Goal: Information Seeking & Learning: Learn about a topic

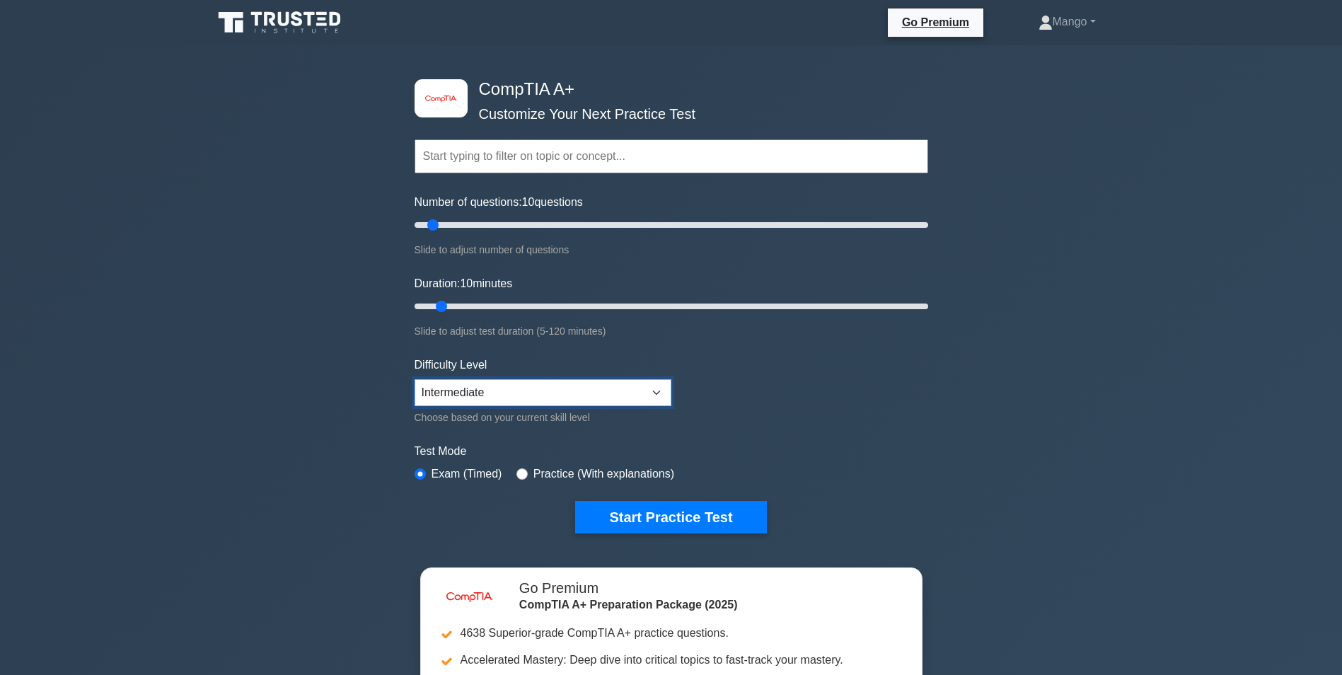
click at [585, 395] on select "Beginner Intermediate Expert" at bounding box center [543, 392] width 257 height 27
select select "expert"
click at [415, 379] on select "Beginner Intermediate Expert" at bounding box center [543, 392] width 257 height 27
click at [516, 469] on div "Practice (With explanations)" at bounding box center [595, 473] width 158 height 17
click at [516, 471] on input "radio" at bounding box center [521, 473] width 11 height 11
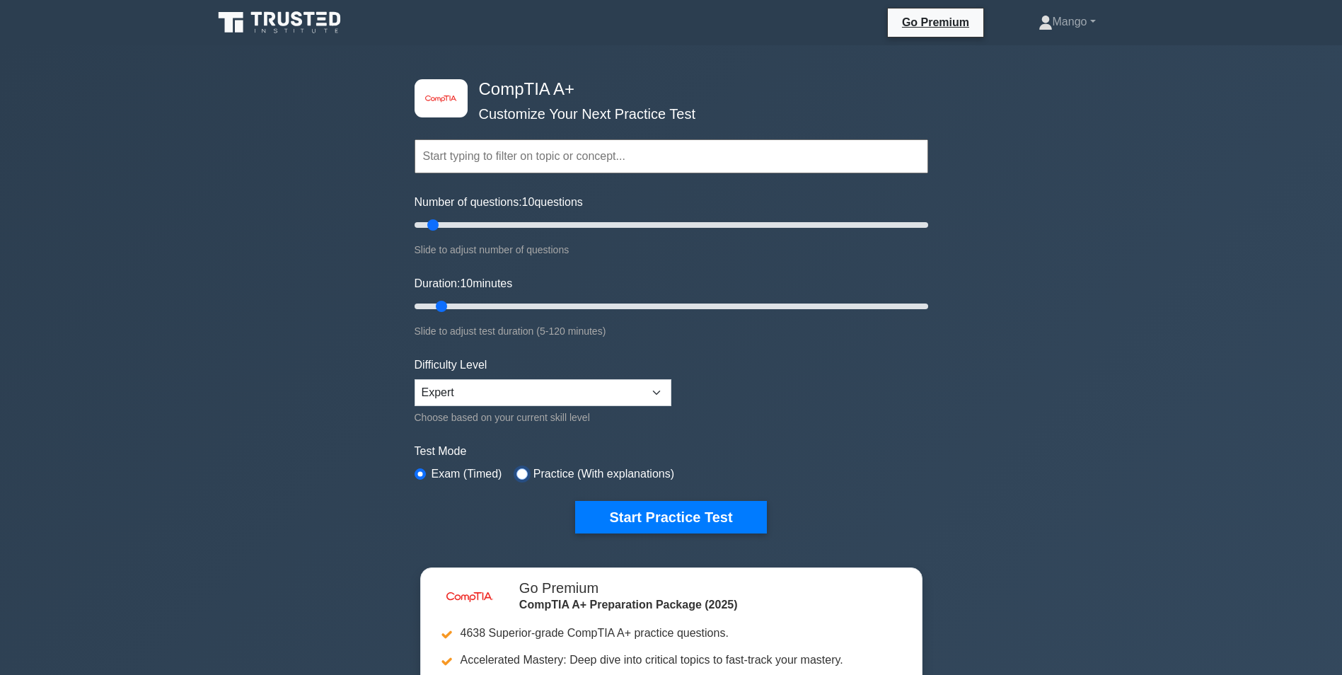
radio input "true"
click at [637, 516] on button "Start Practice Test" at bounding box center [670, 517] width 191 height 33
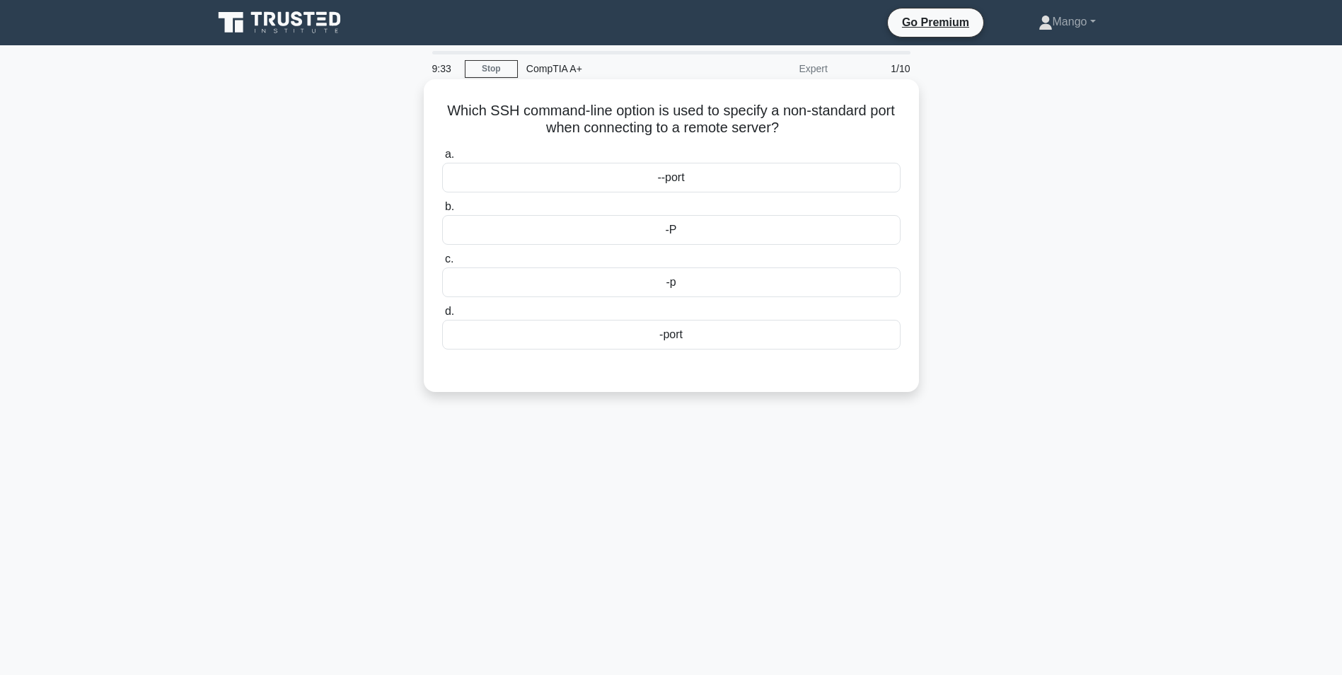
click at [793, 337] on div "-port" at bounding box center [671, 335] width 458 height 30
click at [442, 316] on input "d. -port" at bounding box center [442, 311] width 0 height 9
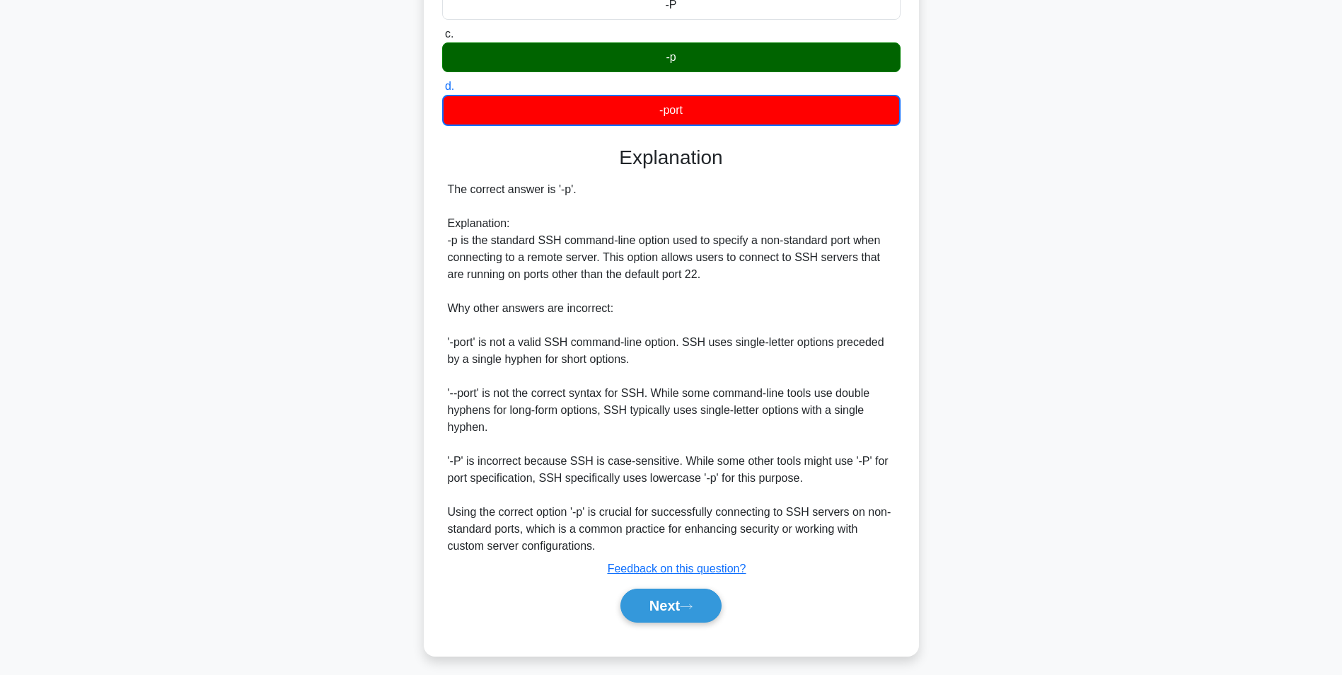
scroll to position [233, 0]
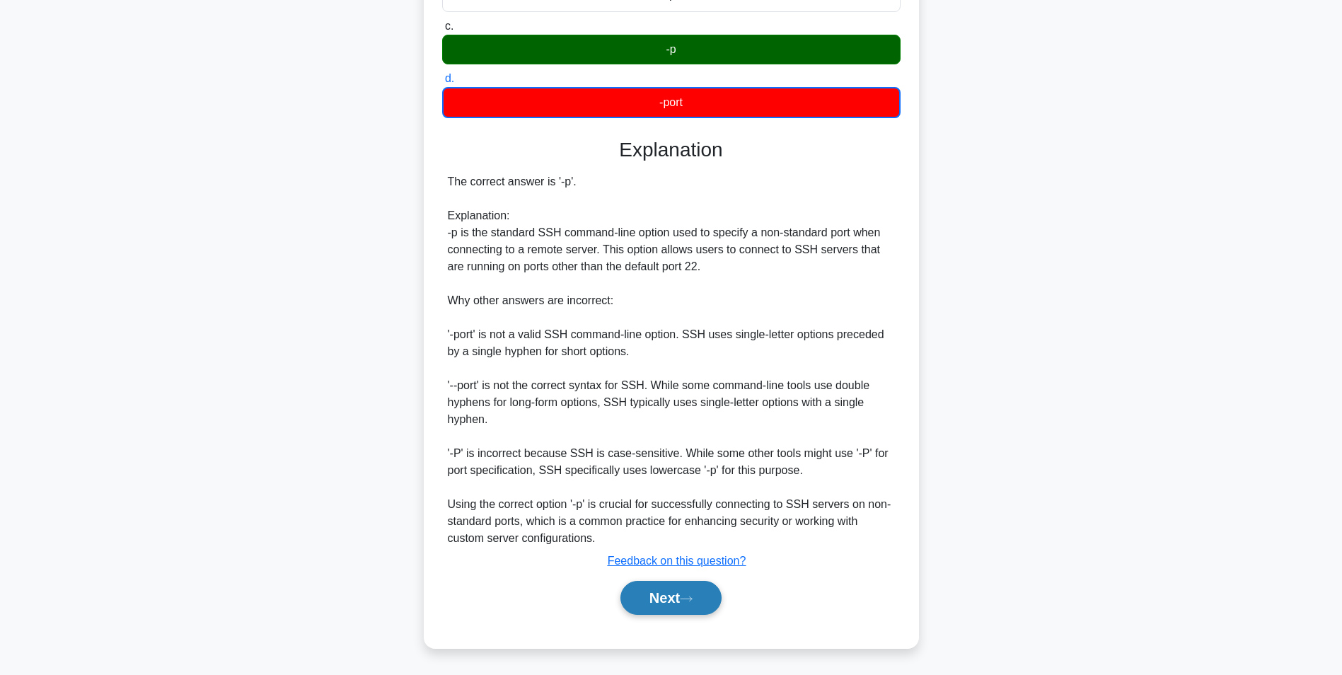
click at [680, 595] on button "Next" at bounding box center [670, 598] width 101 height 34
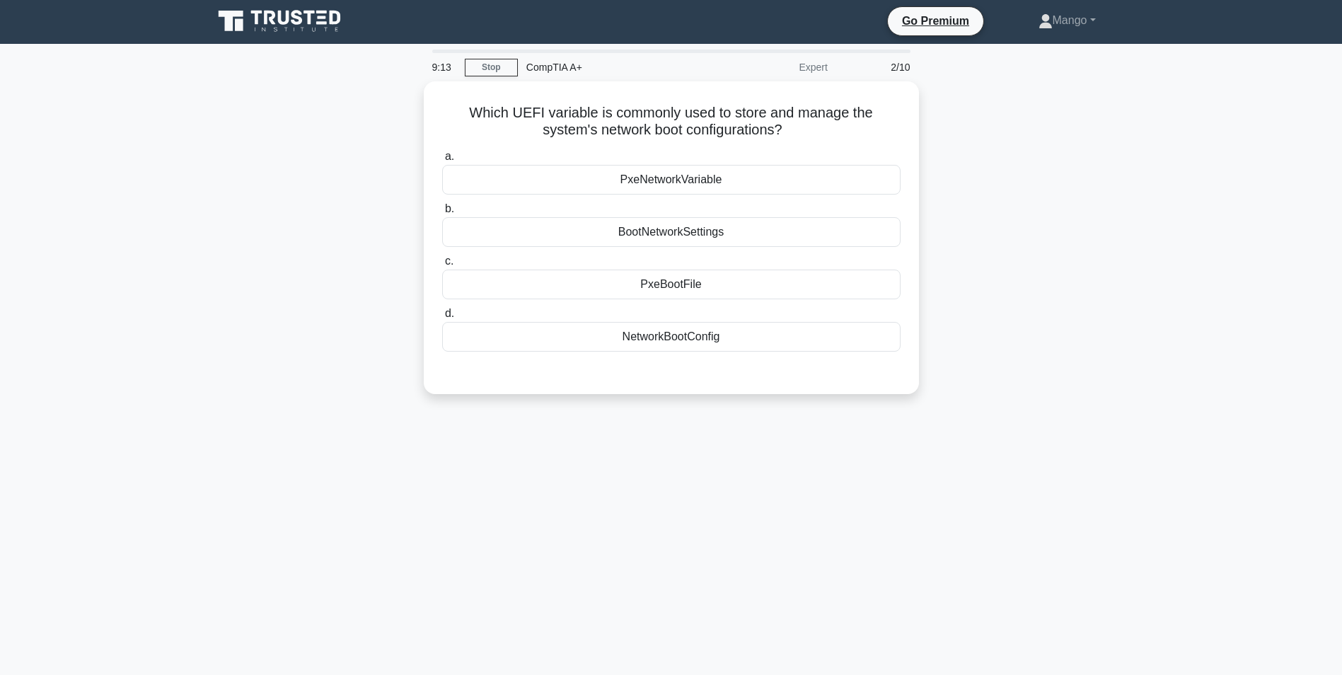
scroll to position [0, 0]
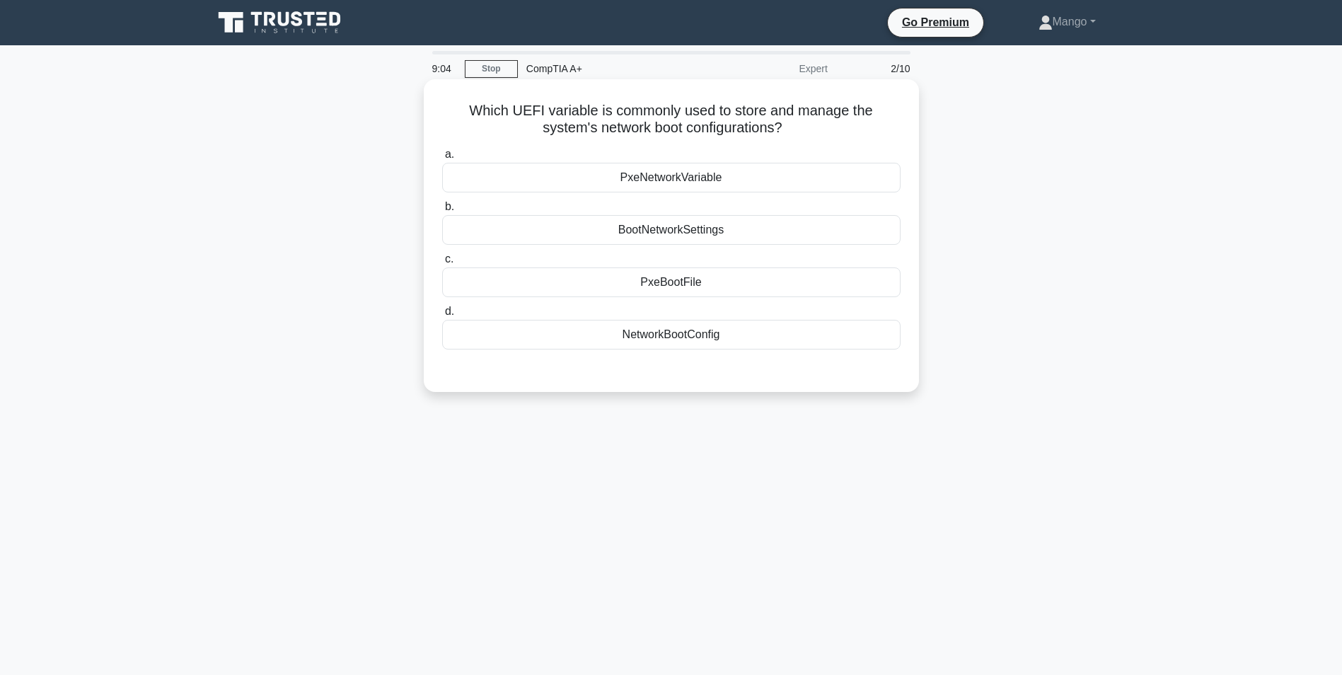
click at [681, 339] on div "NetworkBootConfig" at bounding box center [671, 335] width 458 height 30
click at [442, 316] on input "d. NetworkBootConfig" at bounding box center [442, 311] width 0 height 9
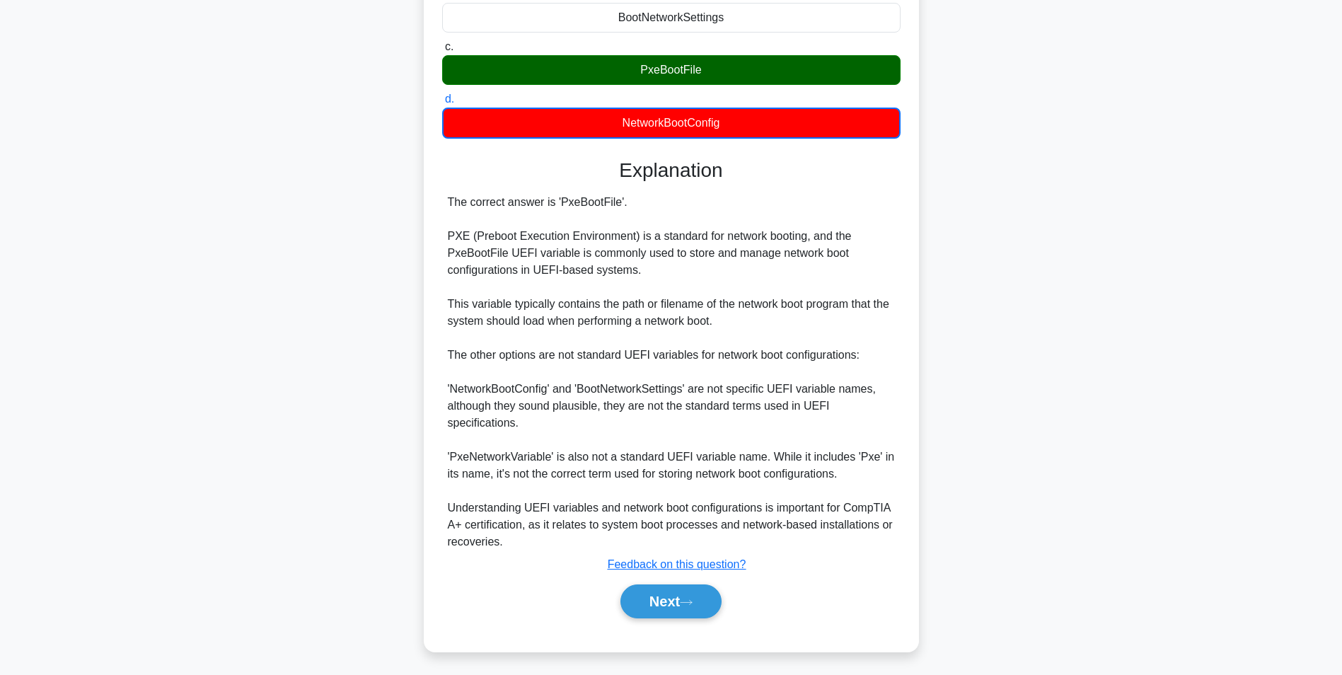
scroll to position [216, 0]
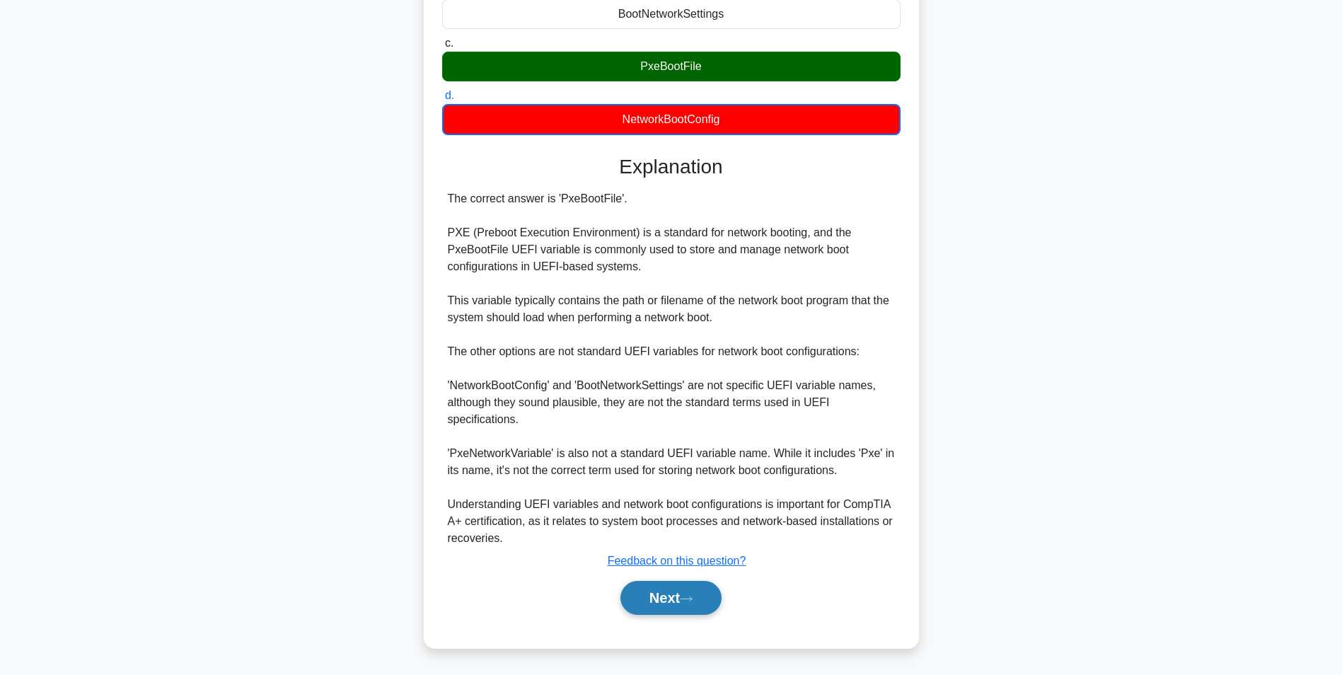
click at [665, 610] on button "Next" at bounding box center [670, 598] width 101 height 34
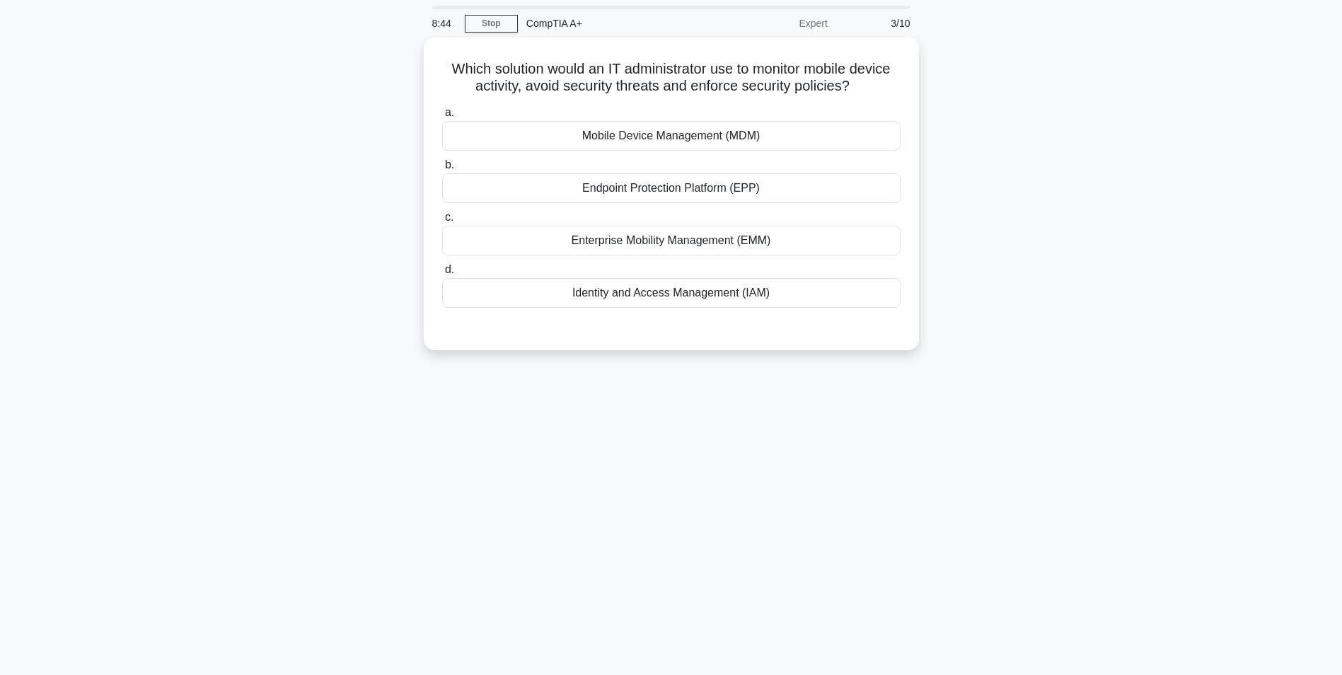
scroll to position [0, 0]
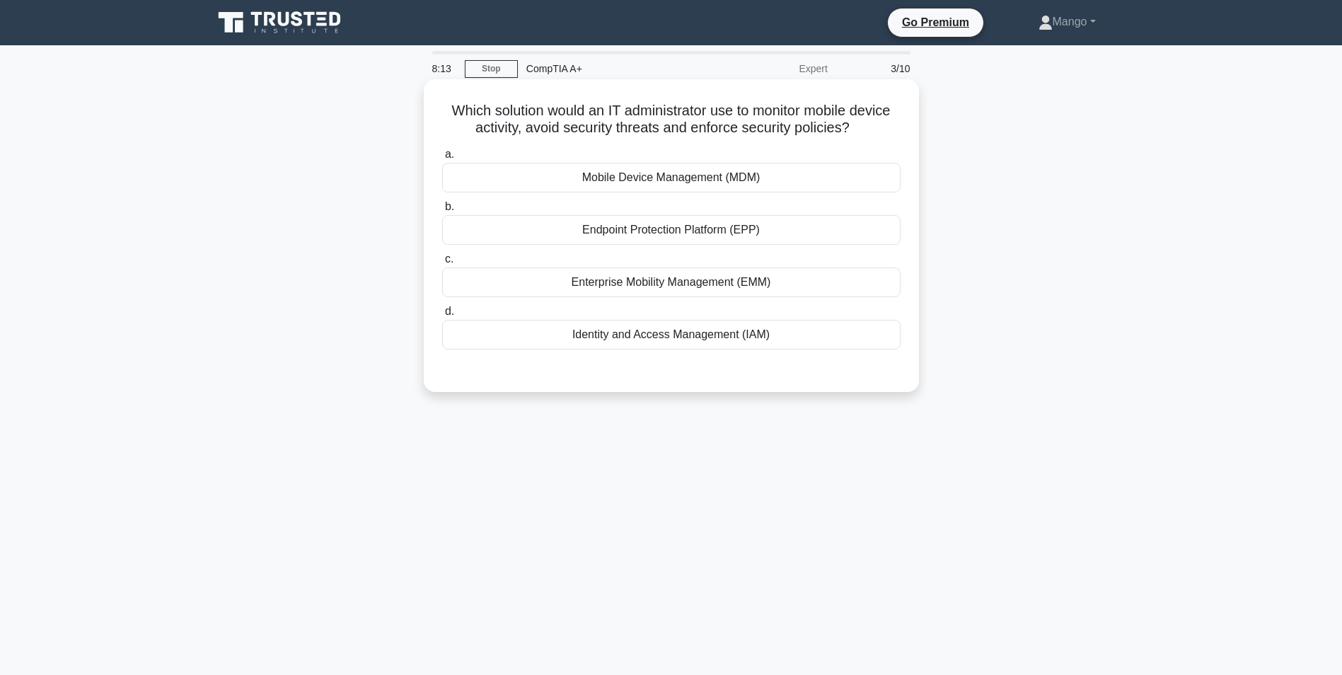
click at [619, 183] on div "Mobile Device Management (MDM)" at bounding box center [671, 178] width 458 height 30
click at [442, 159] on input "a. Mobile Device Management (MDM)" at bounding box center [442, 154] width 0 height 9
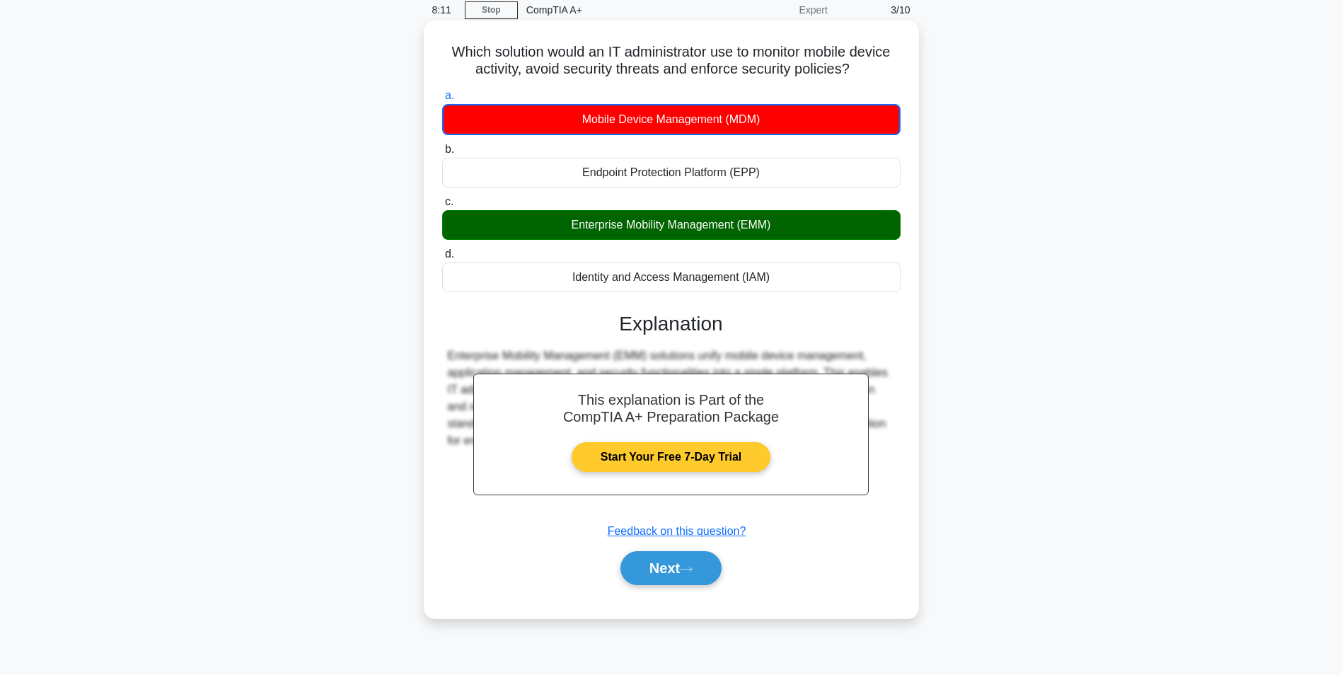
scroll to position [89, 0]
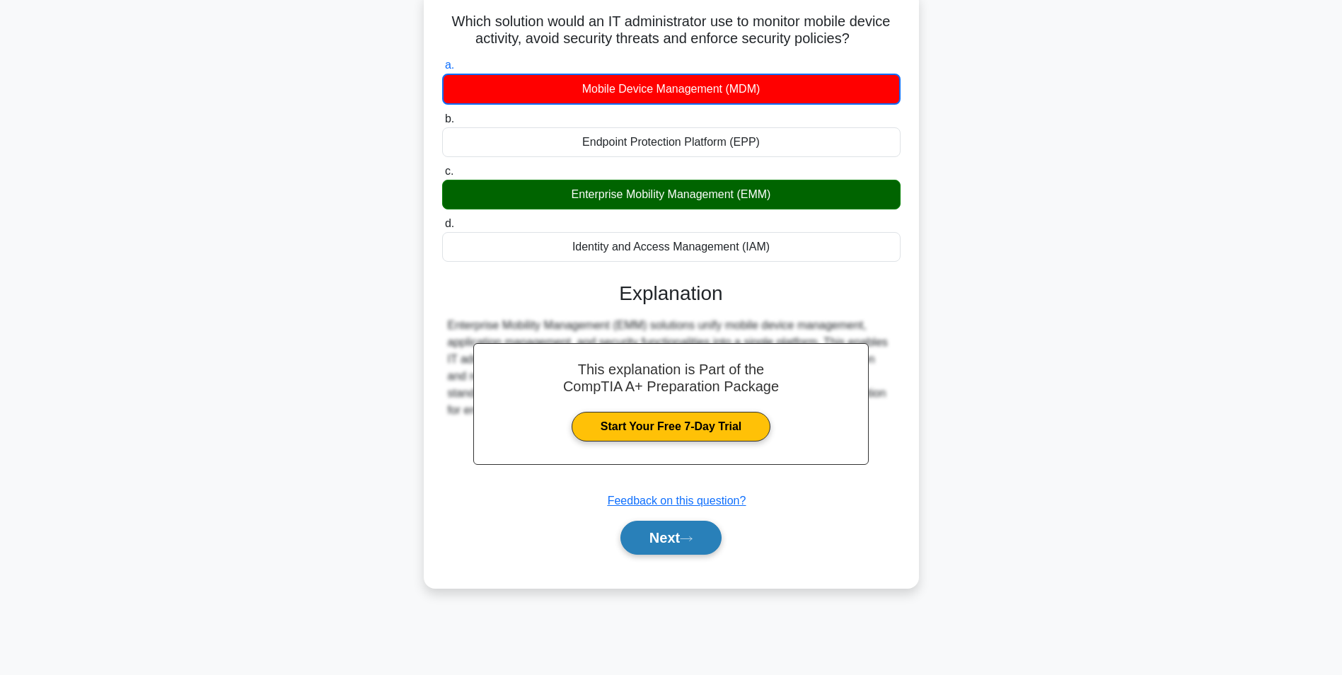
click at [685, 542] on button "Next" at bounding box center [670, 538] width 101 height 34
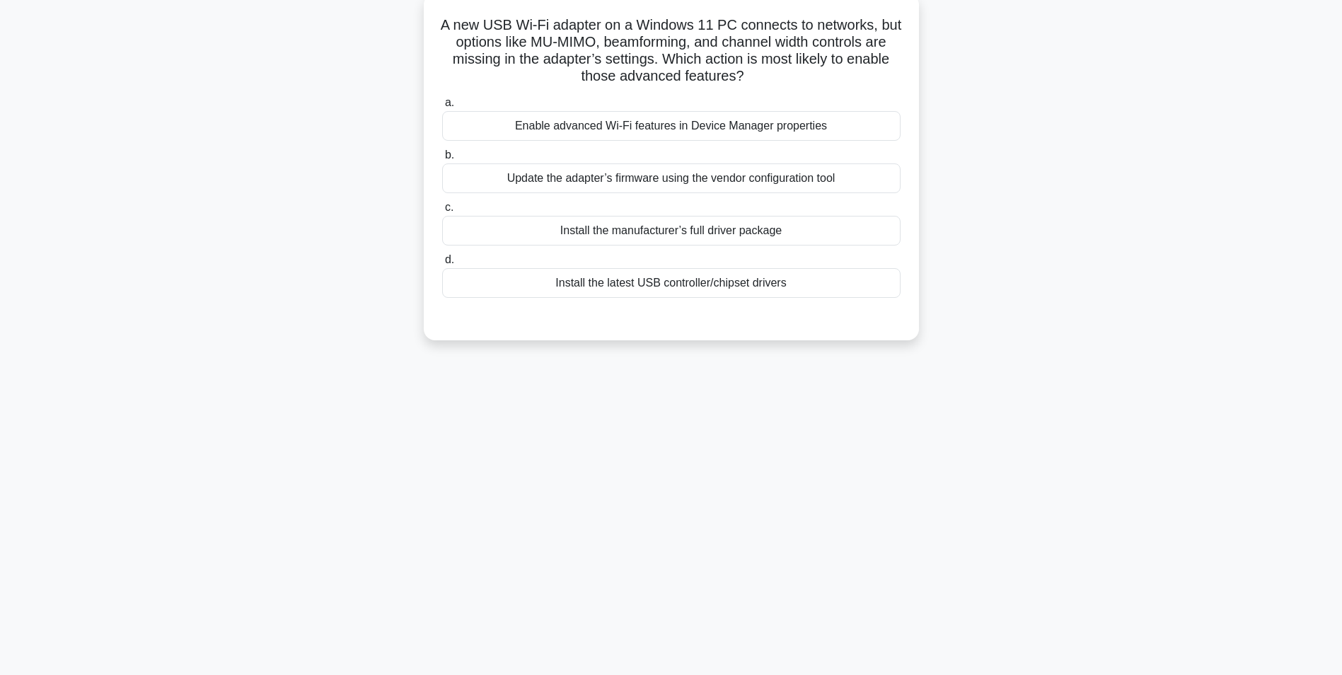
scroll to position [0, 0]
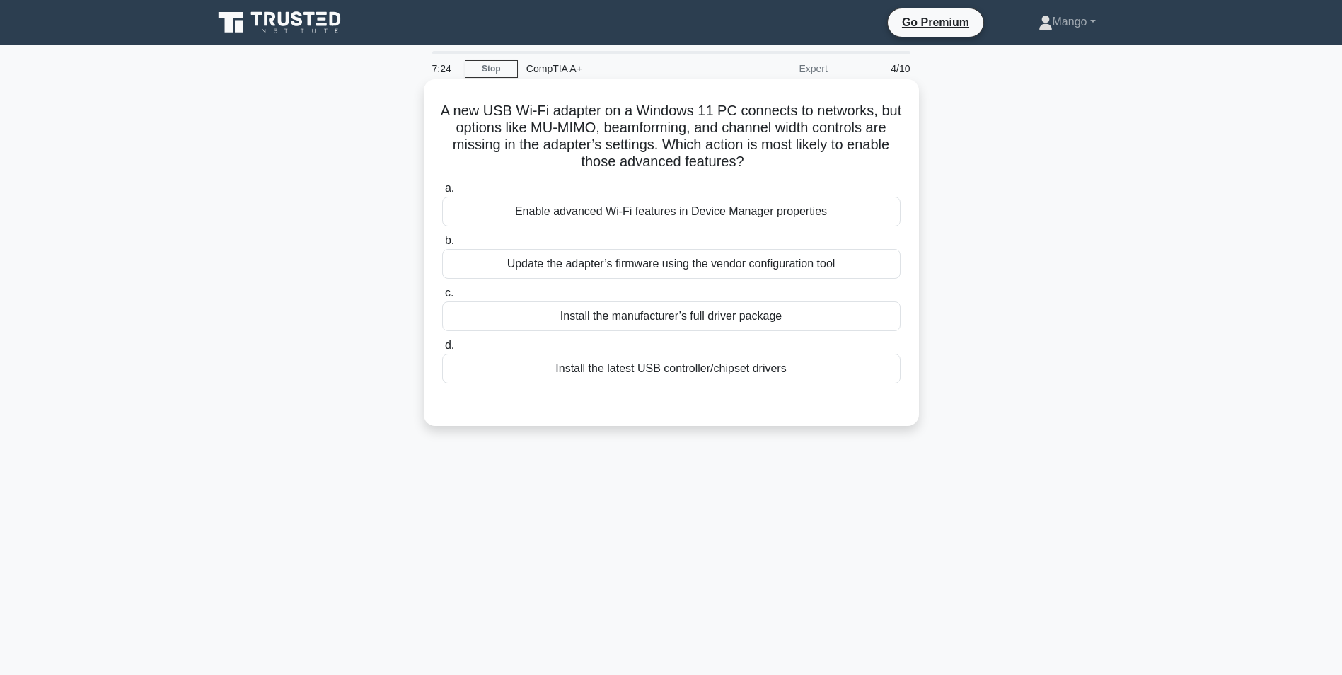
click at [632, 372] on div "Install the latest USB controller/chipset drivers" at bounding box center [671, 369] width 458 height 30
click at [442, 350] on input "d. Install the latest USB controller/chipset drivers" at bounding box center [442, 345] width 0 height 9
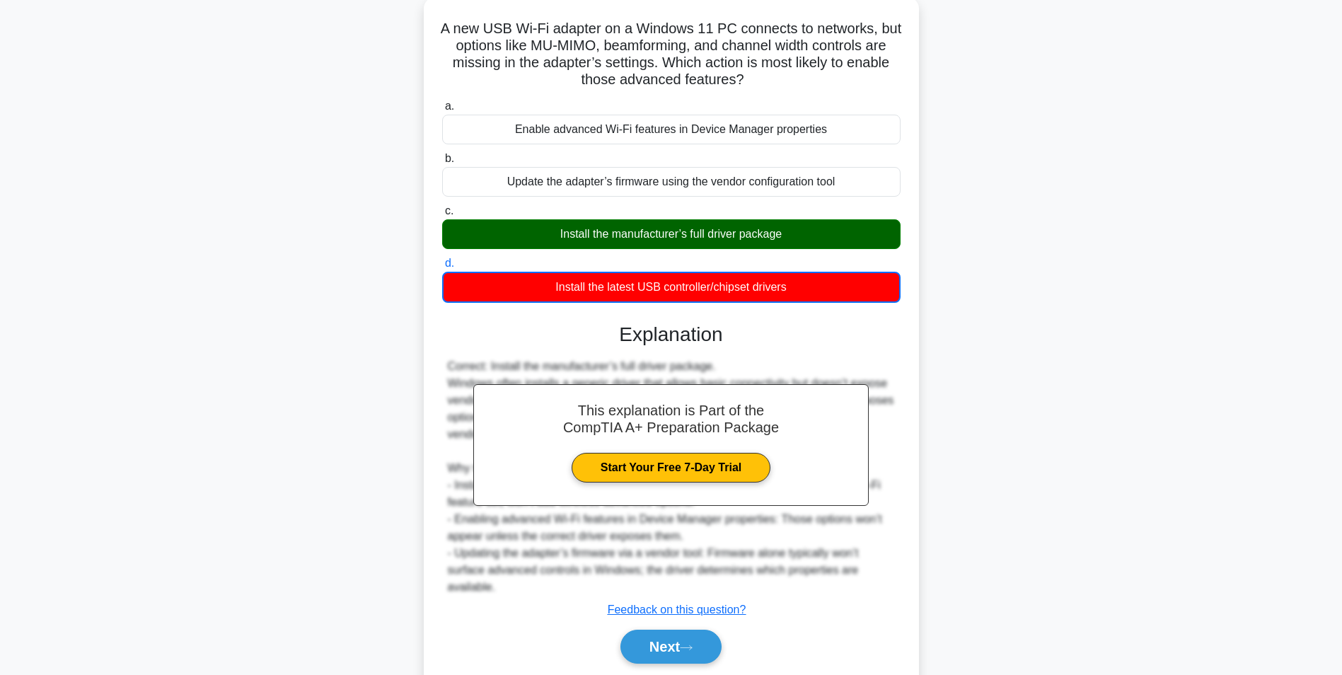
scroll to position [132, 0]
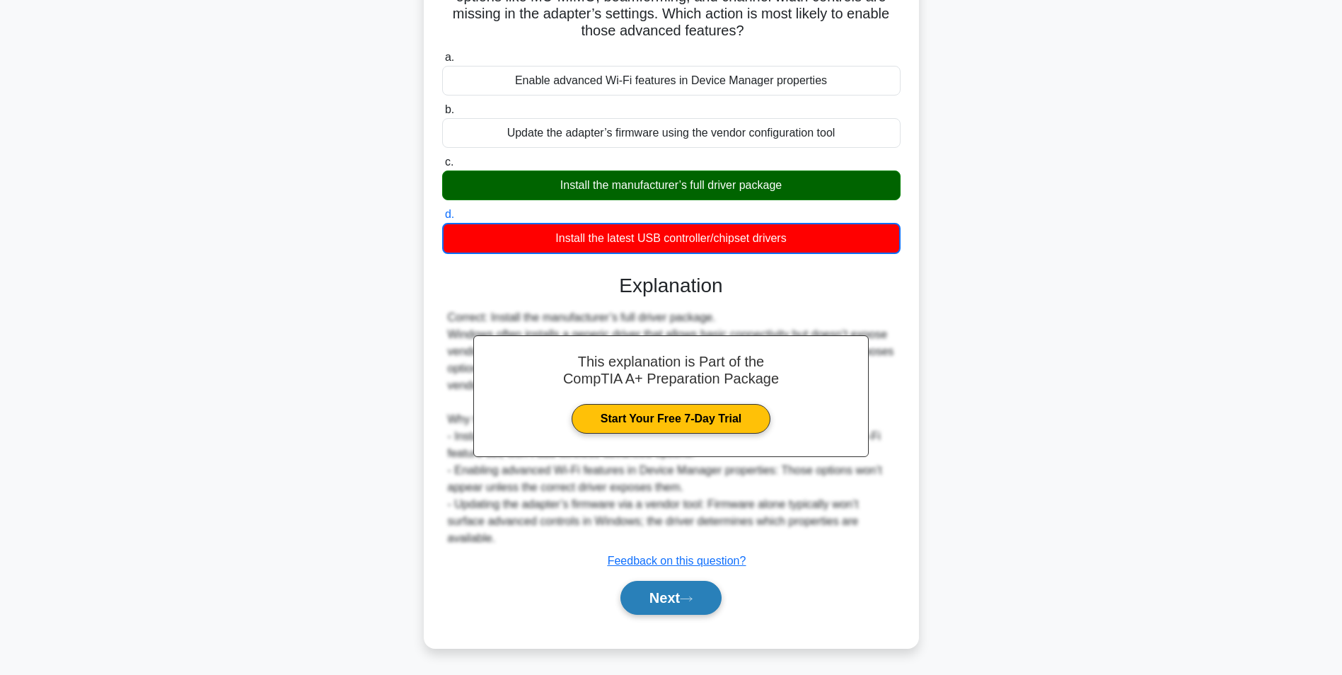
click at [686, 598] on button "Next" at bounding box center [670, 598] width 101 height 34
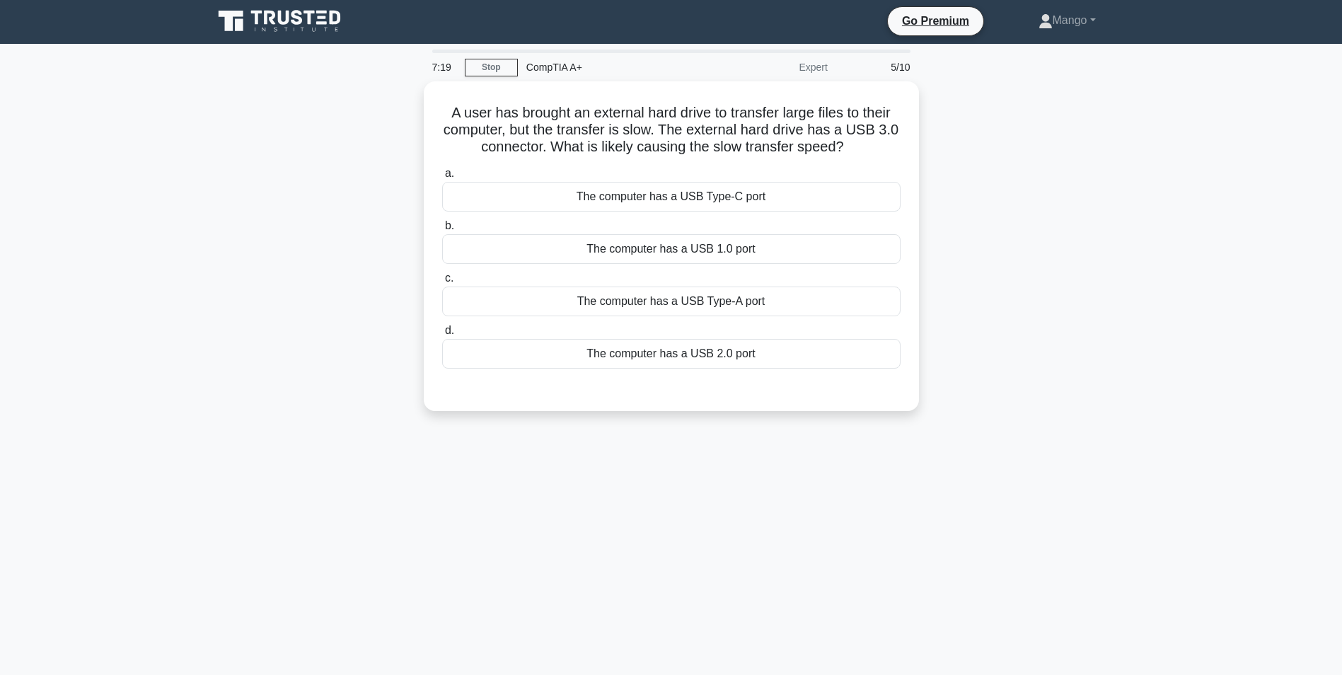
scroll to position [0, 0]
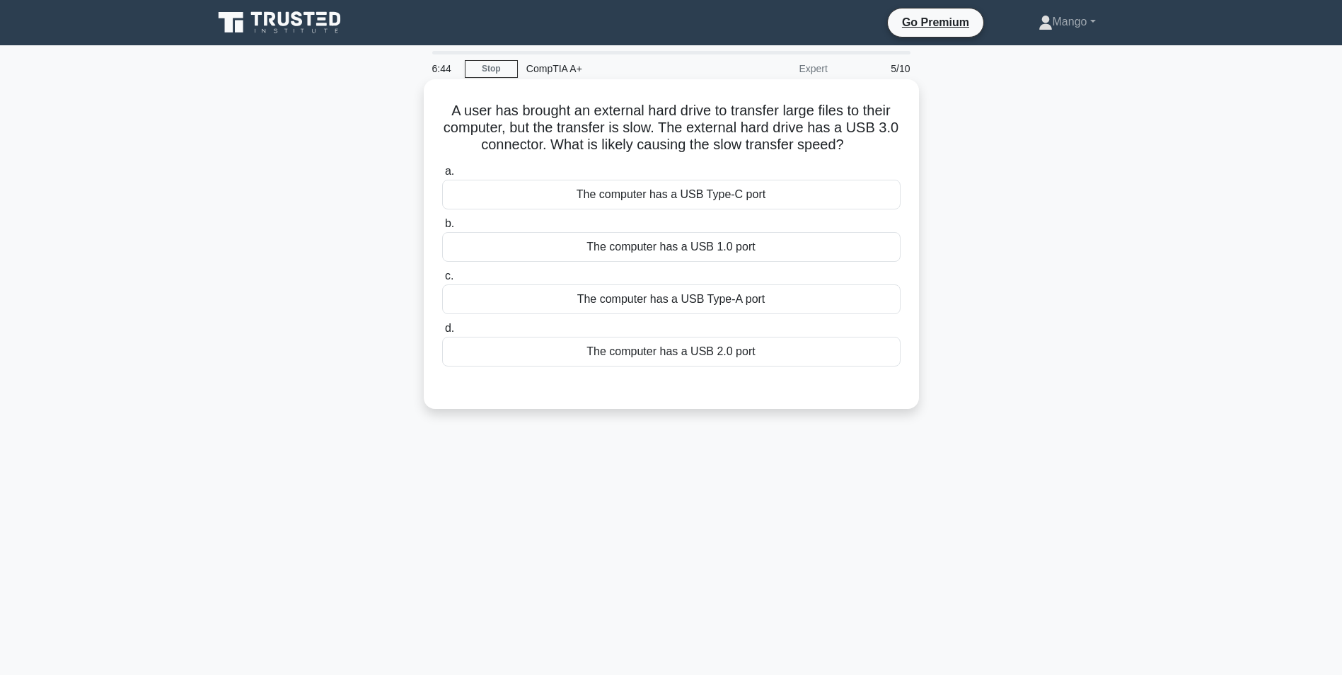
click at [717, 355] on div "The computer has a USB 2.0 port" at bounding box center [671, 352] width 458 height 30
click at [442, 333] on input "d. The computer has a USB 2.0 port" at bounding box center [442, 328] width 0 height 9
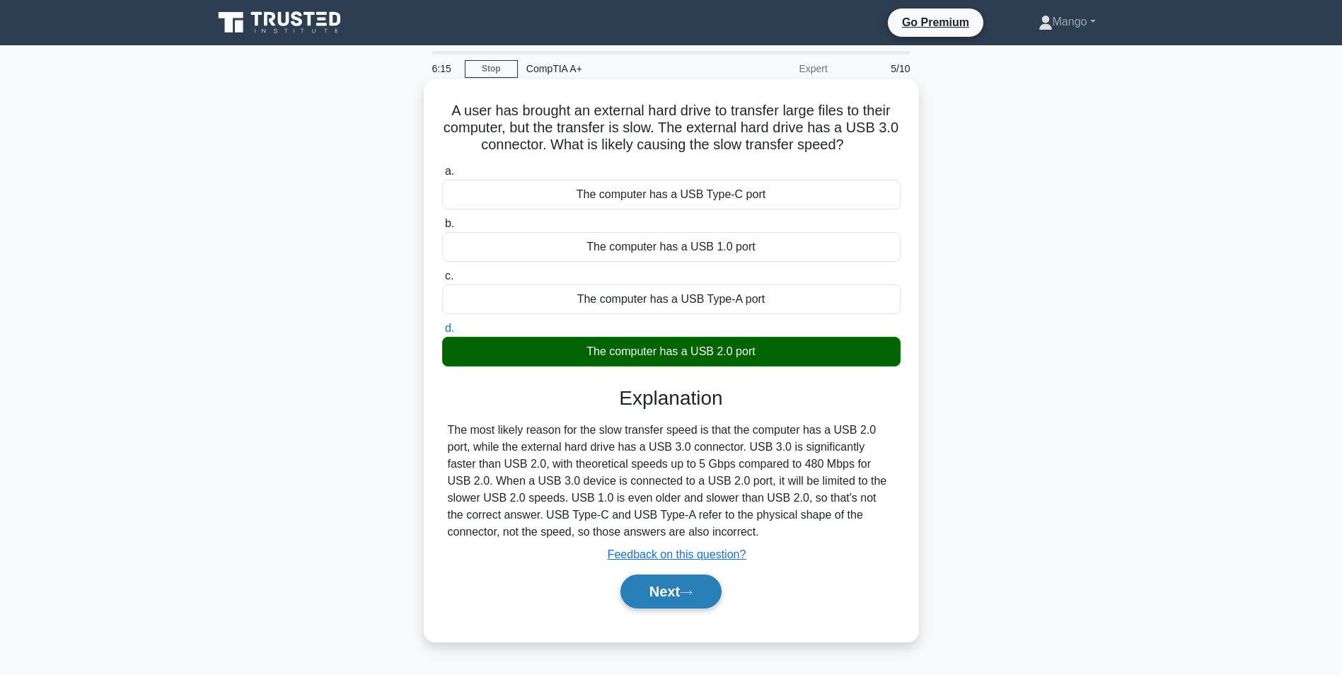
click at [694, 588] on button "Next" at bounding box center [670, 591] width 101 height 34
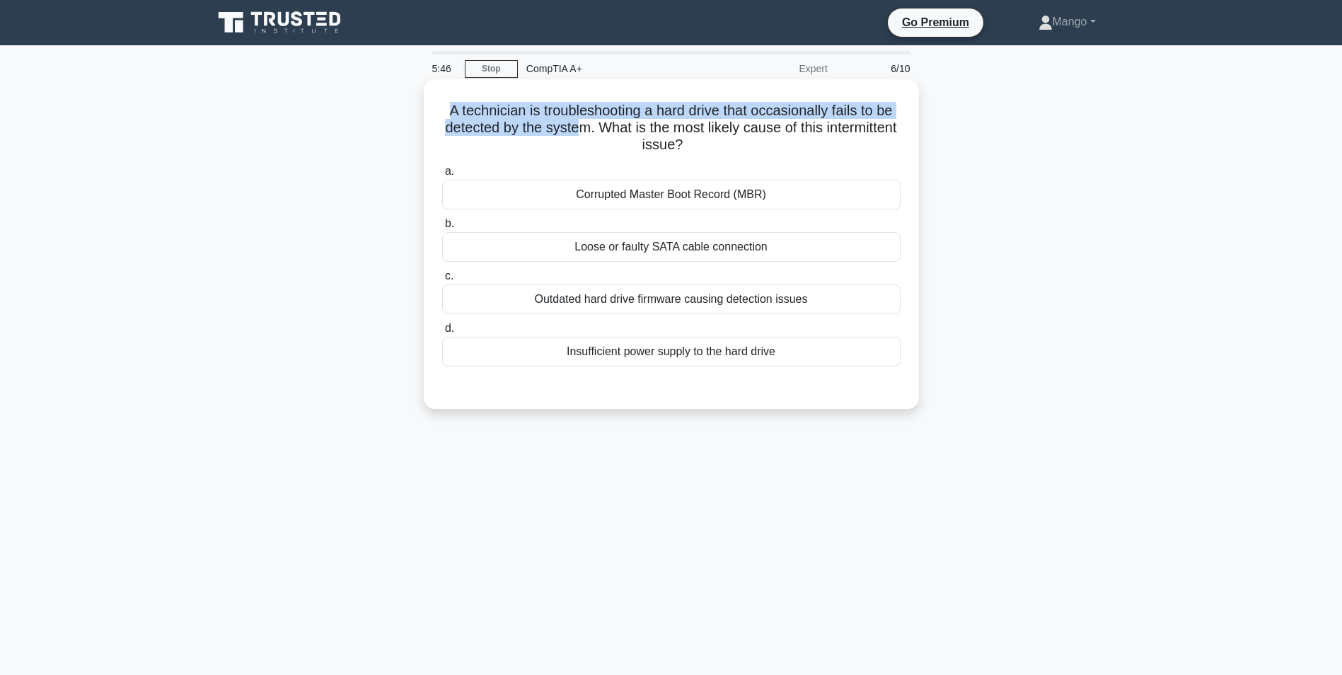
drag, startPoint x: 445, startPoint y: 109, endPoint x: 615, endPoint y: 130, distance: 171.1
click at [615, 130] on h5 "A technician is troubleshooting a hard drive that occasionally fails to be dete…" at bounding box center [671, 128] width 461 height 52
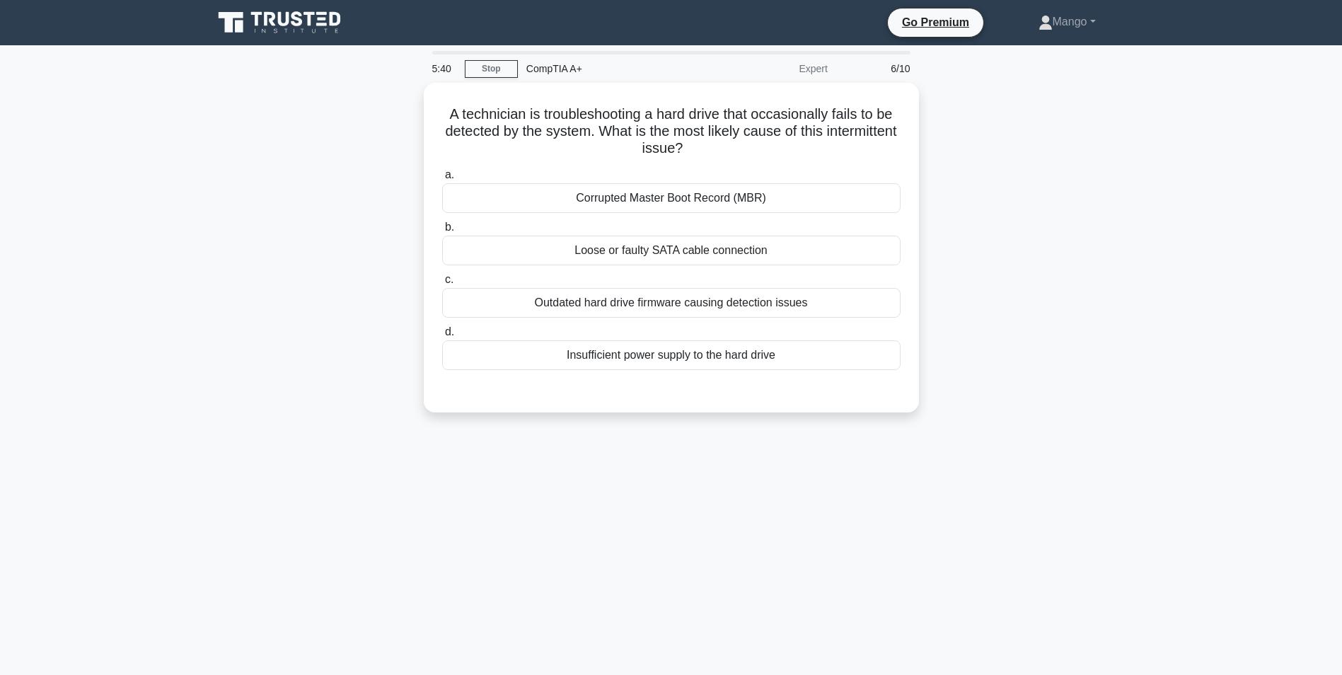
click at [323, 139] on div "A technician is troubleshooting a hard drive that occasionally fails to be dete…" at bounding box center [671, 256] width 934 height 347
click at [1292, 248] on main "5:39 Stop CompTIA A+ Expert 6/10 A technician is troubleshooting a hard drive t…" at bounding box center [671, 404] width 1342 height 719
click at [659, 250] on div "Loose or faulty SATA cable connection" at bounding box center [671, 247] width 458 height 30
click at [442, 229] on input "b. Loose or faulty SATA cable connection" at bounding box center [442, 223] width 0 height 9
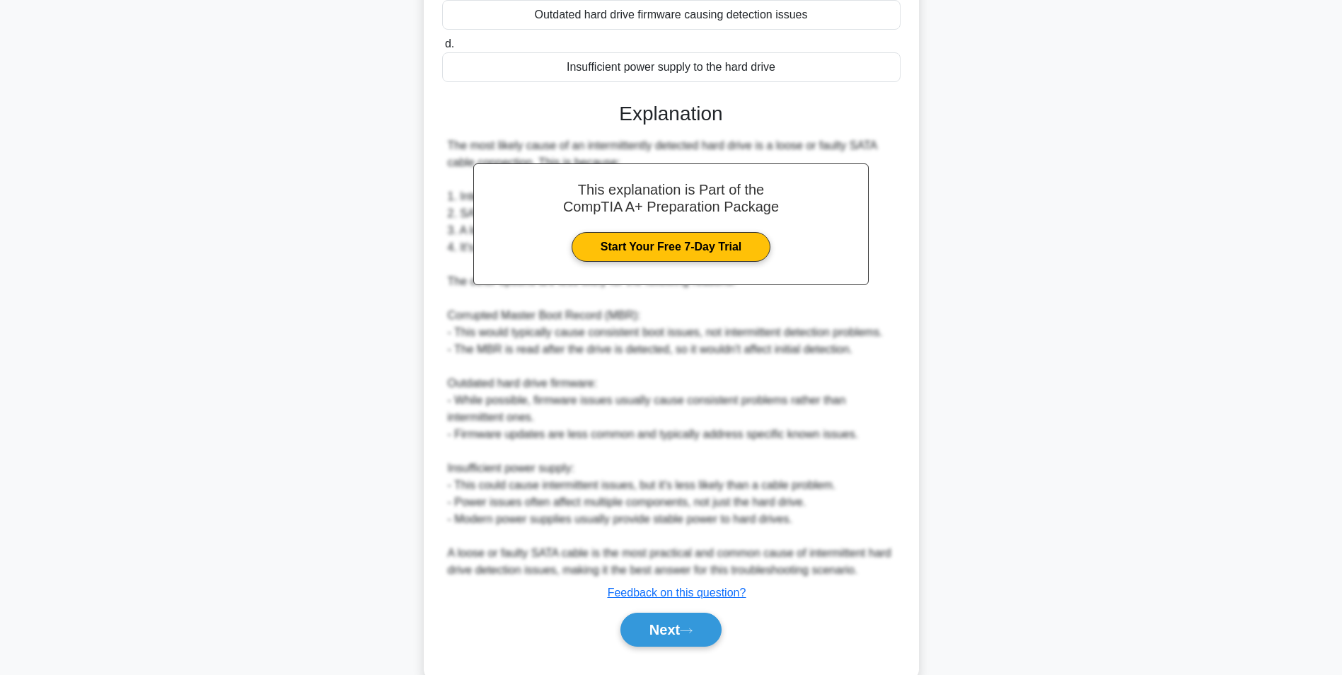
scroll to position [317, 0]
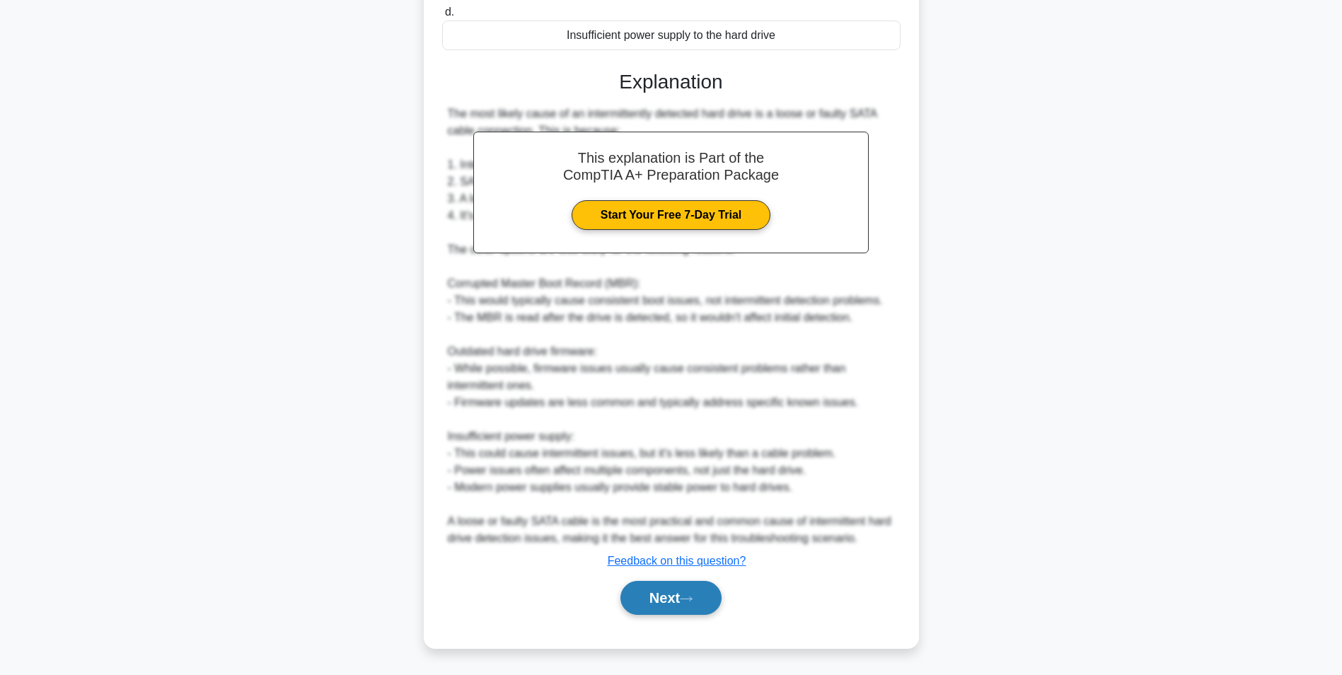
click at [665, 602] on button "Next" at bounding box center [670, 598] width 101 height 34
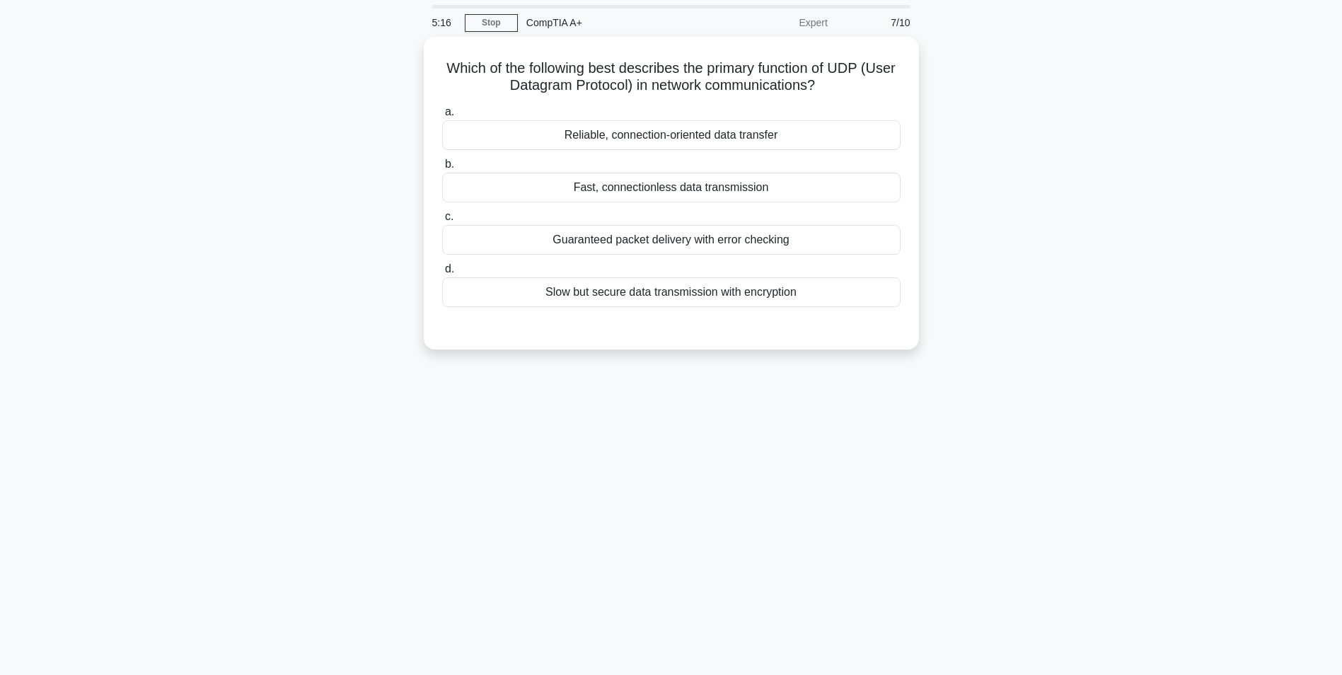
scroll to position [0, 0]
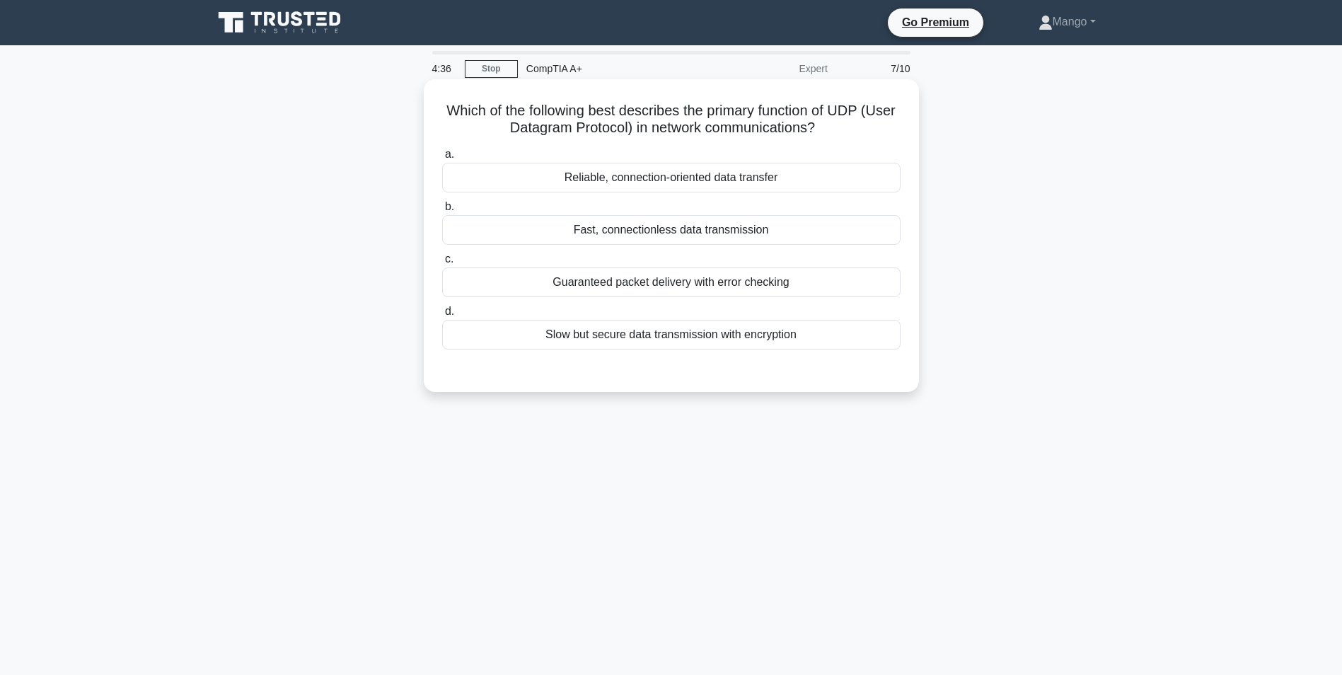
click at [690, 336] on div "Slow but secure data transmission with encryption" at bounding box center [671, 335] width 458 height 30
click at [442, 316] on input "d. Slow but secure data transmission with encryption" at bounding box center [442, 311] width 0 height 9
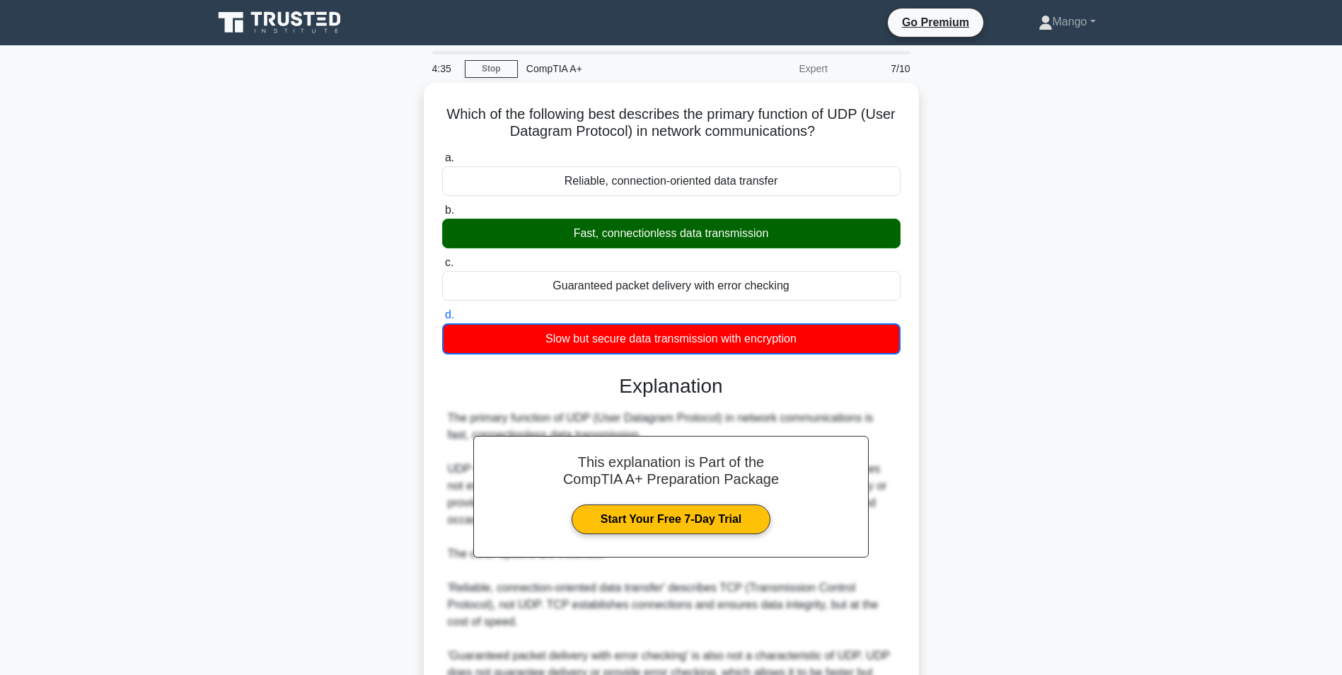
scroll to position [216, 0]
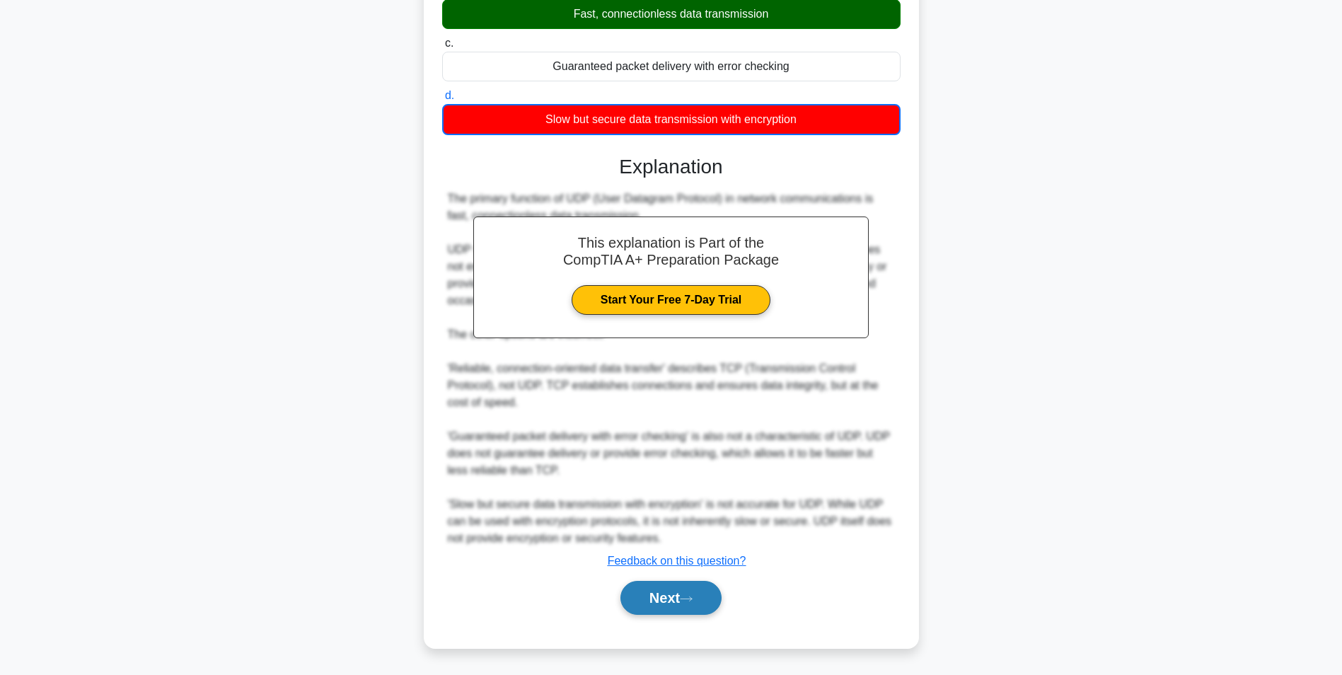
click at [682, 601] on button "Next" at bounding box center [670, 598] width 101 height 34
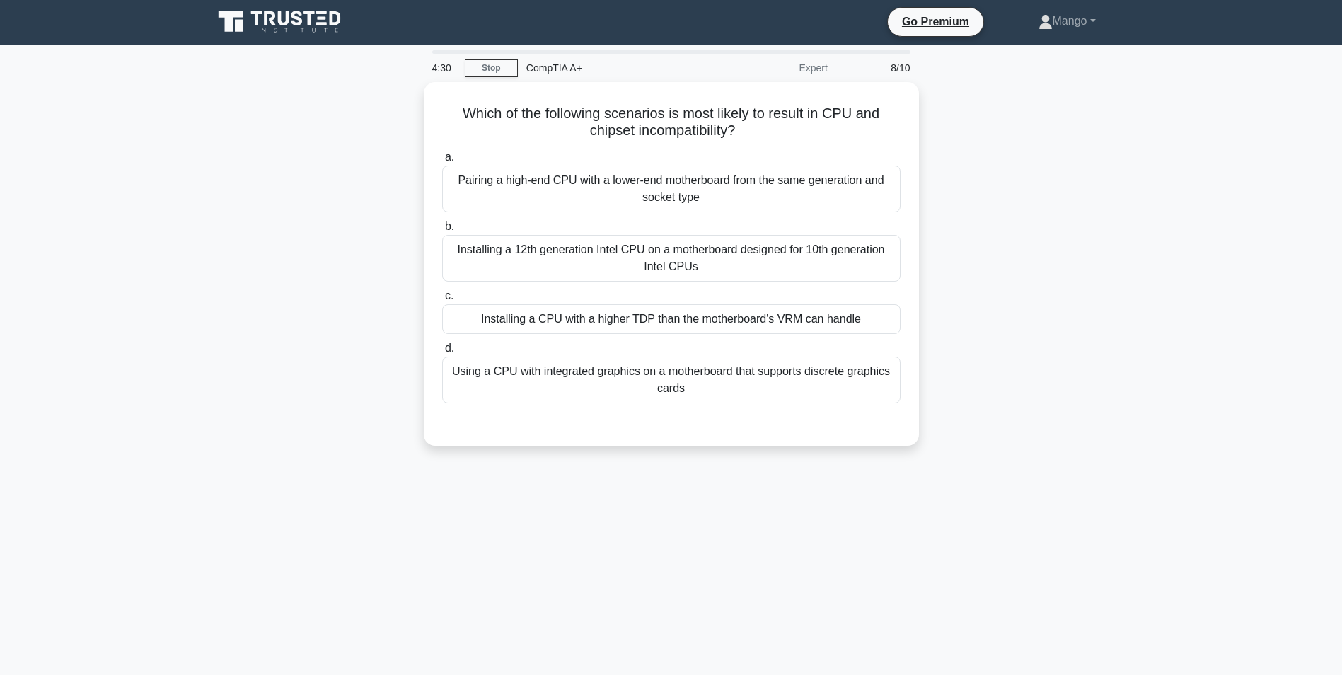
scroll to position [0, 0]
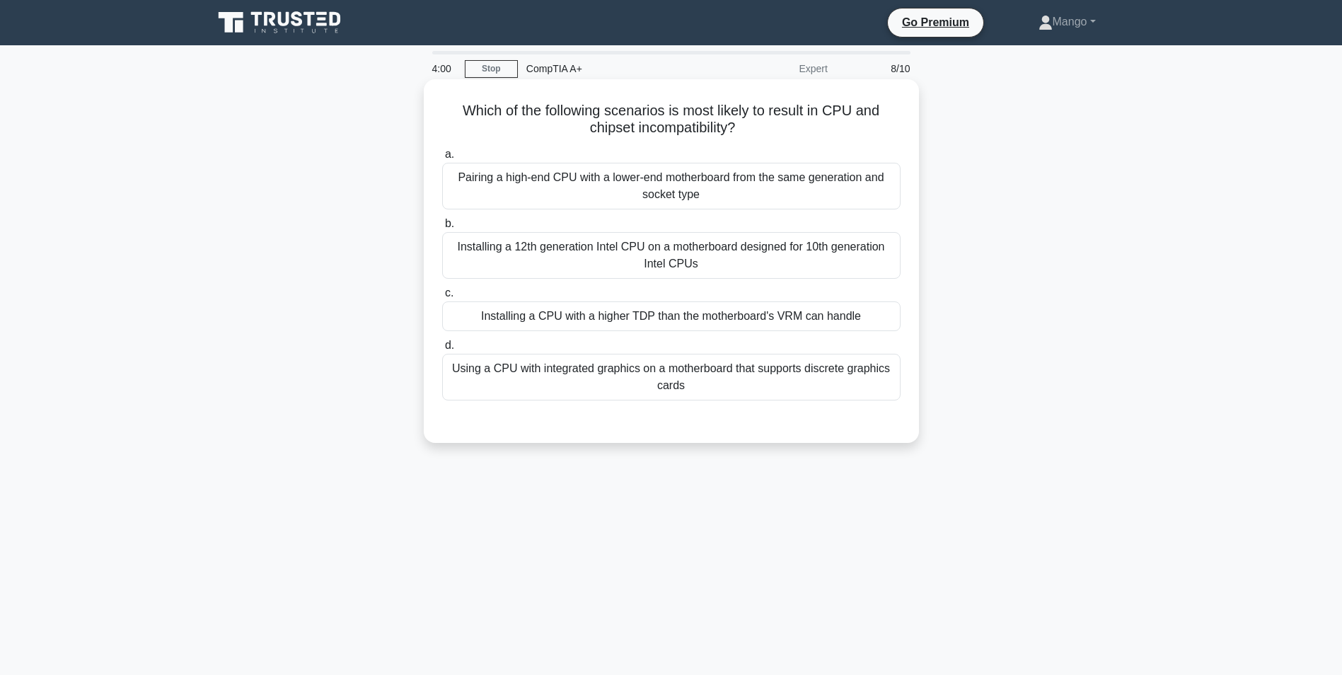
click at [702, 274] on div "Installing a 12th generation Intel CPU on a motherboard designed for 10th gener…" at bounding box center [671, 255] width 458 height 47
click at [442, 229] on input "b. Installing a 12th generation Intel CPU on a motherboard designed for 10th ge…" at bounding box center [442, 223] width 0 height 9
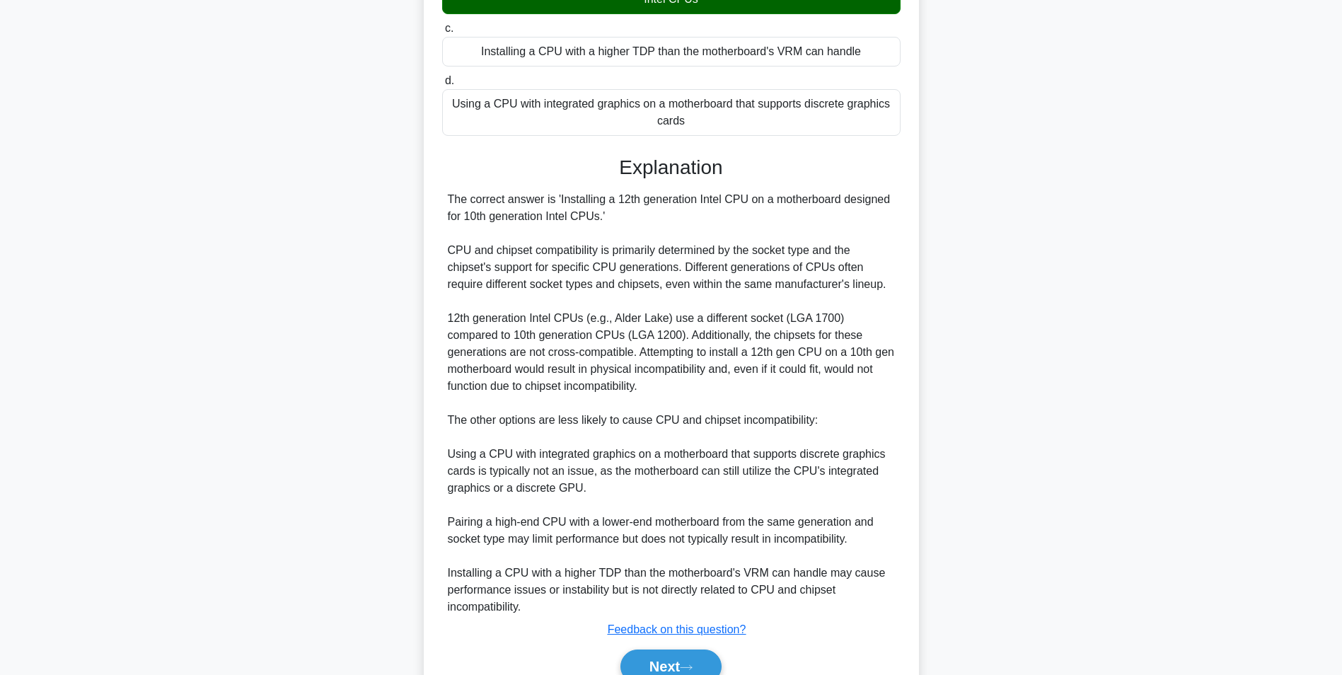
scroll to position [334, 0]
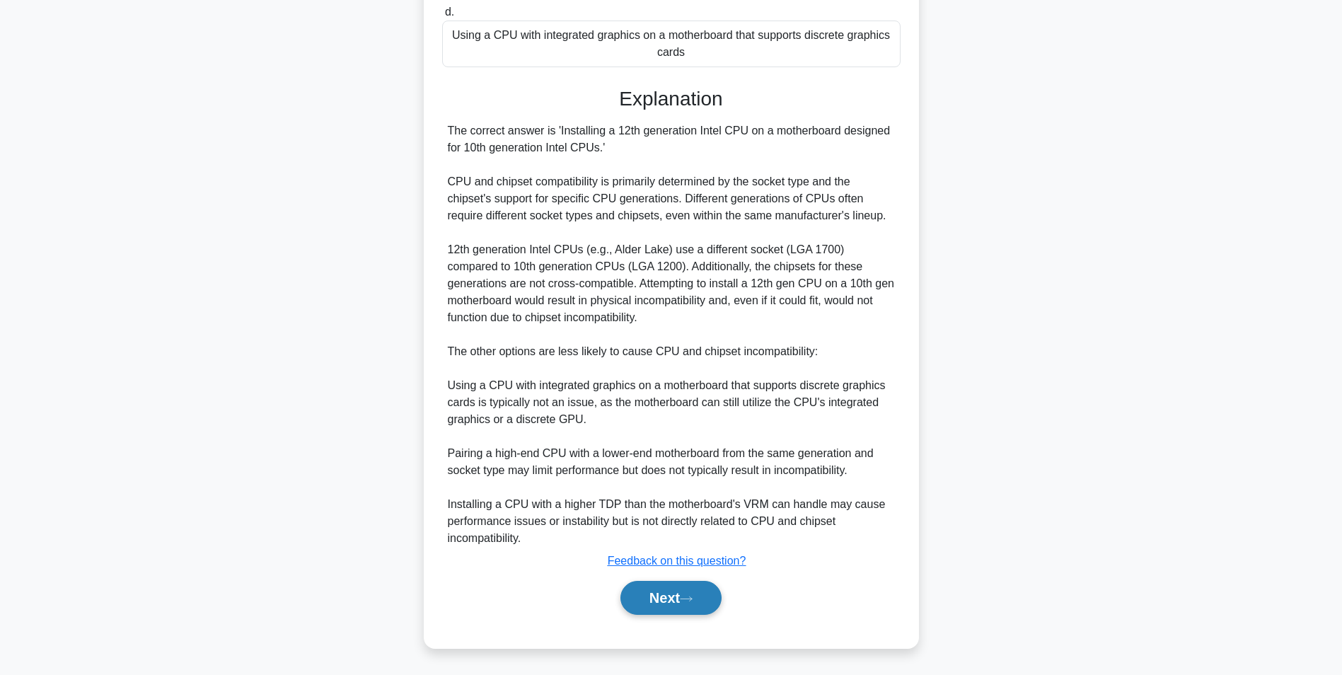
click at [661, 601] on button "Next" at bounding box center [670, 598] width 101 height 34
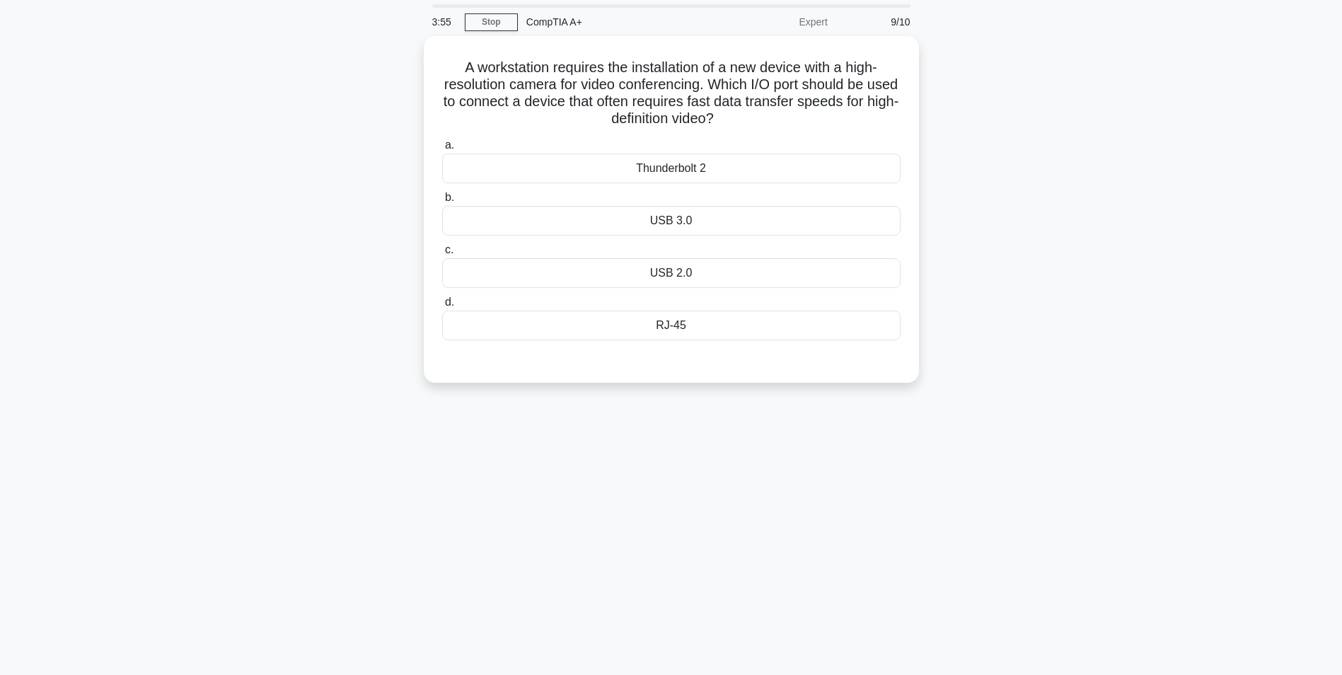
scroll to position [0, 0]
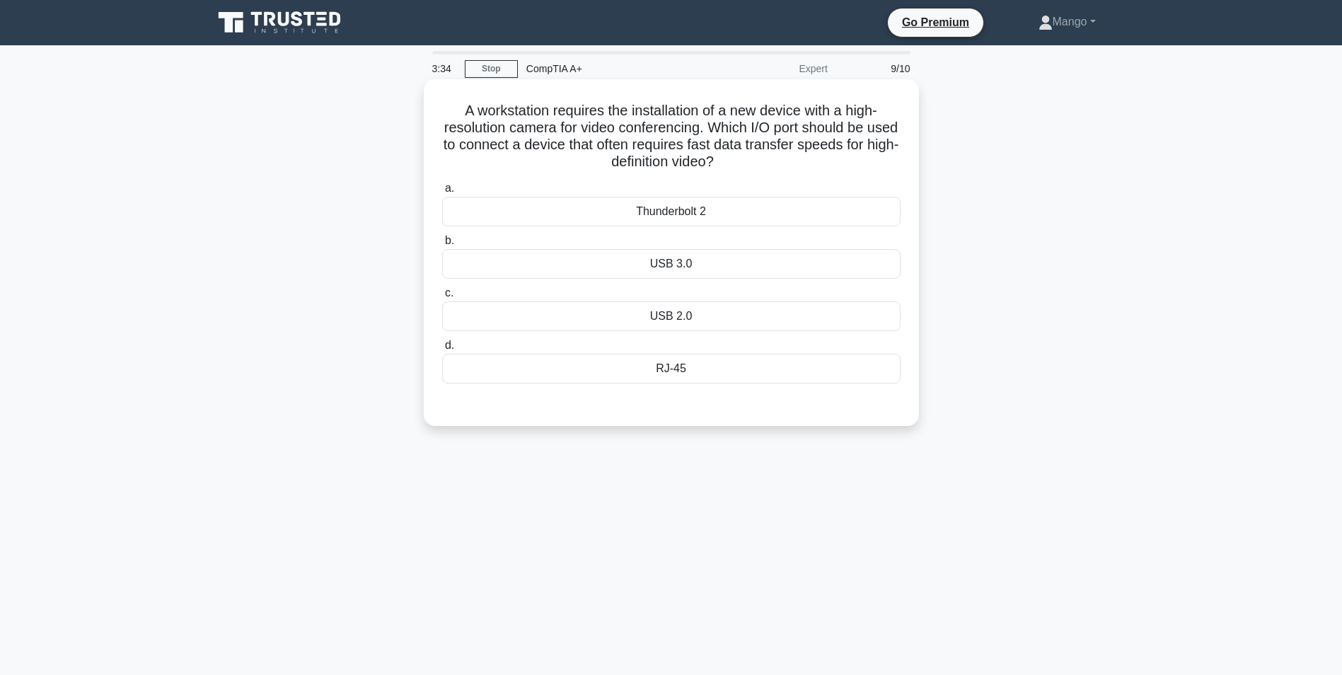
click at [642, 372] on div "RJ-45" at bounding box center [671, 369] width 458 height 30
click at [442, 350] on input "d. RJ-45" at bounding box center [442, 345] width 0 height 9
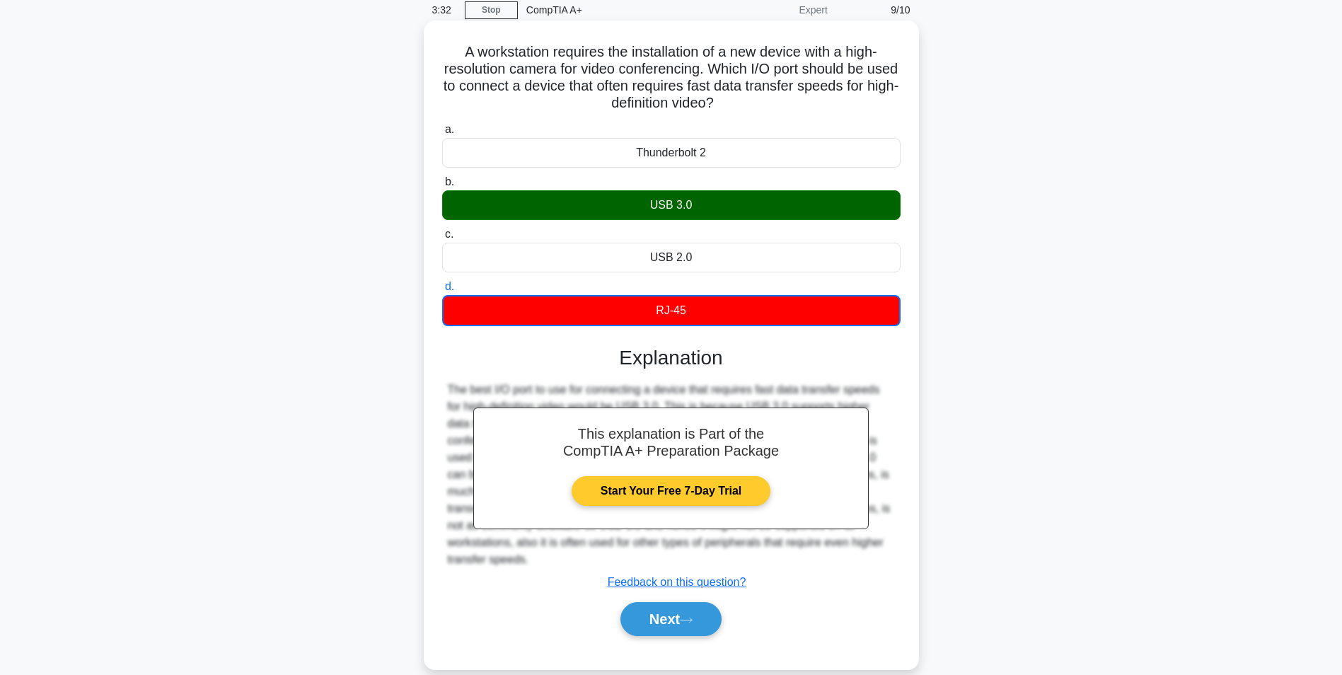
scroll to position [89, 0]
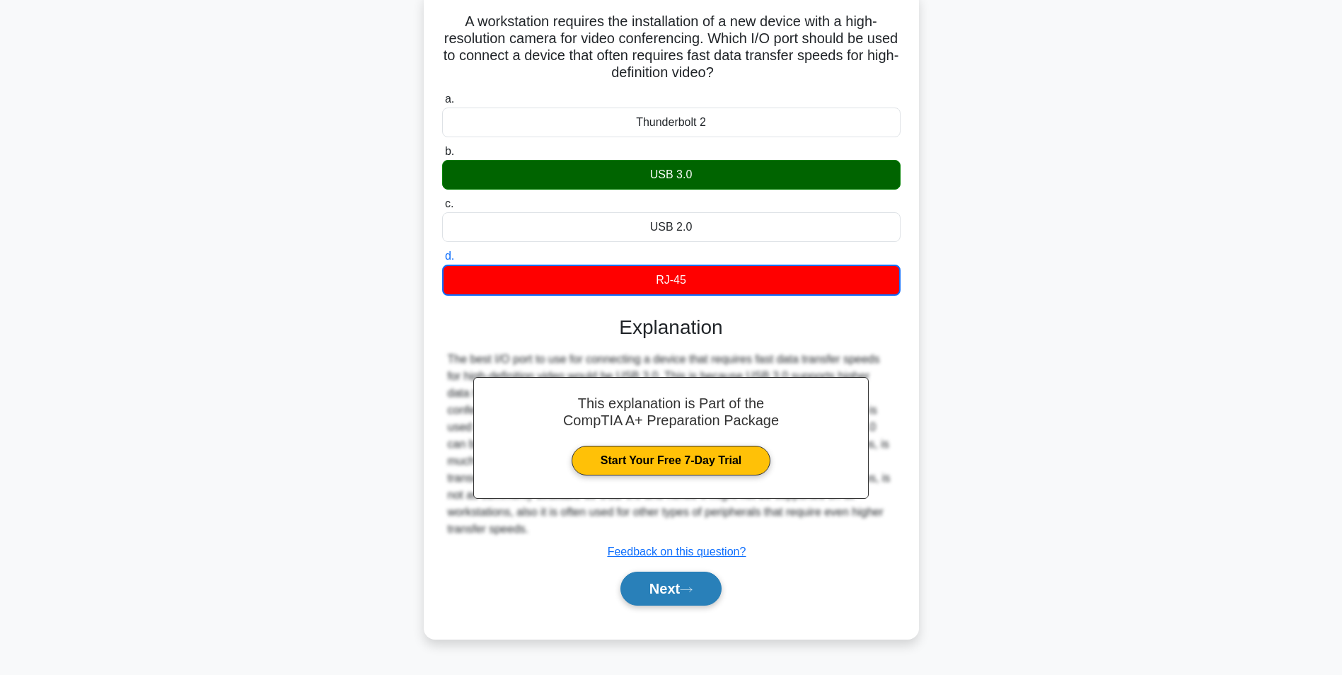
click at [690, 596] on button "Next" at bounding box center [670, 589] width 101 height 34
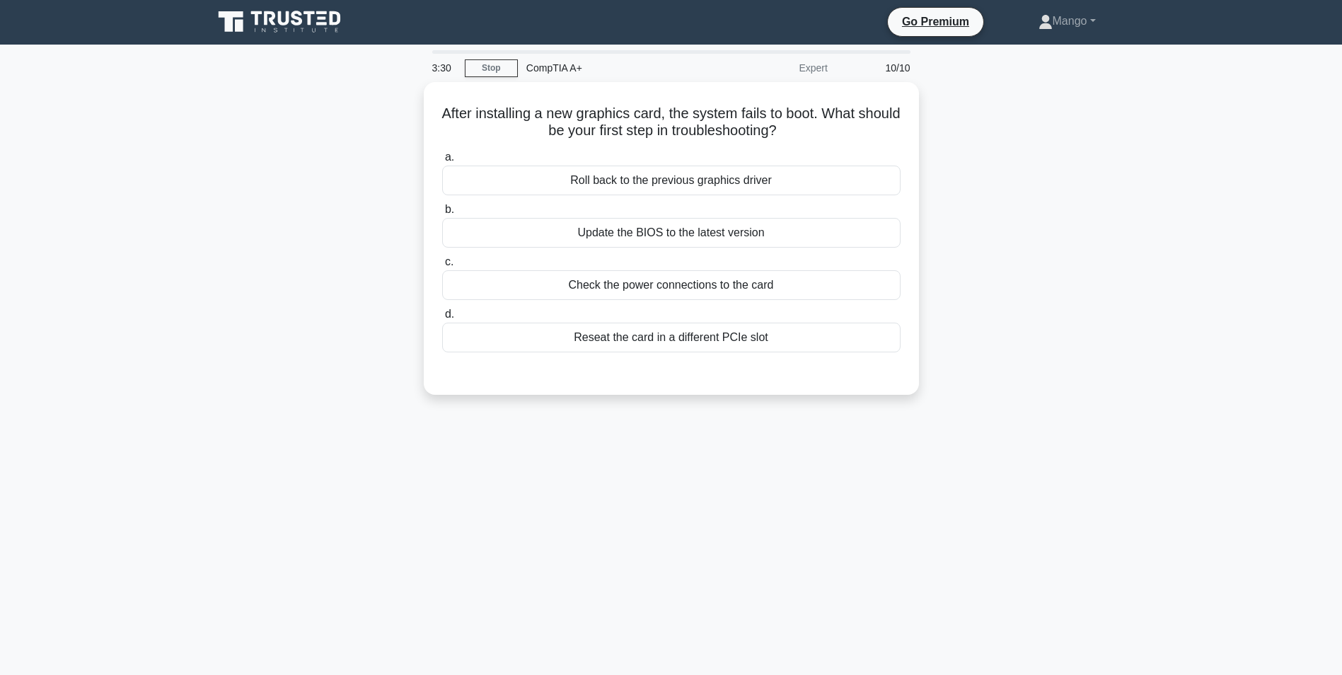
scroll to position [0, 0]
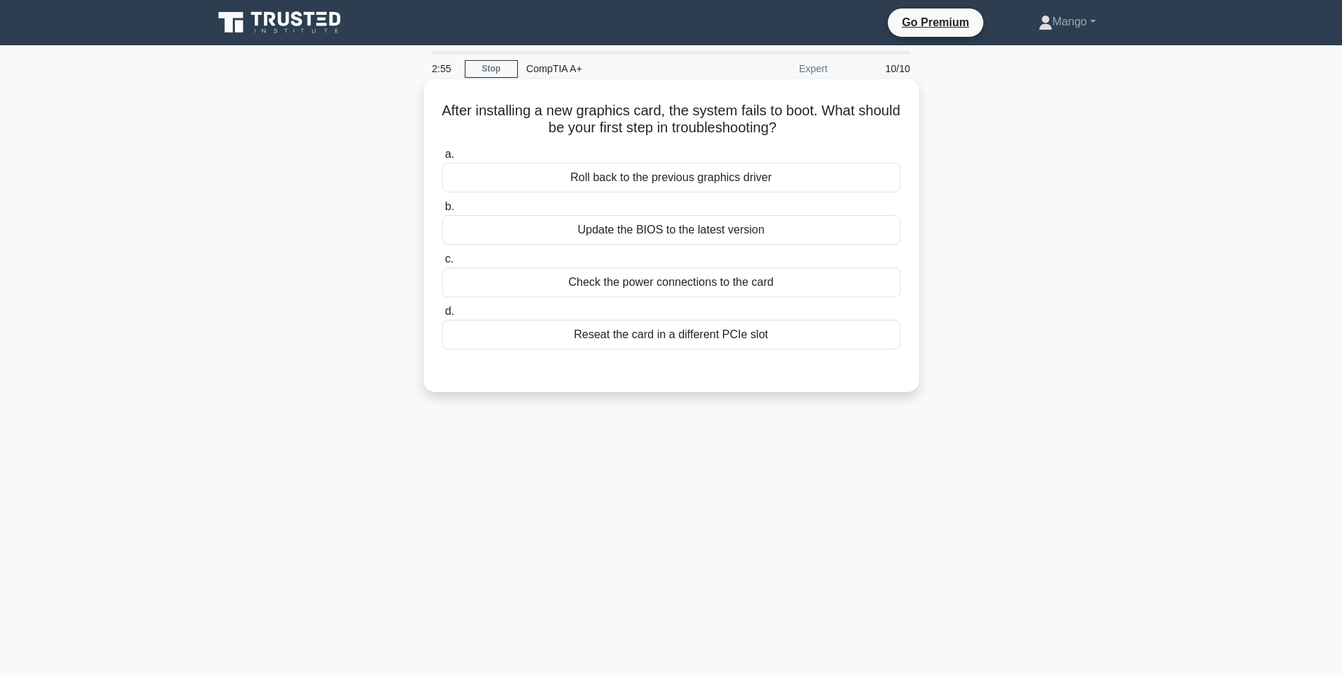
click at [722, 345] on div "Reseat the card in a different PCIe slot" at bounding box center [671, 335] width 458 height 30
click at [442, 316] on input "d. Reseat the card in a different PCIe slot" at bounding box center [442, 311] width 0 height 9
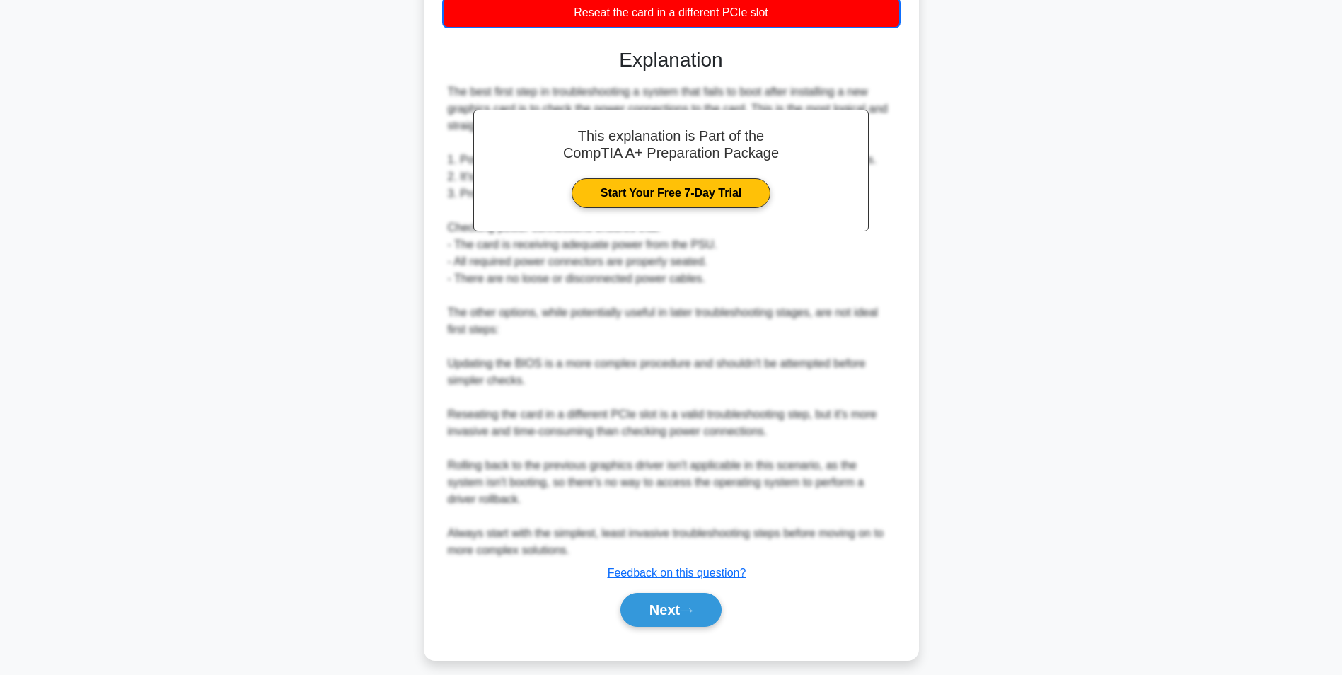
scroll to position [335, 0]
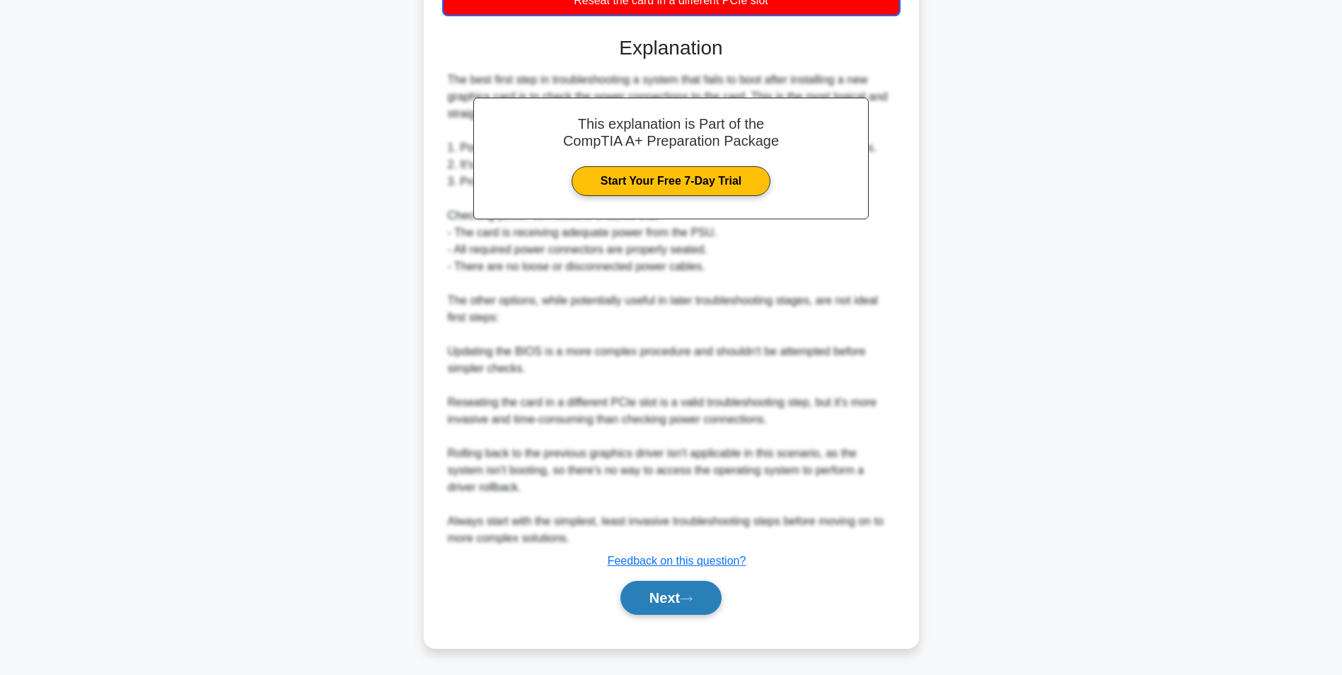
click at [707, 605] on button "Next" at bounding box center [670, 598] width 101 height 34
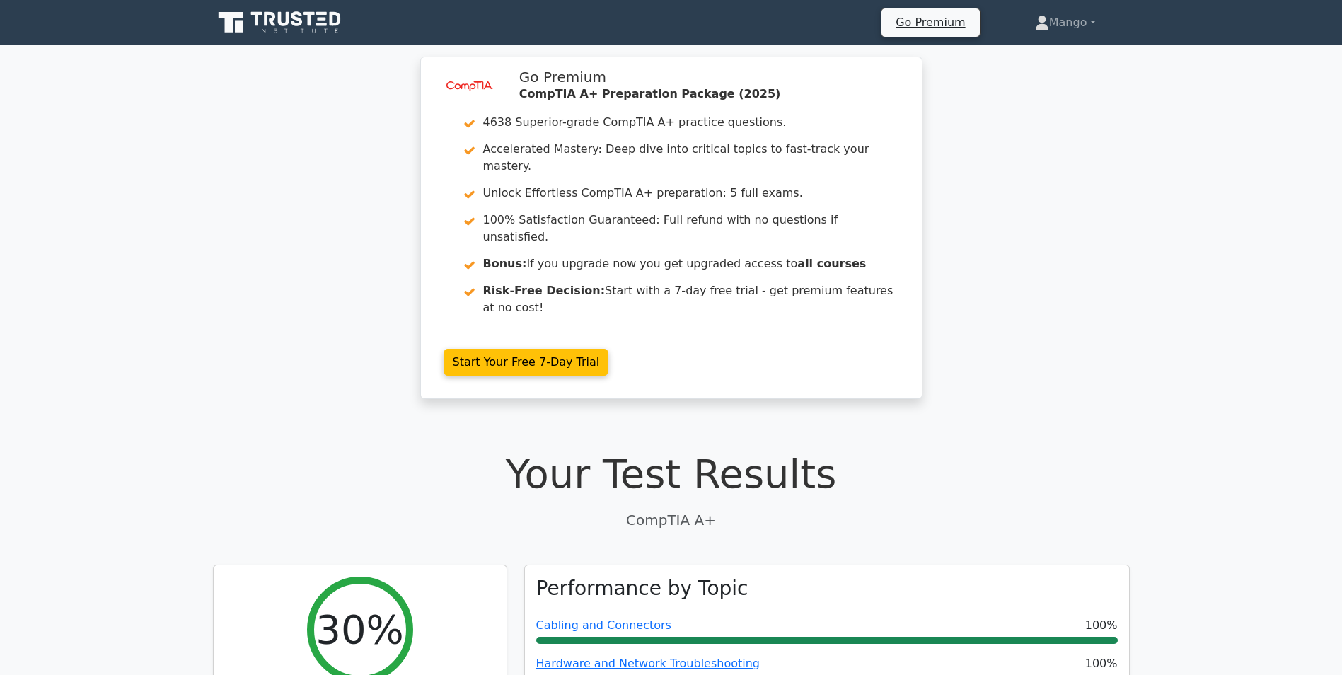
click at [282, 28] on icon at bounding box center [281, 22] width 136 height 27
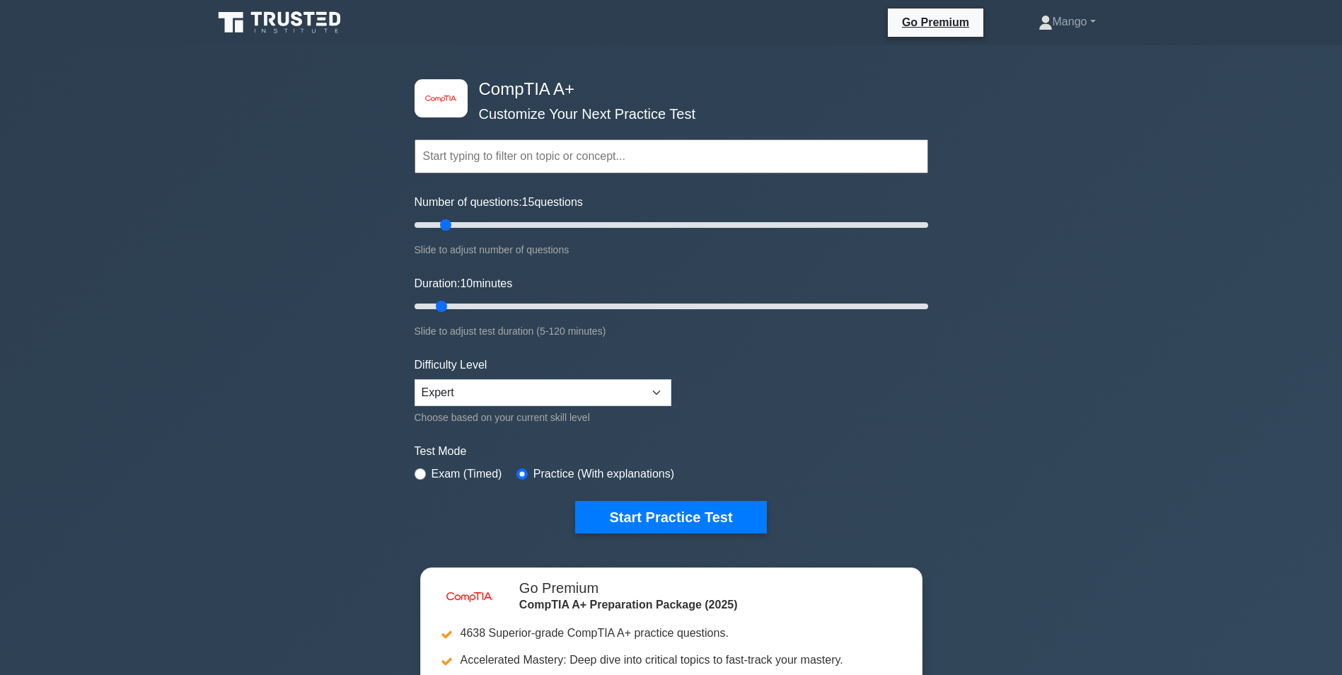
drag, startPoint x: 438, startPoint y: 221, endPoint x: 443, endPoint y: 229, distance: 9.2
type input "15"
click at [439, 221] on input "Number of questions: 15 questions" at bounding box center [672, 224] width 514 height 17
drag, startPoint x: 445, startPoint y: 307, endPoint x: 453, endPoint y: 308, distance: 7.8
type input "15"
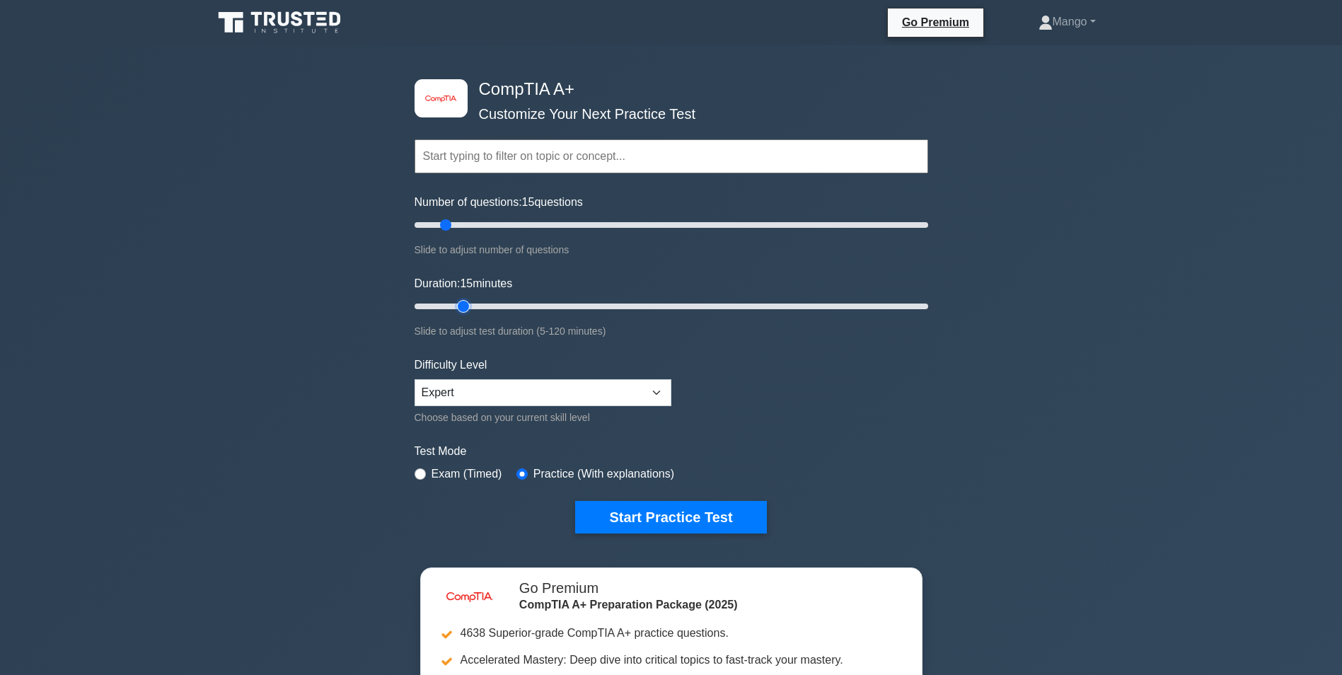
click at [453, 308] on input "Duration: 15 minutes" at bounding box center [672, 306] width 514 height 17
click at [465, 380] on select "Beginner Intermediate Expert" at bounding box center [543, 392] width 257 height 27
select select "intermediate"
click at [415, 379] on select "Beginner Intermediate Expert" at bounding box center [543, 392] width 257 height 27
click at [420, 475] on input "radio" at bounding box center [420, 473] width 11 height 11
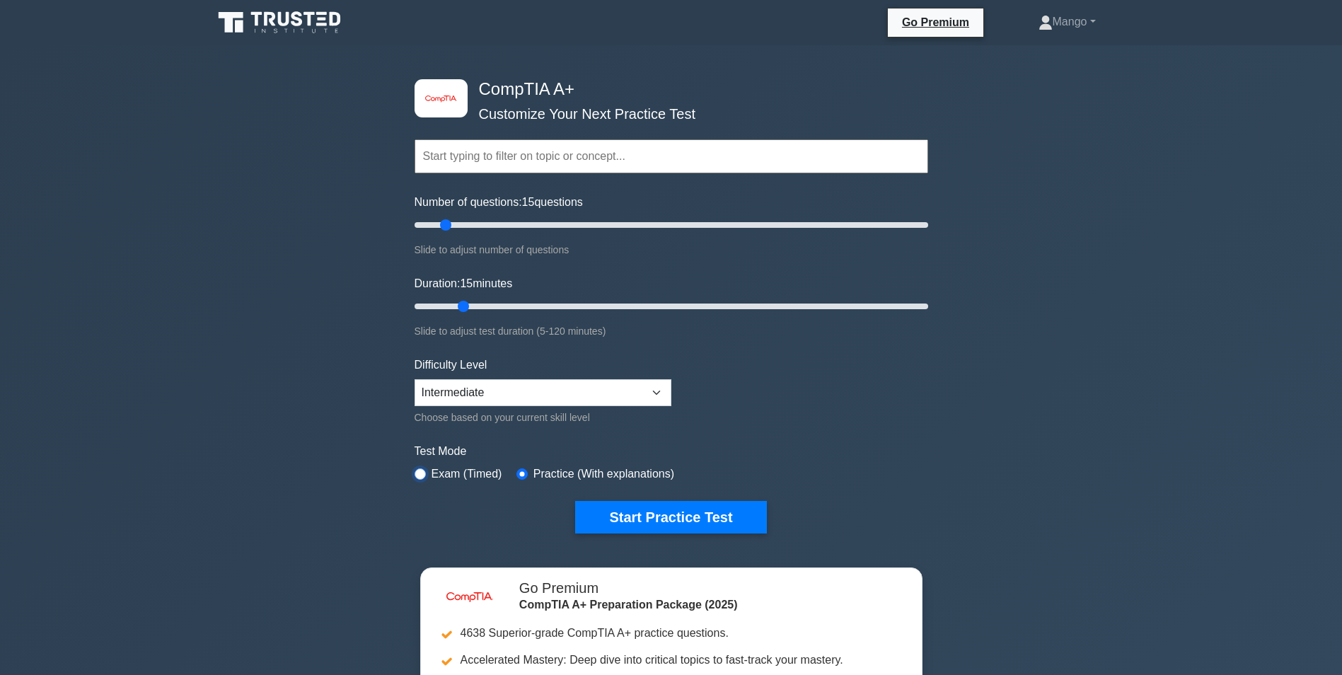
radio input "true"
click at [667, 516] on button "Start Practice Test" at bounding box center [670, 517] width 191 height 33
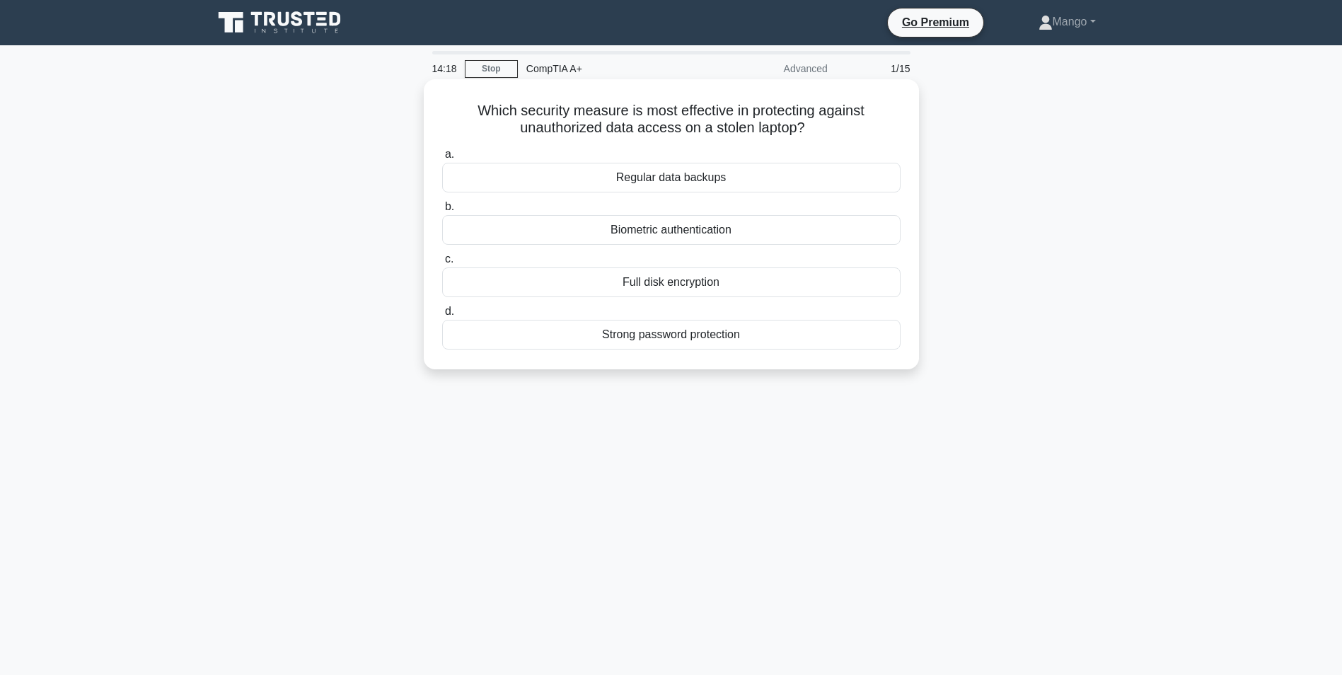
click at [698, 287] on div "Full disk encryption" at bounding box center [671, 282] width 458 height 30
click at [442, 264] on input "c. Full disk encryption" at bounding box center [442, 259] width 0 height 9
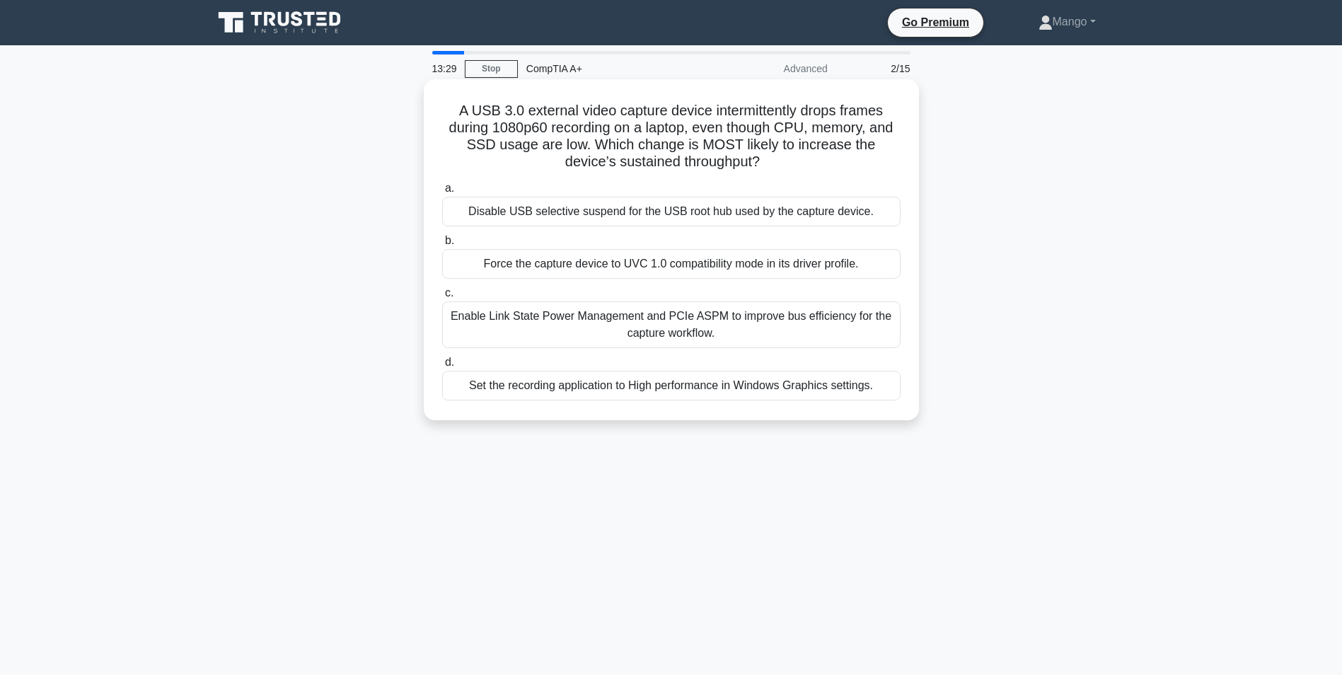
click at [811, 388] on div "Set the recording application to High performance in Windows Graphics settings." at bounding box center [671, 386] width 458 height 30
click at [442, 367] on input "d. Set the recording application to High performance in Windows Graphics settin…" at bounding box center [442, 362] width 0 height 9
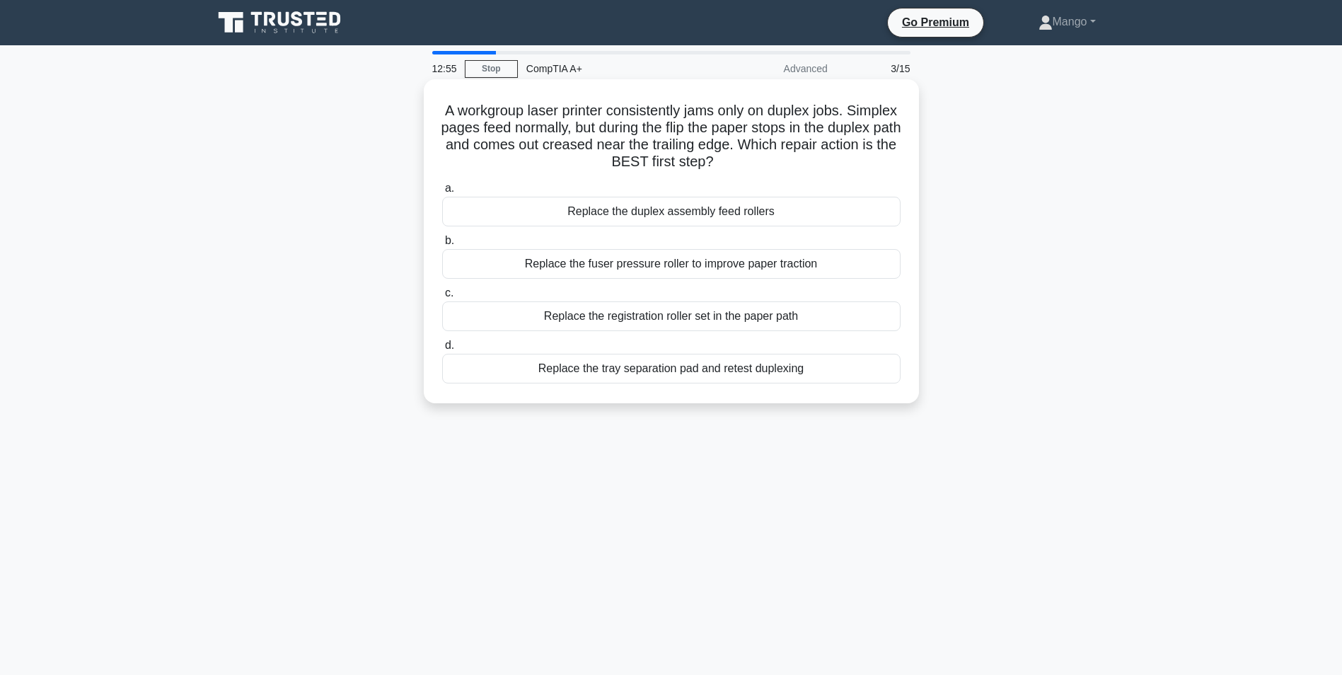
click at [712, 370] on div "Replace the tray separation pad and retest duplexing" at bounding box center [671, 369] width 458 height 30
click at [442, 350] on input "d. Replace the tray separation pad and retest duplexing" at bounding box center [442, 345] width 0 height 9
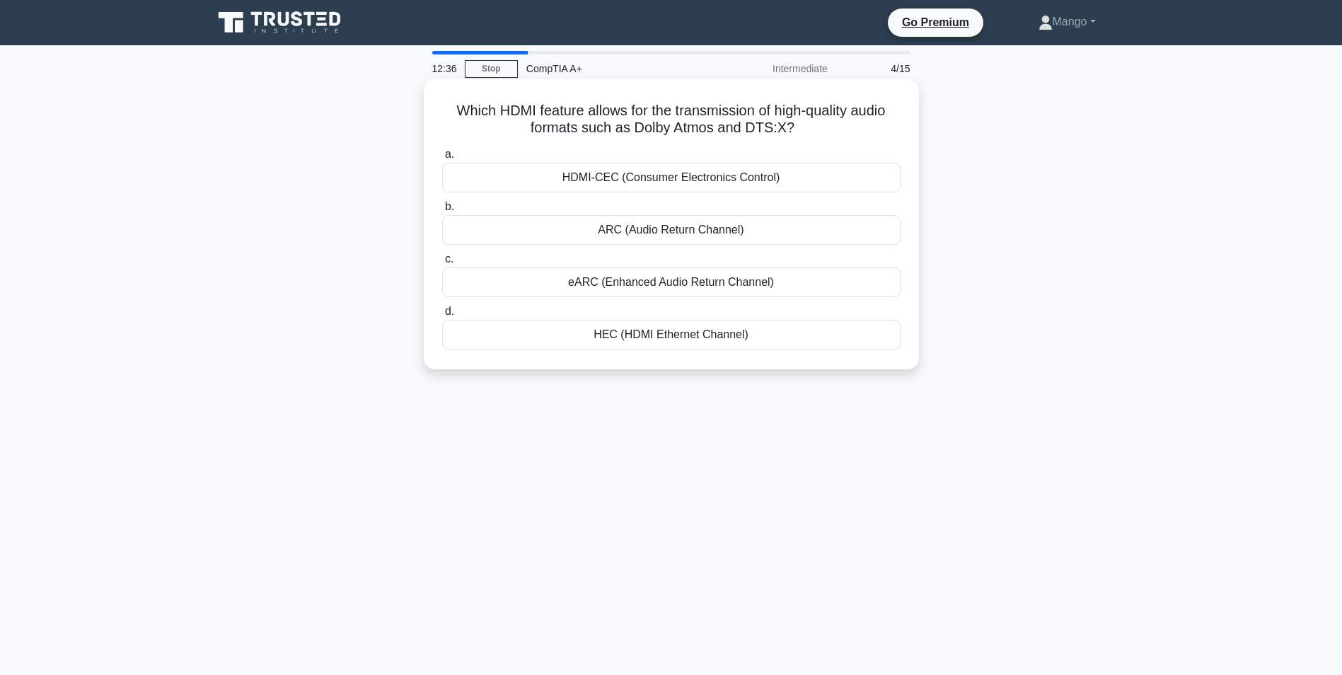
click at [710, 335] on div "HEC (HDMI Ethernet Channel)" at bounding box center [671, 335] width 458 height 30
click at [442, 316] on input "d. HEC (HDMI Ethernet Channel)" at bounding box center [442, 311] width 0 height 9
click at [705, 173] on div "Faulty print head pins." at bounding box center [671, 178] width 458 height 30
click at [442, 159] on input "a. Faulty print head pins." at bounding box center [442, 154] width 0 height 9
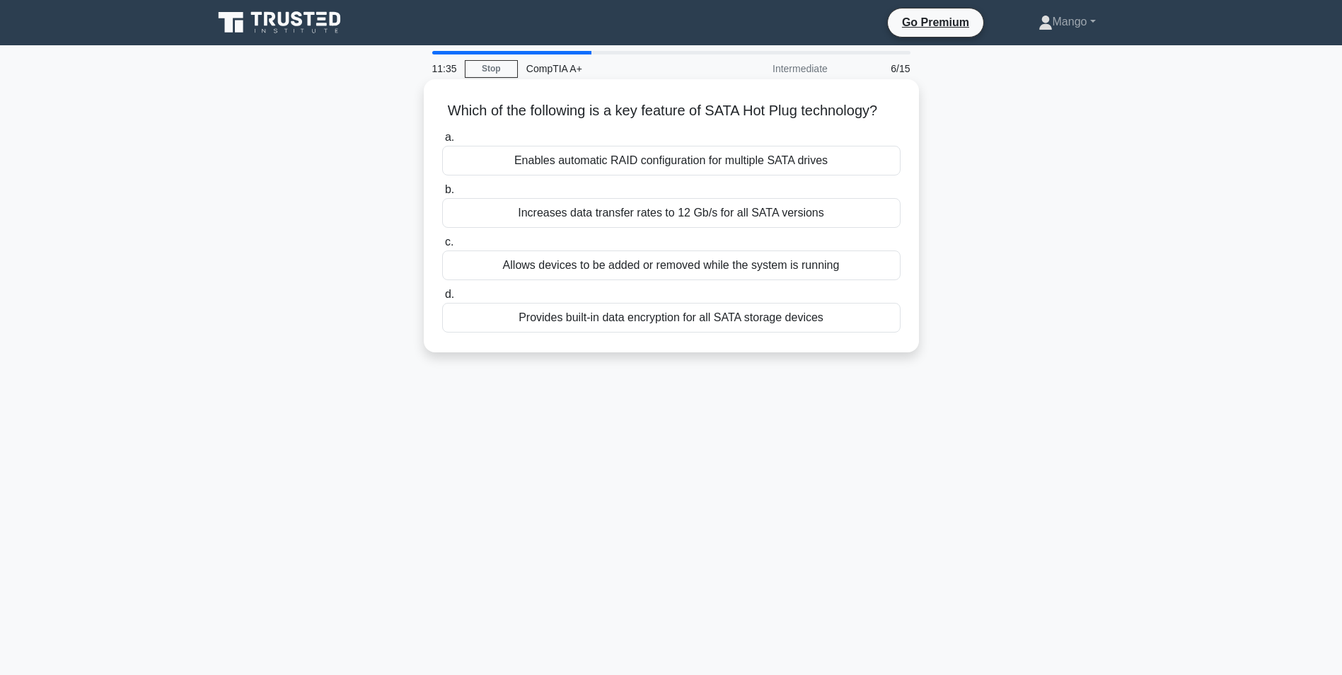
click at [682, 228] on div "Increases data transfer rates to 12 Gb/s for all SATA versions" at bounding box center [671, 213] width 458 height 30
click at [442, 195] on input "b. Increases data transfer rates to 12 Gb/s for all SATA versions" at bounding box center [442, 189] width 0 height 9
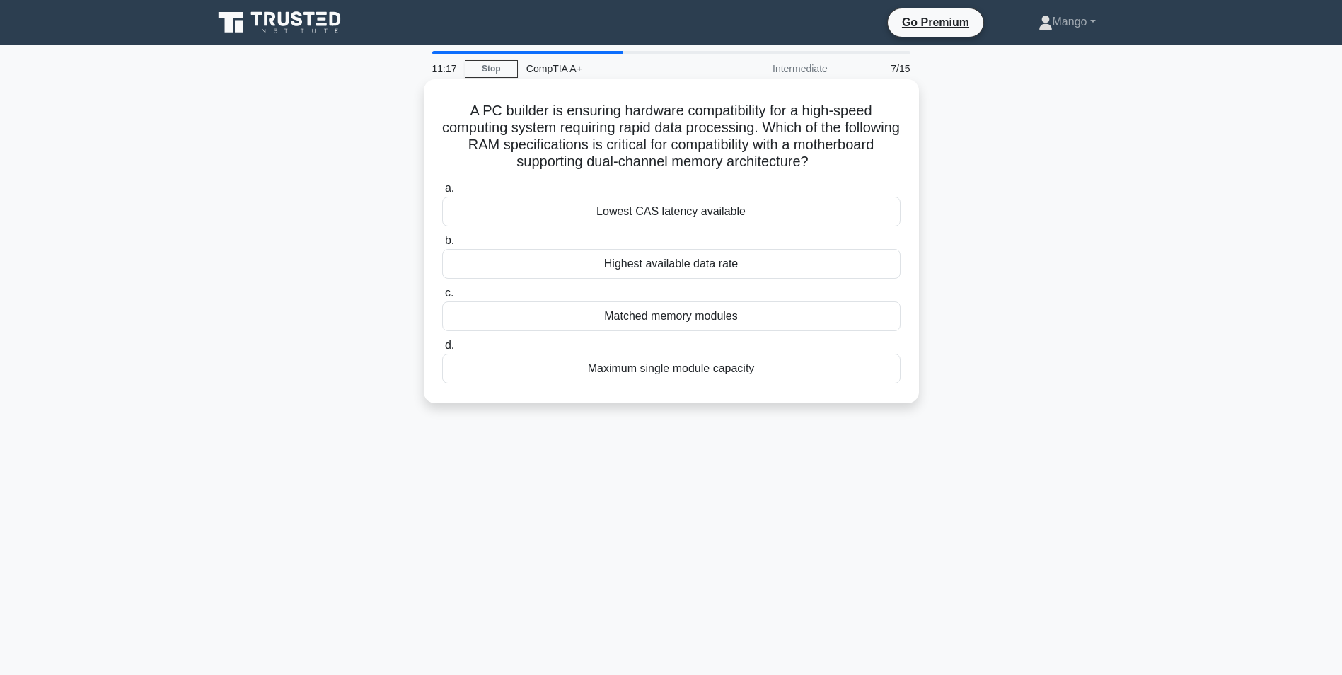
click at [794, 323] on div "Matched memory modules" at bounding box center [671, 316] width 458 height 30
click at [442, 298] on input "c. Matched memory modules" at bounding box center [442, 293] width 0 height 9
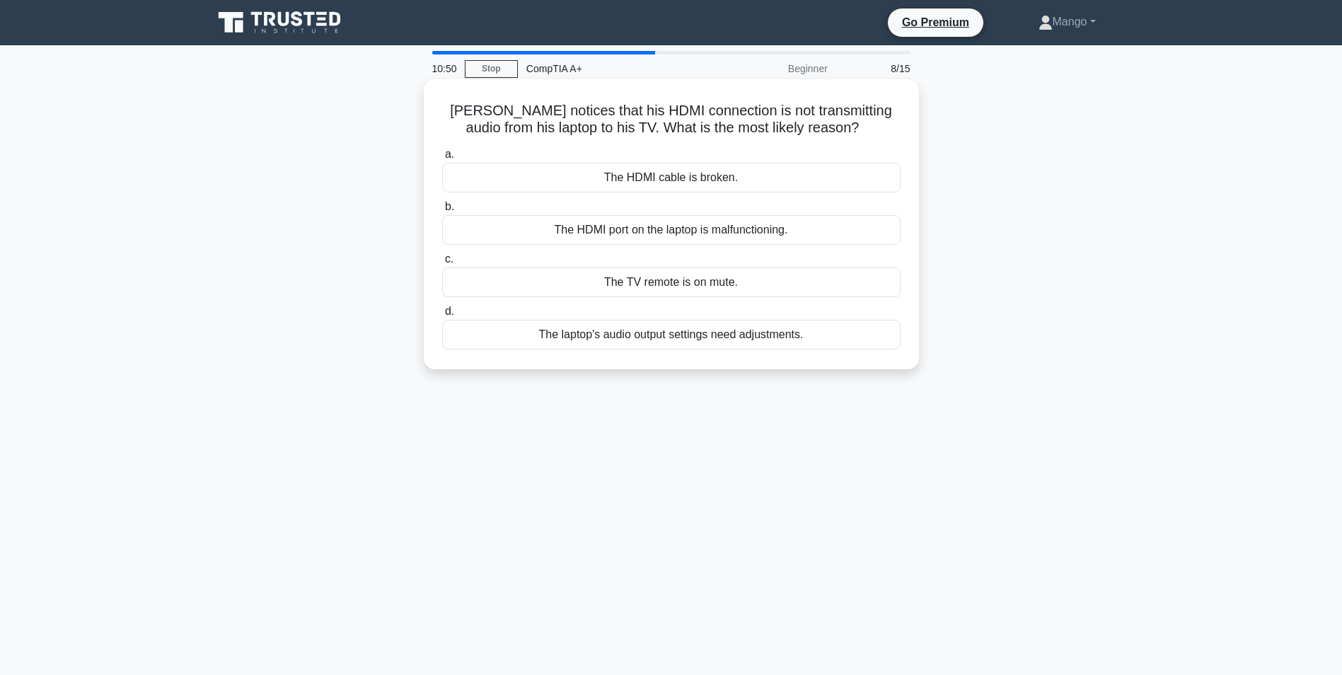
click at [731, 335] on div "The laptop's audio output settings need adjustments." at bounding box center [671, 335] width 458 height 30
click at [442, 316] on input "d. The laptop's audio output settings need adjustments." at bounding box center [442, 311] width 0 height 9
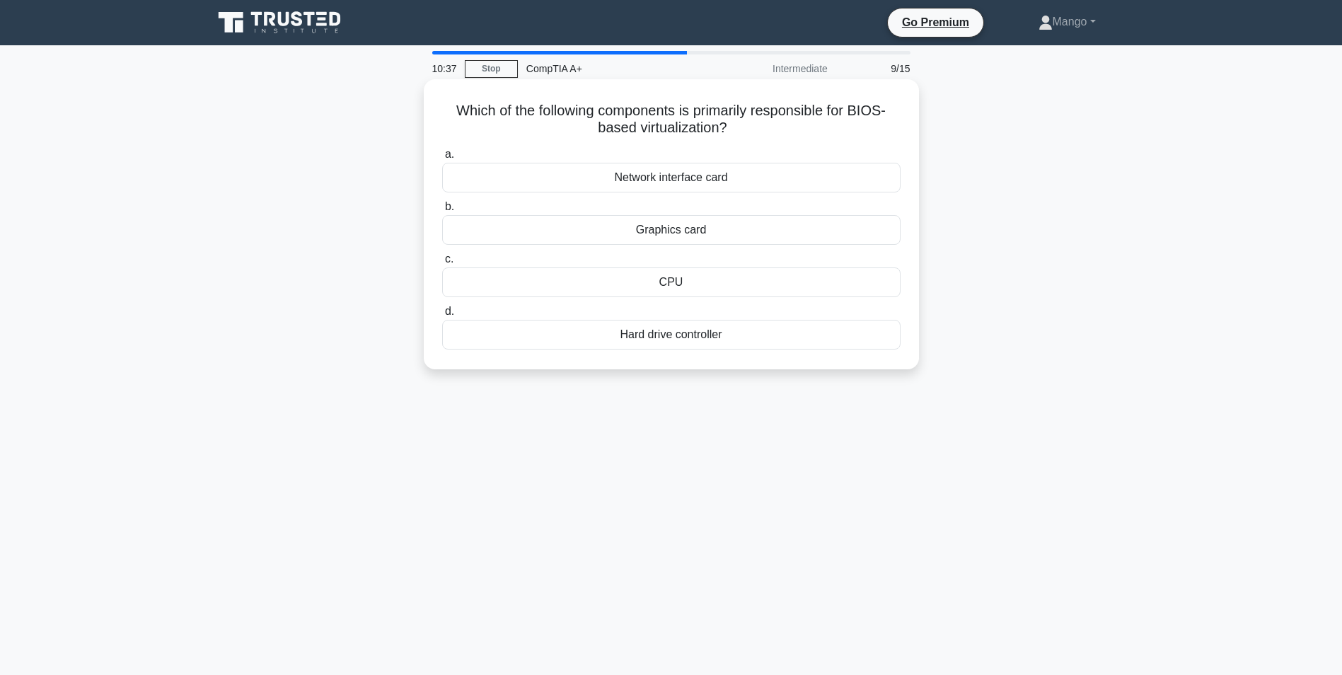
click at [648, 292] on div "CPU" at bounding box center [671, 282] width 458 height 30
click at [442, 264] on input "c. CPU" at bounding box center [442, 259] width 0 height 9
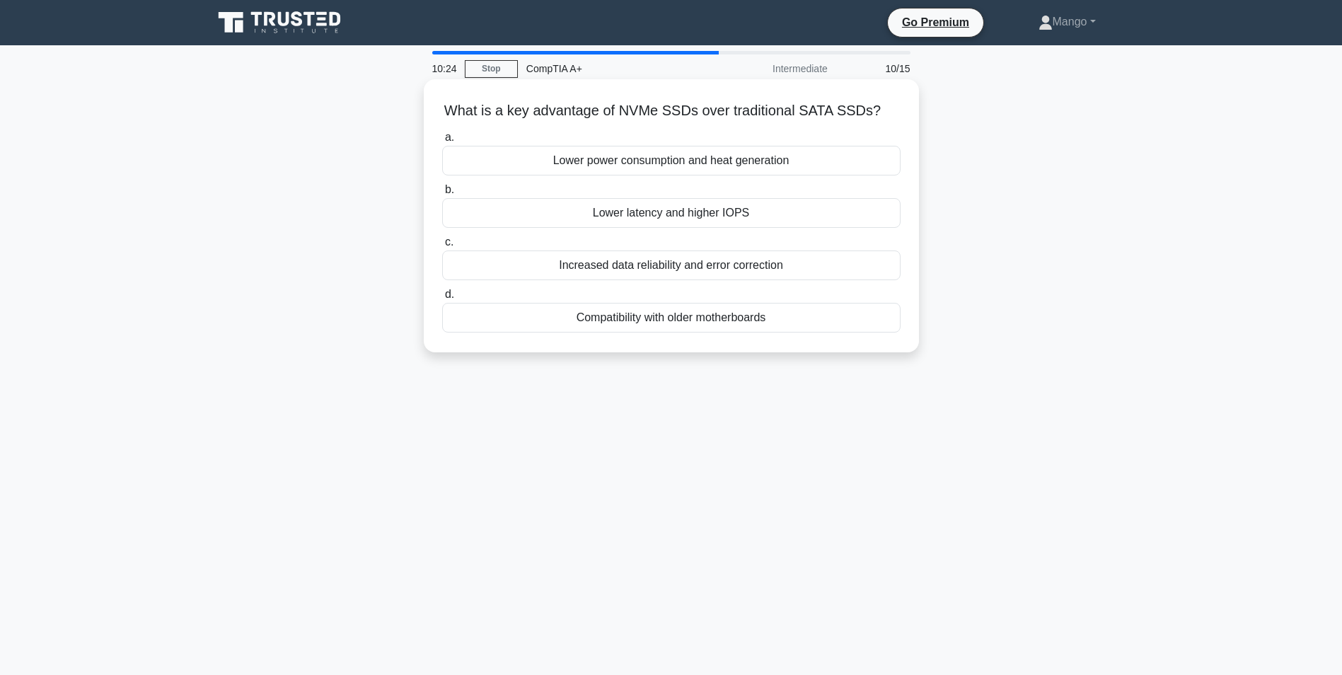
click at [615, 267] on div "Increased data reliability and error correction" at bounding box center [671, 265] width 458 height 30
click at [442, 247] on input "c. Increased data reliability and error correction" at bounding box center [442, 242] width 0 height 9
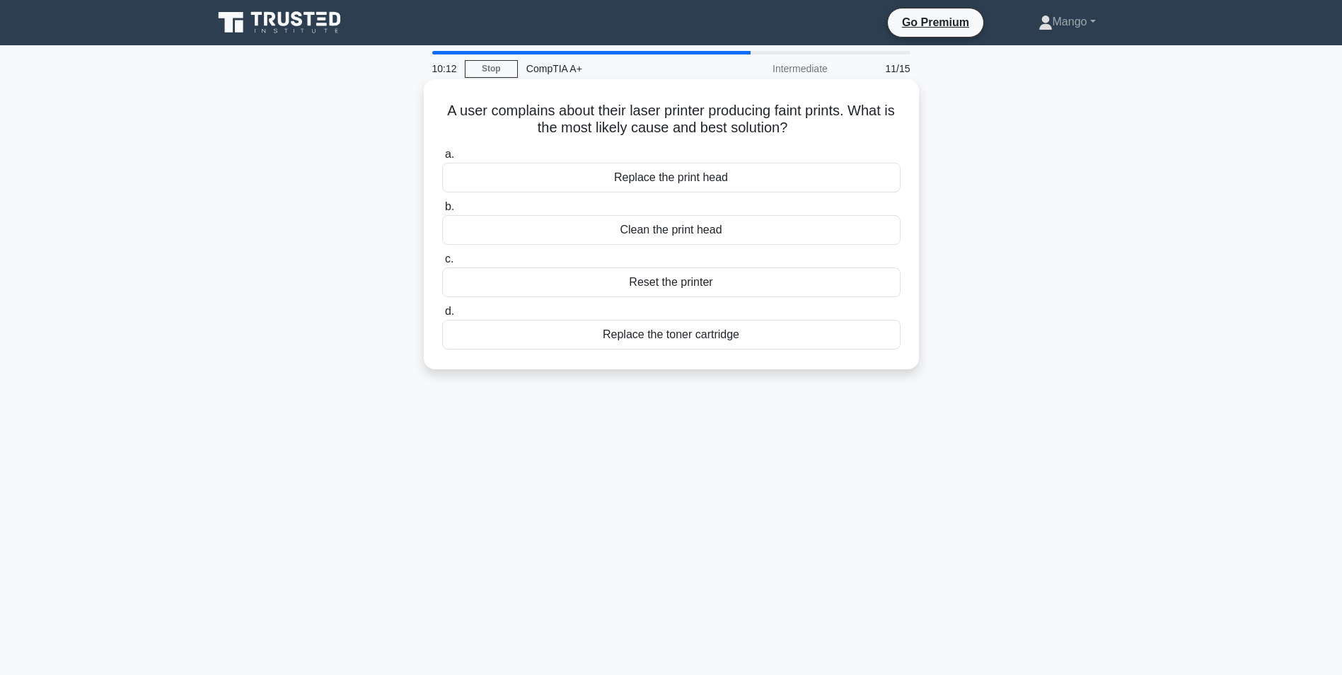
click at [657, 233] on div "Clean the print head" at bounding box center [671, 230] width 458 height 30
click at [442, 212] on input "b. Clean the print head" at bounding box center [442, 206] width 0 height 9
click at [687, 182] on div "Roll back the printer driver" at bounding box center [671, 178] width 458 height 30
click at [442, 159] on input "a. Roll back the printer driver" at bounding box center [442, 154] width 0 height 9
click at [672, 341] on div "Over-the-air updates" at bounding box center [671, 335] width 458 height 30
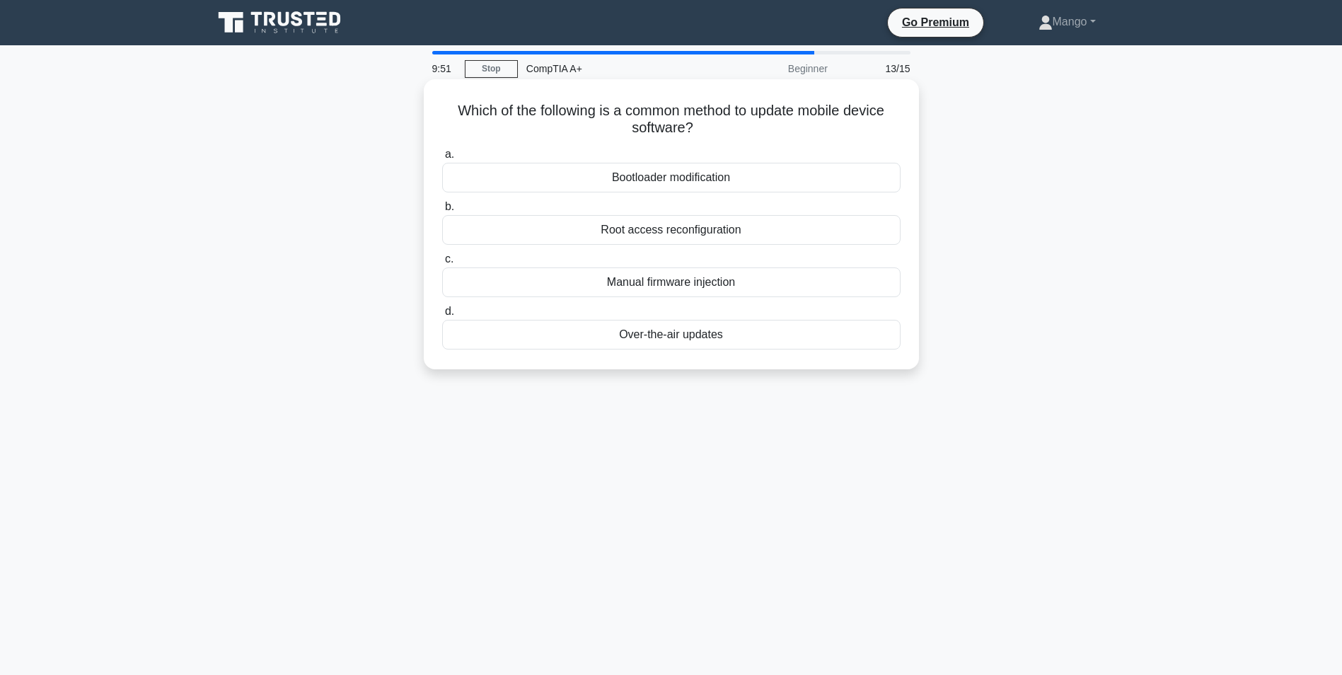
click at [442, 316] on input "d. Over-the-air updates" at bounding box center [442, 311] width 0 height 9
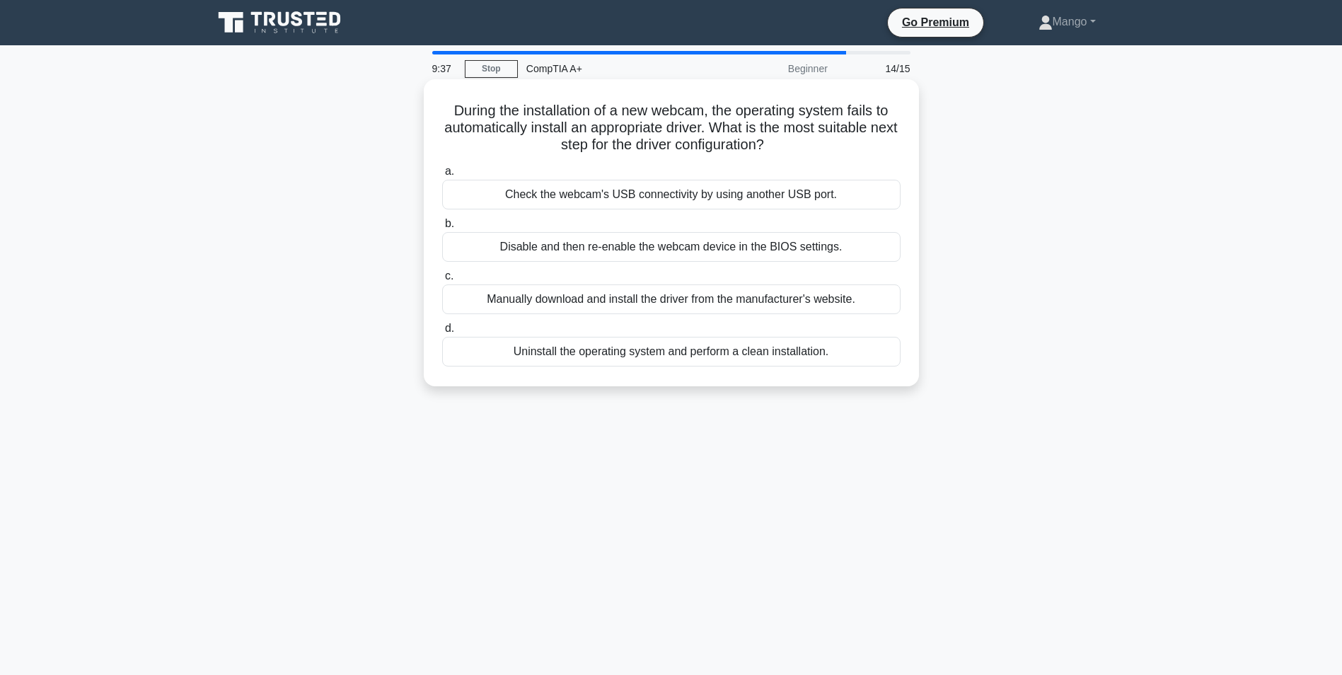
click at [713, 306] on div "Manually download and install the driver from the manufacturer's website." at bounding box center [671, 299] width 458 height 30
click at [442, 281] on input "c. Manually download and install the driver from the manufacturer's website." at bounding box center [442, 276] width 0 height 9
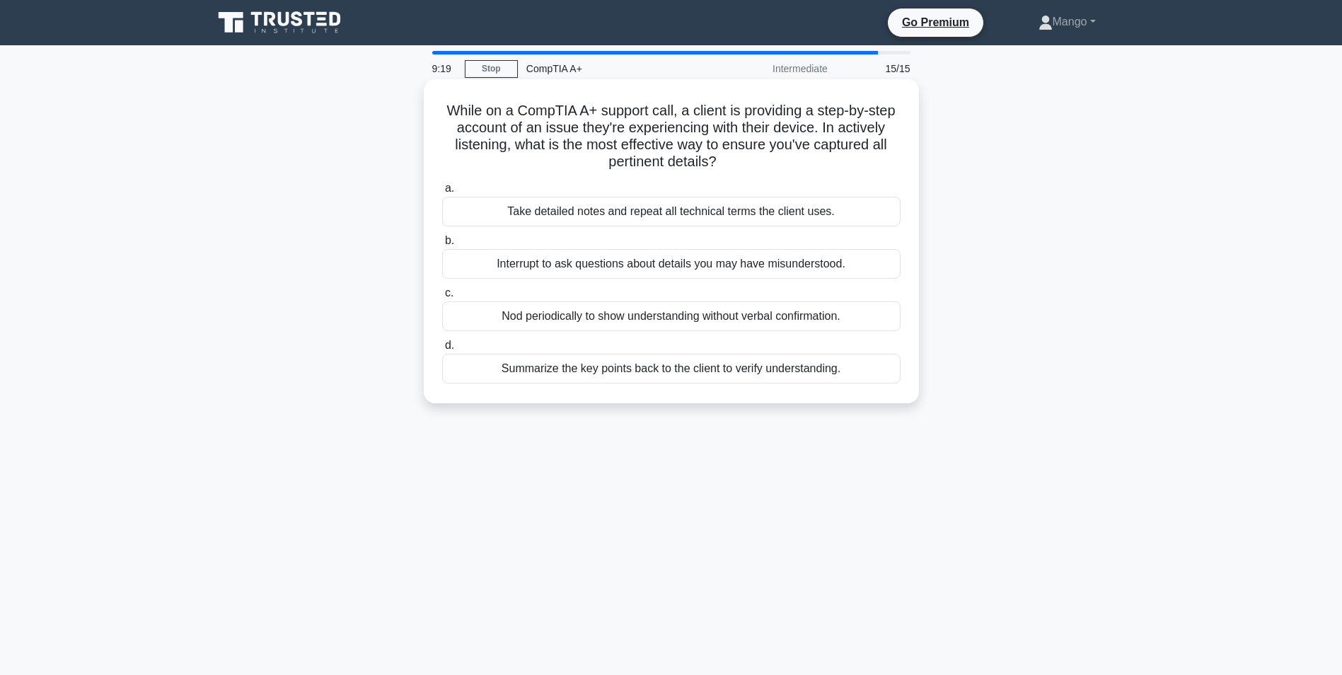
click at [690, 373] on div "Summarize the key points back to the client to verify understanding." at bounding box center [671, 369] width 458 height 30
click at [442, 350] on input "d. Summarize the key points back to the client to verify understanding." at bounding box center [442, 345] width 0 height 9
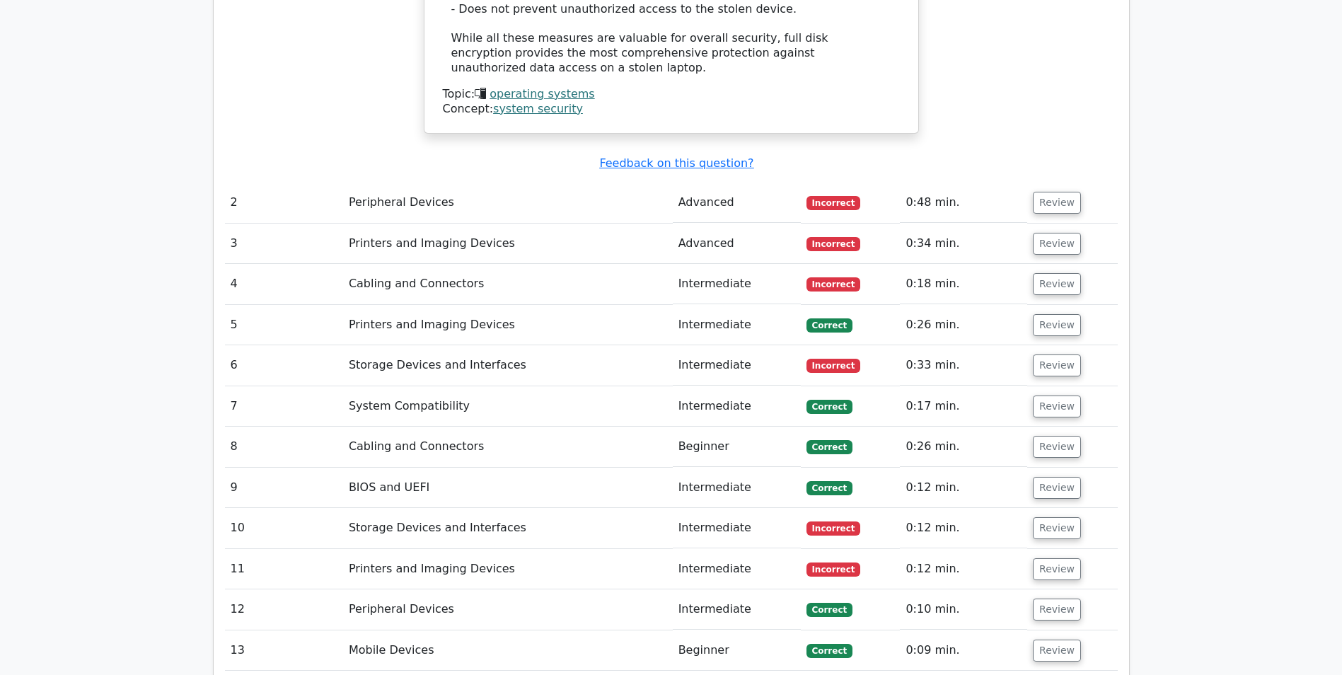
scroll to position [1981, 0]
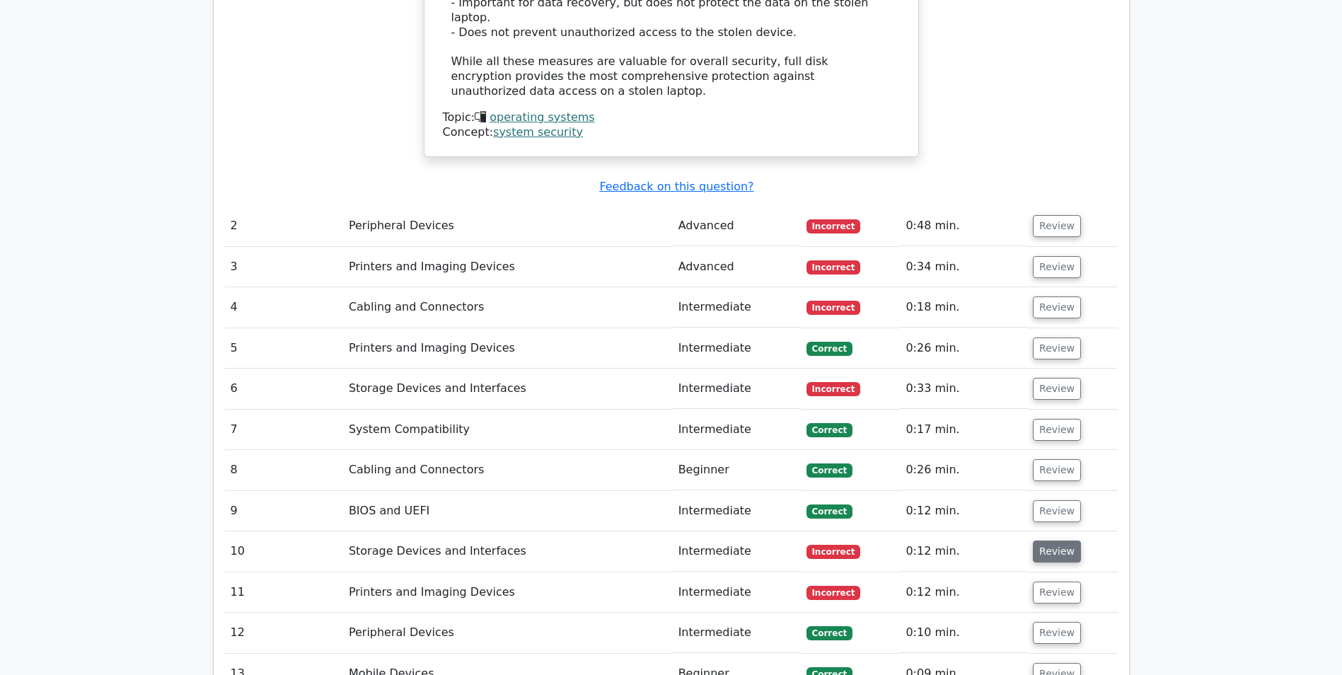
click at [1071, 540] on button "Review" at bounding box center [1057, 551] width 48 height 22
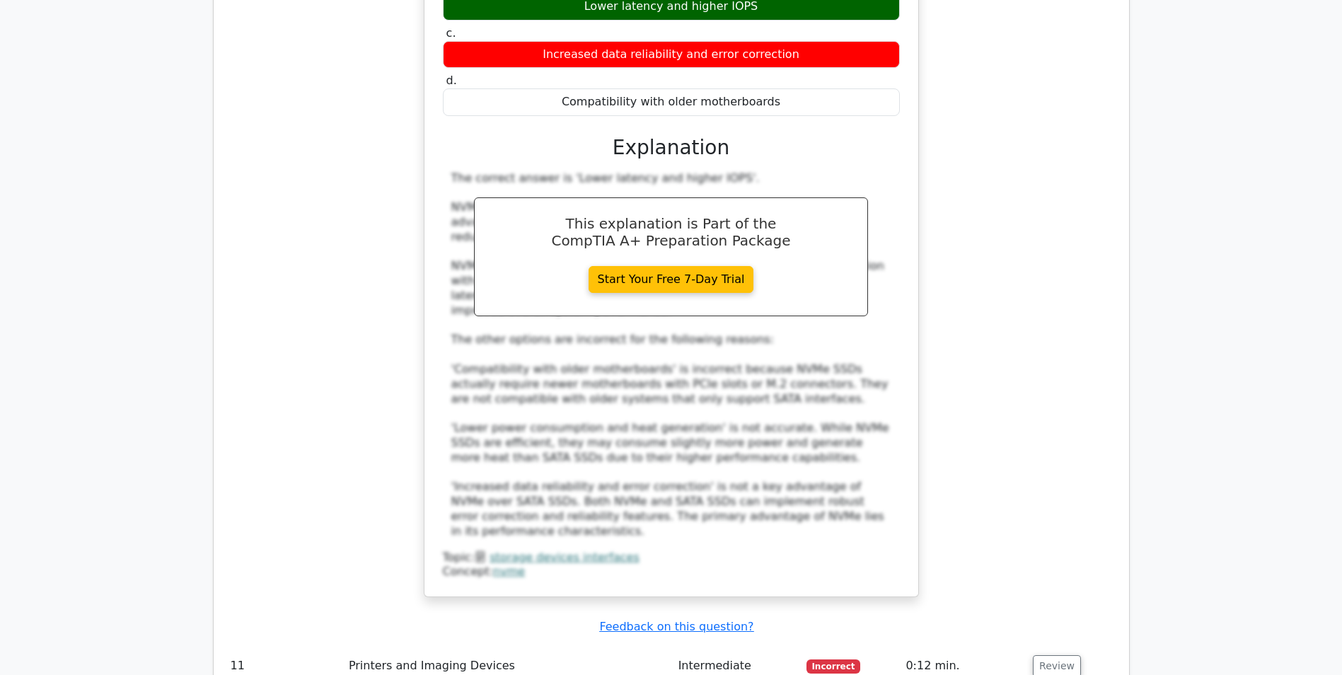
scroll to position [2759, 0]
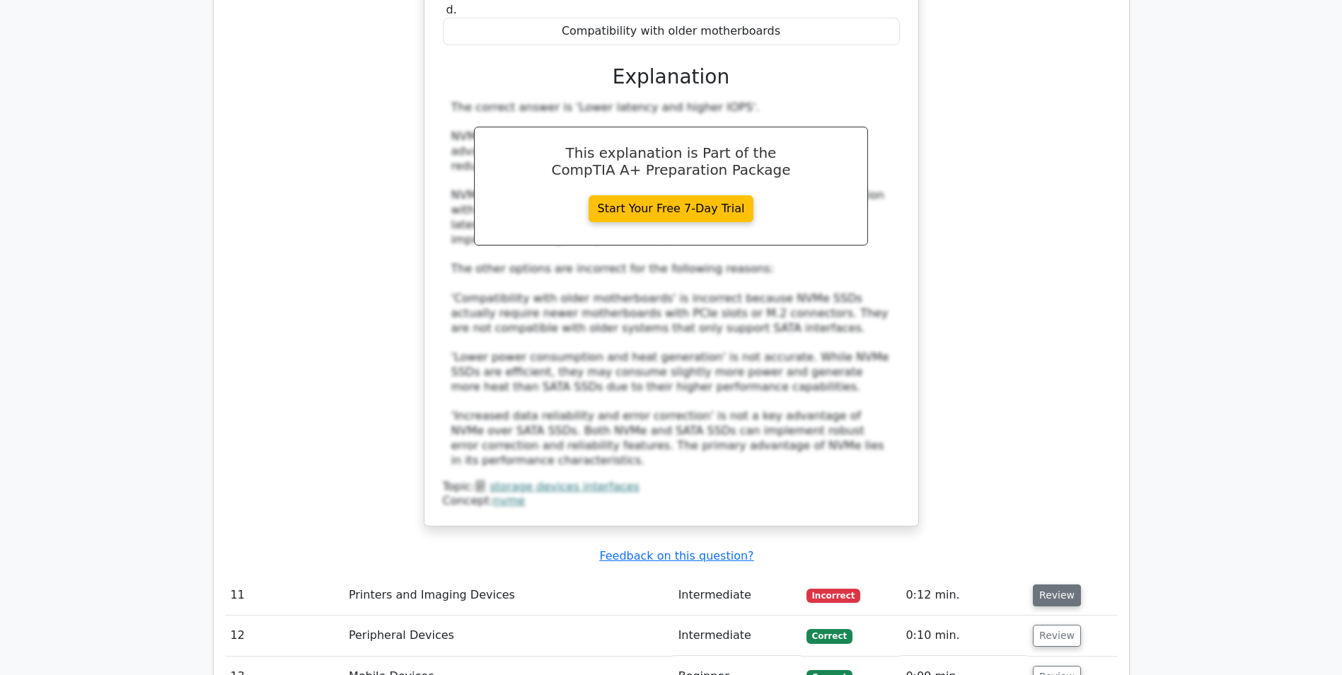
click at [1064, 584] on button "Review" at bounding box center [1057, 595] width 48 height 22
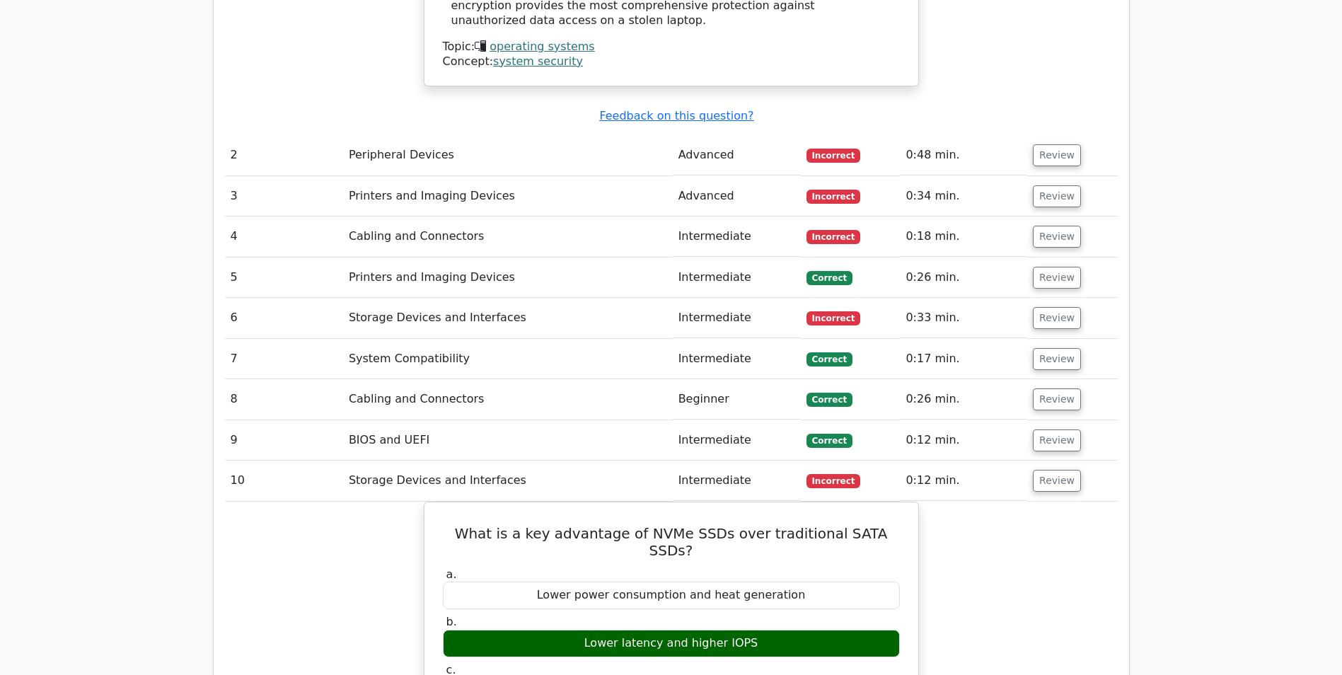
scroll to position [1910, 0]
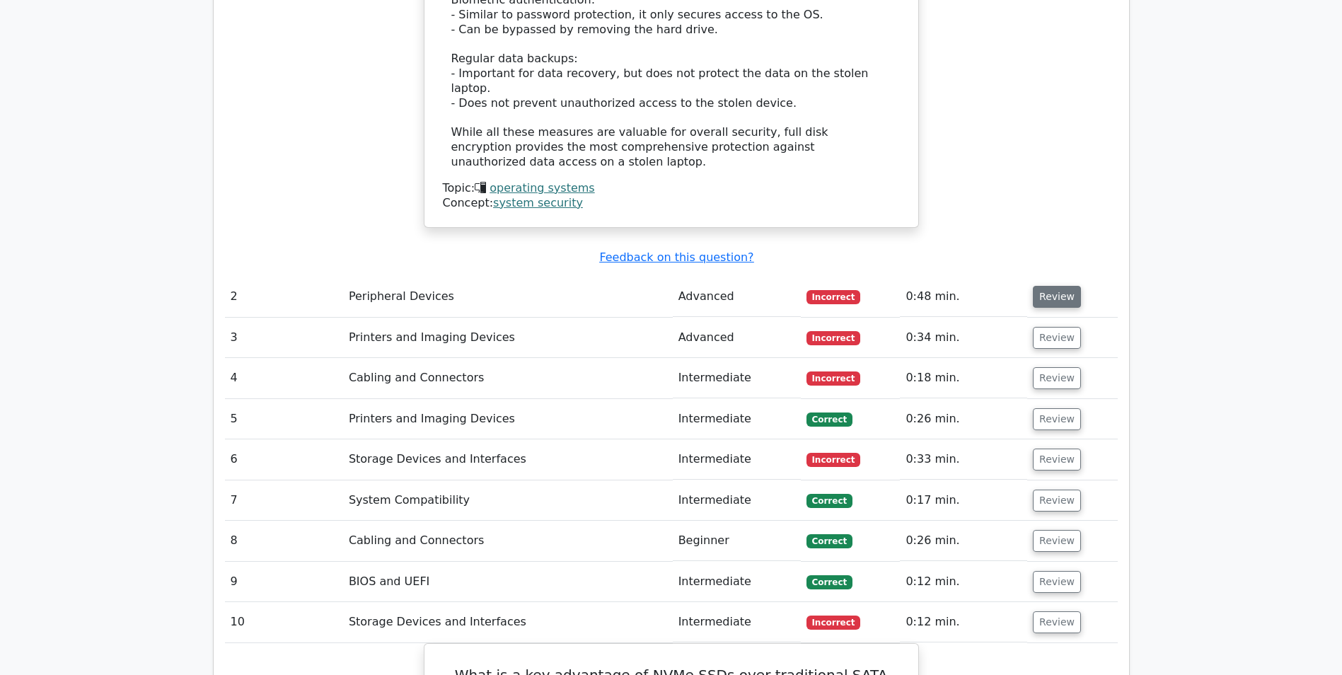
click at [1049, 286] on button "Review" at bounding box center [1057, 297] width 48 height 22
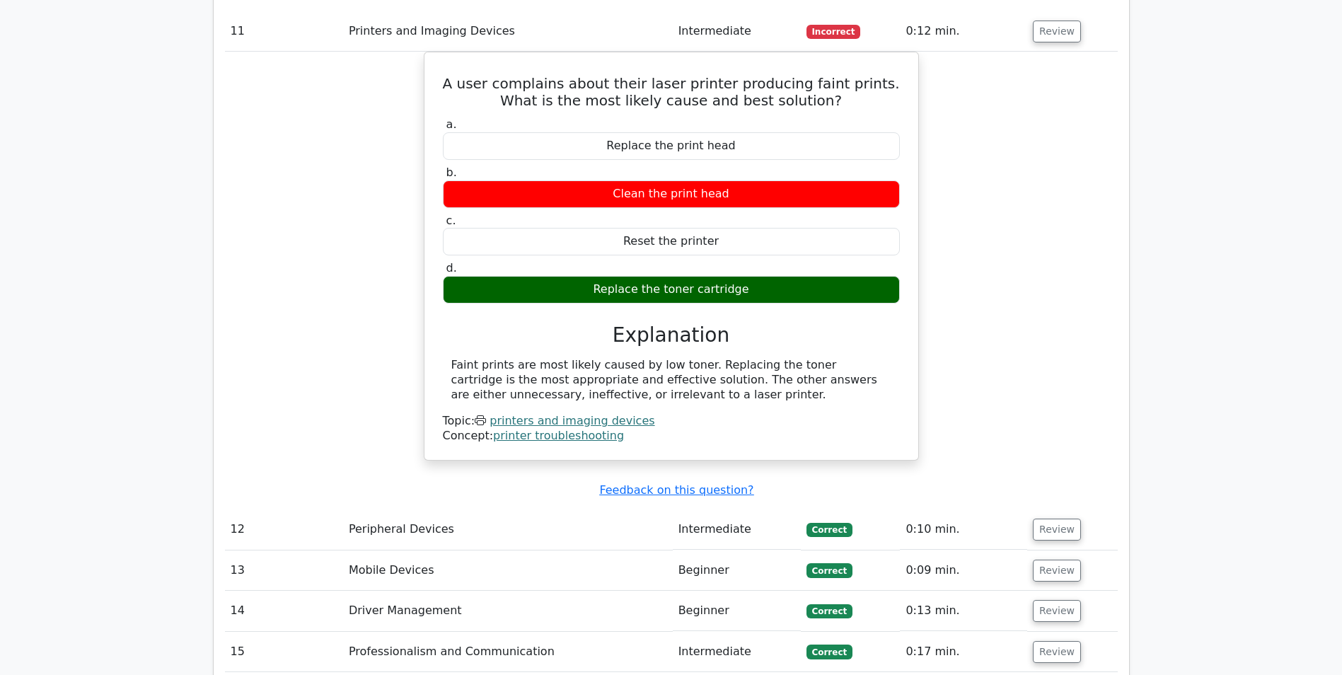
scroll to position [4245, 0]
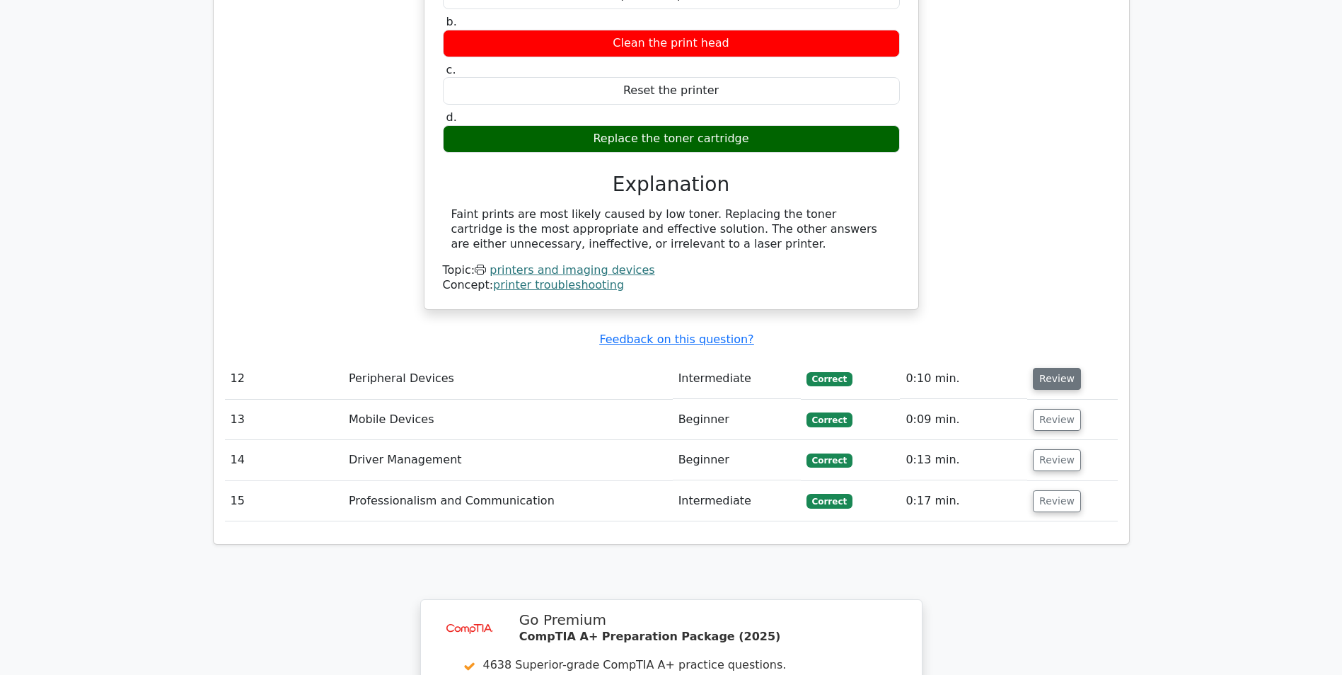
click at [1060, 368] on button "Review" at bounding box center [1057, 379] width 48 height 22
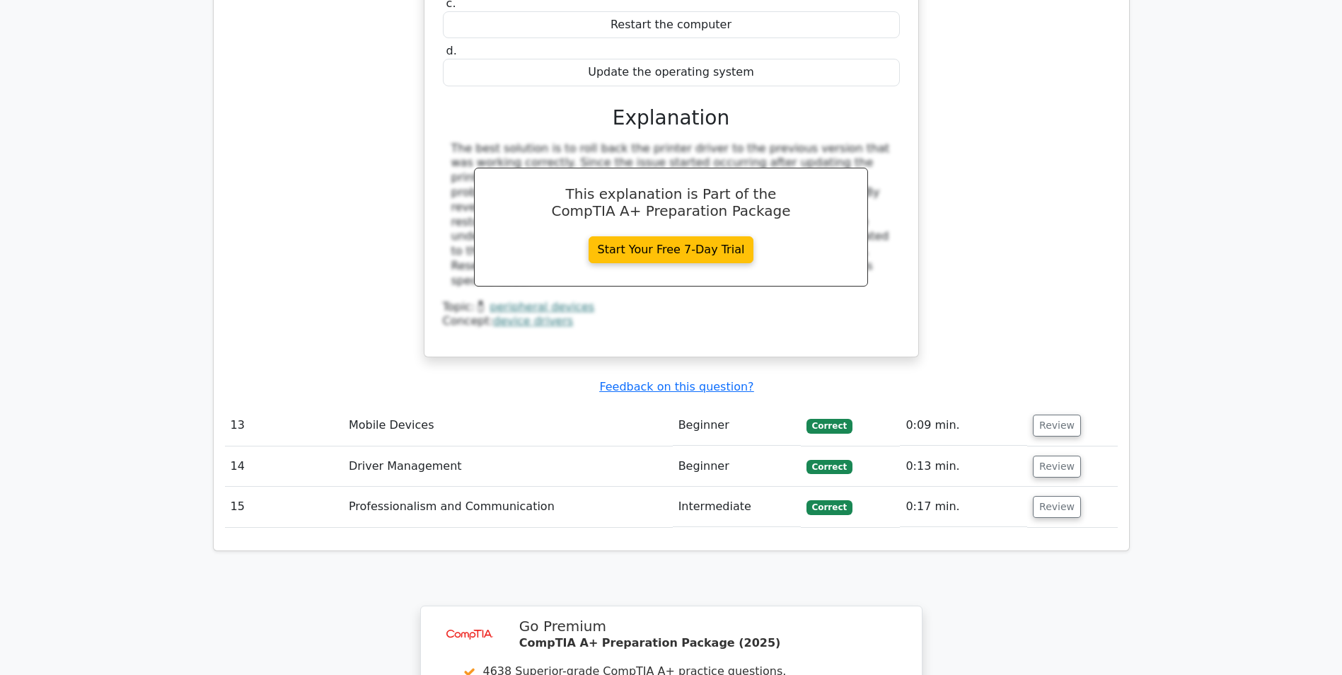
scroll to position [4740, 0]
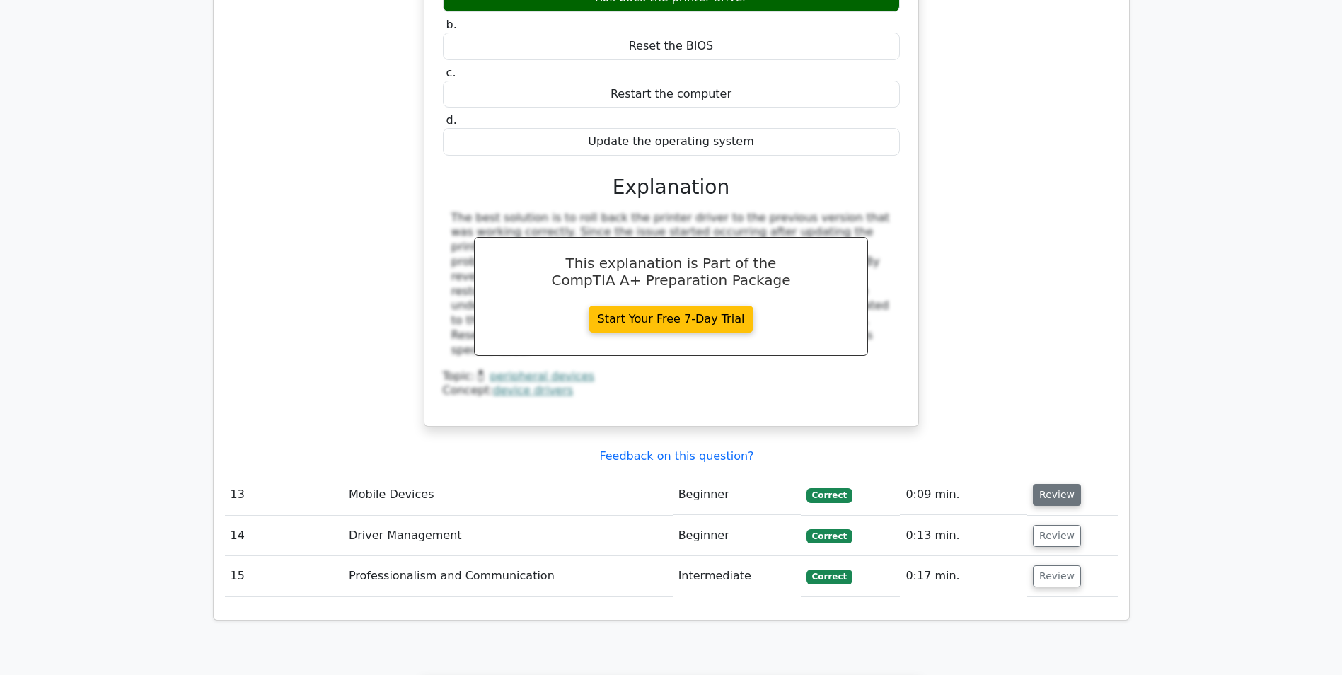
click at [1071, 484] on button "Review" at bounding box center [1057, 495] width 48 height 22
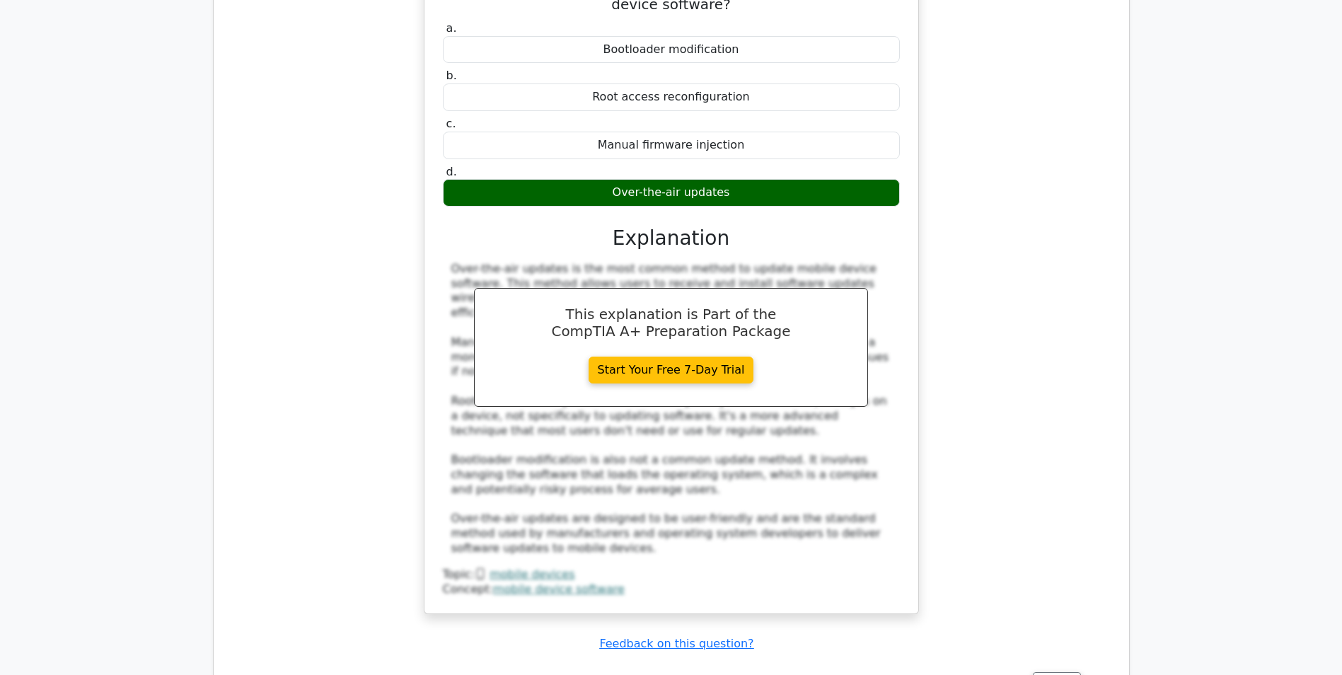
scroll to position [5447, 0]
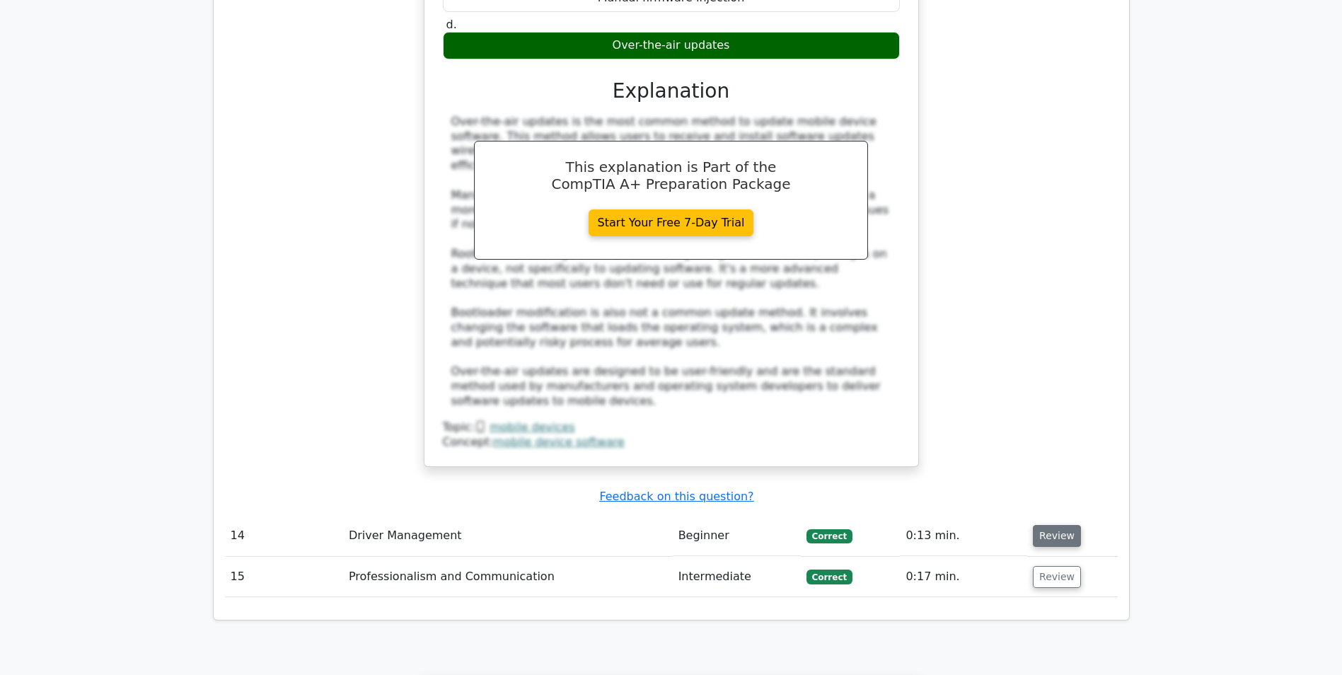
click at [1053, 525] on button "Review" at bounding box center [1057, 536] width 48 height 22
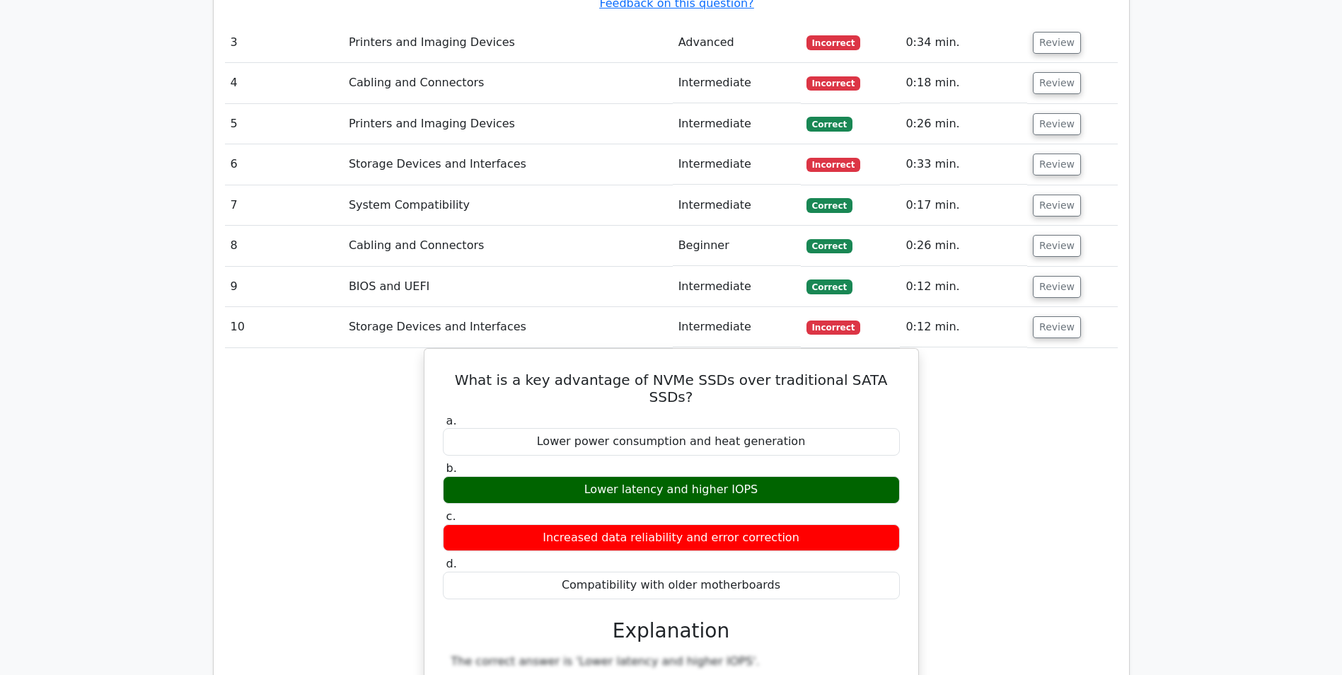
scroll to position [2759, 0]
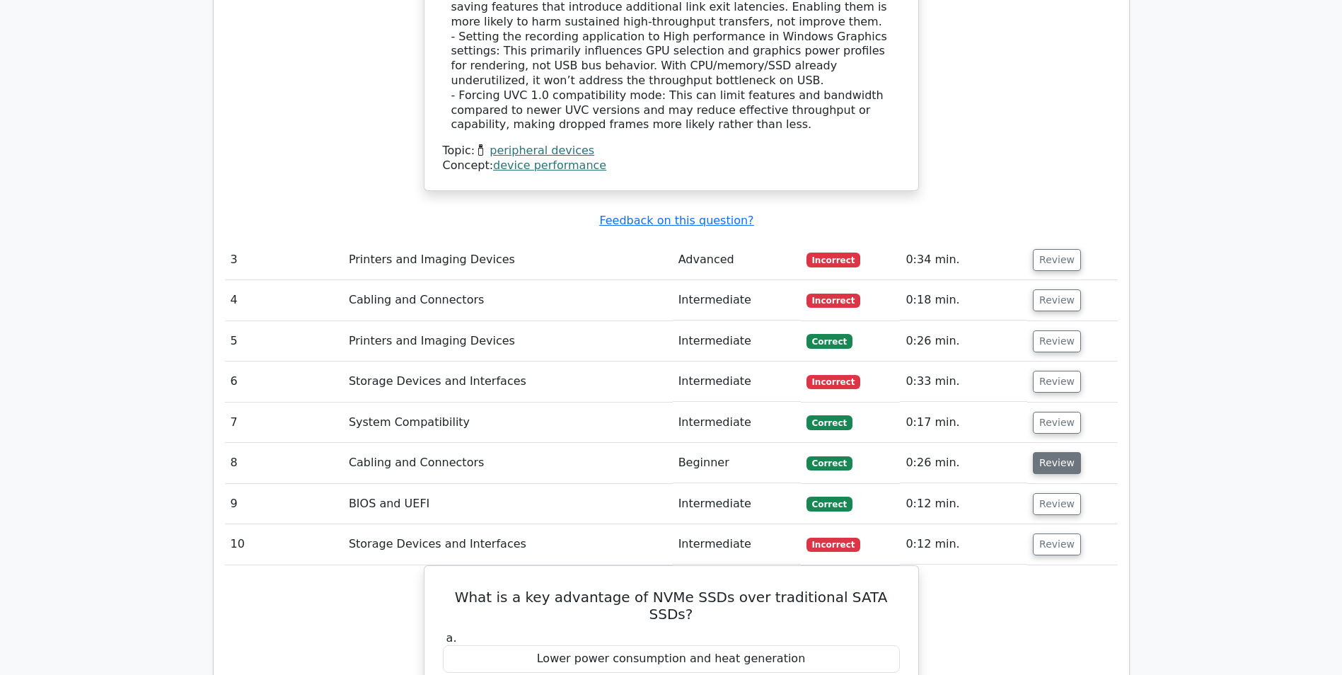
click at [1052, 452] on button "Review" at bounding box center [1057, 463] width 48 height 22
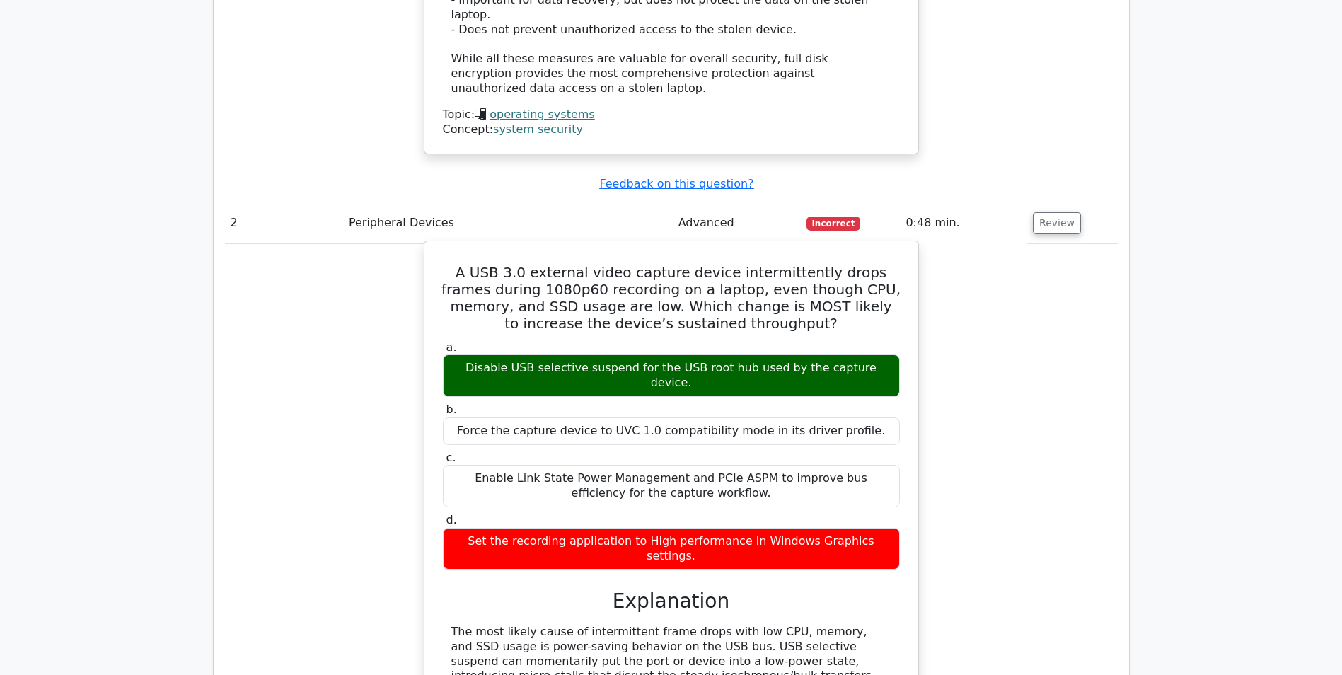
scroll to position [2618, 0]
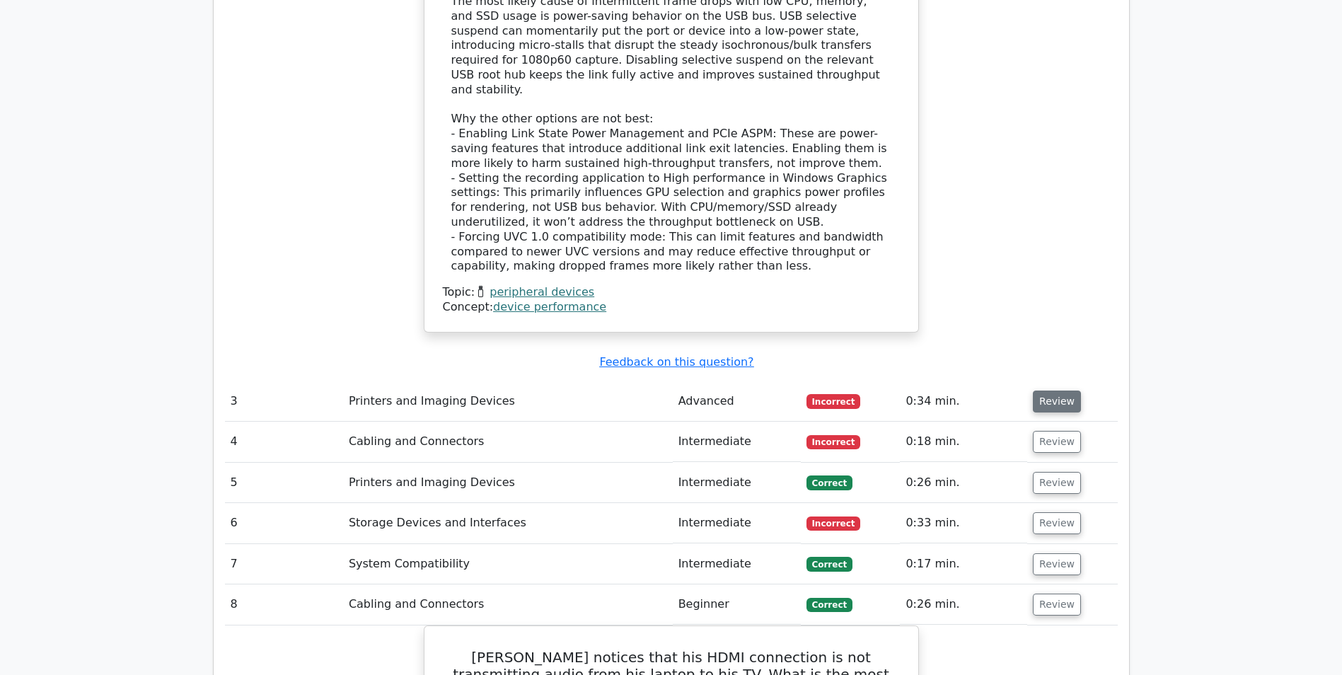
click at [1062, 391] on button "Review" at bounding box center [1057, 402] width 48 height 22
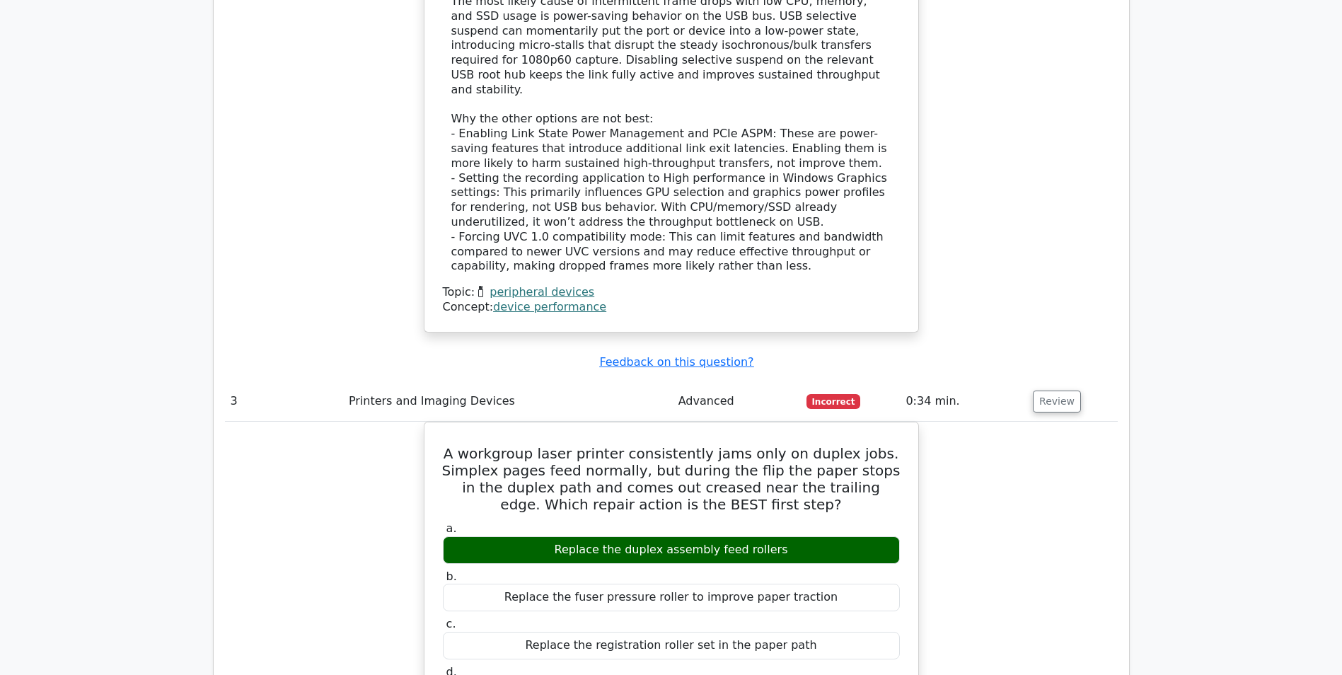
scroll to position [3254, 0]
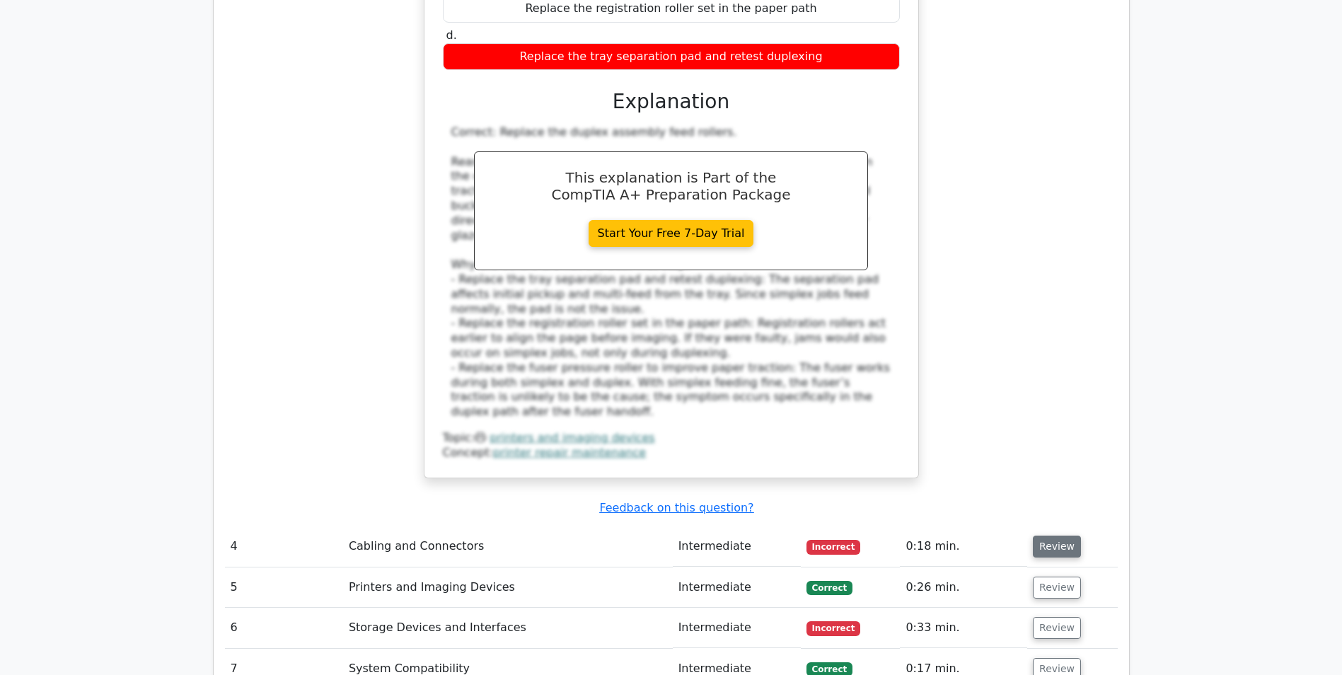
click at [1047, 536] on button "Review" at bounding box center [1057, 547] width 48 height 22
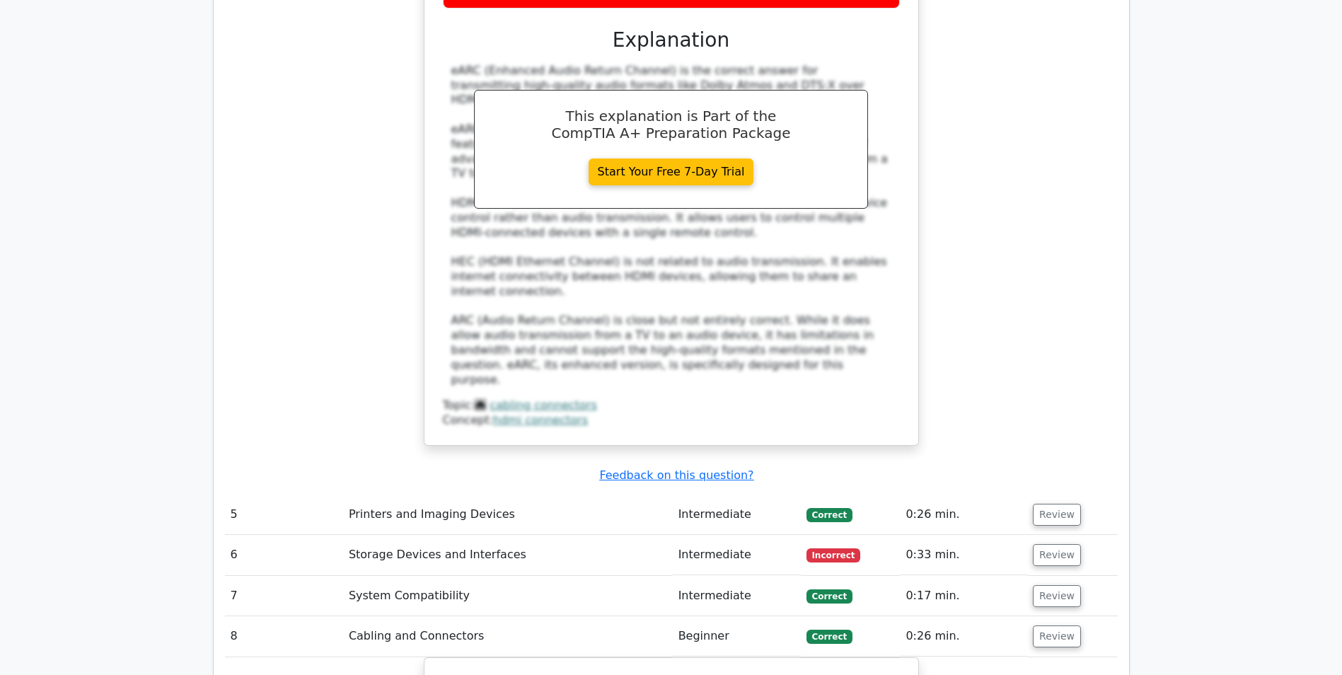
scroll to position [4245, 0]
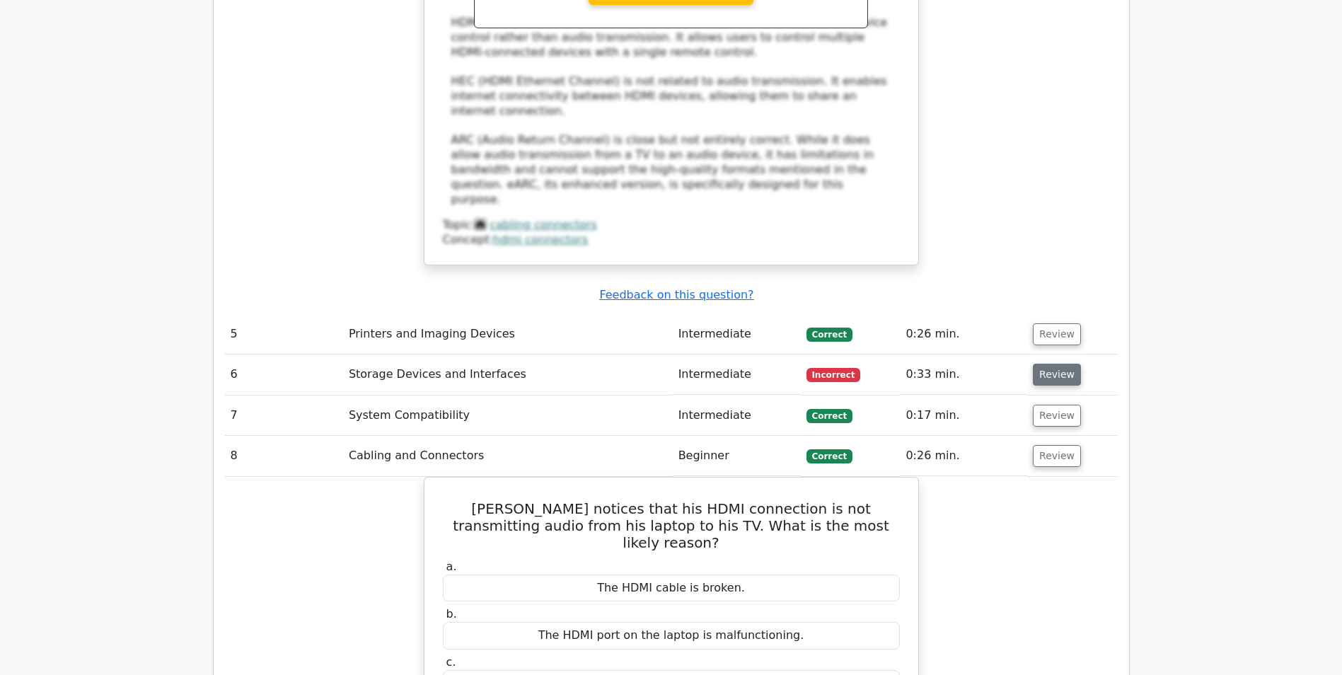
click at [1051, 364] on button "Review" at bounding box center [1057, 375] width 48 height 22
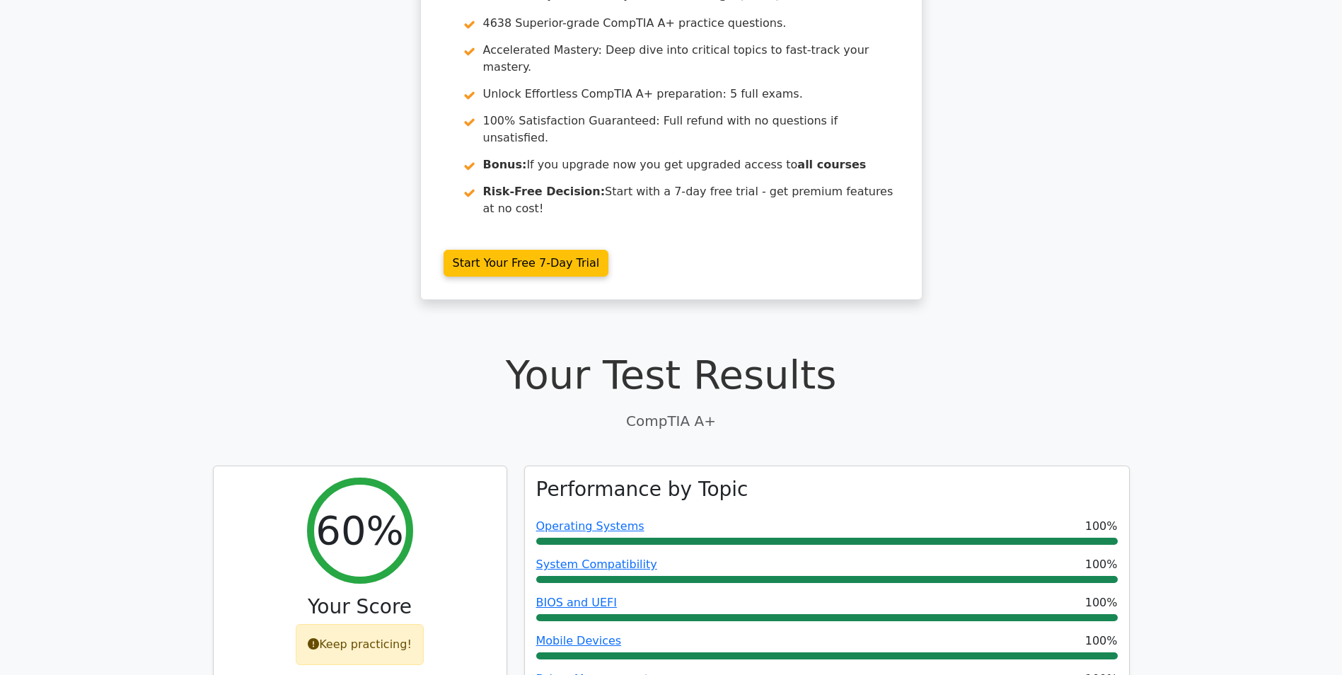
scroll to position [0, 0]
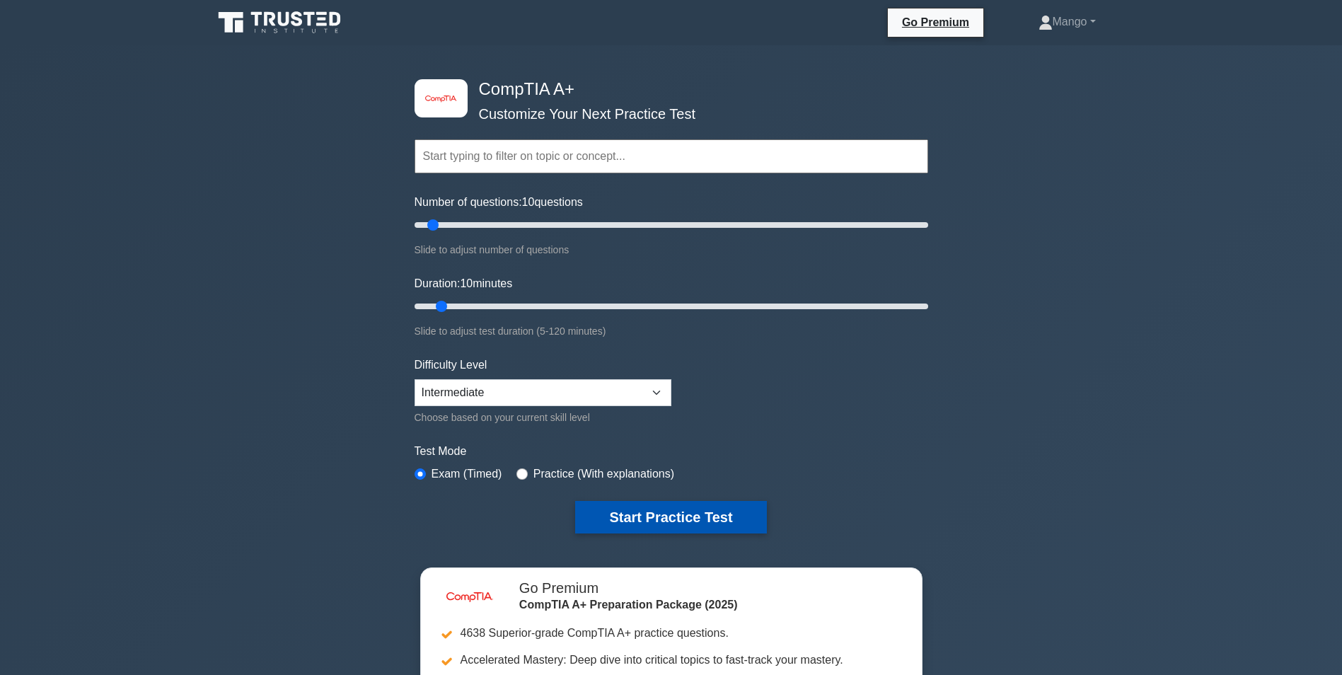
click at [617, 509] on button "Start Practice Test" at bounding box center [670, 517] width 191 height 33
click at [464, 392] on select "Beginner Intermediate Expert" at bounding box center [543, 392] width 257 height 27
select select "beginner"
click at [415, 379] on select "Beginner Intermediate Expert" at bounding box center [543, 392] width 257 height 27
click at [516, 470] on input "radio" at bounding box center [521, 473] width 11 height 11
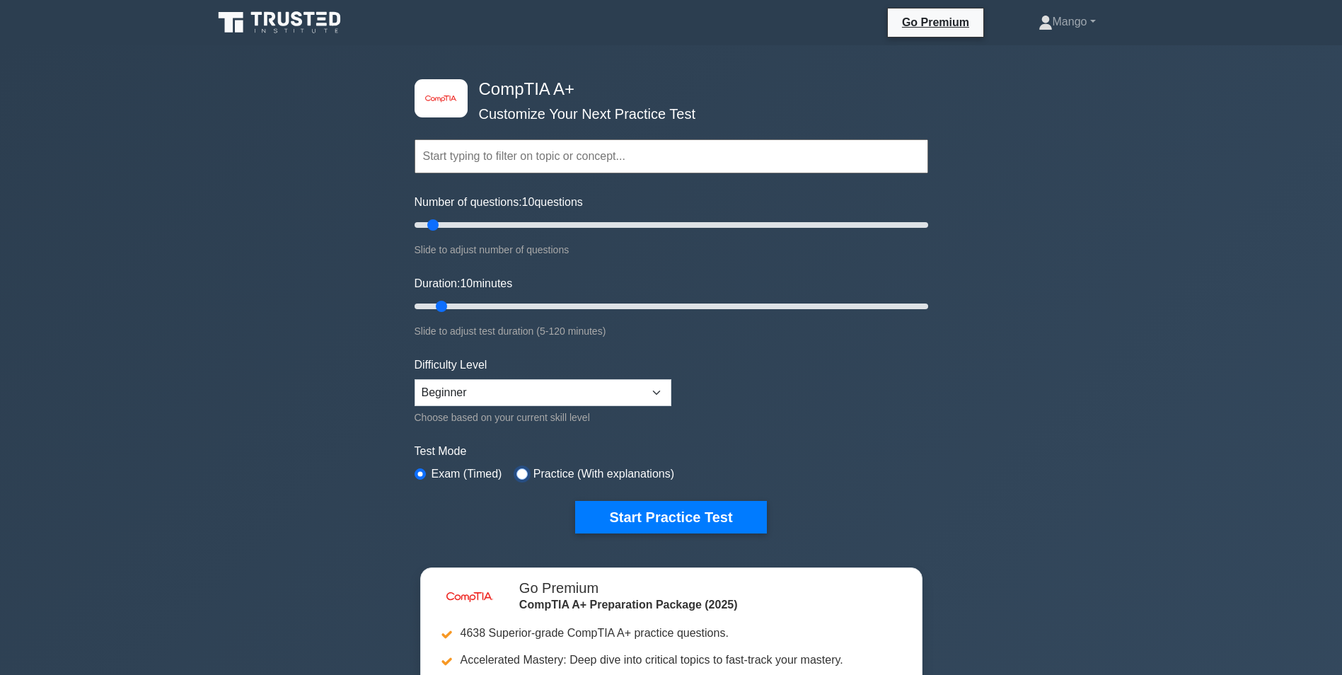
radio input "true"
click at [439, 213] on div "Number of questions: 10 questions Slide to adjust number of questions" at bounding box center [672, 226] width 514 height 64
drag, startPoint x: 439, startPoint y: 213, endPoint x: 461, endPoint y: 219, distance: 22.8
type input "20"
click at [461, 219] on input "Number of questions: 20 questions" at bounding box center [672, 224] width 514 height 17
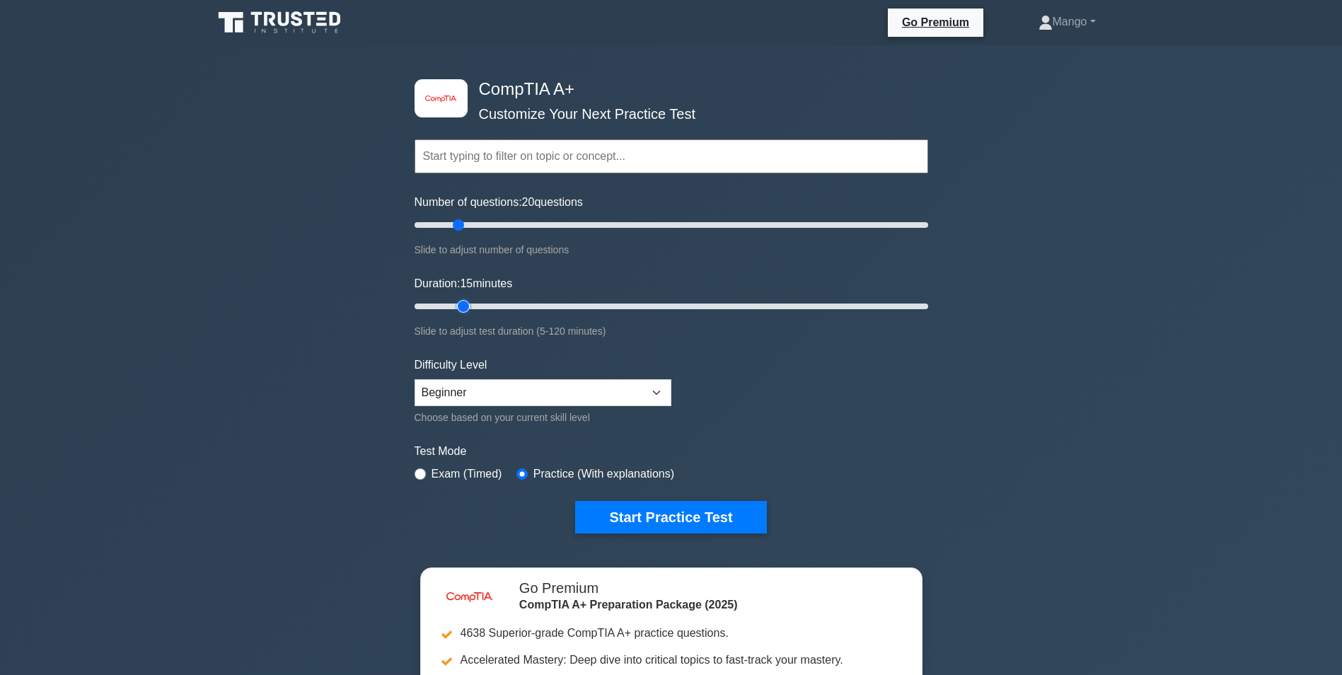
drag, startPoint x: 444, startPoint y: 310, endPoint x: 469, endPoint y: 308, distance: 25.5
type input "15"
click at [469, 308] on input "Duration: 15 minutes" at bounding box center [672, 306] width 514 height 17
click at [669, 524] on button "Start Practice Test" at bounding box center [670, 517] width 191 height 33
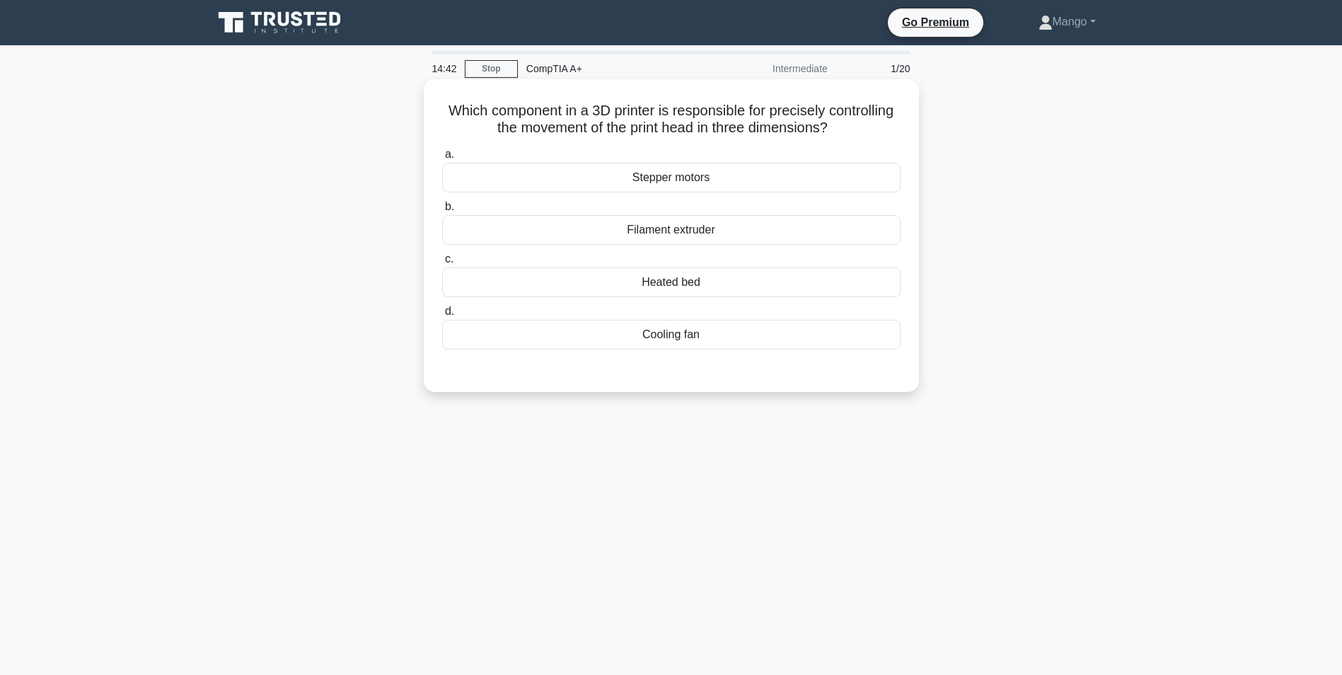
click at [645, 177] on div "Stepper motors" at bounding box center [671, 178] width 458 height 30
click at [442, 159] on input "a. Stepper motors" at bounding box center [442, 154] width 0 height 9
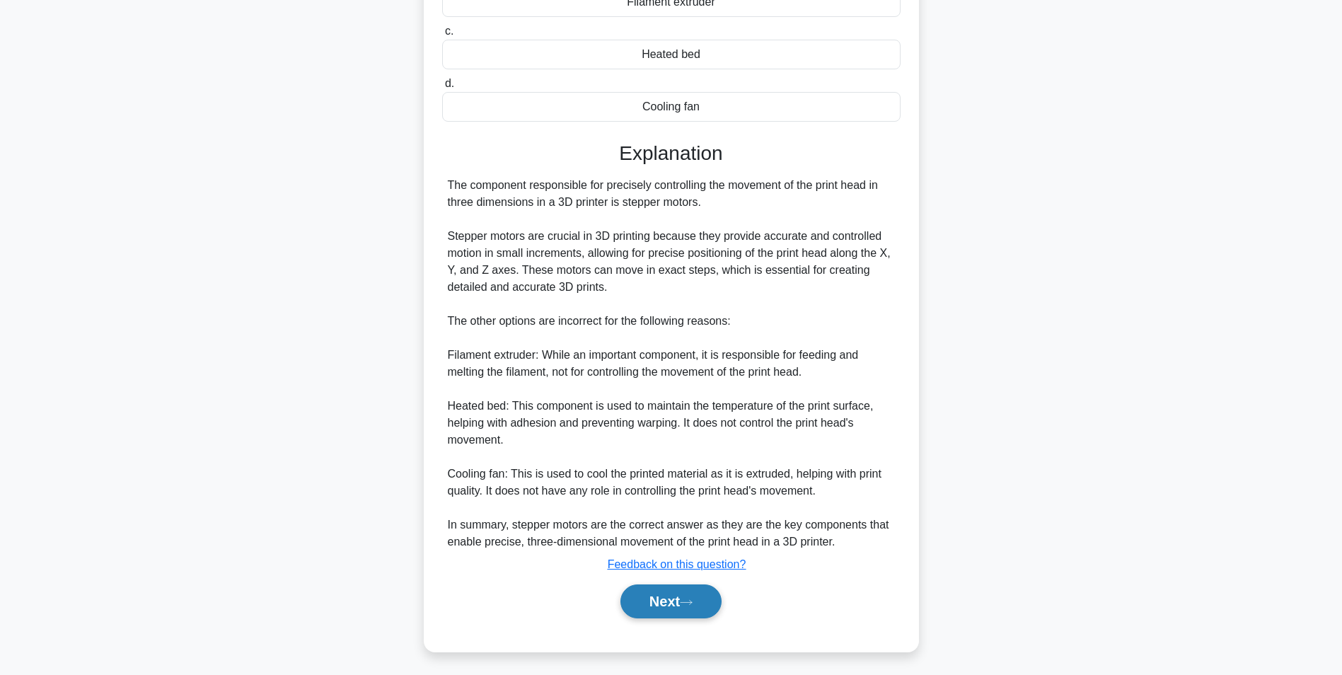
scroll to position [232, 0]
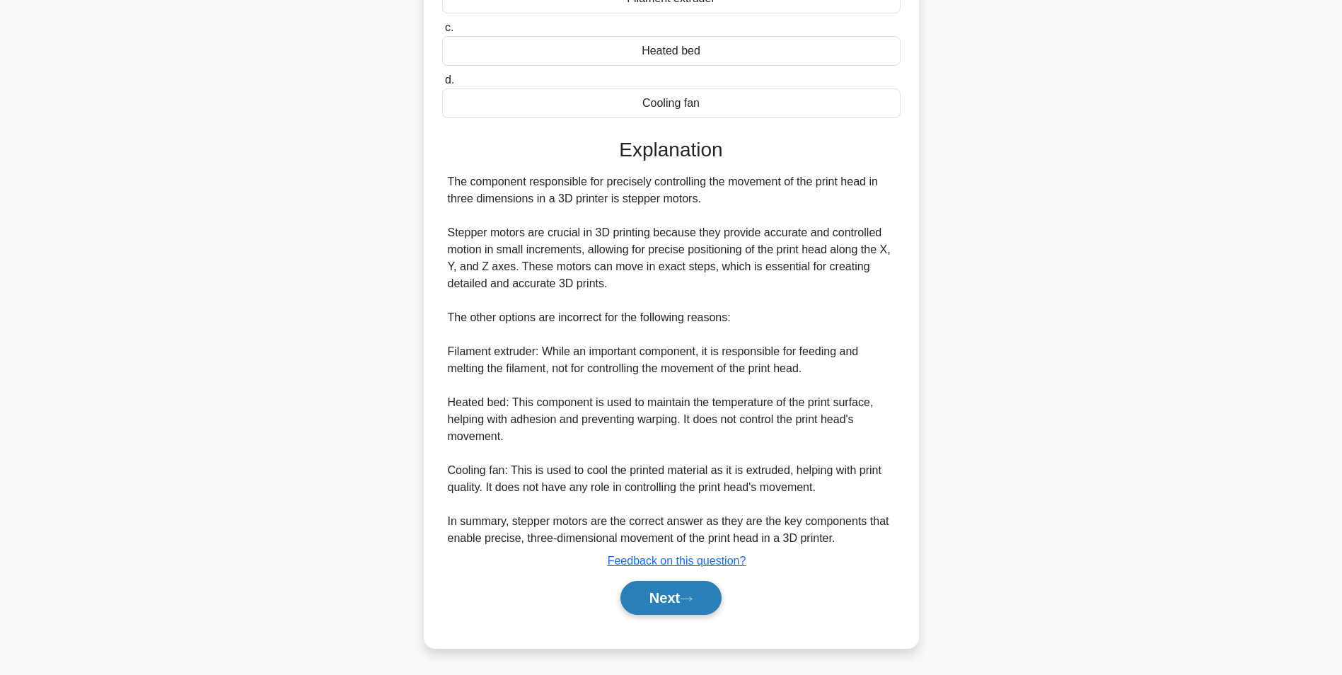
click at [677, 588] on button "Next" at bounding box center [670, 598] width 101 height 34
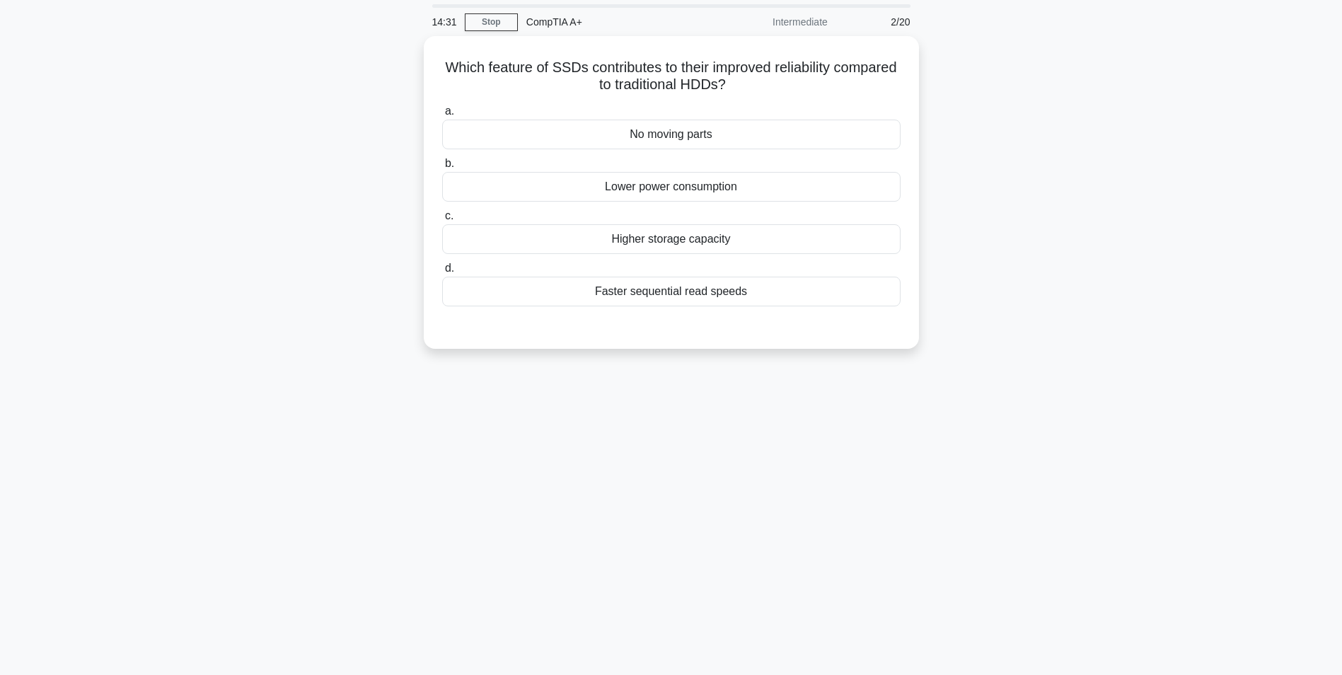
scroll to position [0, 0]
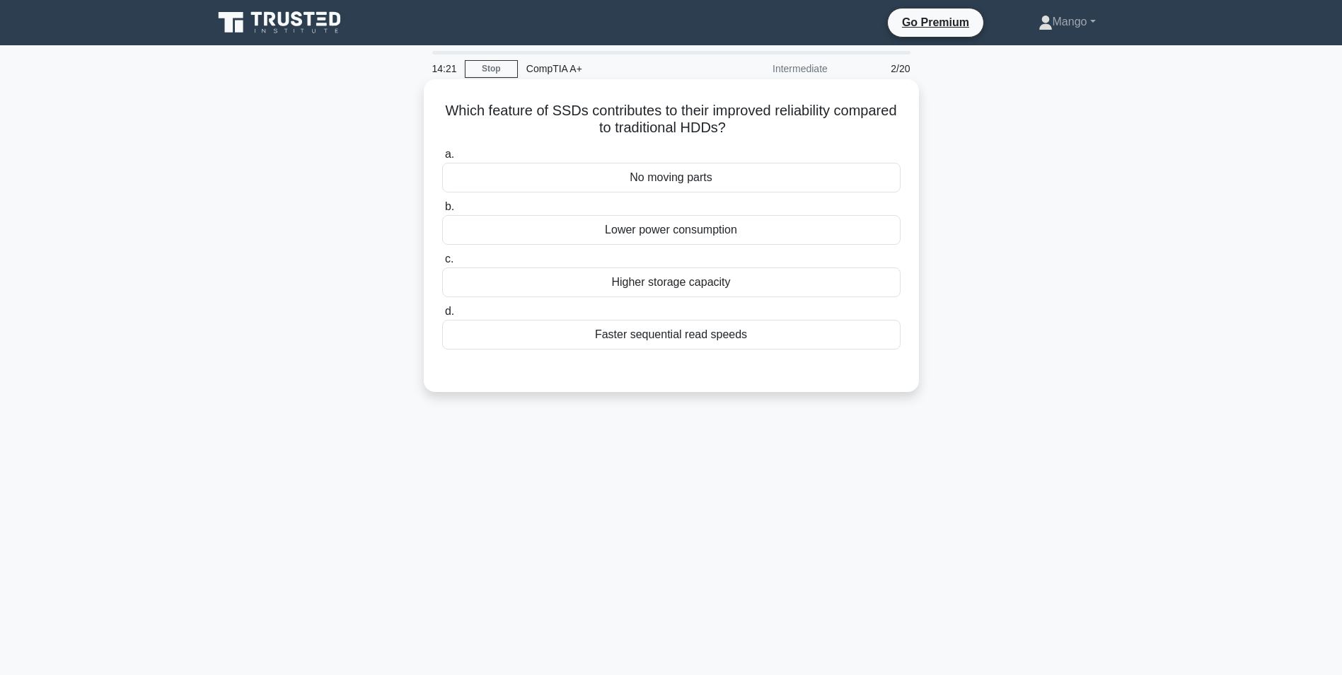
click at [632, 339] on div "Faster sequential read speeds" at bounding box center [671, 335] width 458 height 30
click at [442, 316] on input "d. Faster sequential read speeds" at bounding box center [442, 311] width 0 height 9
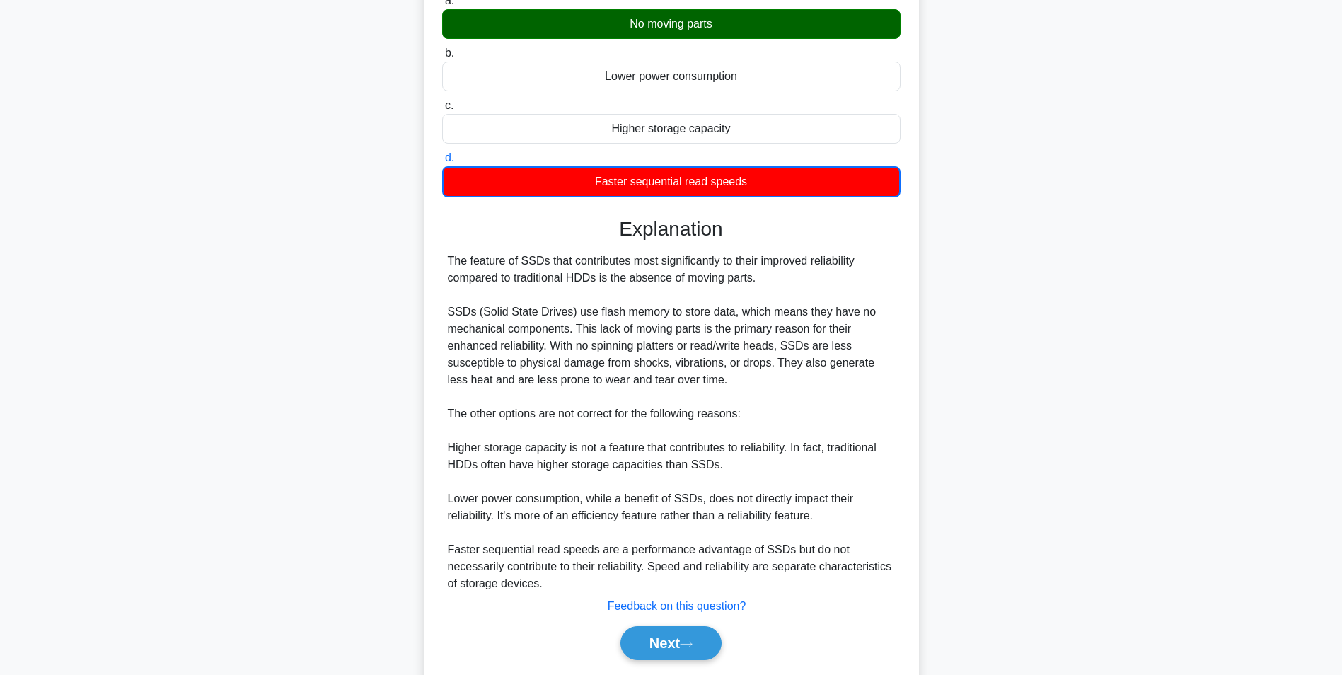
scroll to position [199, 0]
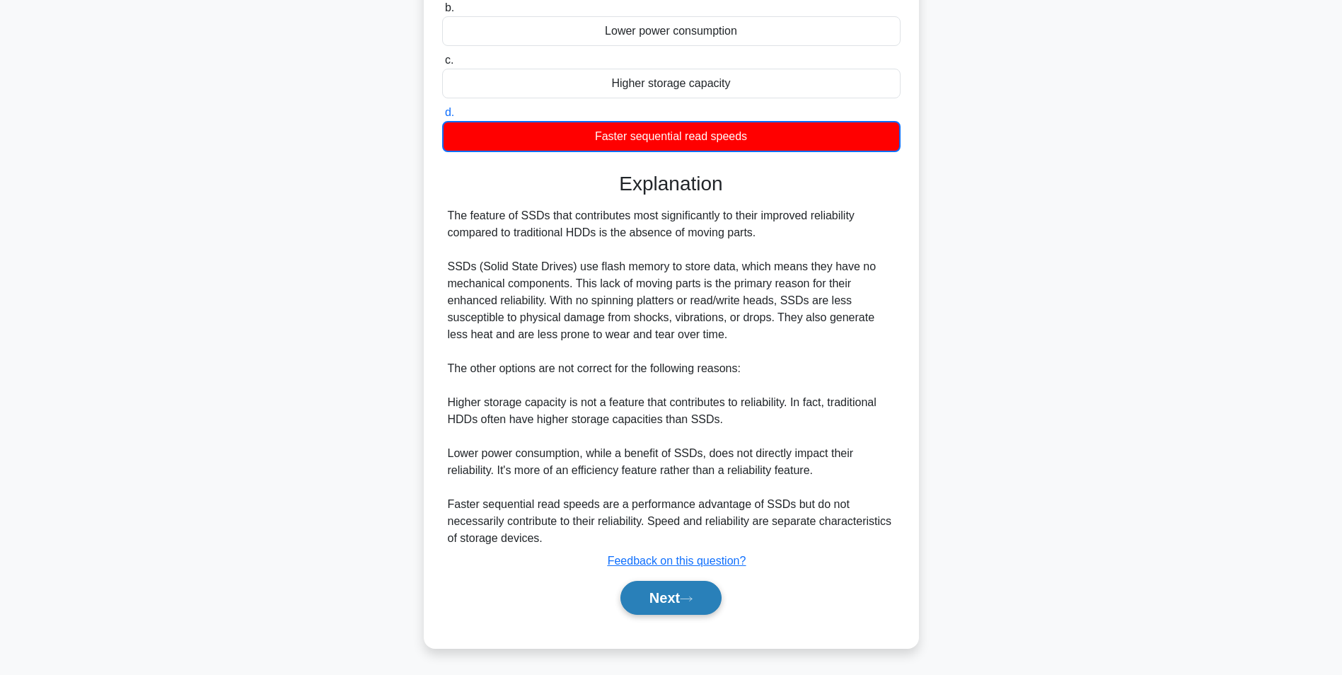
click at [652, 608] on button "Next" at bounding box center [670, 598] width 101 height 34
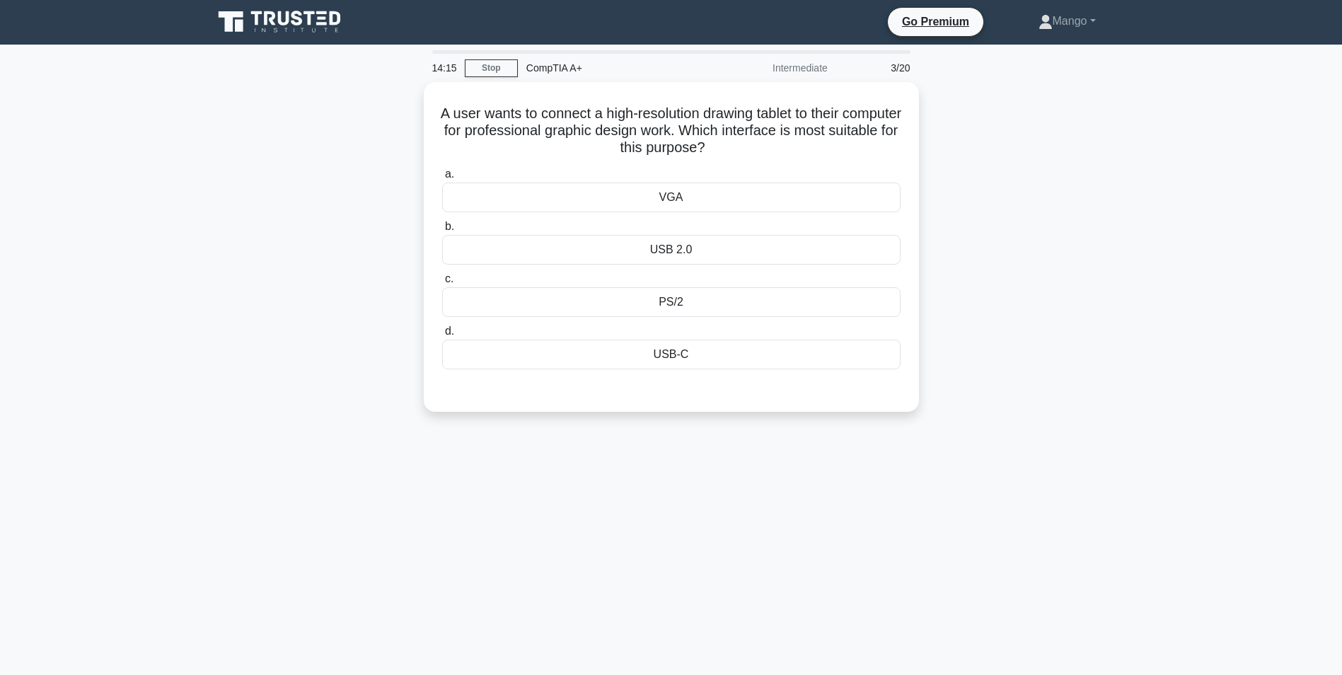
scroll to position [0, 0]
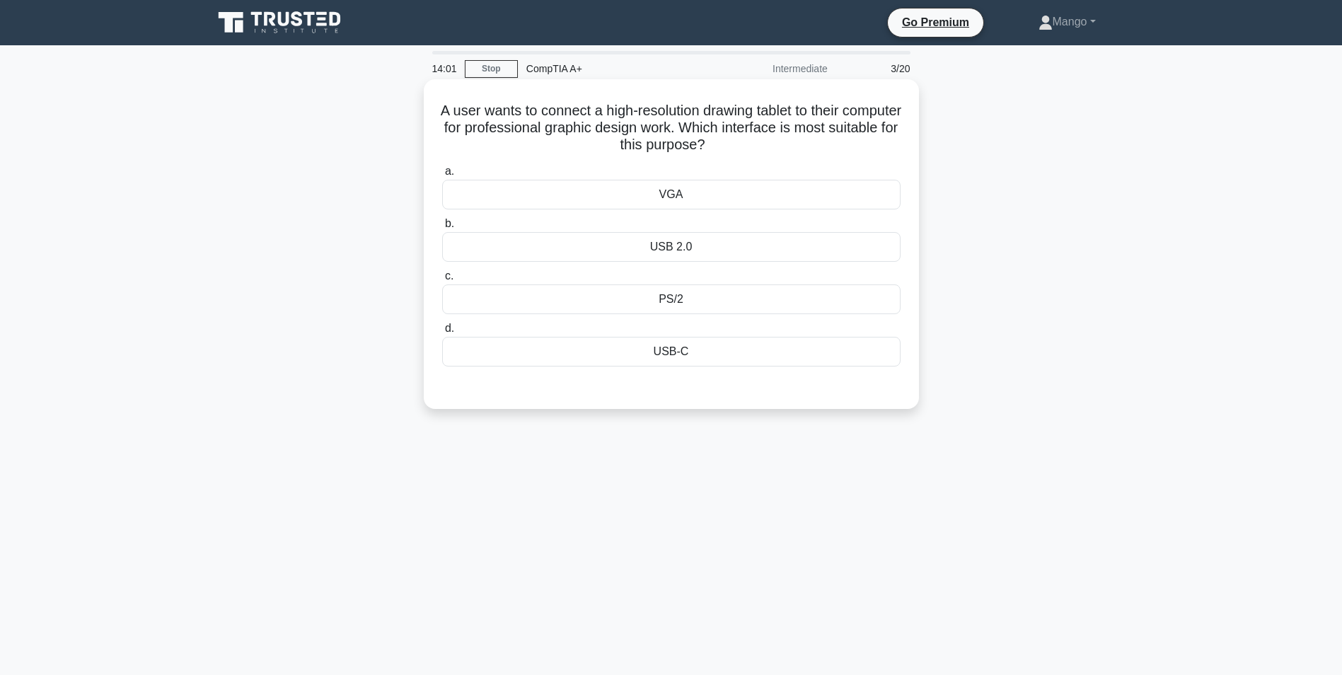
click at [659, 364] on div "USB-C" at bounding box center [671, 352] width 458 height 30
click at [442, 333] on input "d. USB-C" at bounding box center [442, 328] width 0 height 9
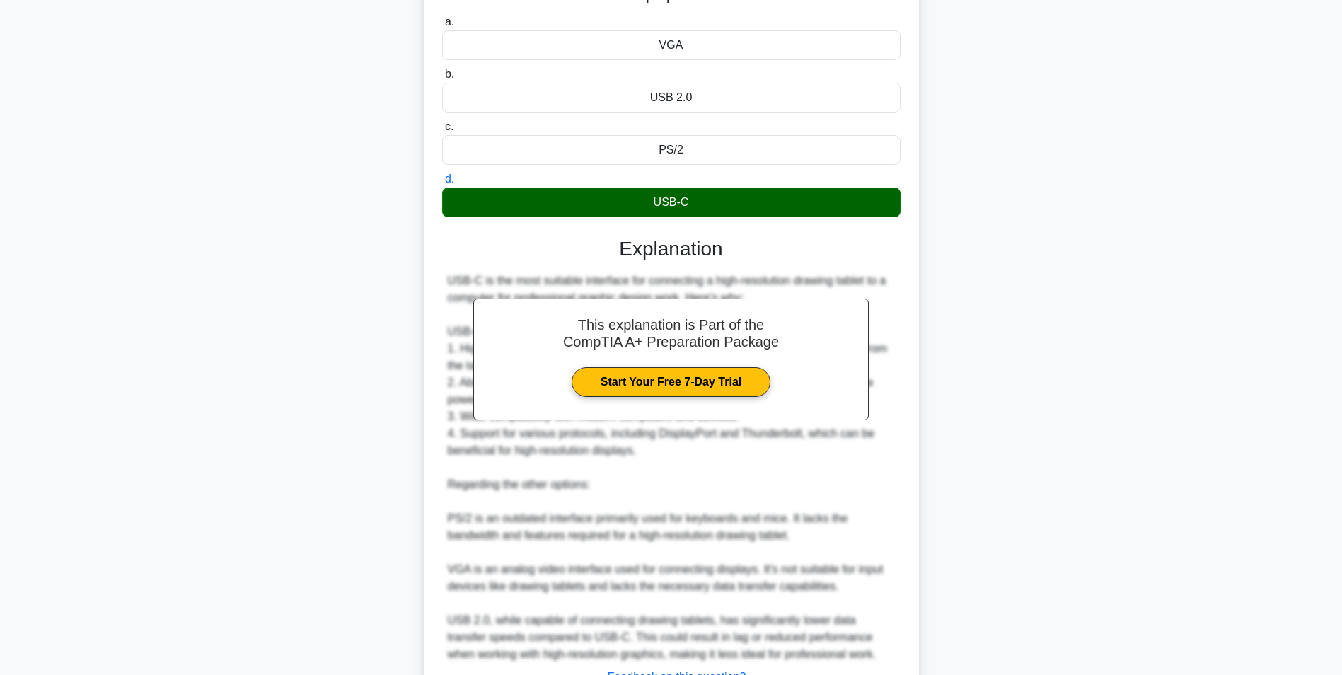
scroll to position [266, 0]
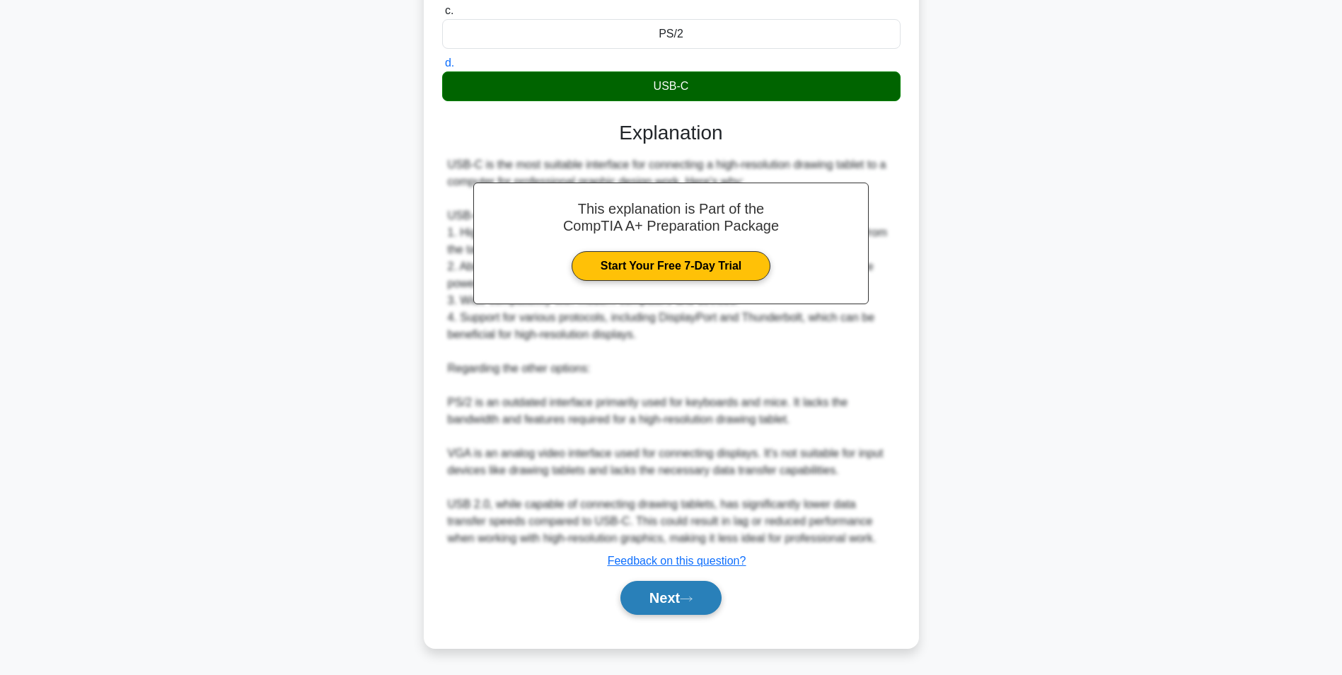
click at [640, 596] on button "Next" at bounding box center [670, 598] width 101 height 34
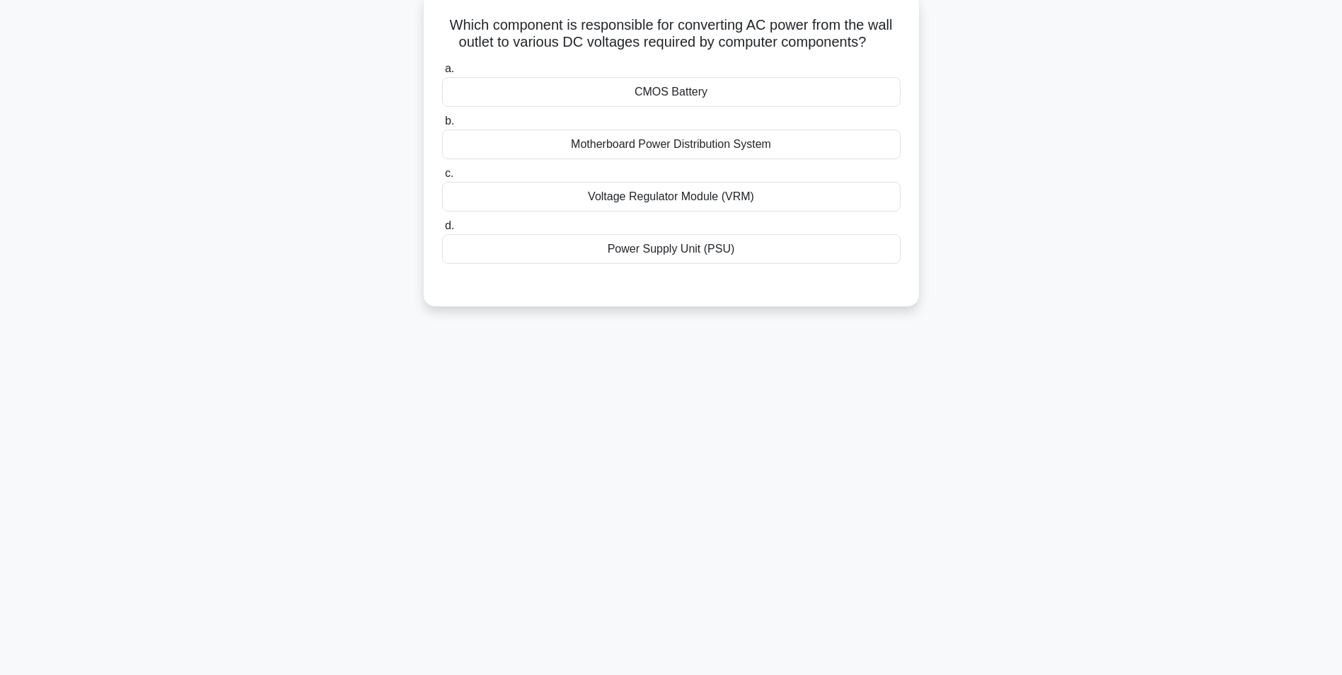
scroll to position [0, 0]
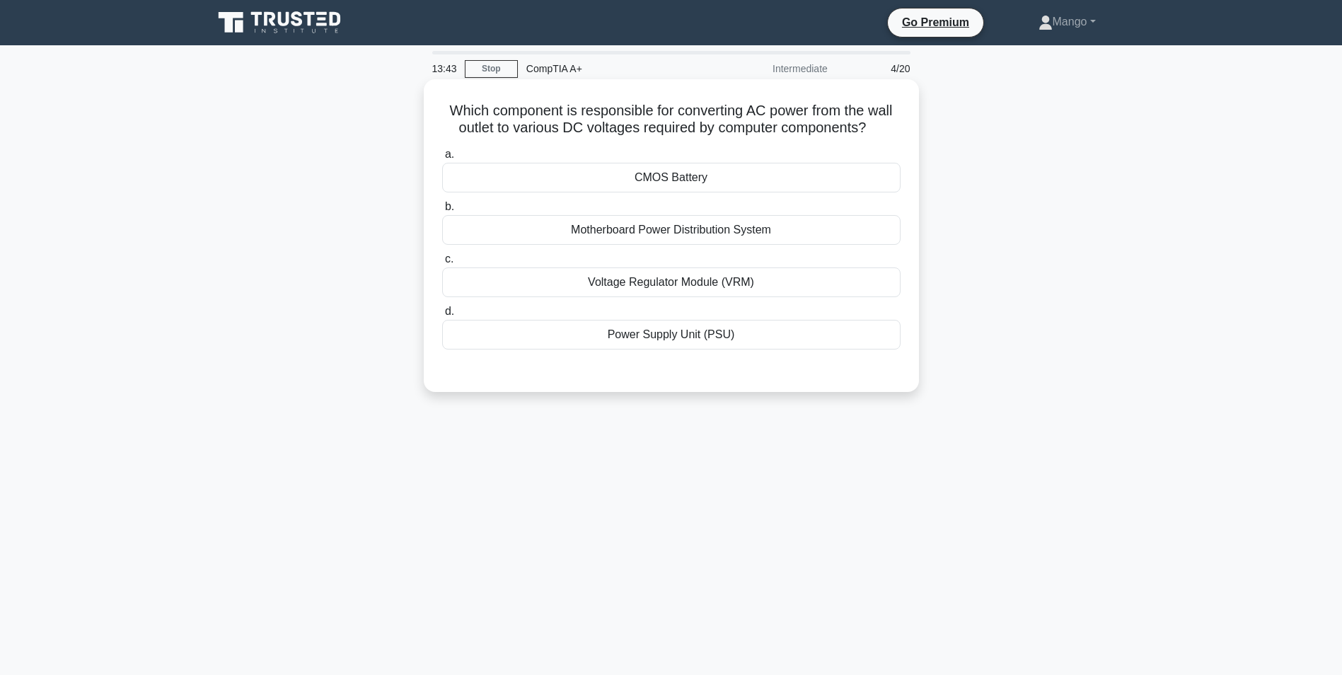
click at [695, 342] on div "Power Supply Unit (PSU)" at bounding box center [671, 335] width 458 height 30
click at [442, 316] on input "d. Power Supply Unit (PSU)" at bounding box center [442, 311] width 0 height 9
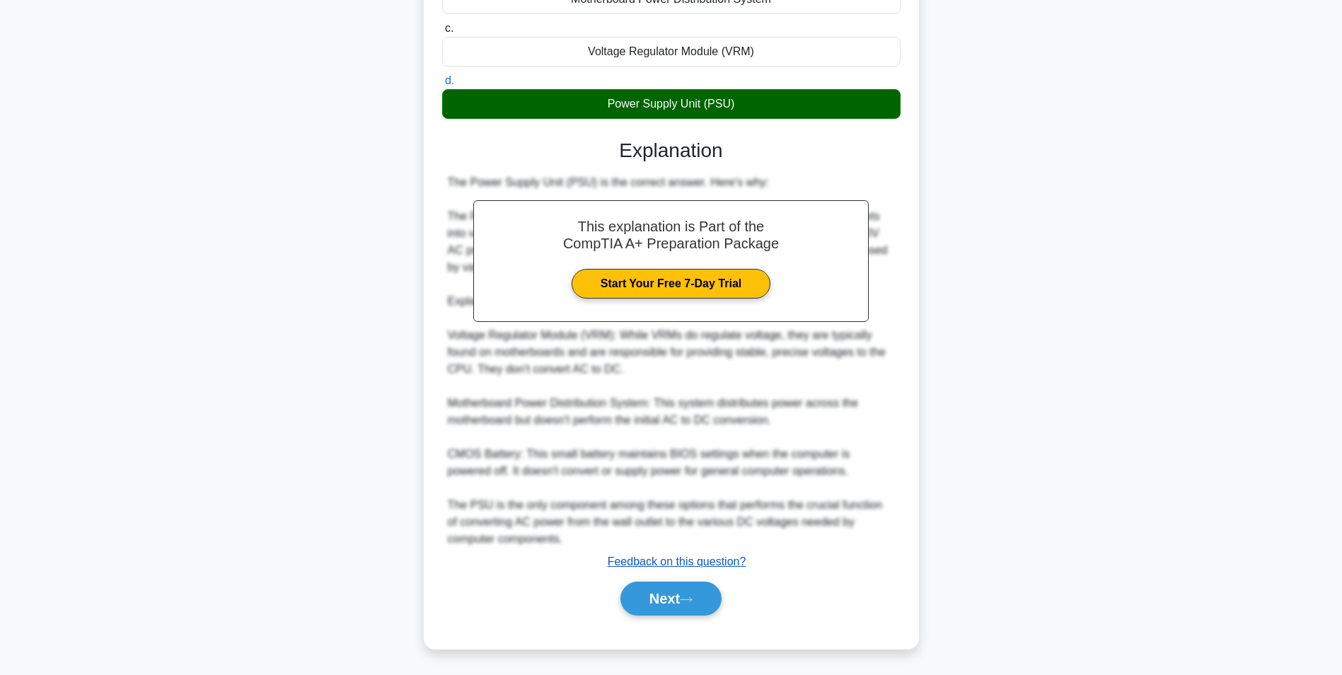
scroll to position [232, 0]
click at [680, 594] on button "Next" at bounding box center [670, 598] width 101 height 34
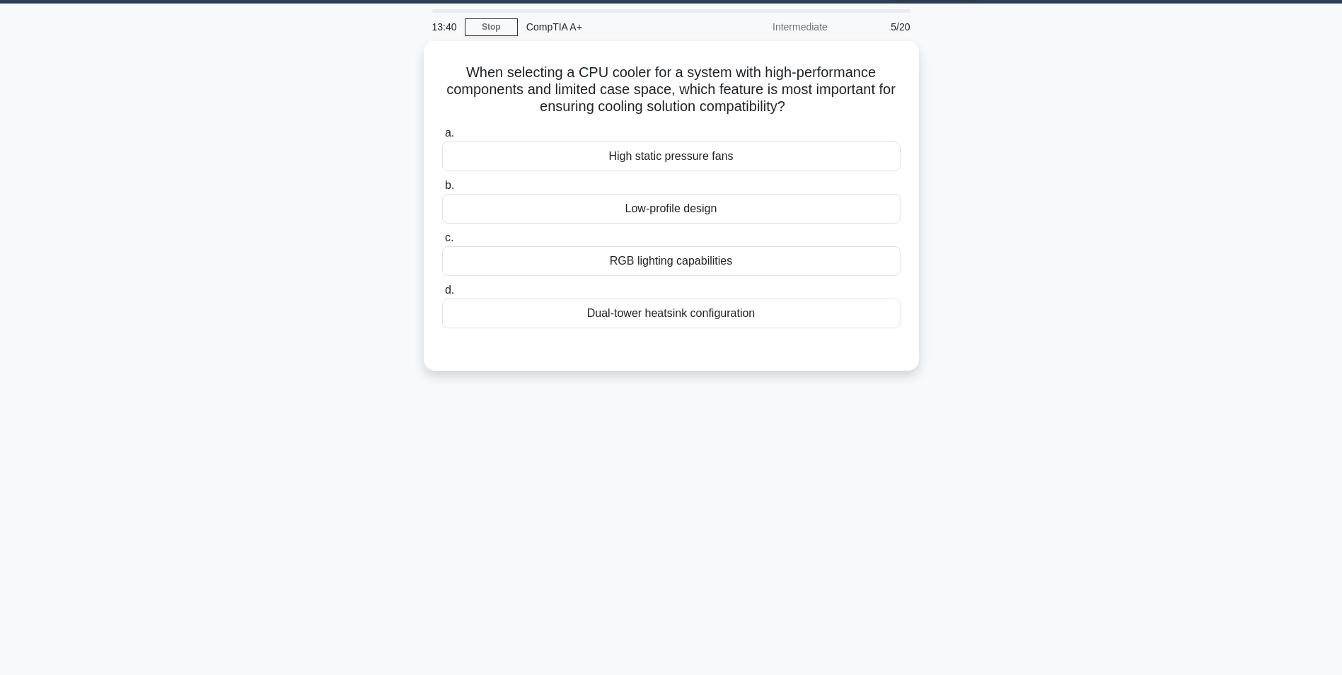
scroll to position [0, 0]
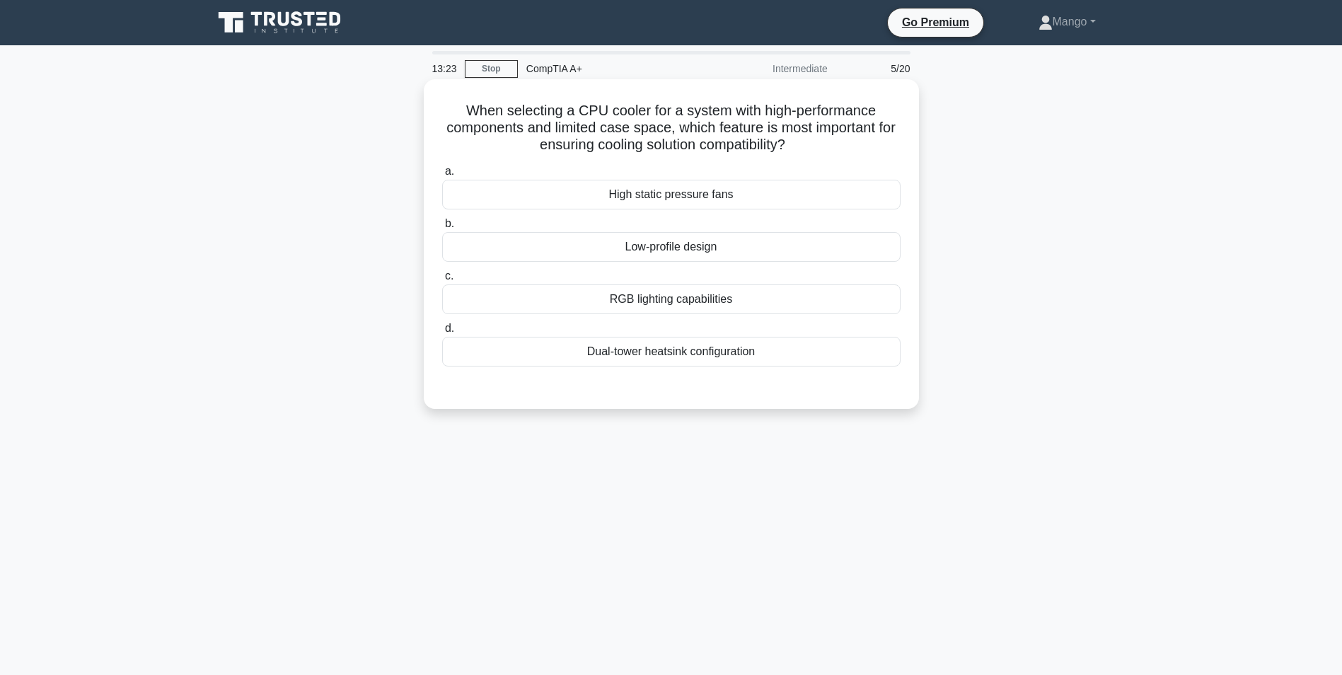
click at [658, 354] on div "Dual-tower heatsink configuration" at bounding box center [671, 352] width 458 height 30
click at [442, 333] on input "d. Dual-tower heatsink configuration" at bounding box center [442, 328] width 0 height 9
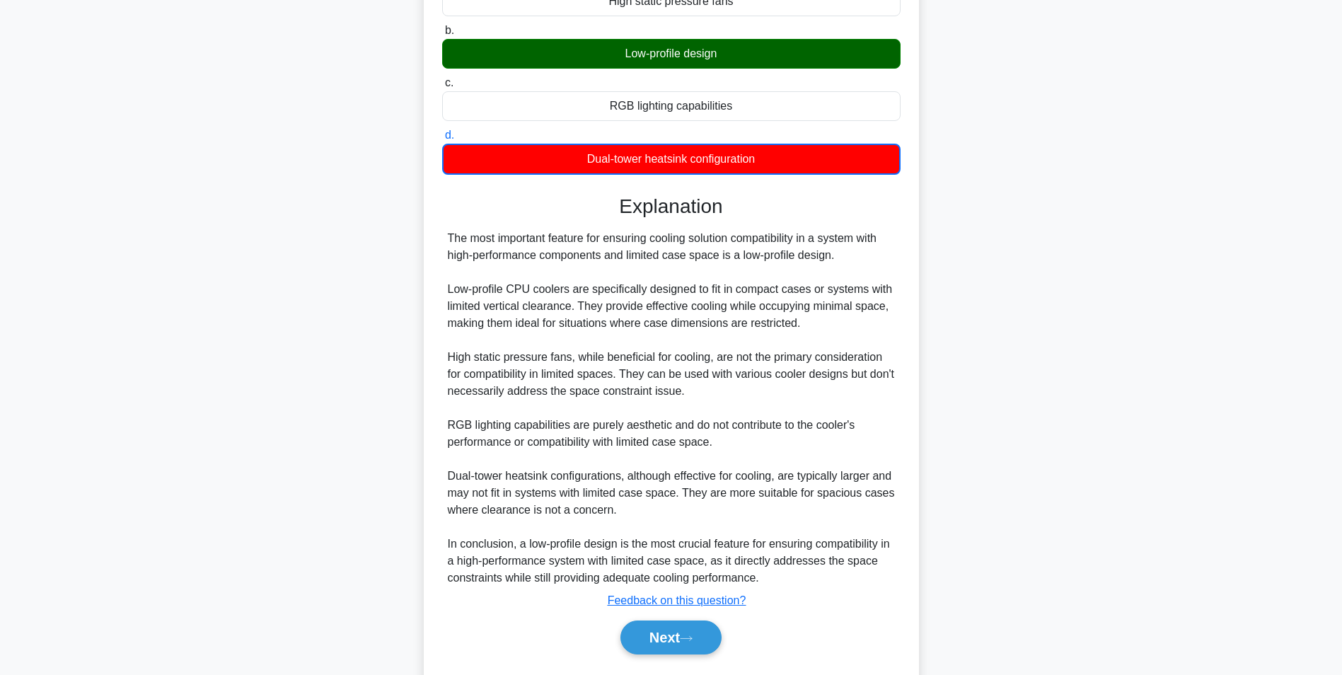
scroll to position [233, 0]
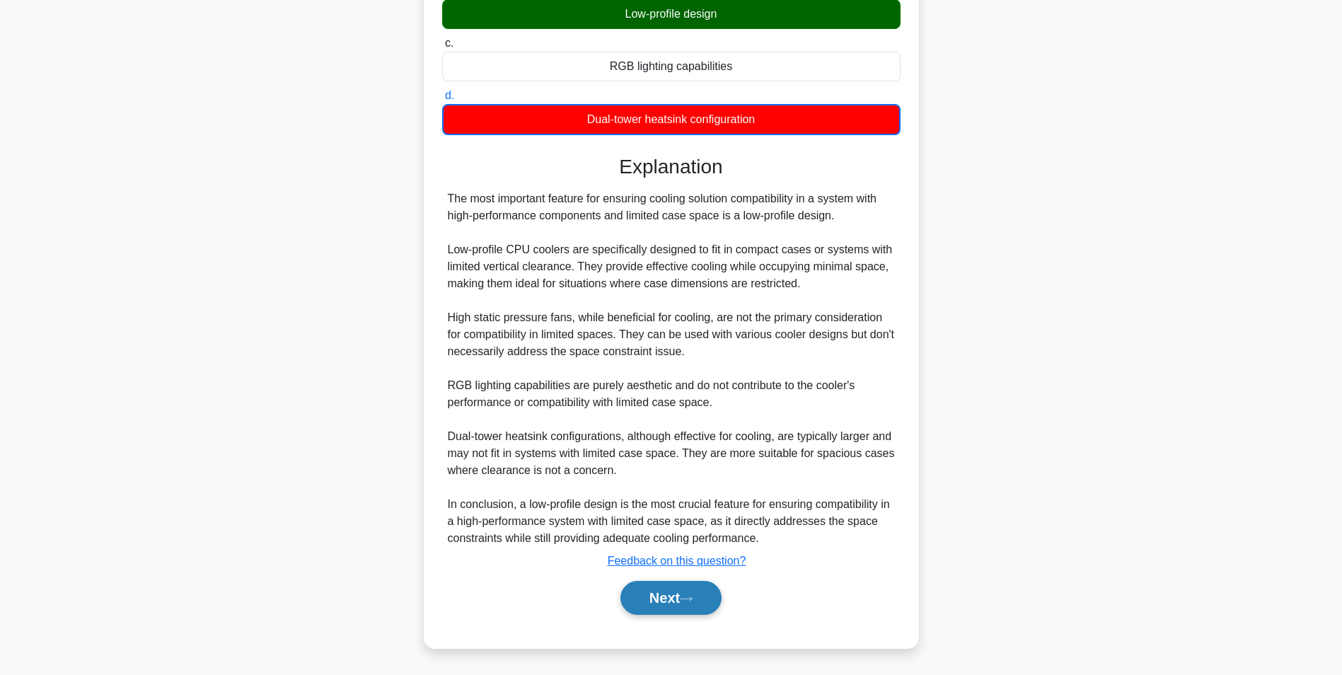
drag, startPoint x: 682, startPoint y: 598, endPoint x: 690, endPoint y: 584, distance: 15.5
click at [682, 598] on button "Next" at bounding box center [670, 598] width 101 height 34
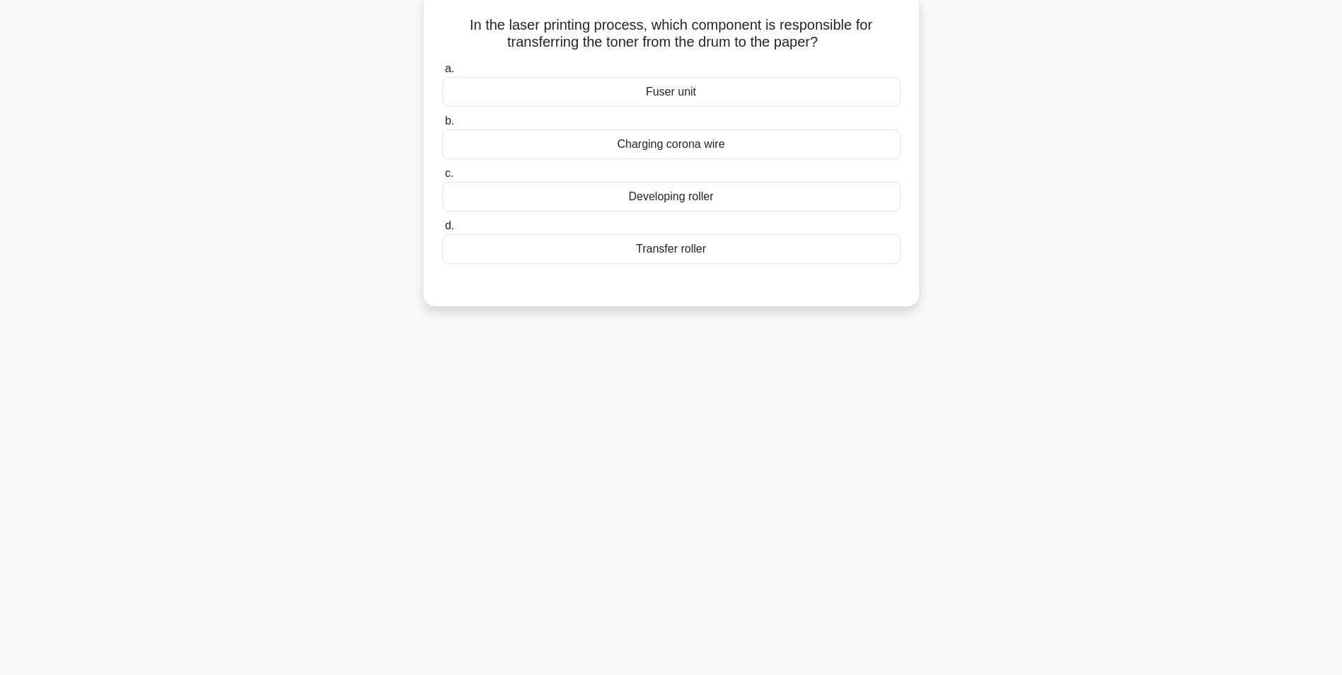
scroll to position [89, 0]
click at [684, 234] on div "Transfer roller" at bounding box center [671, 246] width 458 height 30
click at [442, 227] on input "d. Transfer roller" at bounding box center [442, 222] width 0 height 9
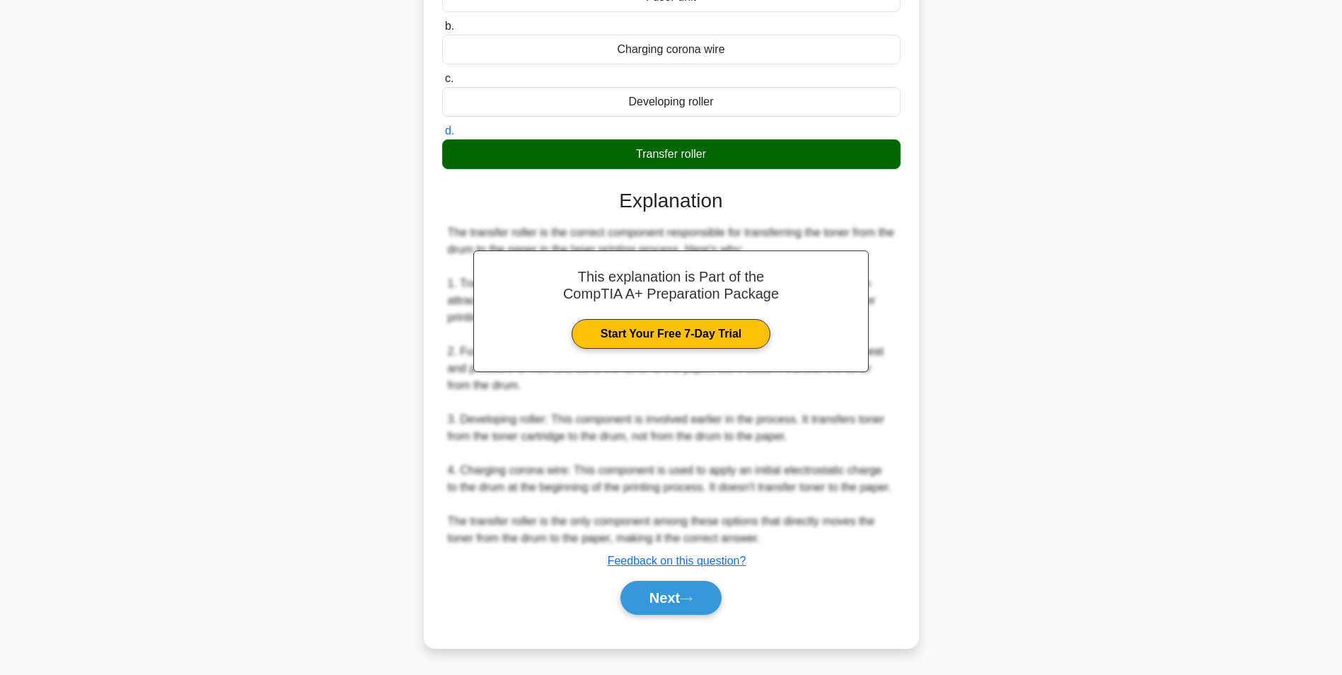
scroll to position [181, 0]
click at [647, 584] on button "Next" at bounding box center [670, 598] width 101 height 34
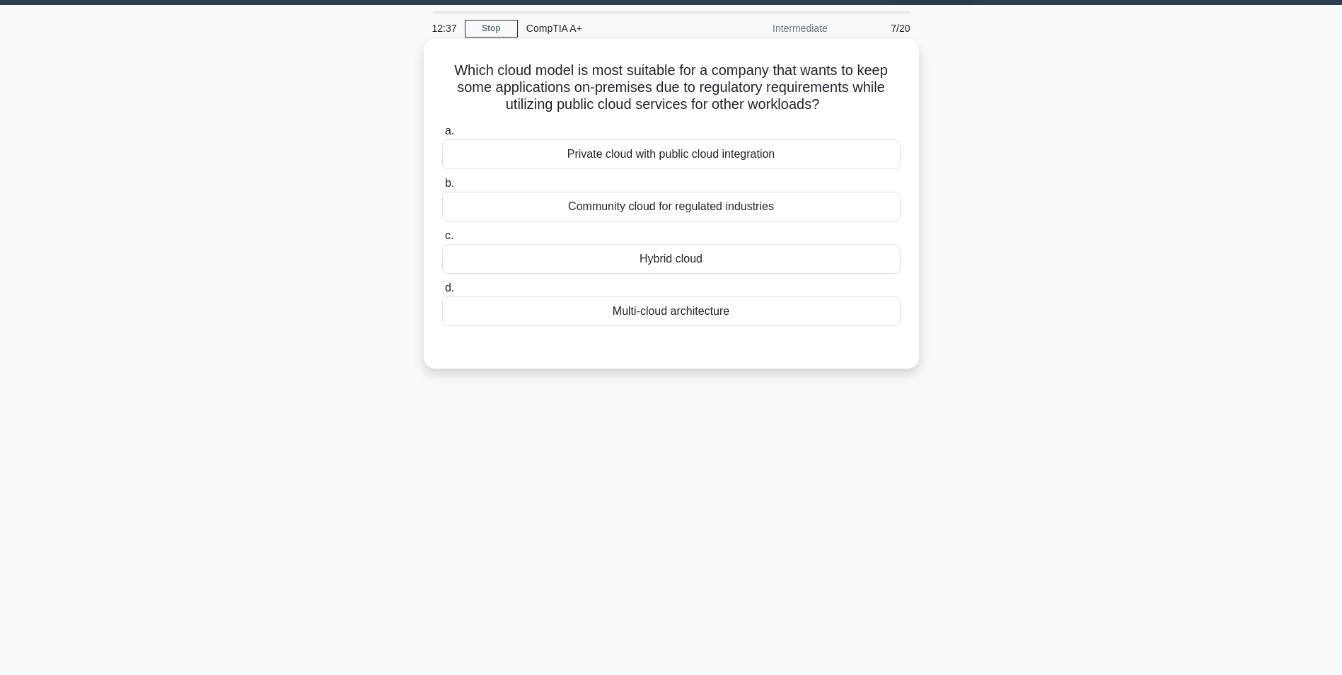
scroll to position [0, 0]
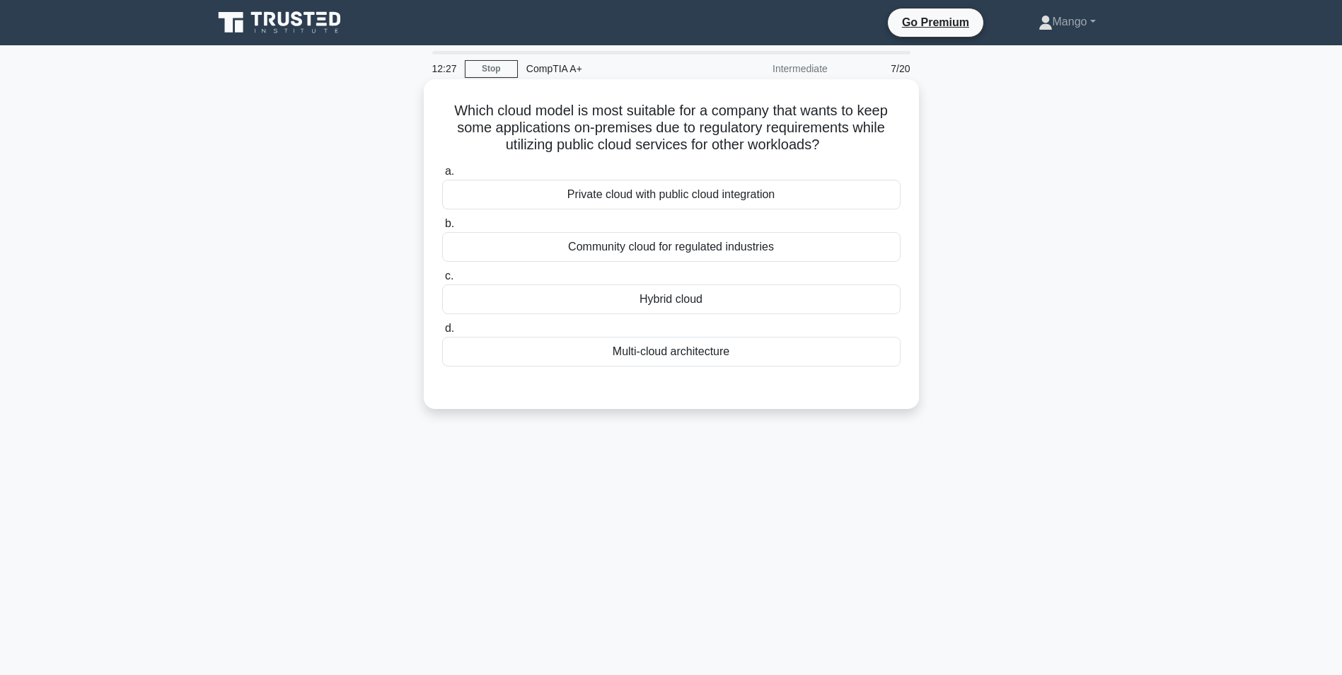
click at [719, 304] on div "Hybrid cloud" at bounding box center [671, 299] width 458 height 30
click at [442, 281] on input "c. Hybrid cloud" at bounding box center [442, 276] width 0 height 9
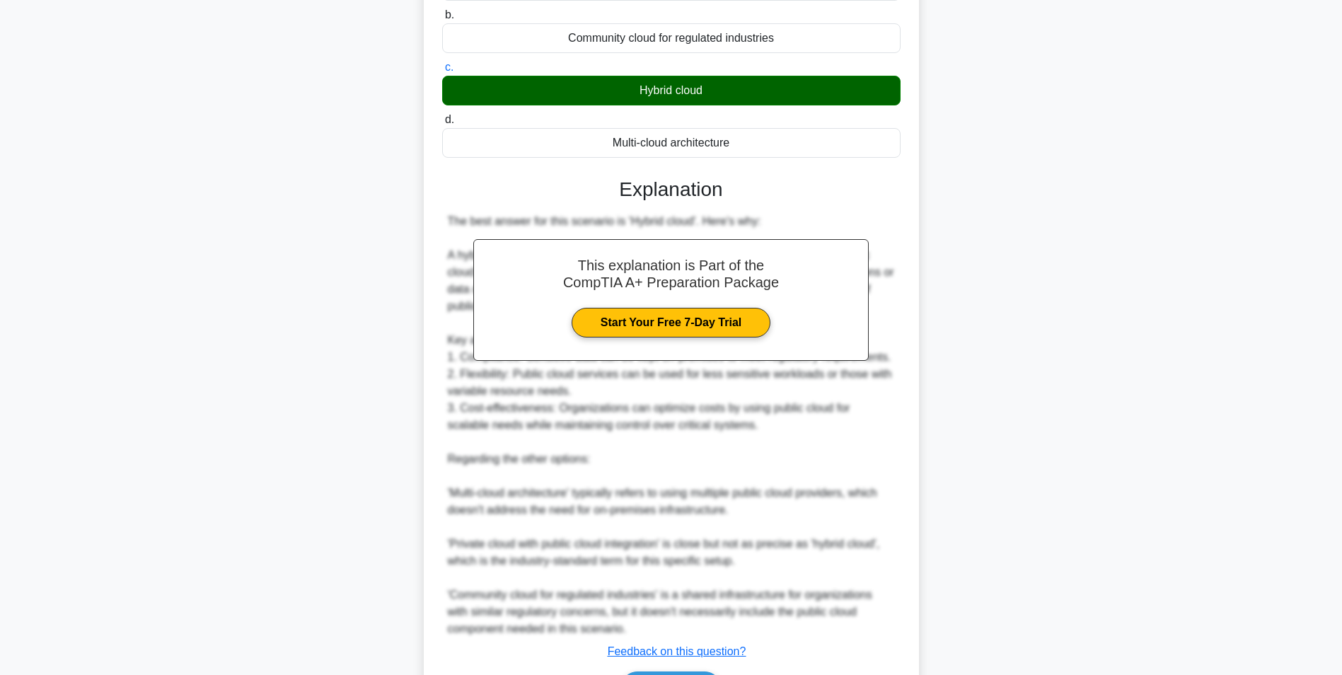
scroll to position [300, 0]
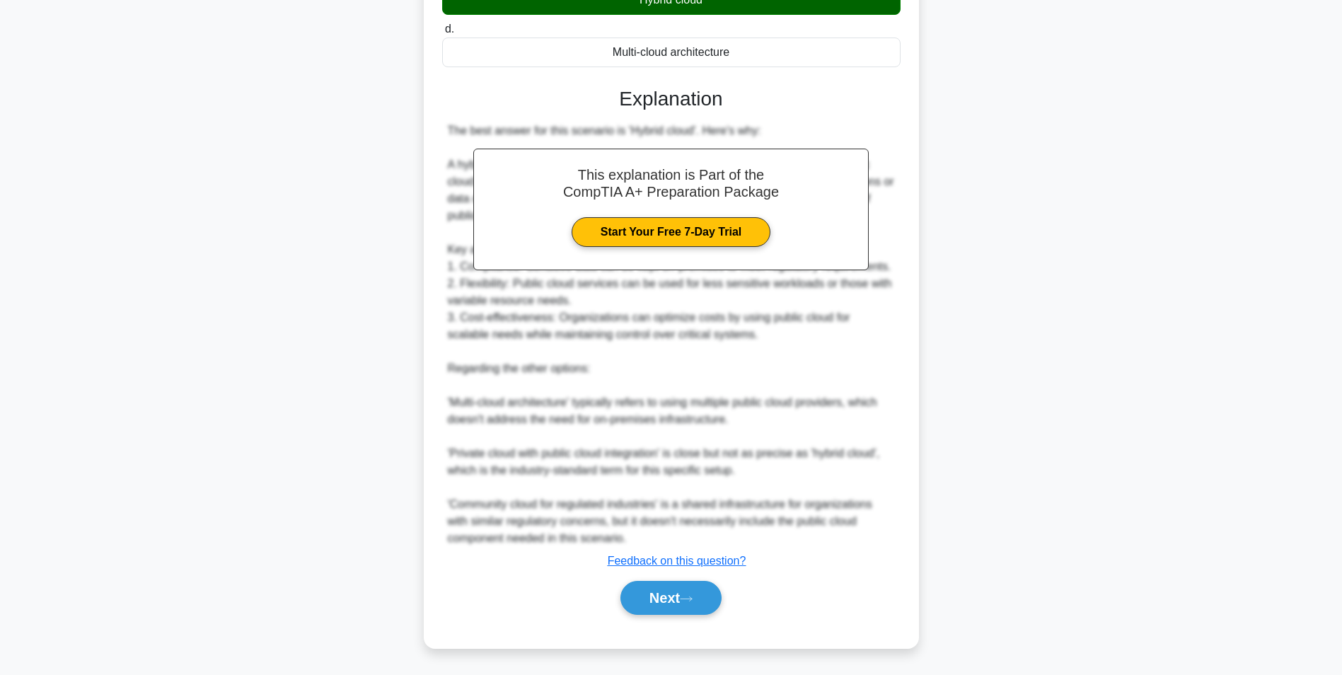
drag, startPoint x: 707, startPoint y: 606, endPoint x: 731, endPoint y: 593, distance: 27.6
click at [712, 603] on button "Next" at bounding box center [670, 598] width 101 height 34
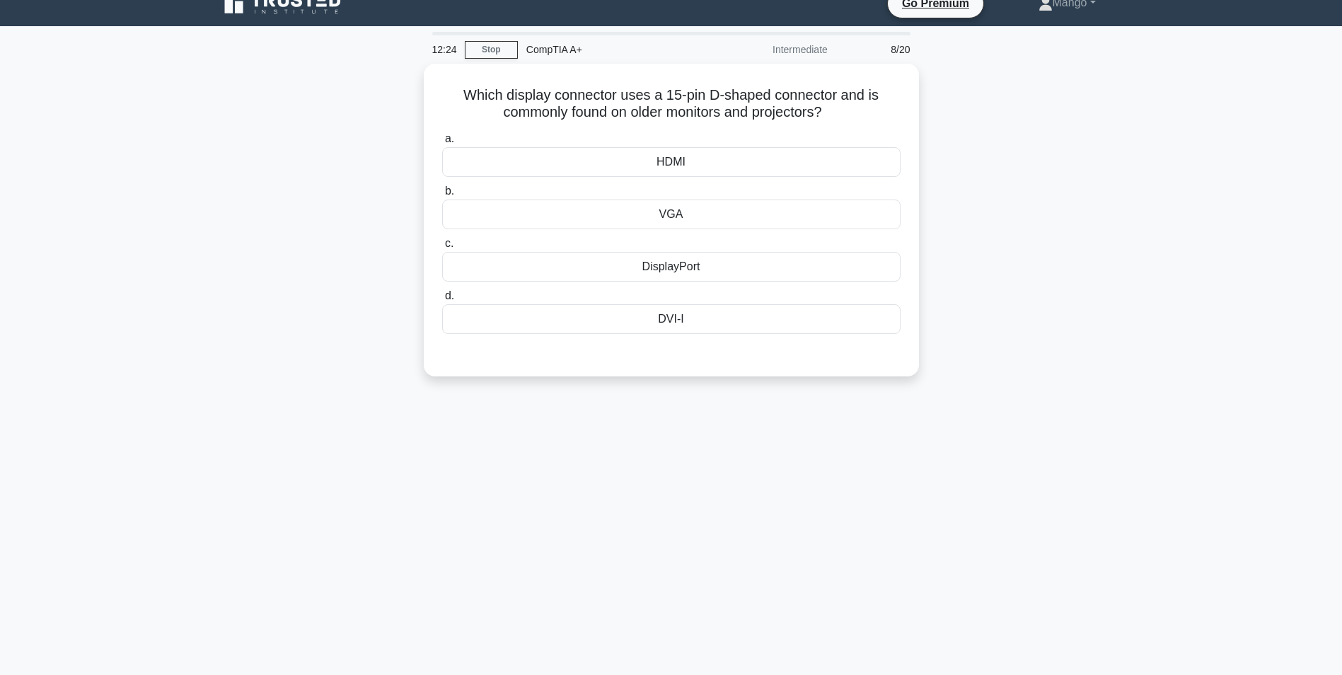
scroll to position [0, 0]
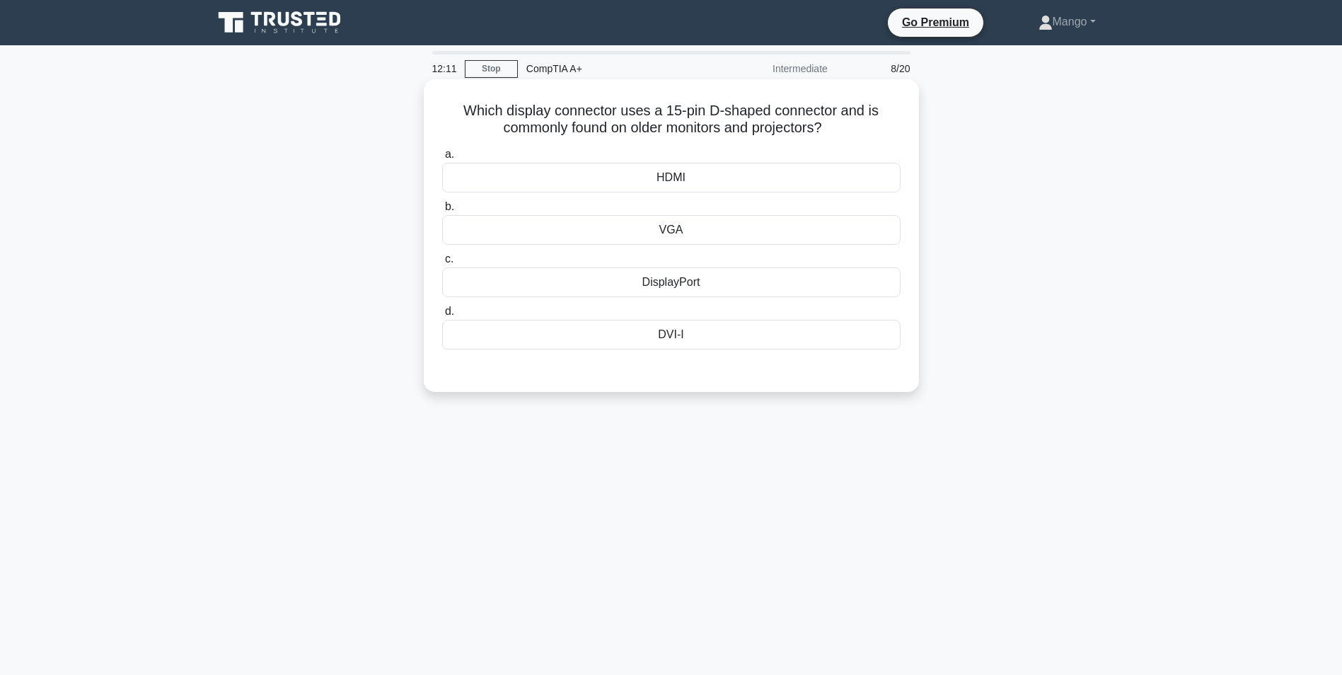
click at [714, 334] on div "DVI-I" at bounding box center [671, 335] width 458 height 30
click at [442, 316] on input "d. DVI-I" at bounding box center [442, 311] width 0 height 9
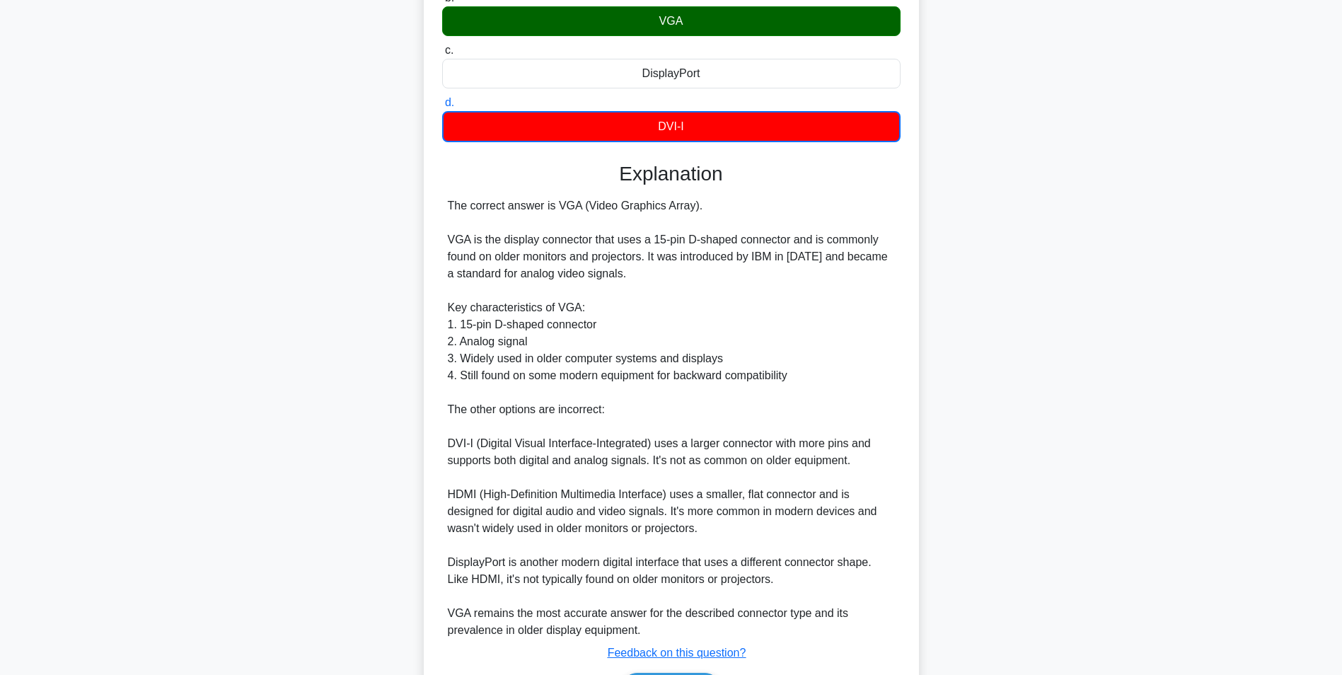
scroll to position [301, 0]
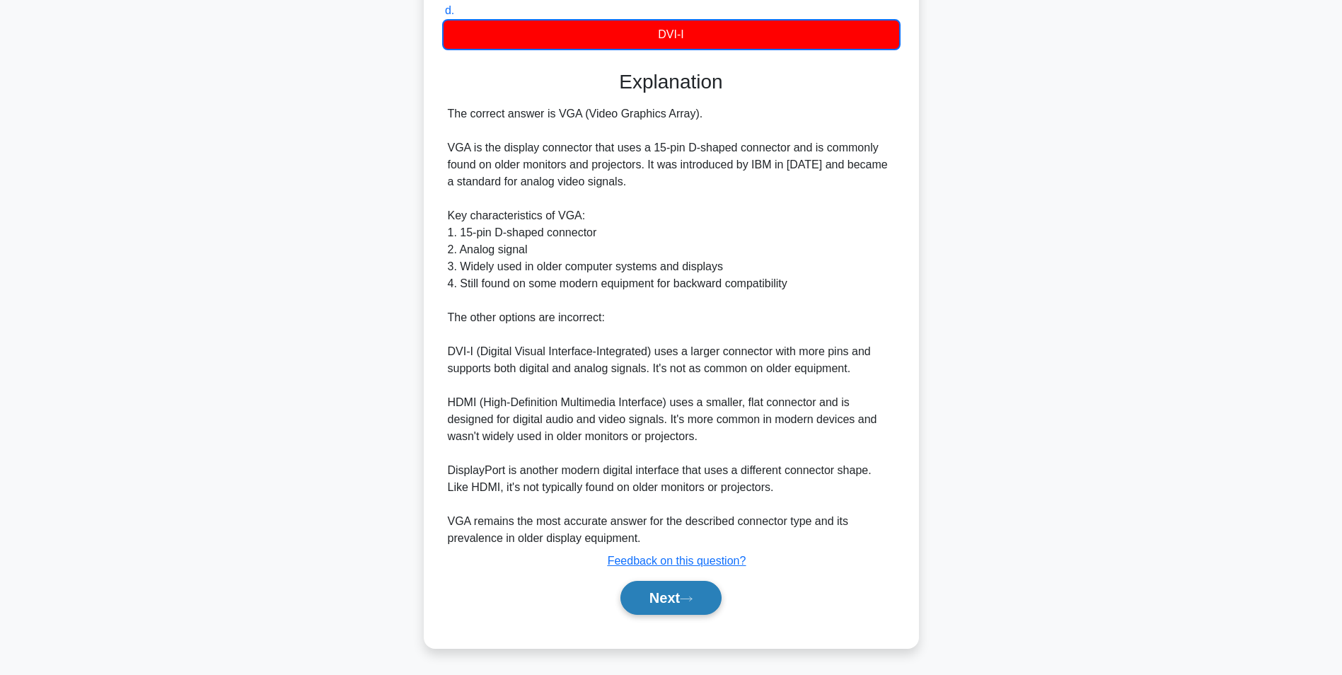
click at [666, 607] on button "Next" at bounding box center [670, 598] width 101 height 34
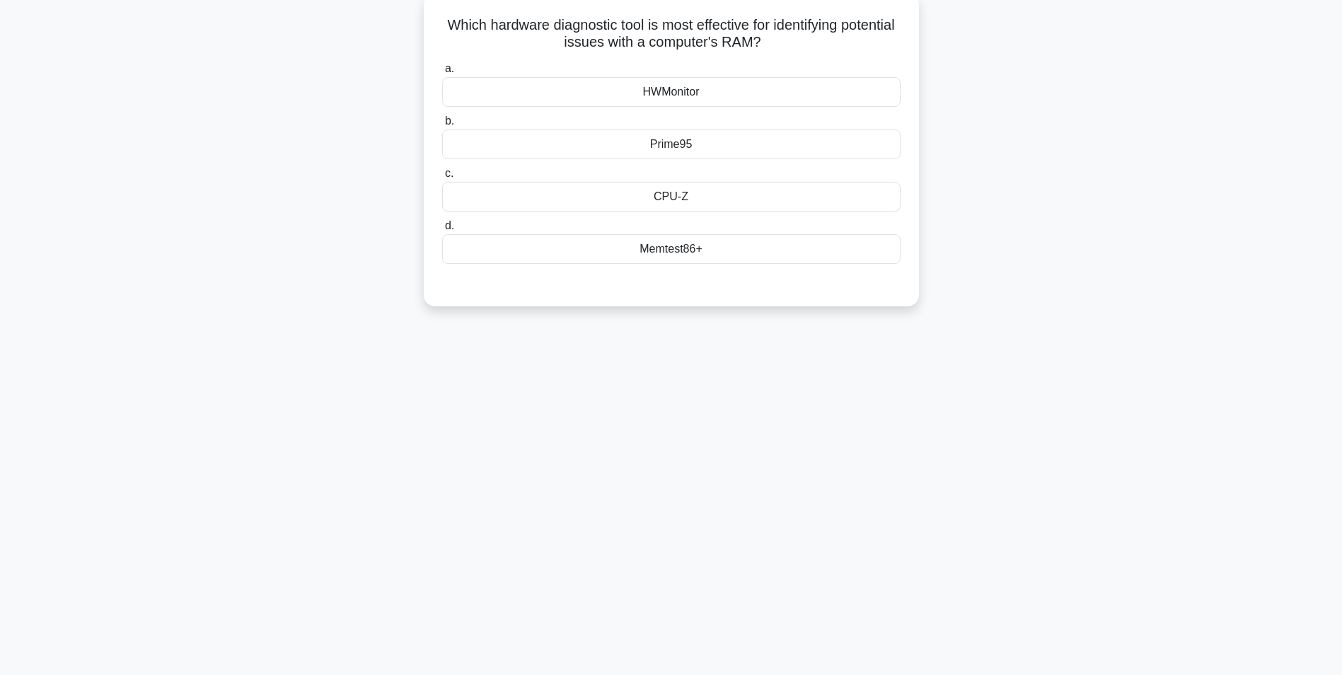
scroll to position [0, 0]
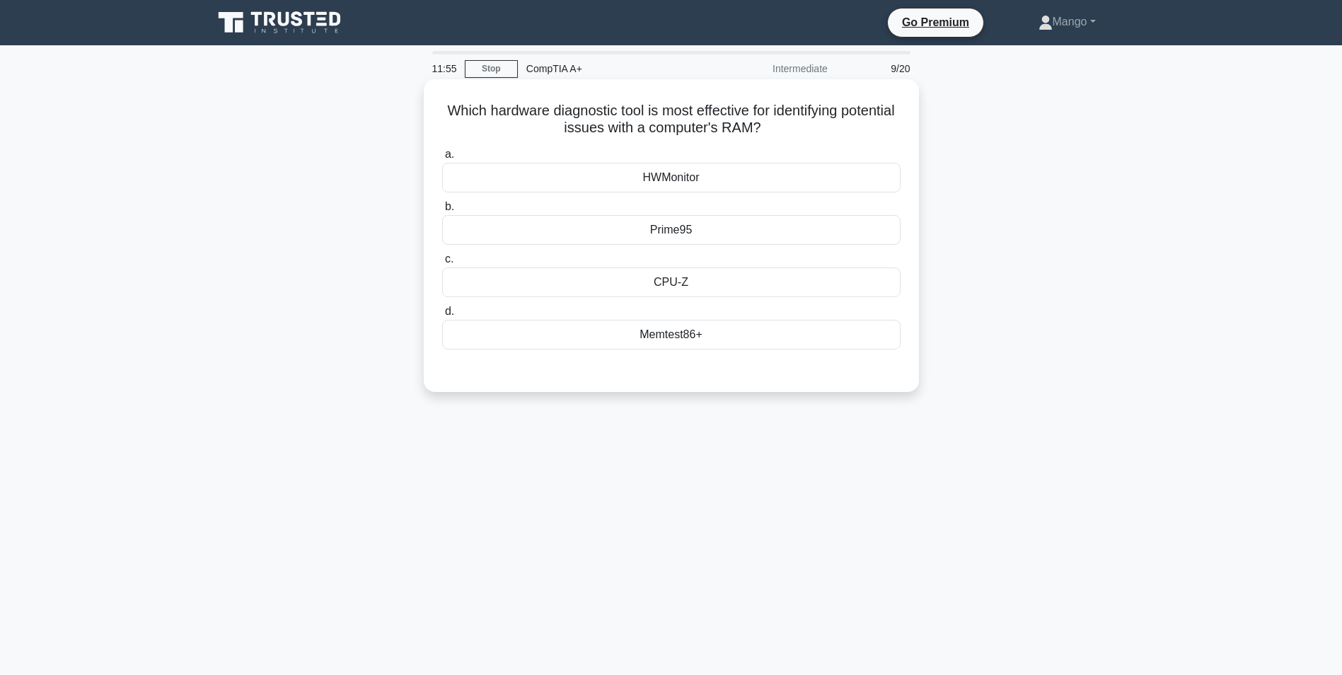
click at [723, 302] on div "a. HWMonitor b. Prime95 c." at bounding box center [671, 247] width 475 height 209
click at [722, 283] on div "CPU-Z" at bounding box center [671, 282] width 458 height 30
click at [442, 264] on input "c. CPU-Z" at bounding box center [442, 259] width 0 height 9
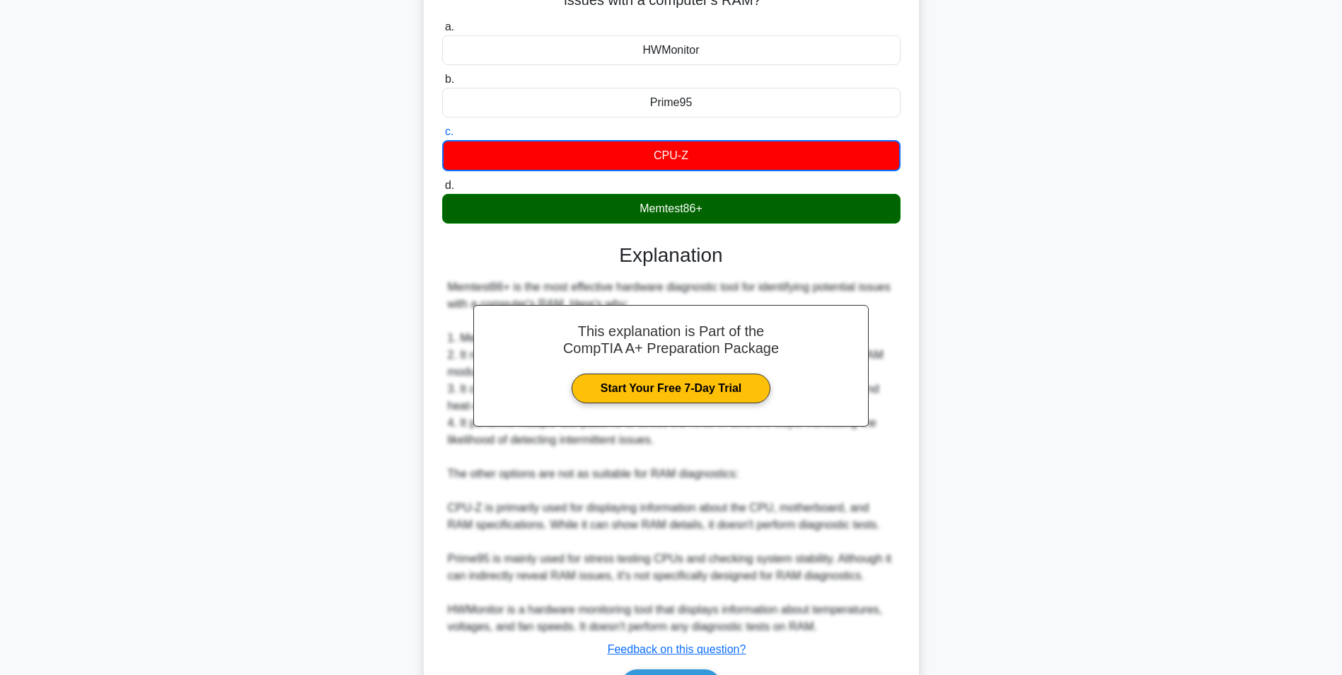
scroll to position [216, 0]
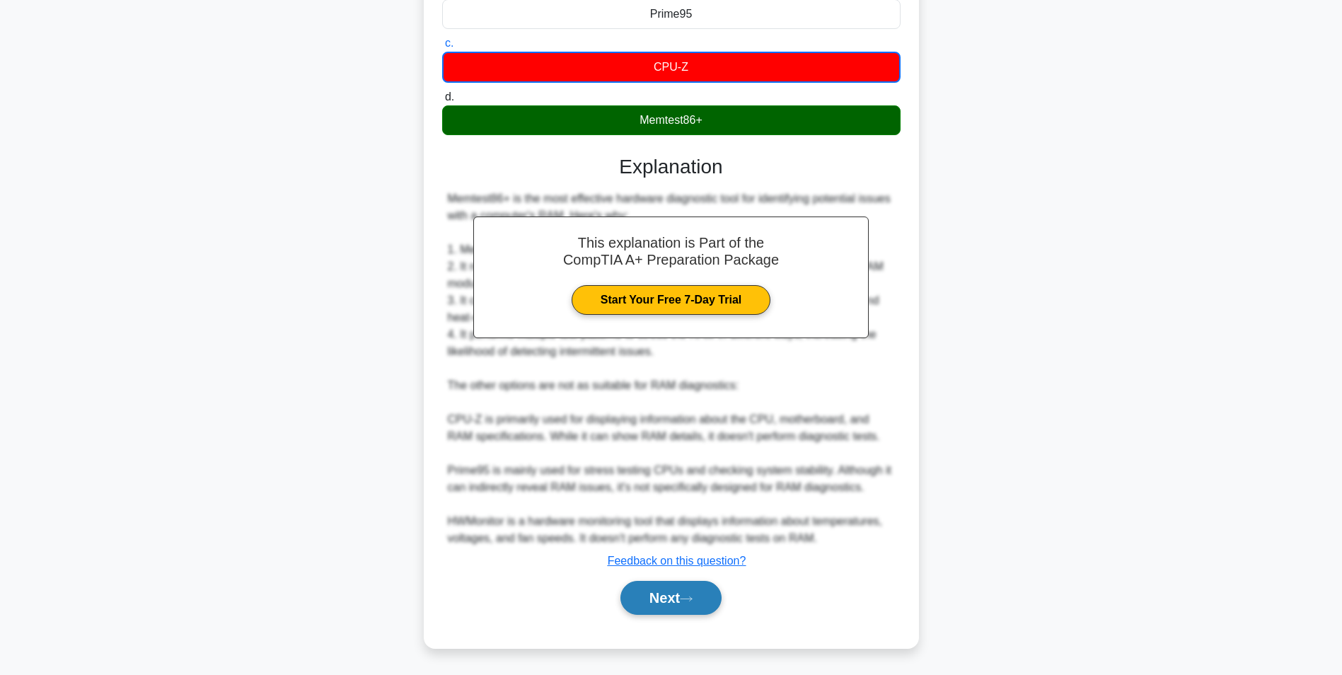
click at [676, 598] on button "Next" at bounding box center [670, 598] width 101 height 34
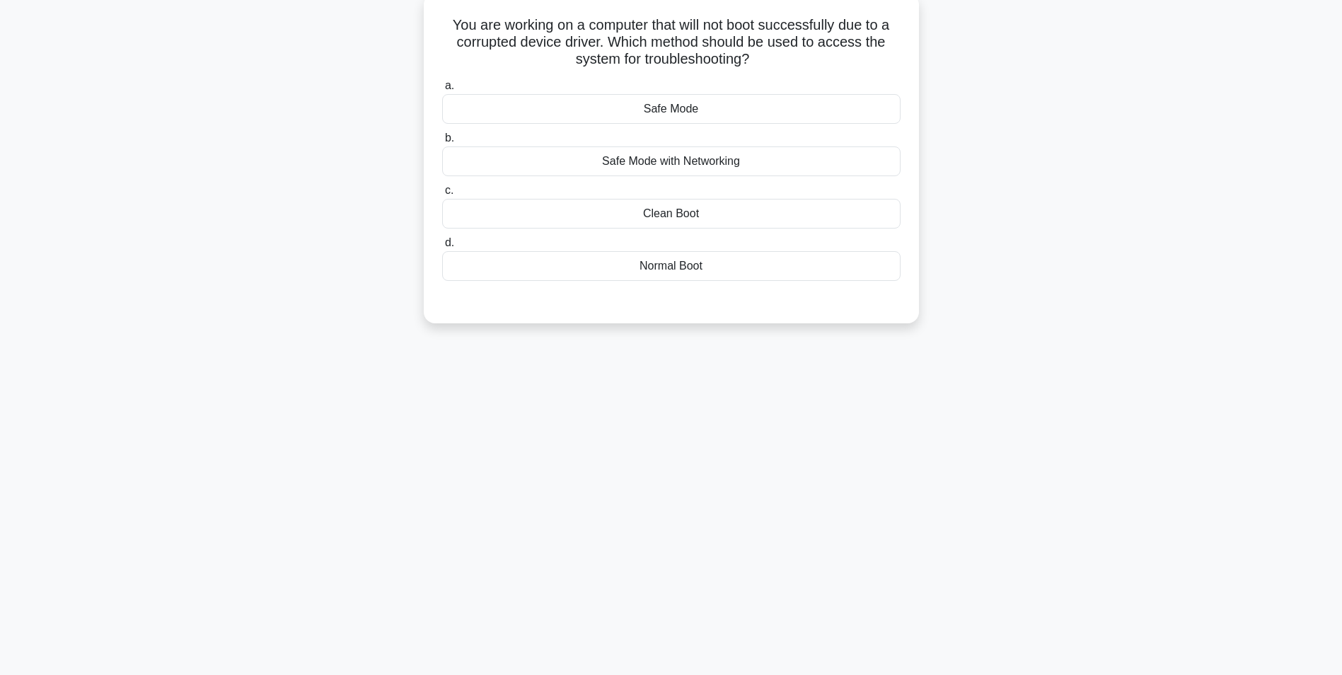
scroll to position [0, 0]
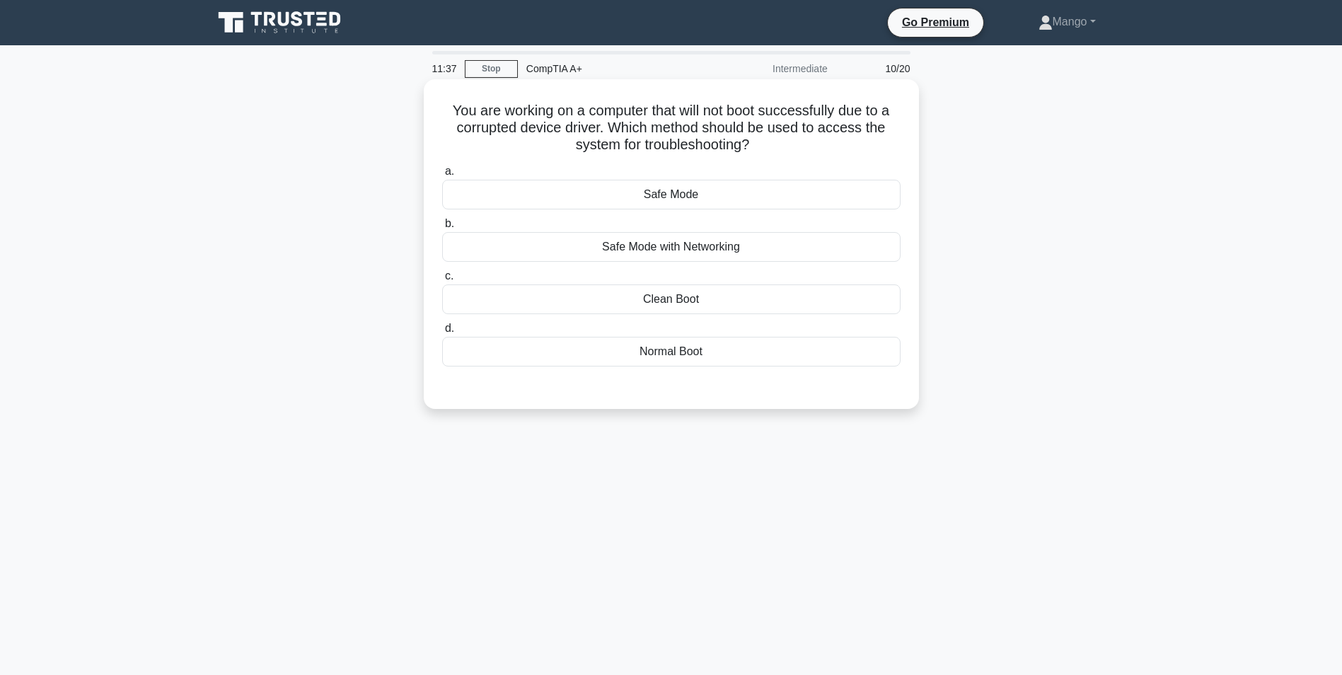
click at [728, 195] on div "Safe Mode" at bounding box center [671, 195] width 458 height 30
click at [442, 176] on input "a. Safe Mode" at bounding box center [442, 171] width 0 height 9
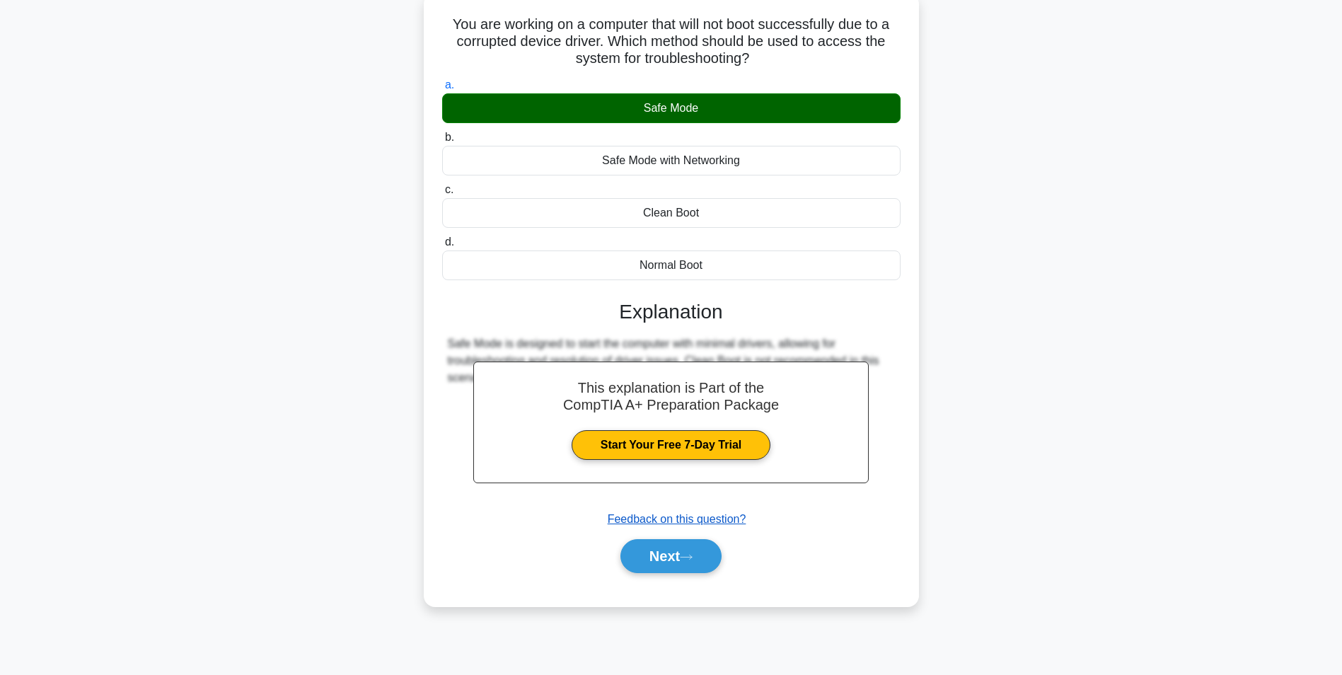
scroll to position [89, 0]
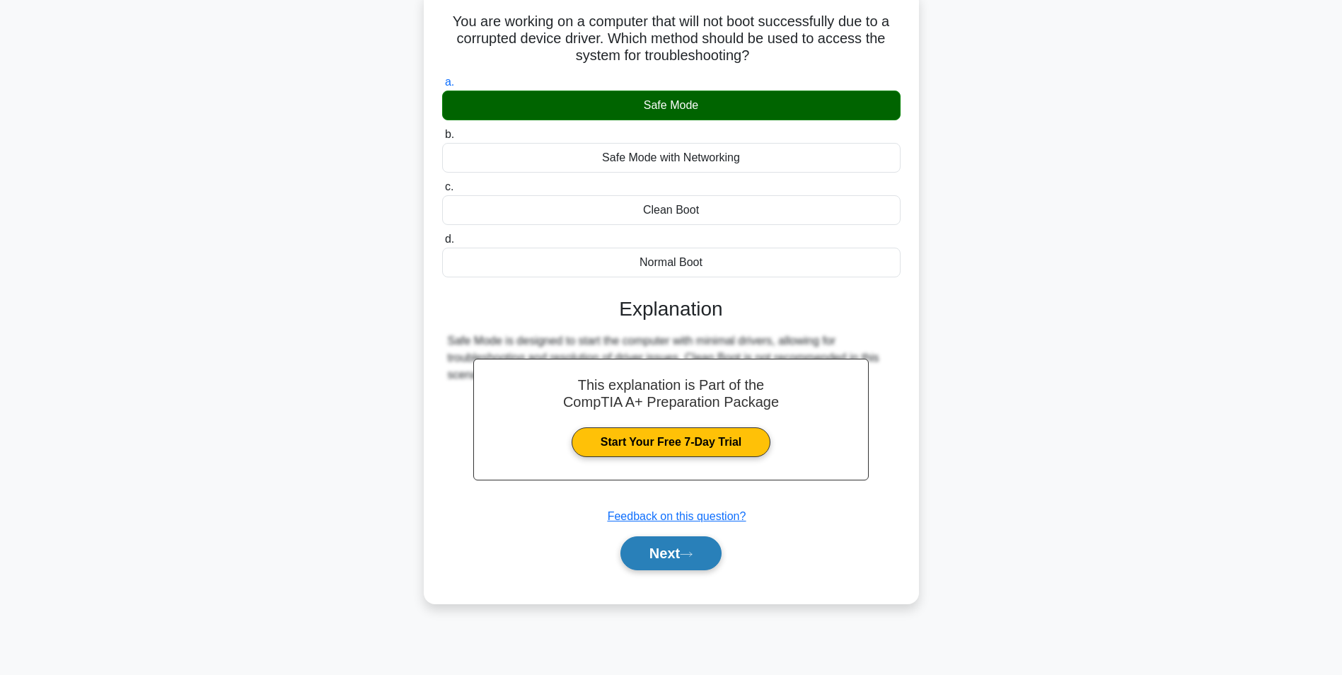
drag, startPoint x: 648, startPoint y: 582, endPoint x: 648, endPoint y: 562, distance: 20.5
click at [648, 582] on div "a. Safe Mode b. Safe Mode with Networking c. d." at bounding box center [671, 329] width 461 height 516
click at [649, 555] on button "Next" at bounding box center [670, 553] width 101 height 34
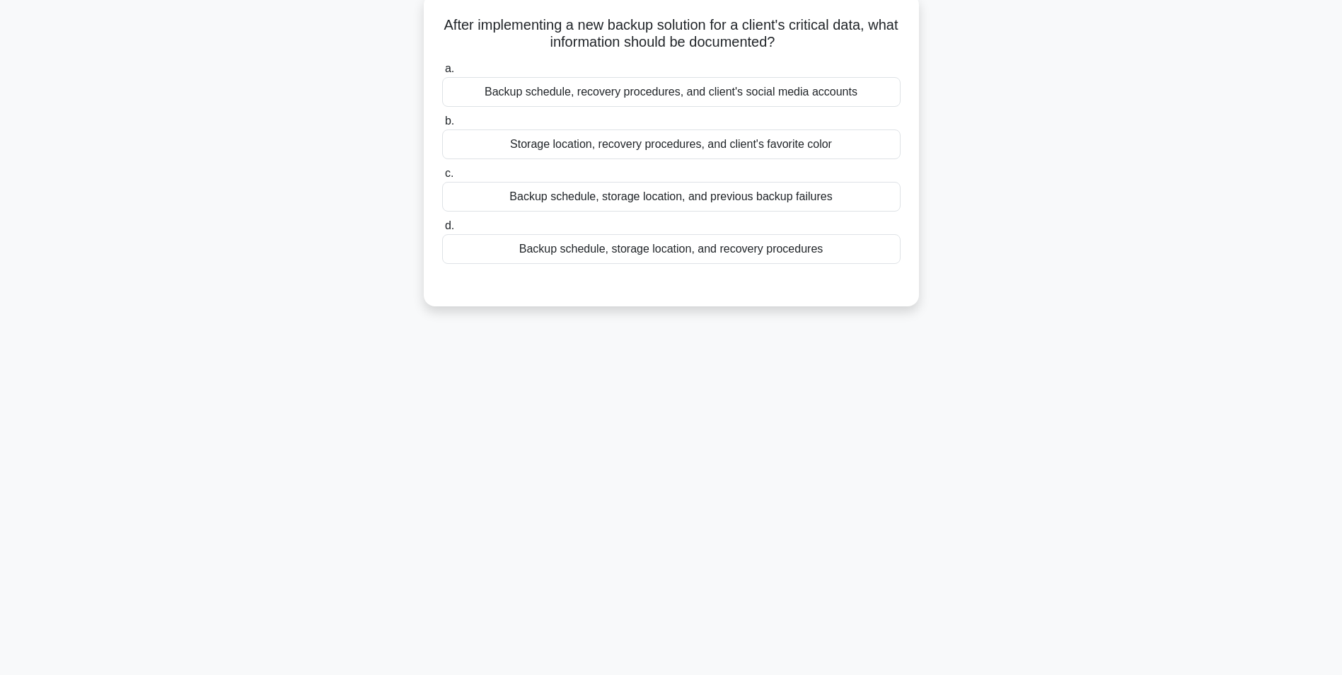
scroll to position [0, 0]
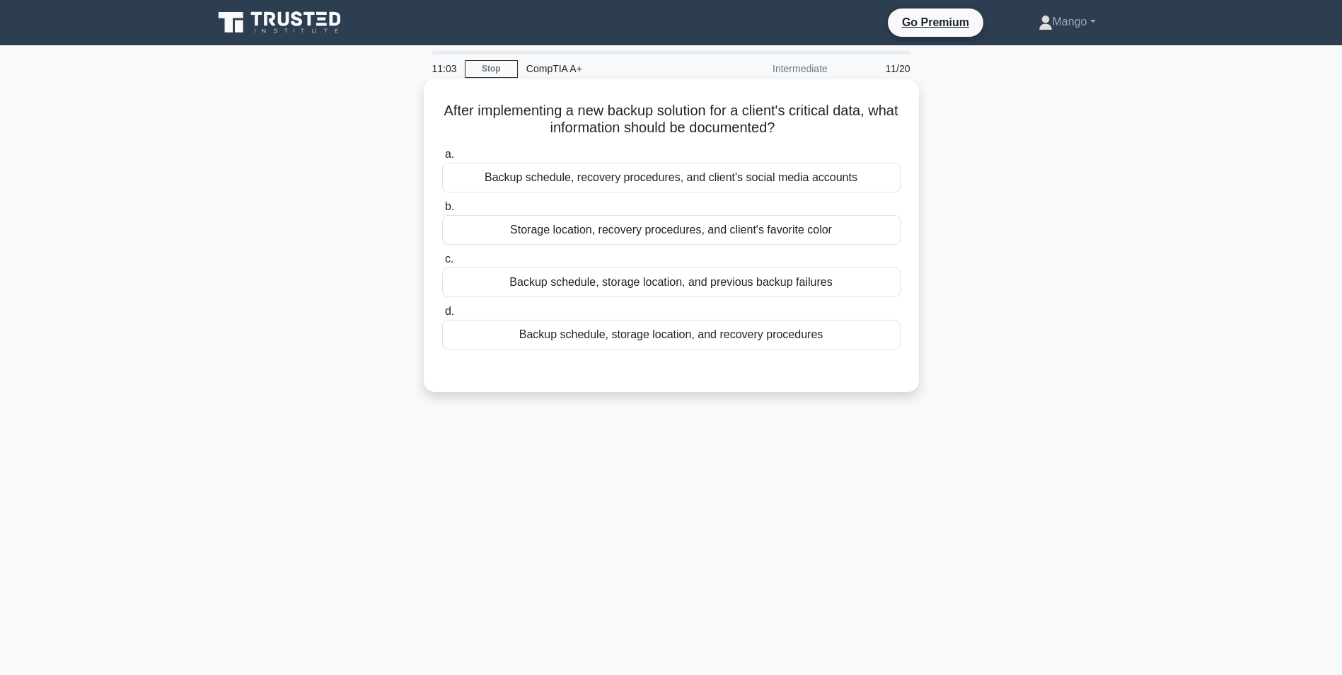
click at [668, 345] on div "Backup schedule, storage location, and recovery procedures" at bounding box center [671, 335] width 458 height 30
click at [442, 316] on input "d. Backup schedule, storage location, and recovery procedures" at bounding box center [442, 311] width 0 height 9
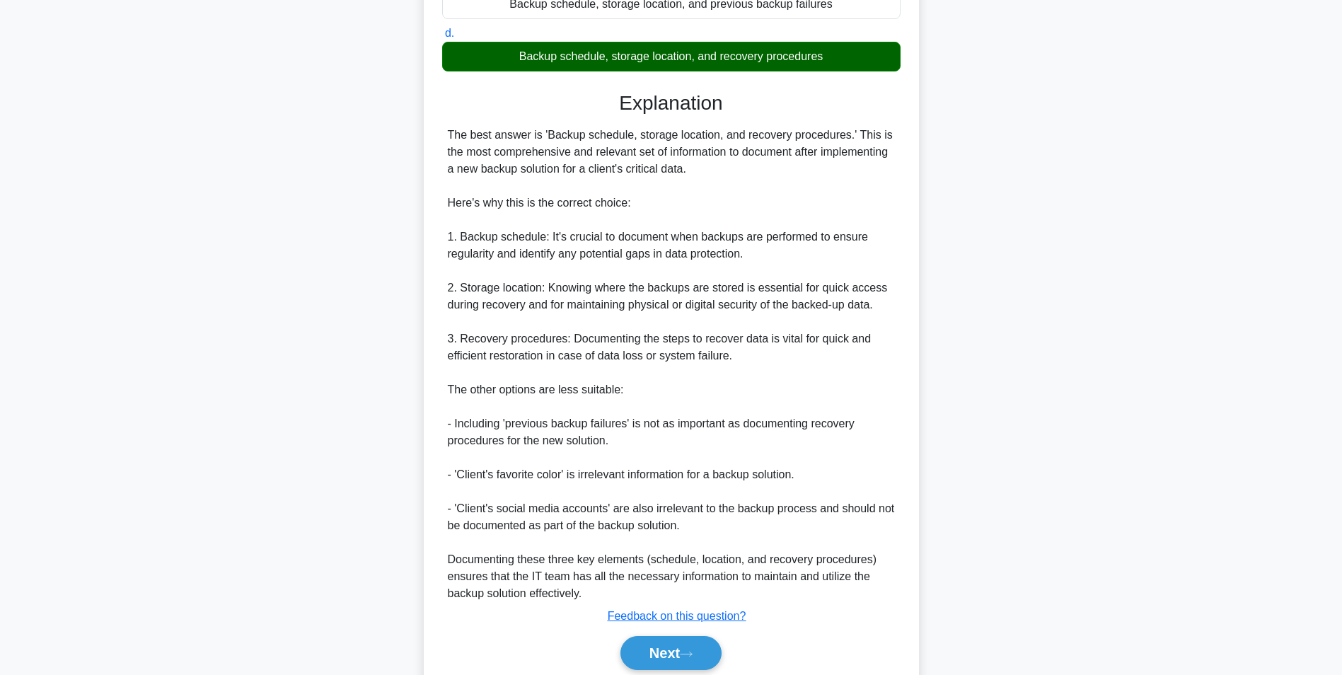
scroll to position [334, 0]
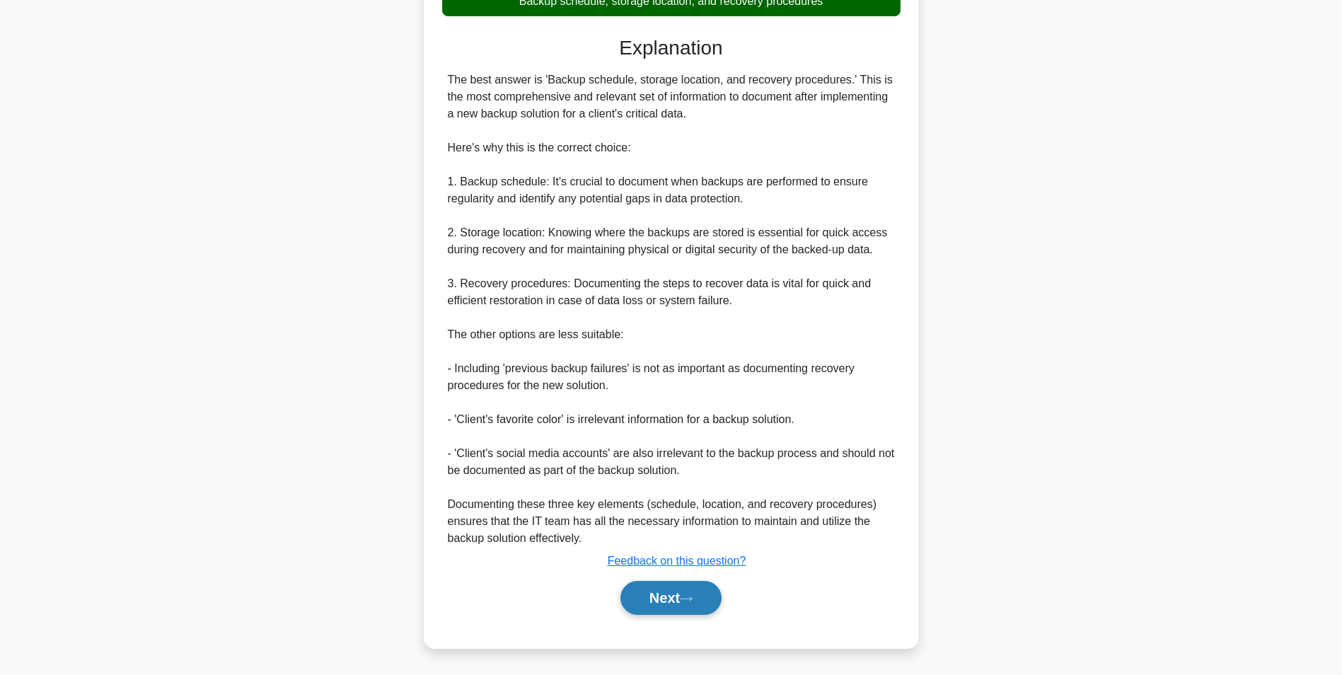
click at [669, 594] on button "Next" at bounding box center [670, 598] width 101 height 34
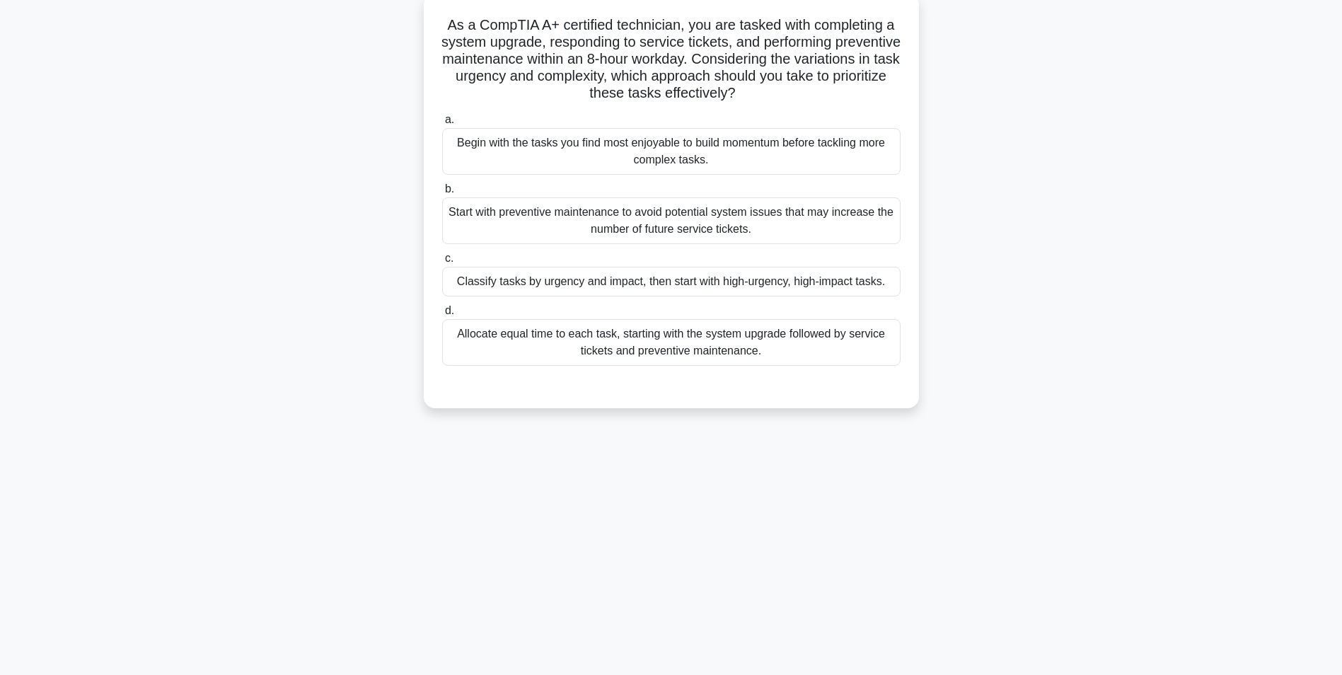
scroll to position [89, 0]
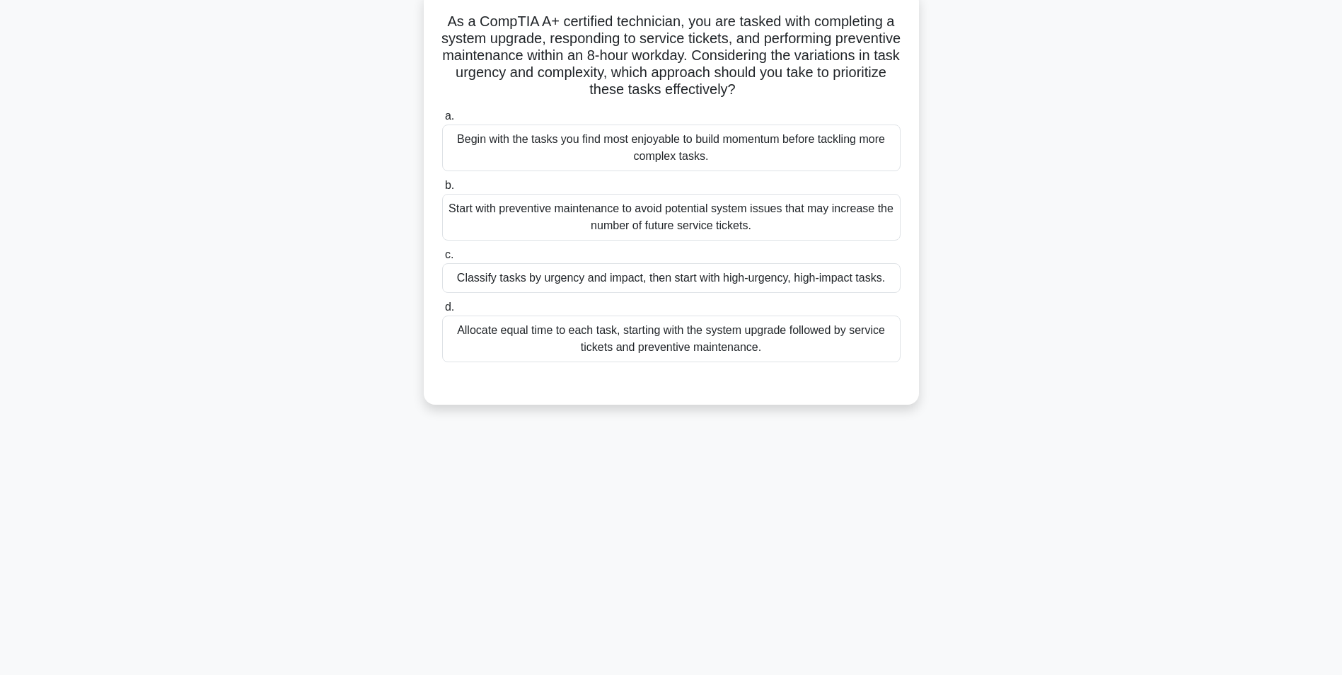
click at [754, 289] on div "Classify tasks by urgency and impact, then start with high-urgency, high-impact…" at bounding box center [671, 278] width 458 height 30
click at [442, 260] on input "c. Classify tasks by urgency and impact, then start with high-urgency, high-imp…" at bounding box center [442, 254] width 0 height 9
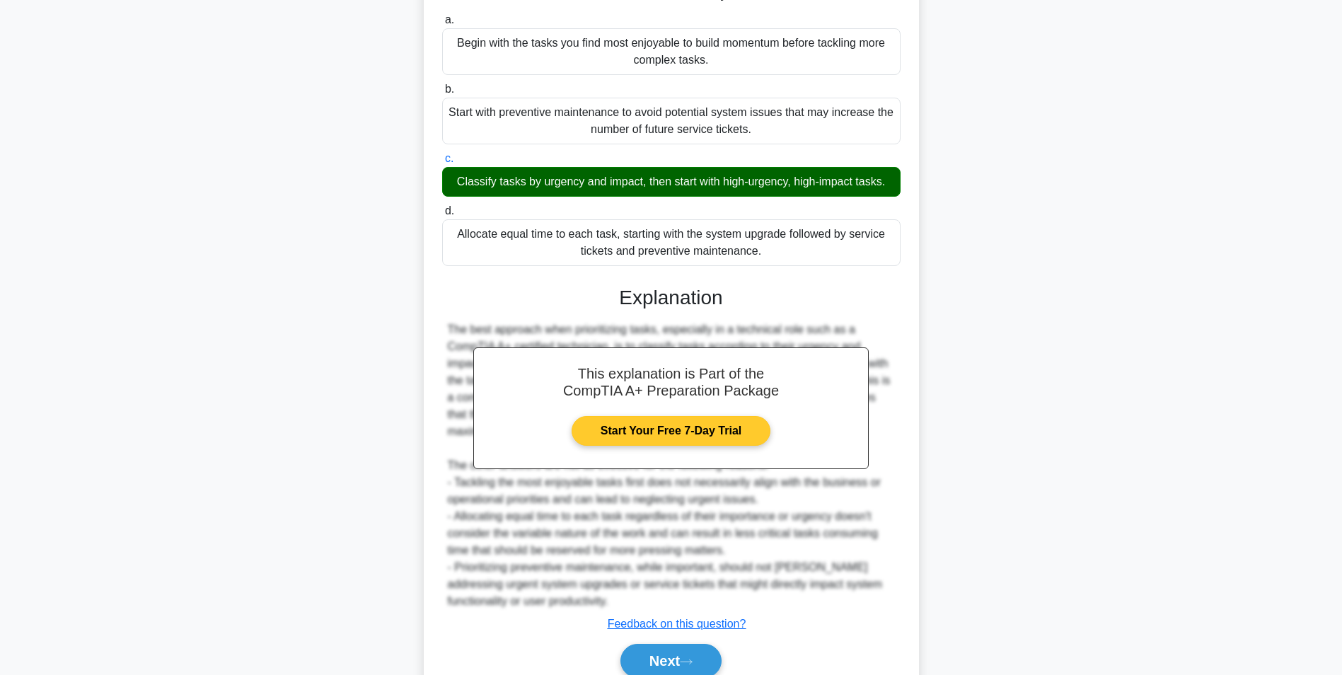
scroll to position [249, 0]
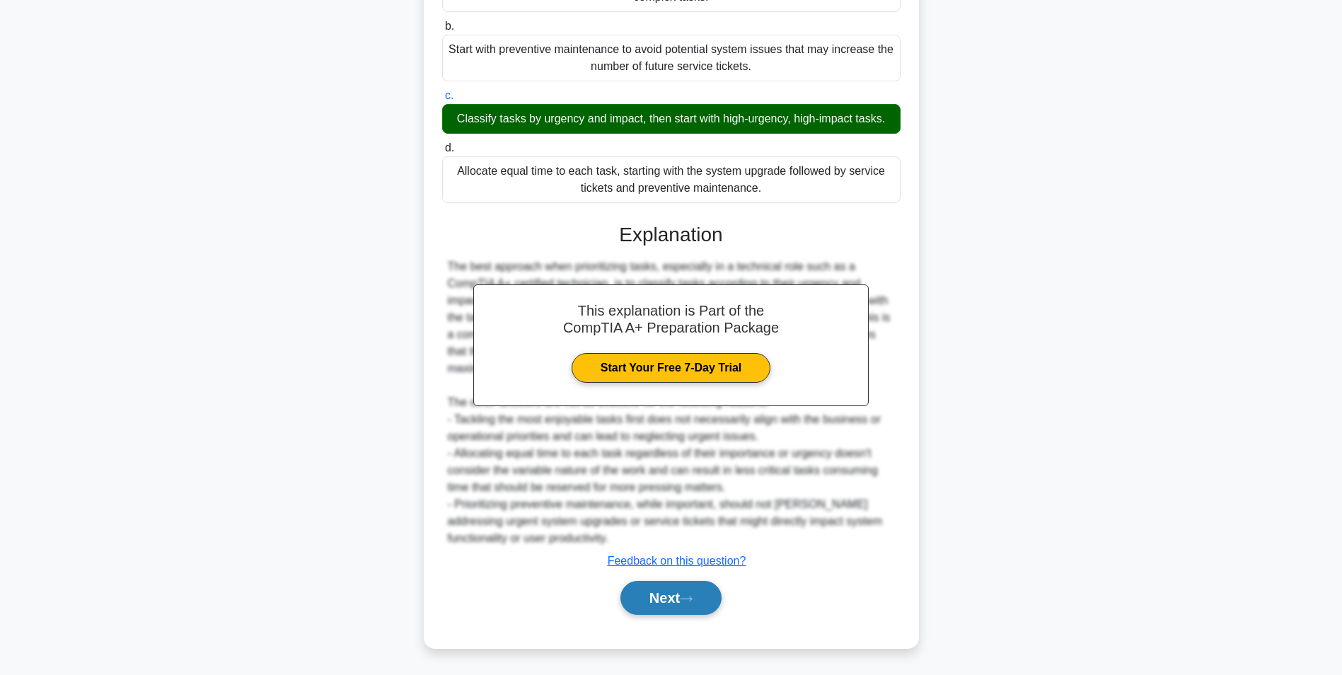
click at [632, 589] on button "Next" at bounding box center [670, 598] width 101 height 34
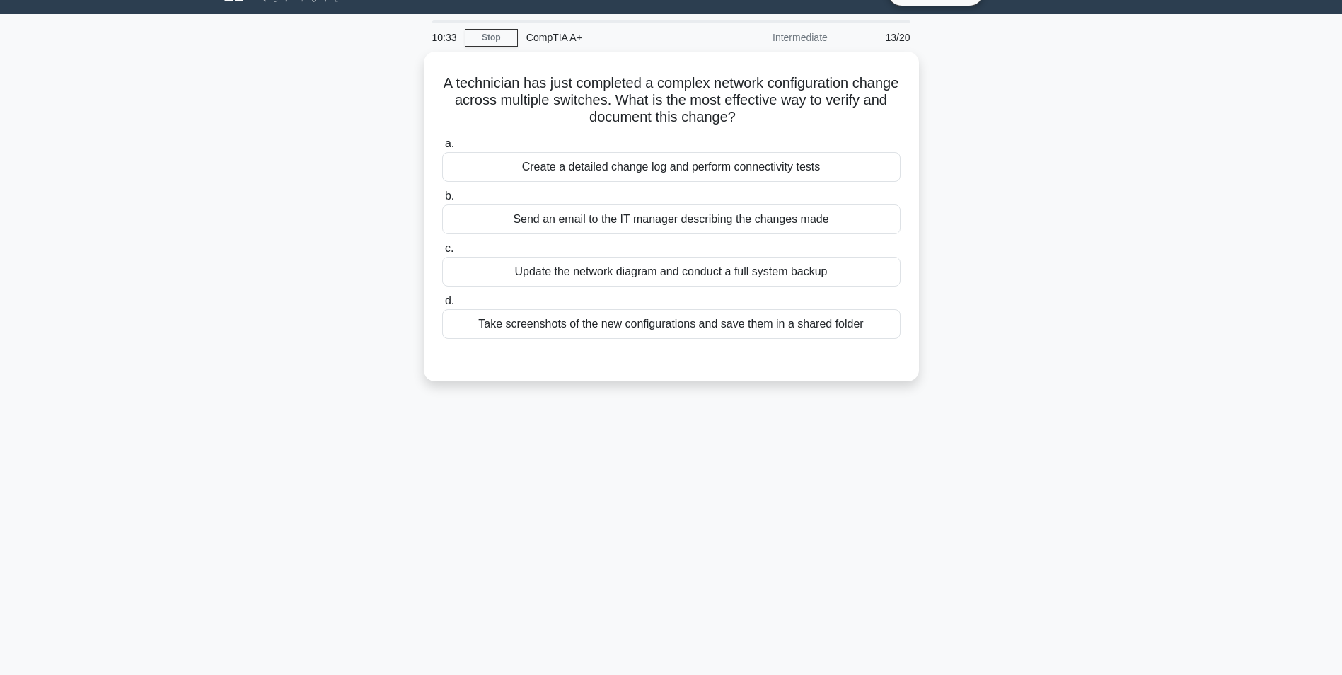
scroll to position [0, 0]
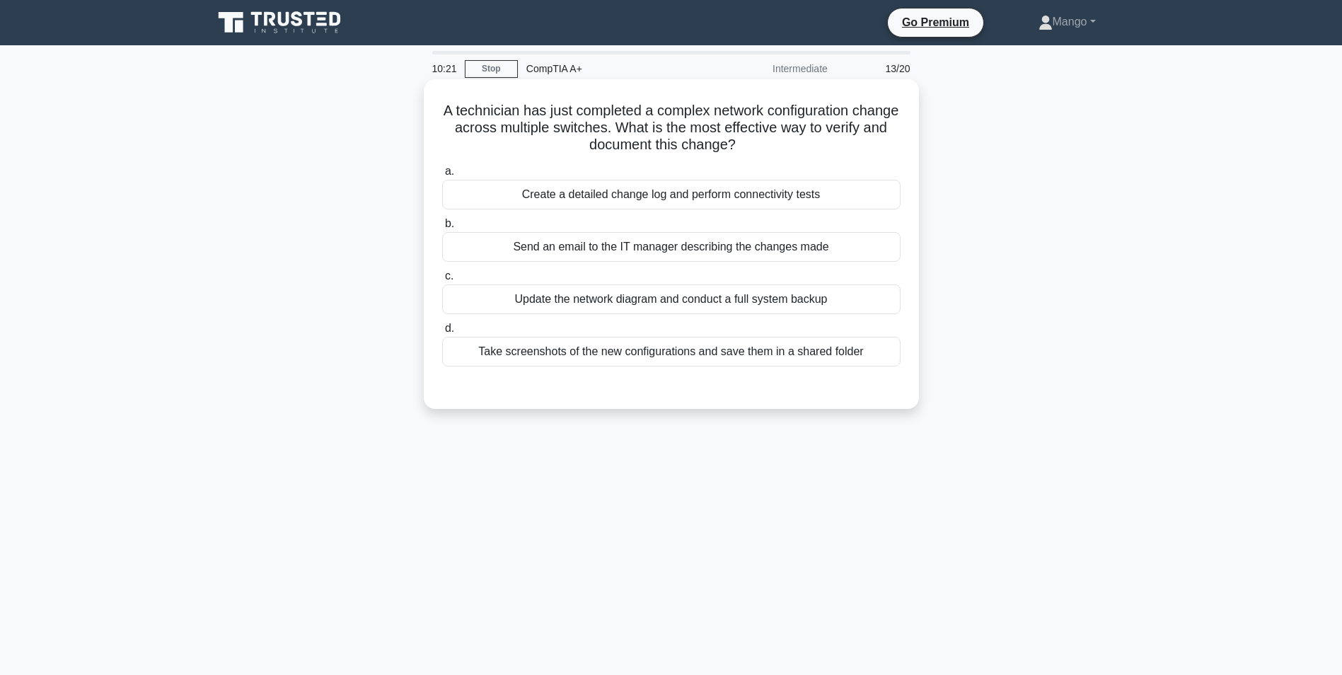
click at [624, 298] on div "Update the network diagram and conduct a full system backup" at bounding box center [671, 299] width 458 height 30
click at [442, 281] on input "c. Update the network diagram and conduct a full system backup" at bounding box center [442, 276] width 0 height 9
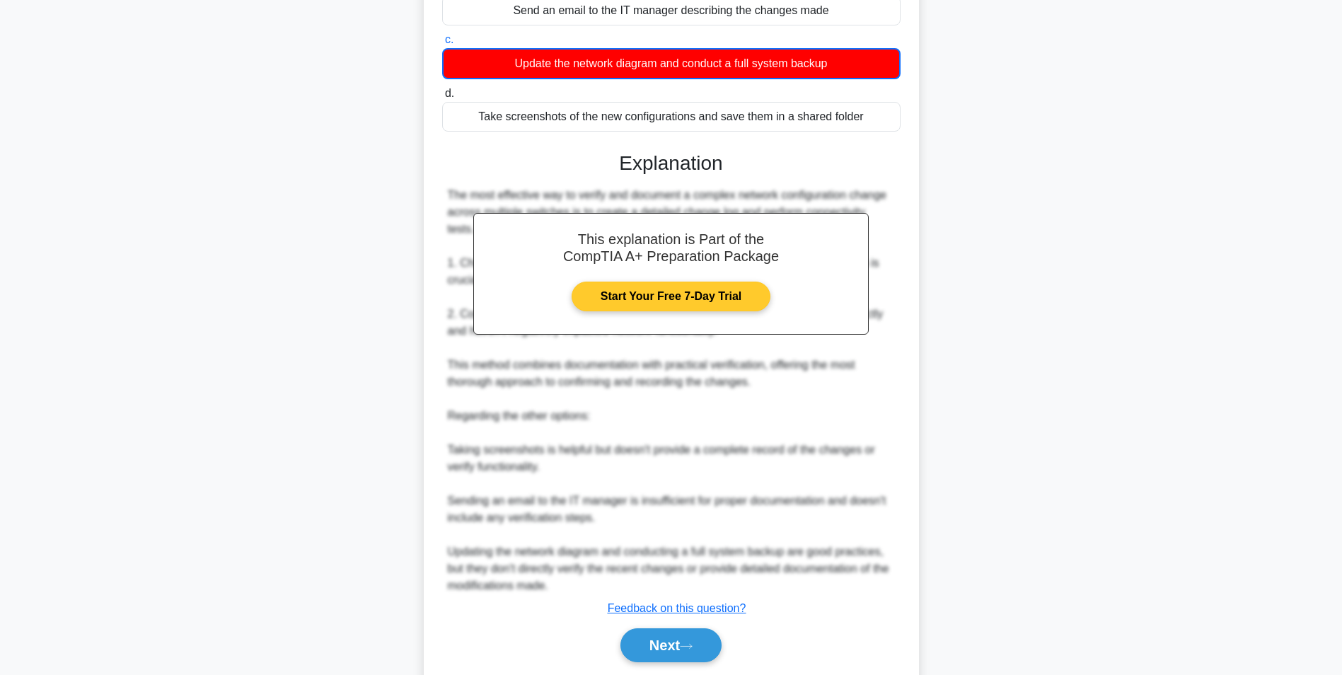
scroll to position [284, 0]
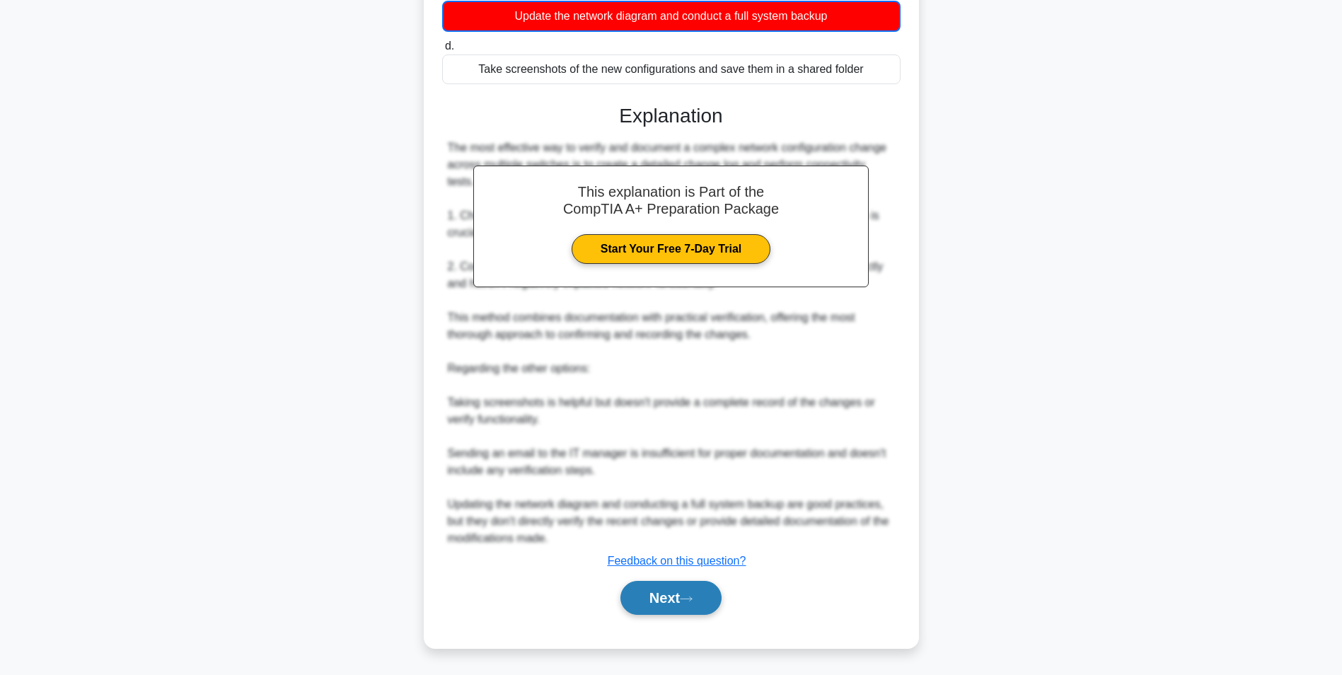
click at [662, 606] on button "Next" at bounding box center [670, 598] width 101 height 34
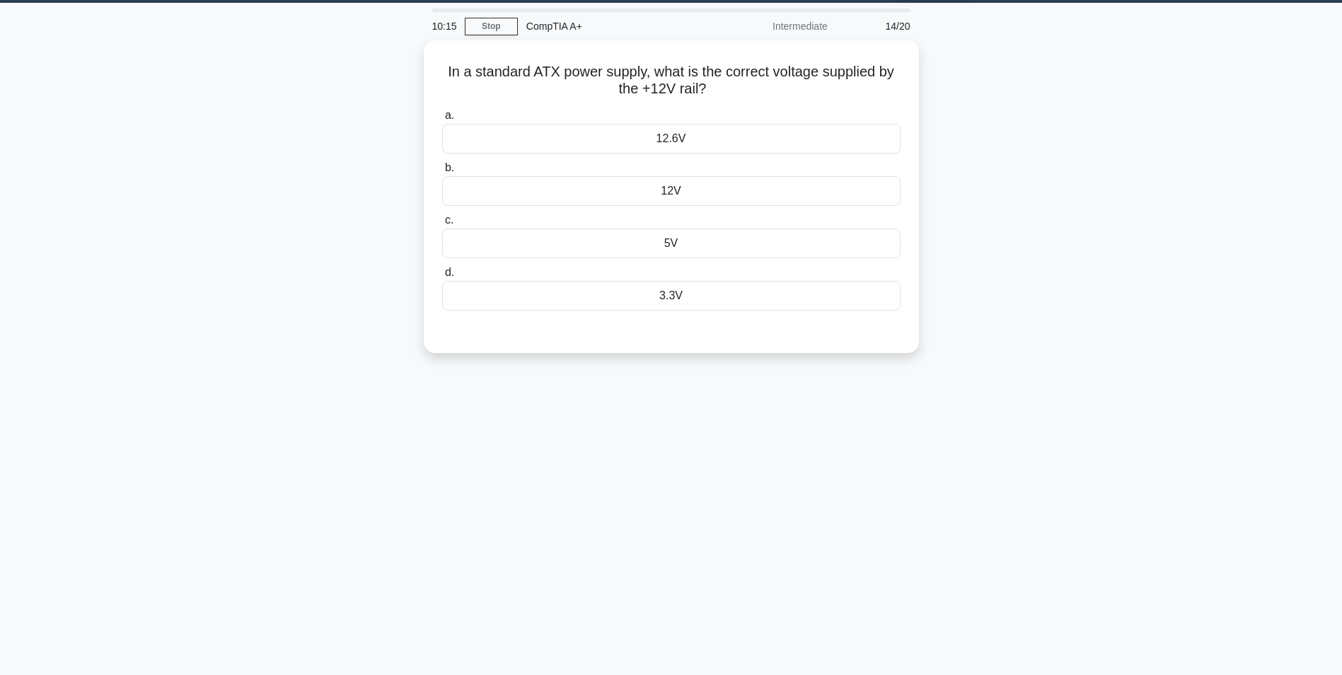
scroll to position [0, 0]
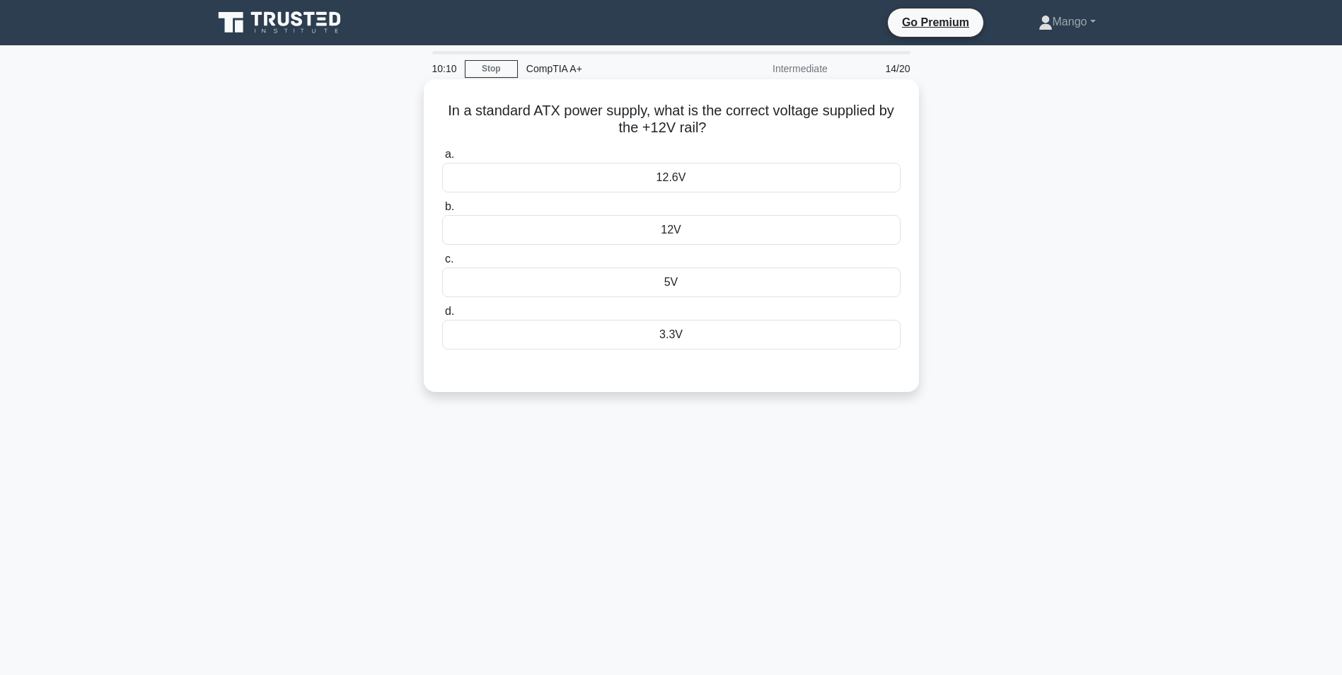
click at [688, 238] on div "12V" at bounding box center [671, 230] width 458 height 30
click at [442, 212] on input "b. 12V" at bounding box center [442, 206] width 0 height 9
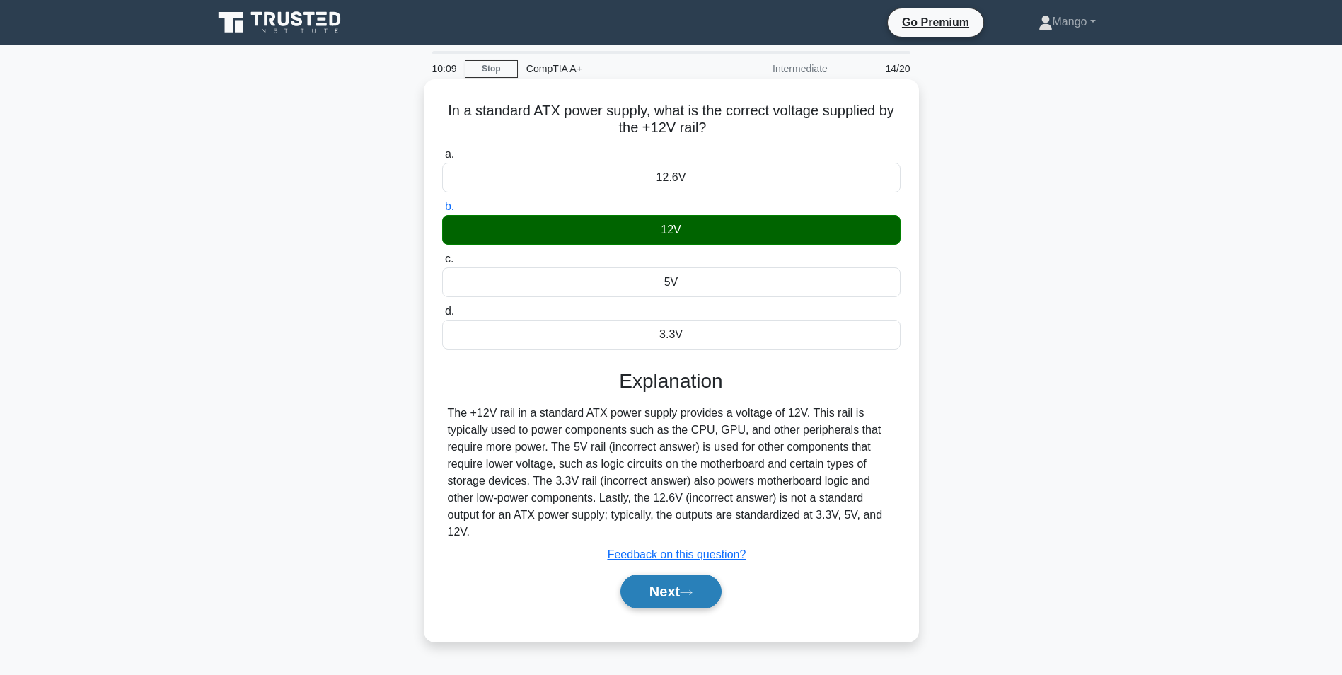
drag, startPoint x: 689, startPoint y: 574, endPoint x: 554, endPoint y: 553, distance: 136.8
click at [688, 589] on icon at bounding box center [686, 593] width 13 height 8
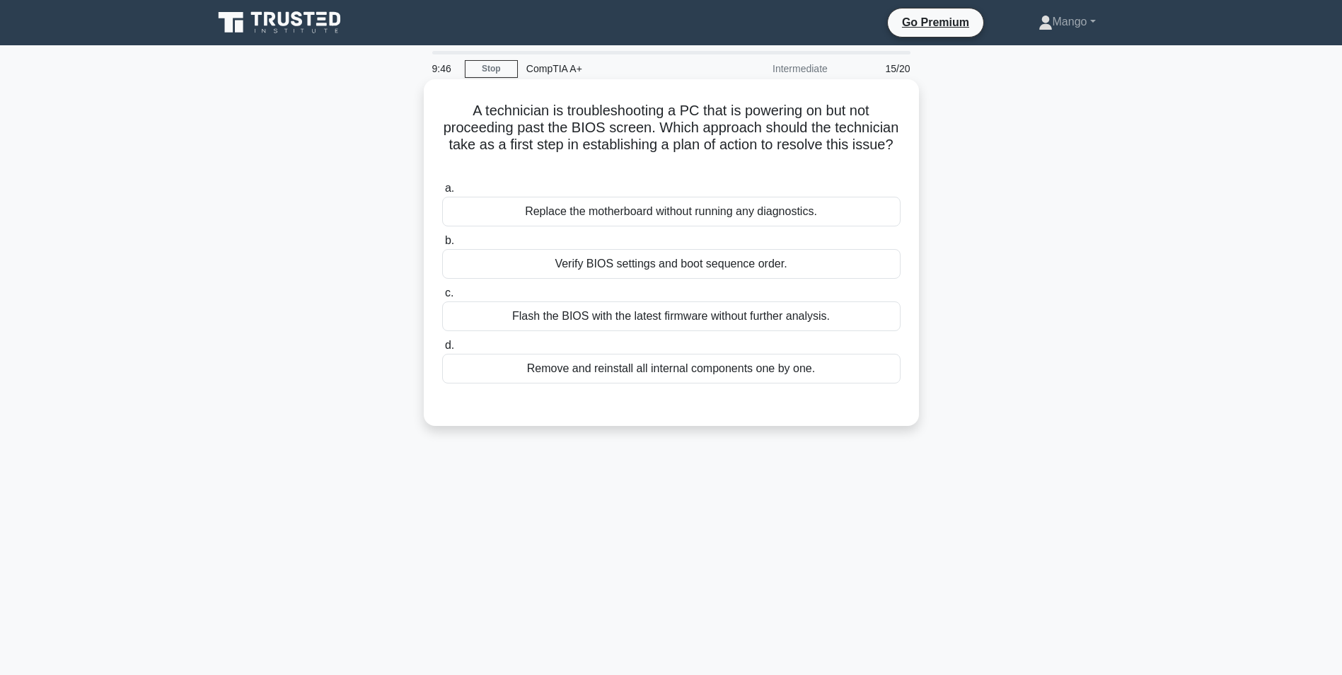
click at [591, 267] on div "Verify BIOS settings and boot sequence order." at bounding box center [671, 264] width 458 height 30
click at [442, 245] on input "b. Verify BIOS settings and boot sequence order." at bounding box center [442, 240] width 0 height 9
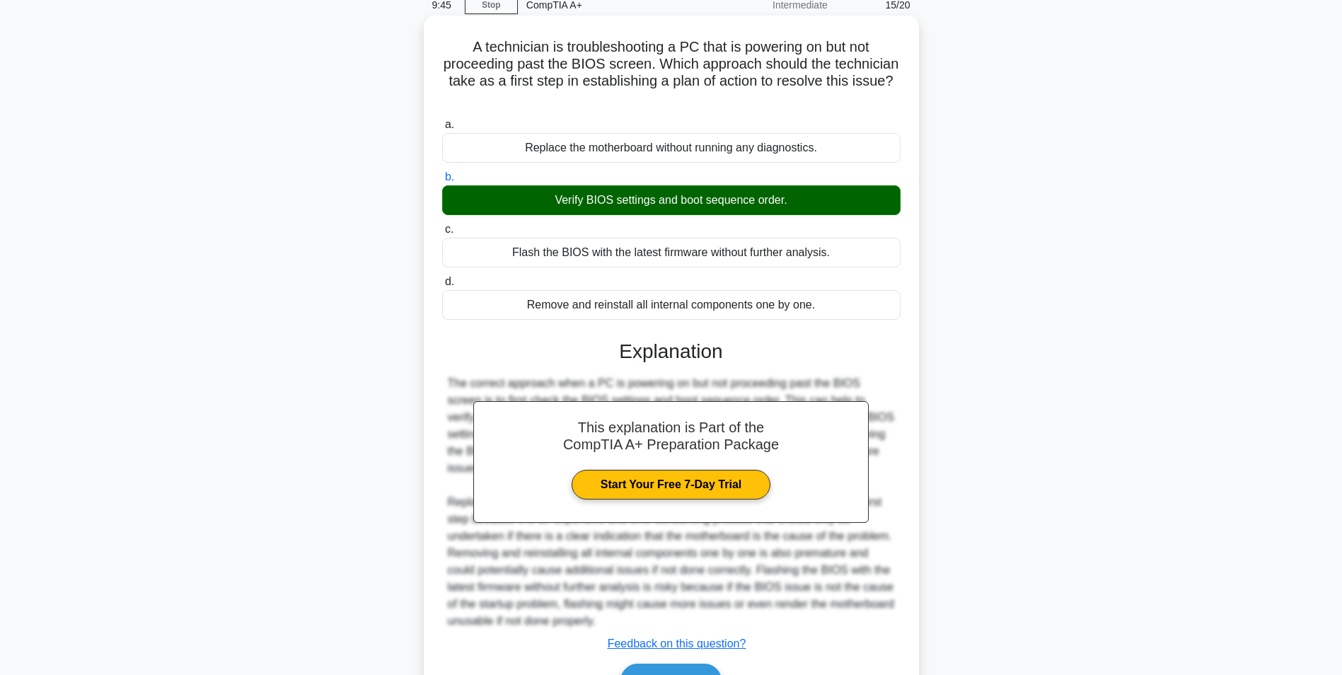
scroll to position [147, 0]
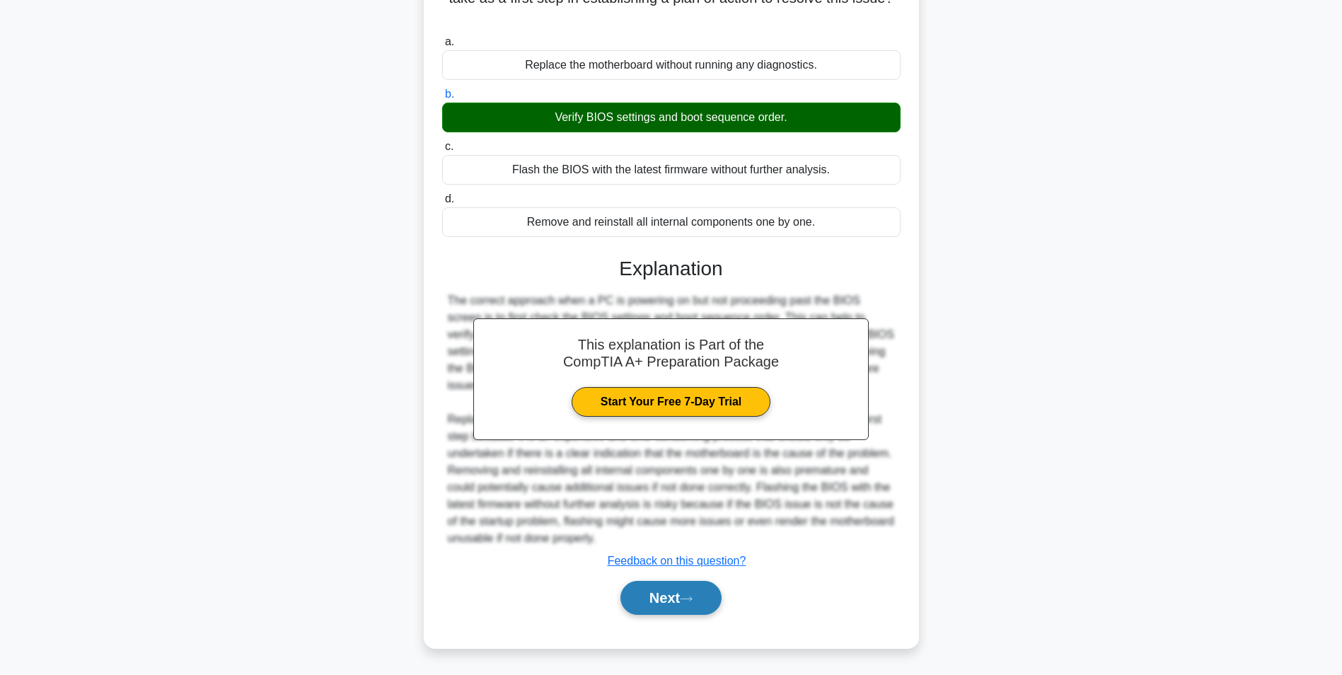
click at [642, 593] on button "Next" at bounding box center [670, 598] width 101 height 34
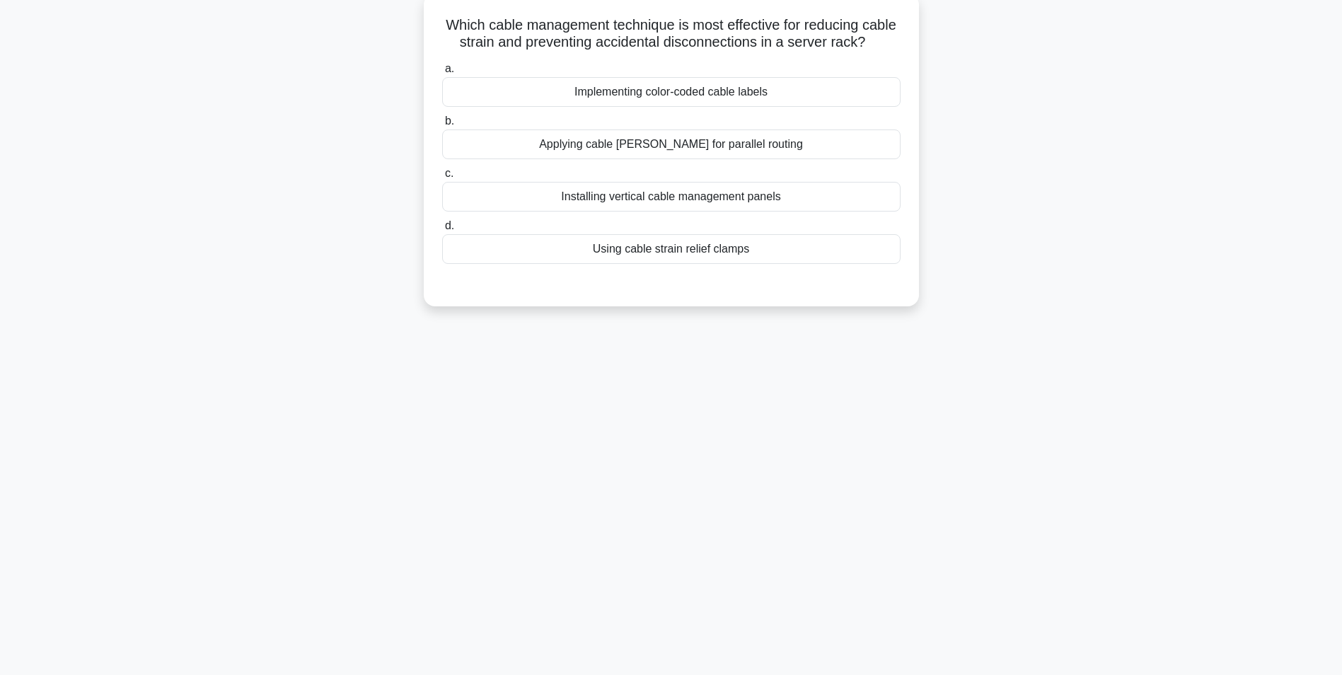
scroll to position [0, 0]
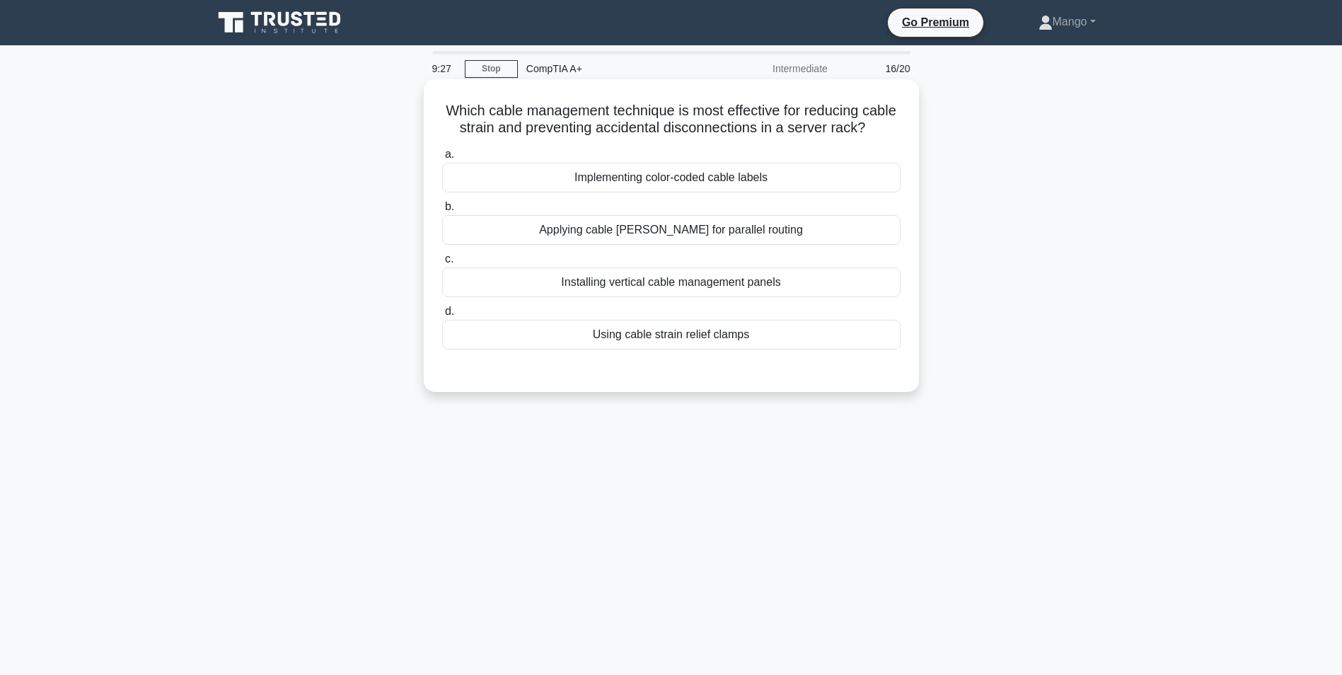
click at [625, 349] on div "Using cable strain relief clamps" at bounding box center [671, 335] width 458 height 30
click at [442, 316] on input "d. Using cable strain relief clamps" at bounding box center [442, 311] width 0 height 9
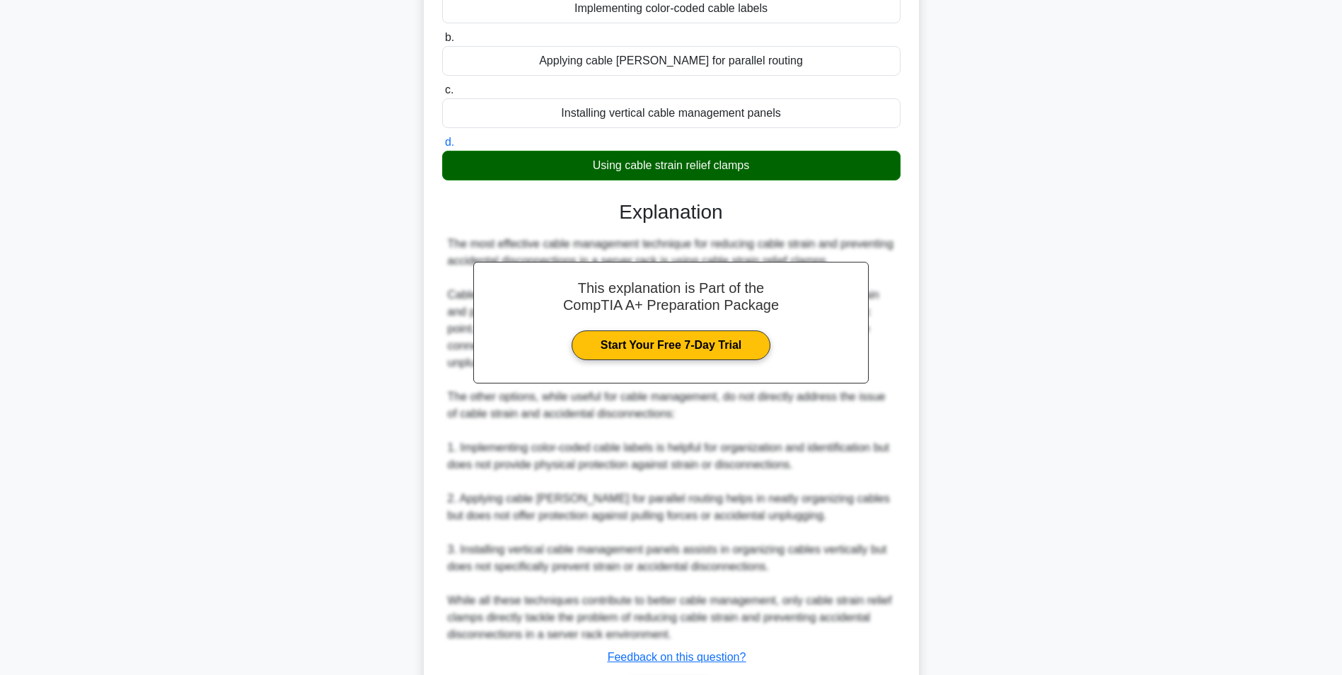
scroll to position [283, 0]
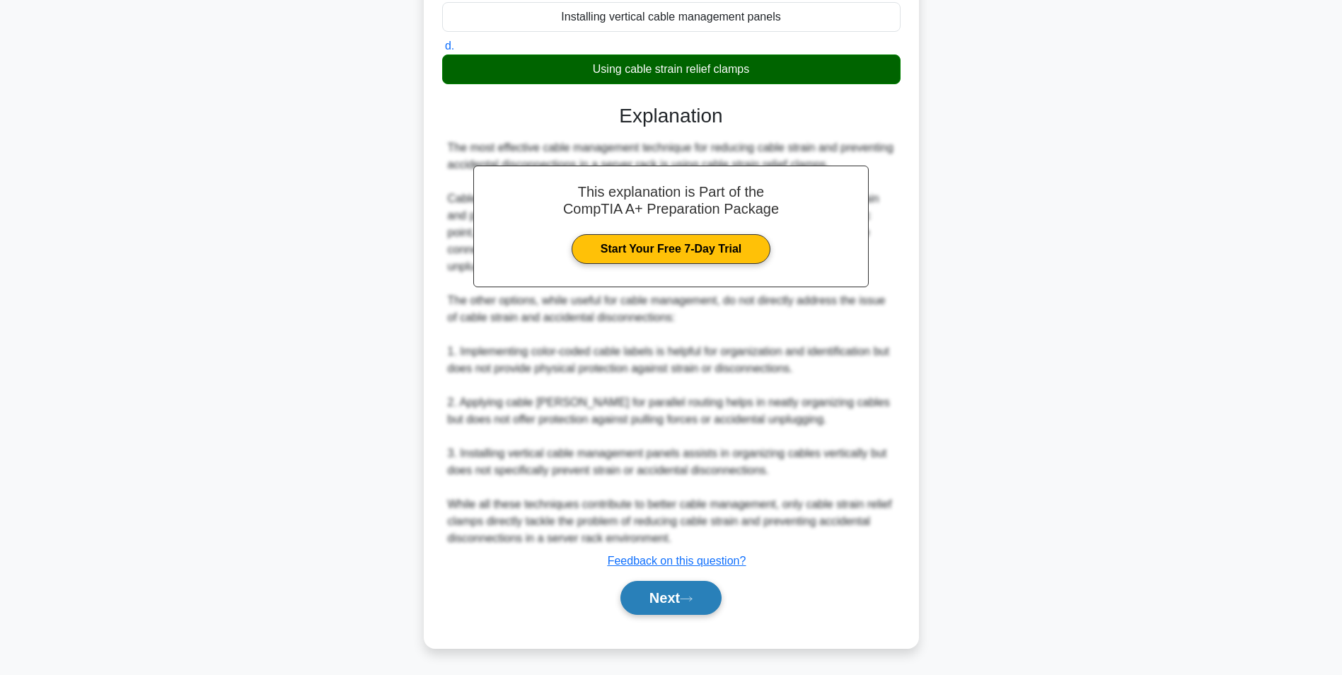
click at [660, 593] on button "Next" at bounding box center [670, 598] width 101 height 34
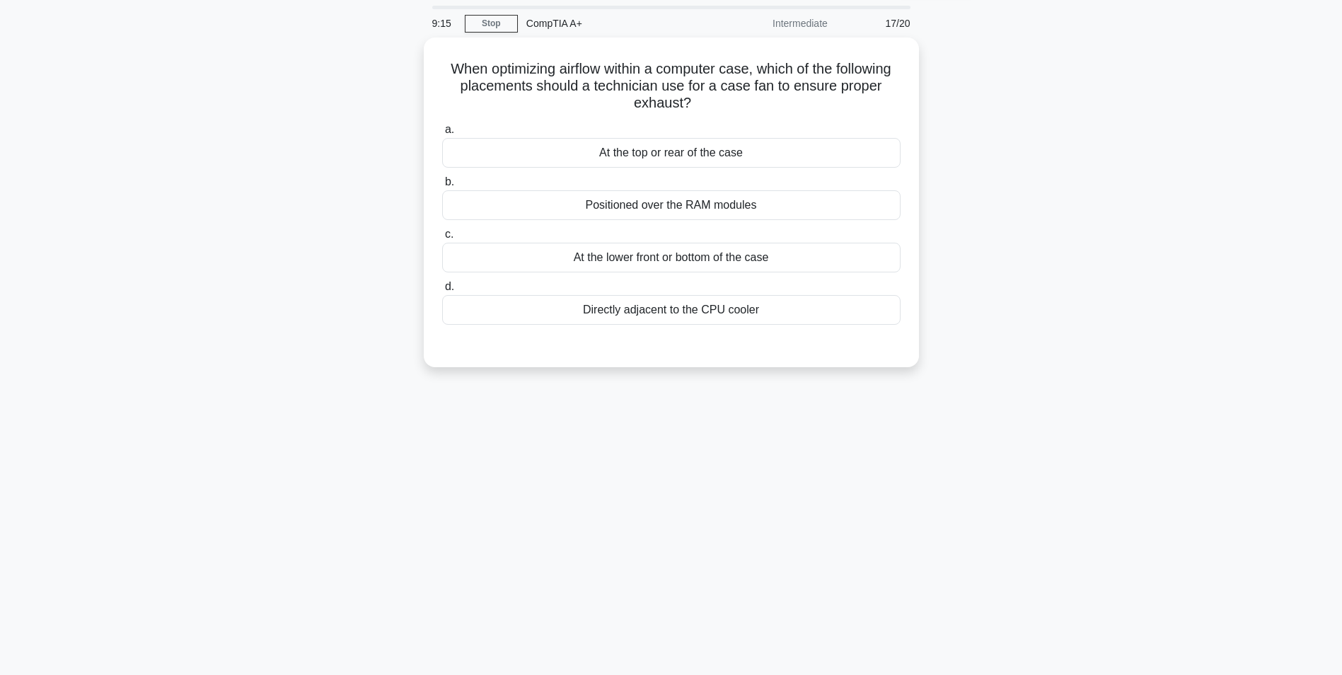
scroll to position [0, 0]
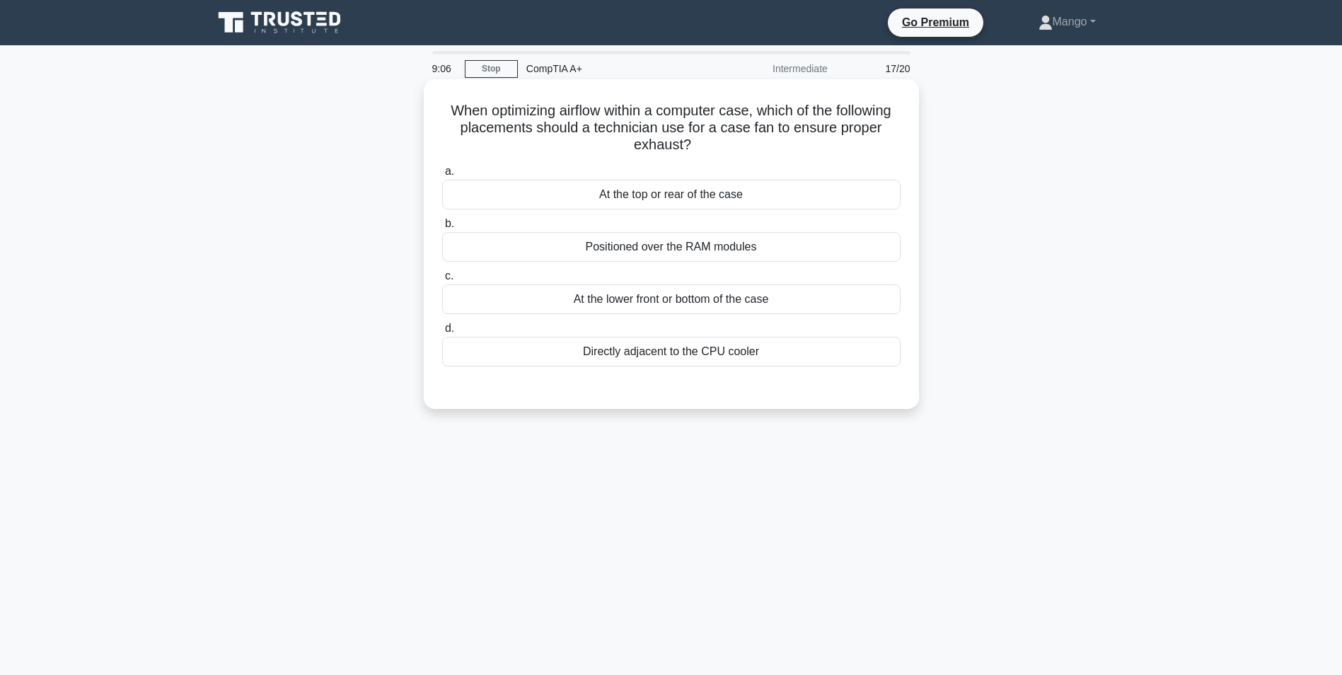
click at [733, 357] on div "Directly adjacent to the CPU cooler" at bounding box center [671, 352] width 458 height 30
click at [442, 333] on input "d. Directly adjacent to the CPU cooler" at bounding box center [442, 328] width 0 height 9
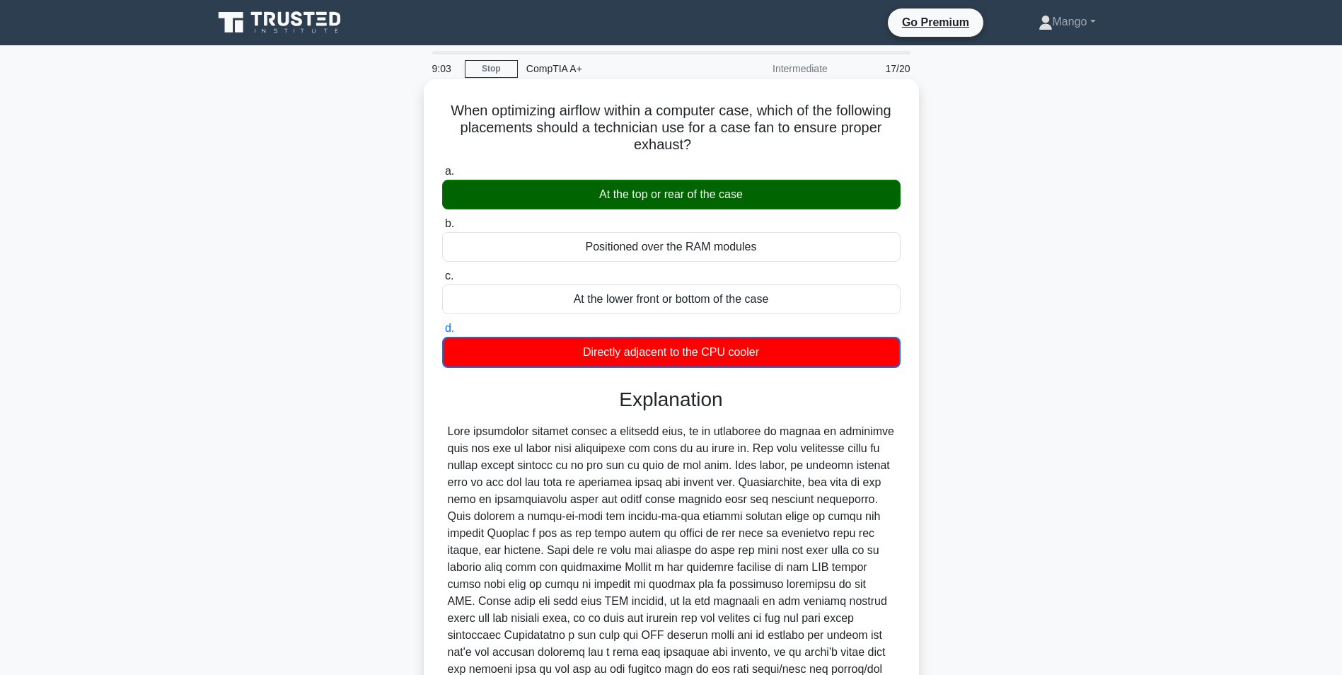
scroll to position [132, 0]
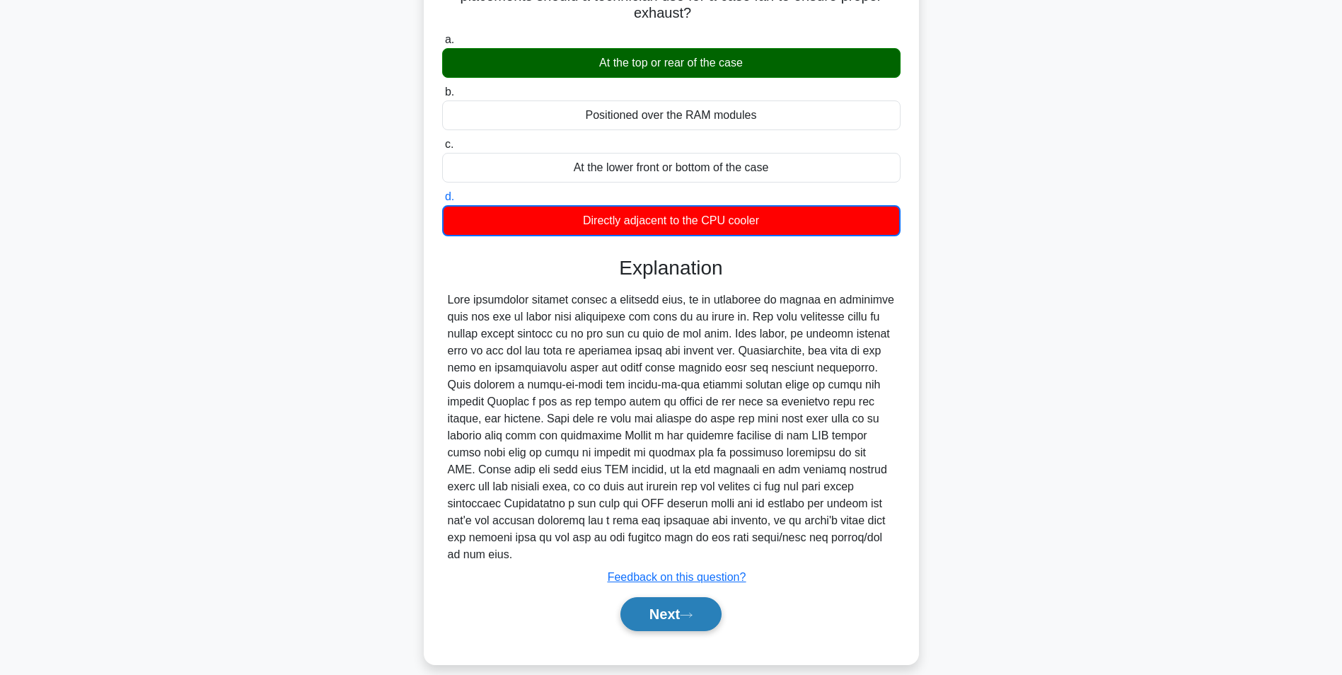
drag, startPoint x: 693, startPoint y: 615, endPoint x: 688, endPoint y: 607, distance: 9.5
click at [691, 613] on div "Next" at bounding box center [671, 613] width 458 height 45
click at [688, 607] on button "Next" at bounding box center [670, 614] width 101 height 34
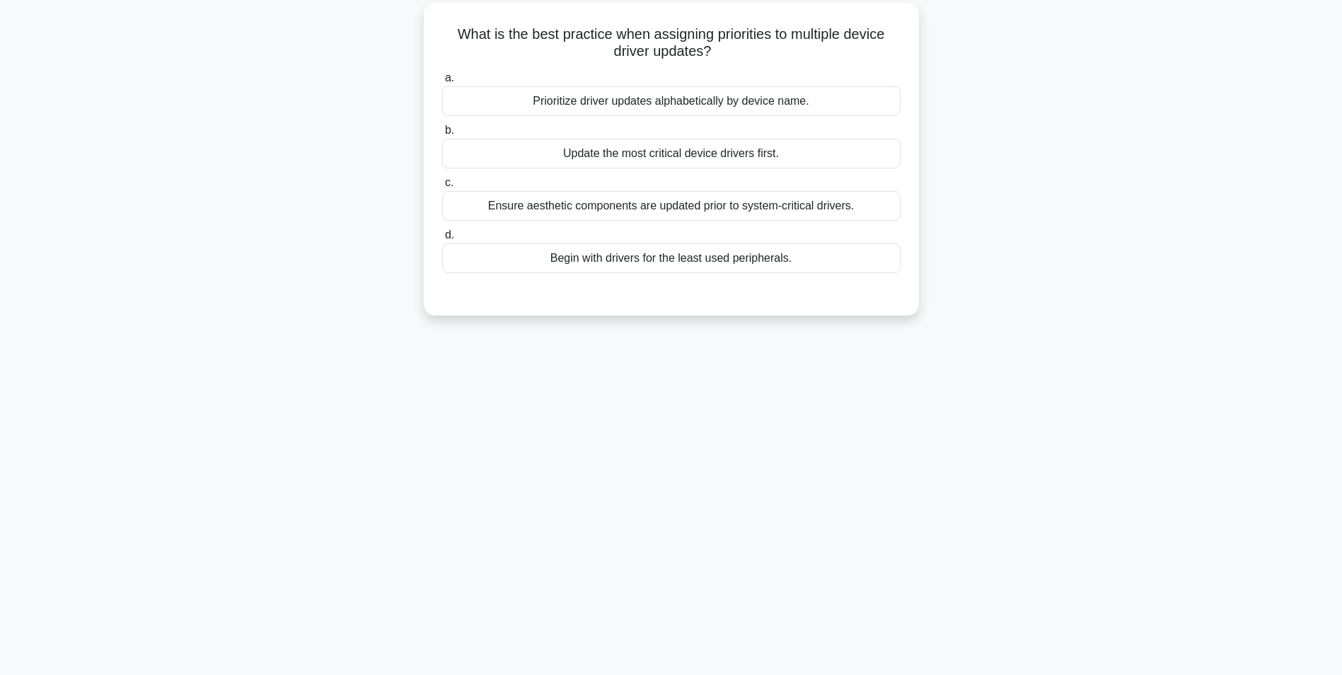
scroll to position [0, 0]
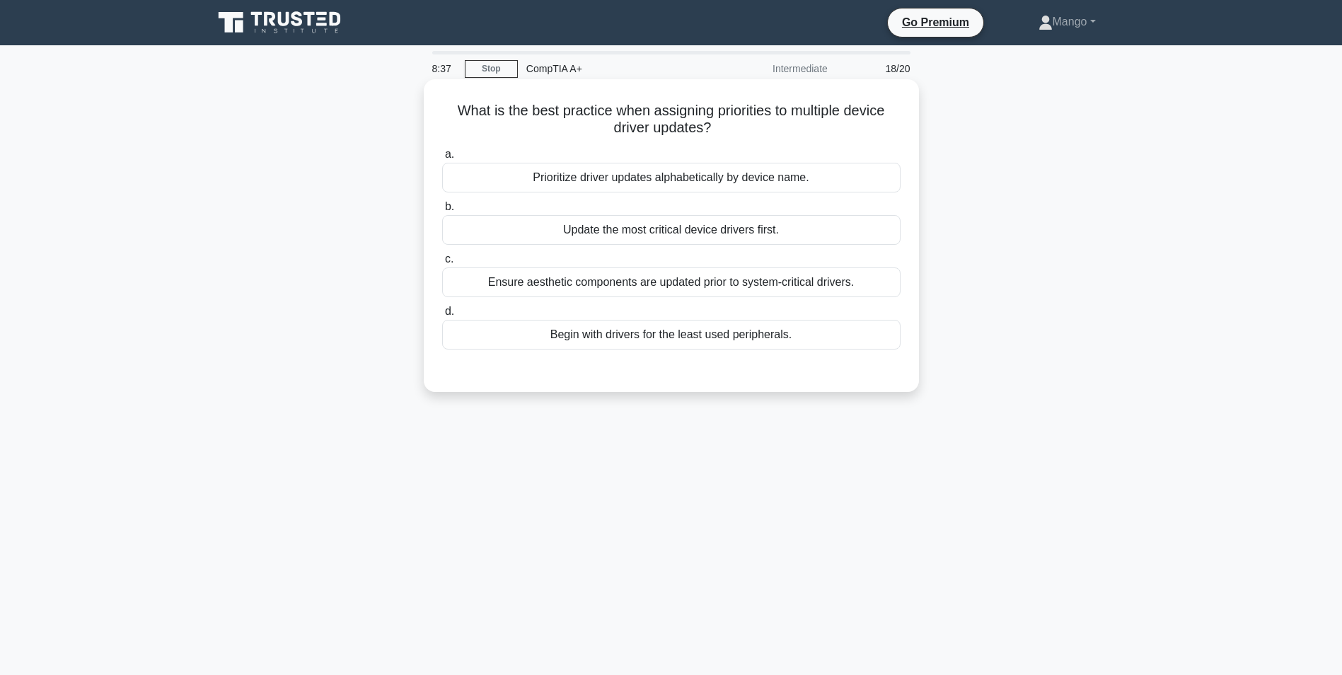
click at [696, 239] on div "Update the most critical device drivers first." at bounding box center [671, 230] width 458 height 30
click at [442, 212] on input "b. Update the most critical device drivers first." at bounding box center [442, 206] width 0 height 9
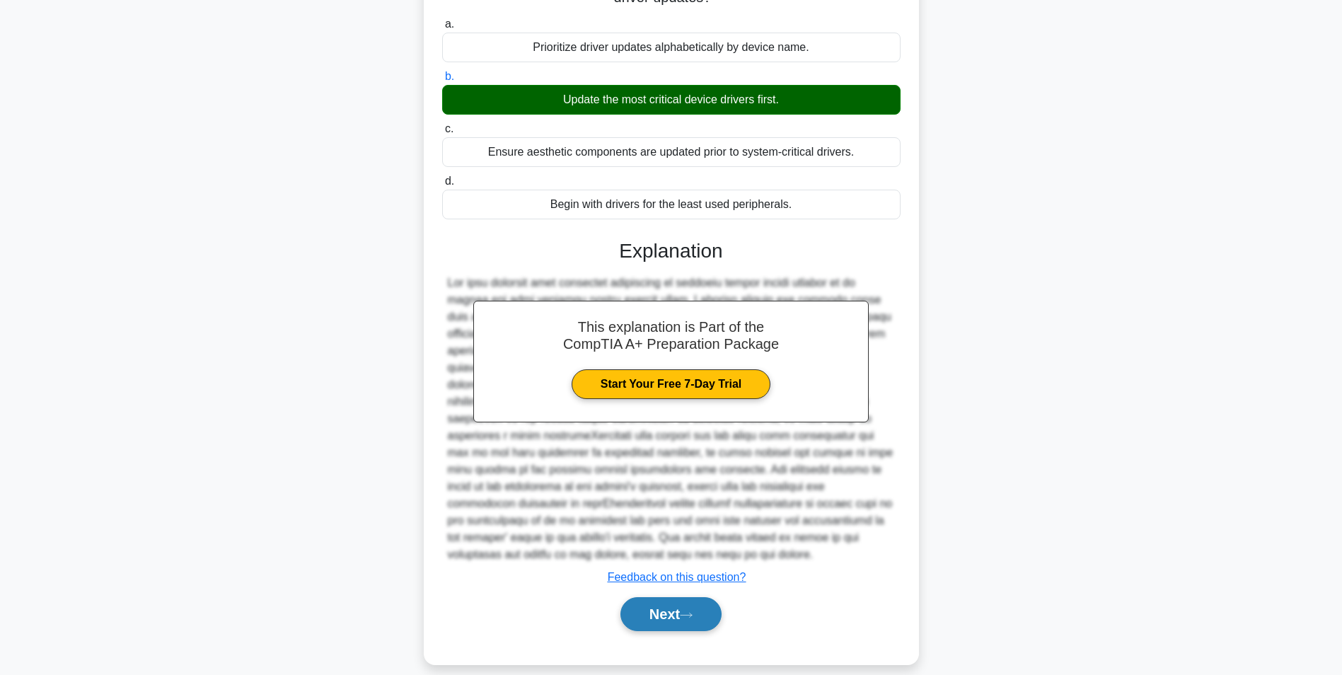
click at [693, 611] on icon at bounding box center [686, 615] width 13 height 8
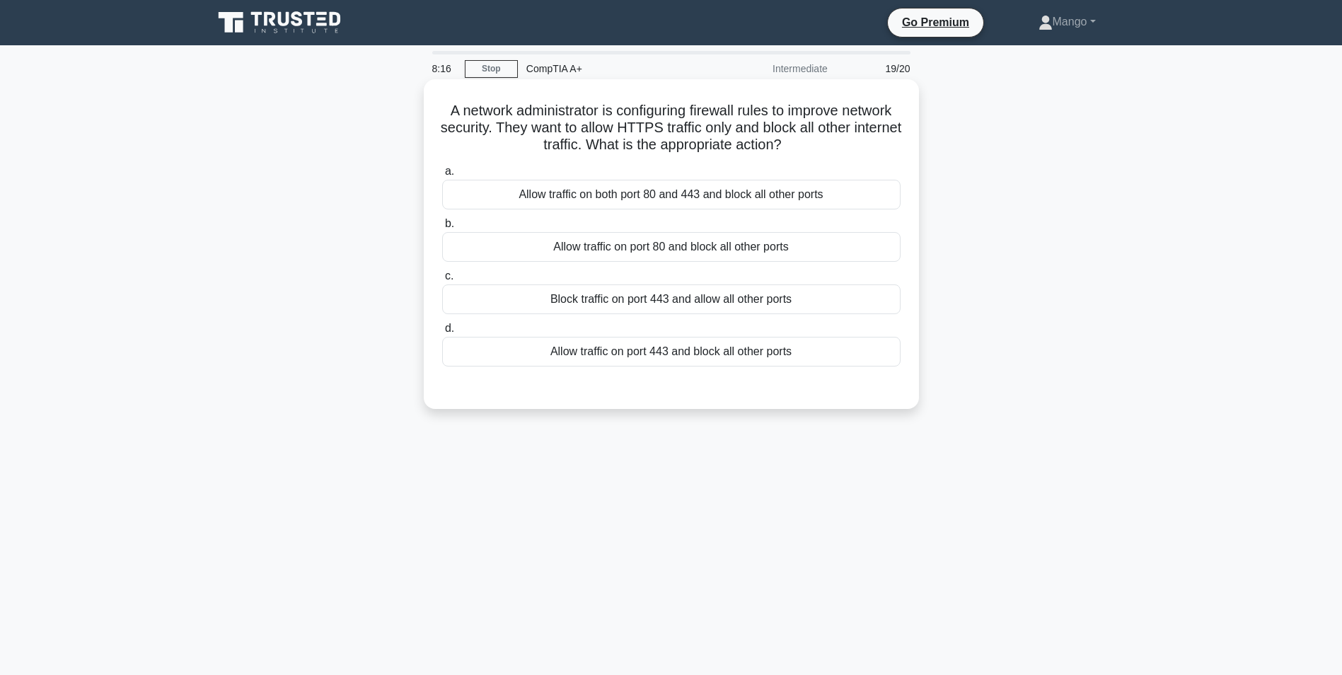
click at [685, 198] on div "Allow traffic on both port 80 and 443 and block all other ports" at bounding box center [671, 195] width 458 height 30
click at [442, 176] on input "a. Allow traffic on both port 80 and 443 and block all other ports" at bounding box center [442, 171] width 0 height 9
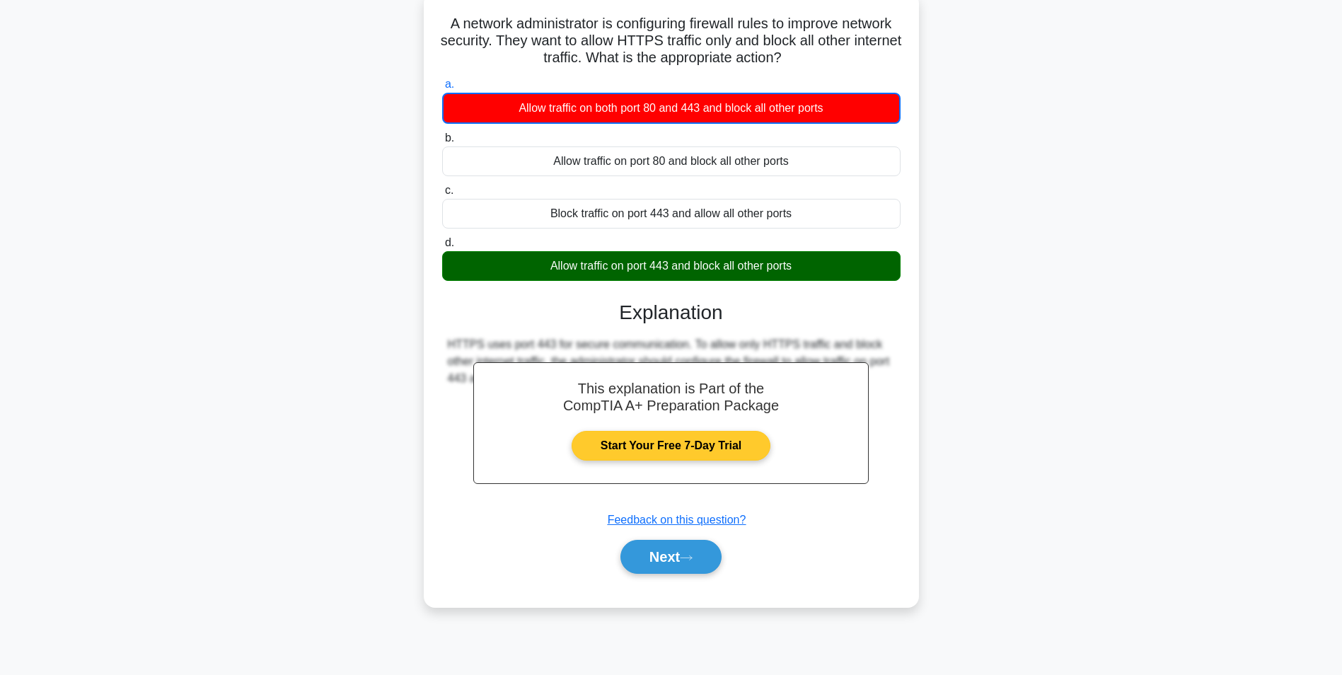
scroll to position [89, 0]
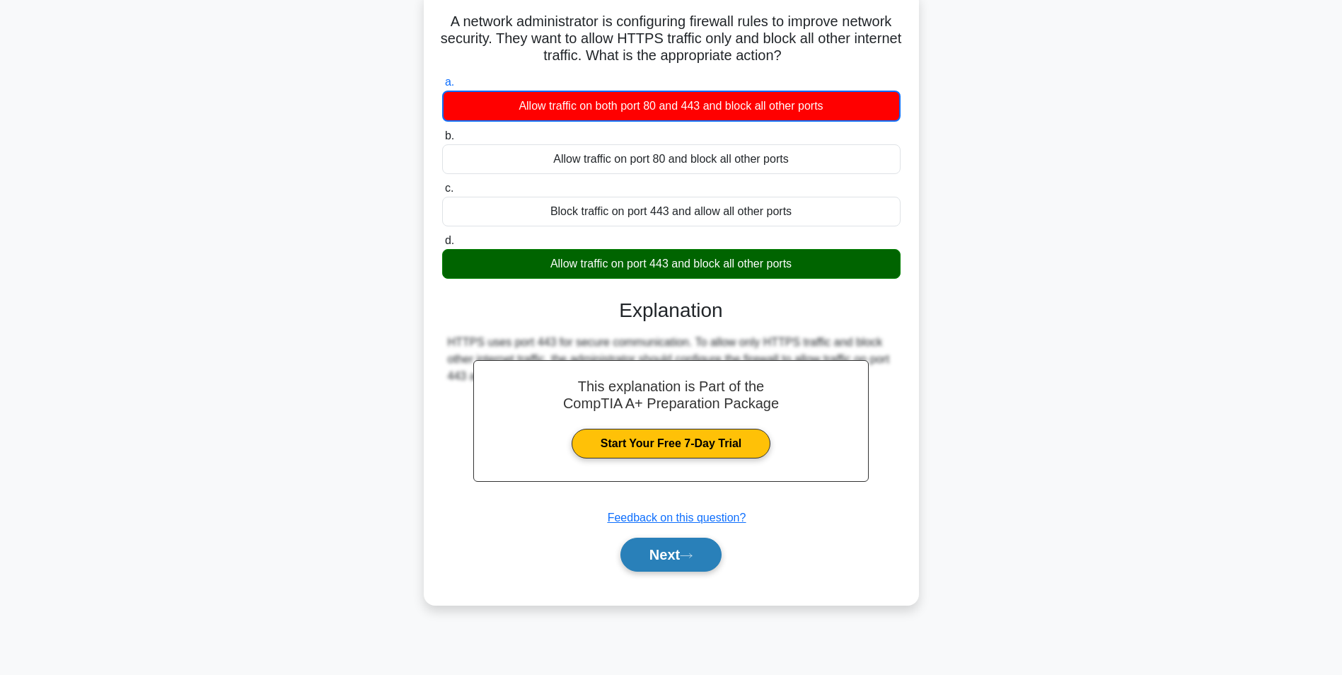
click at [652, 553] on button "Next" at bounding box center [670, 555] width 101 height 34
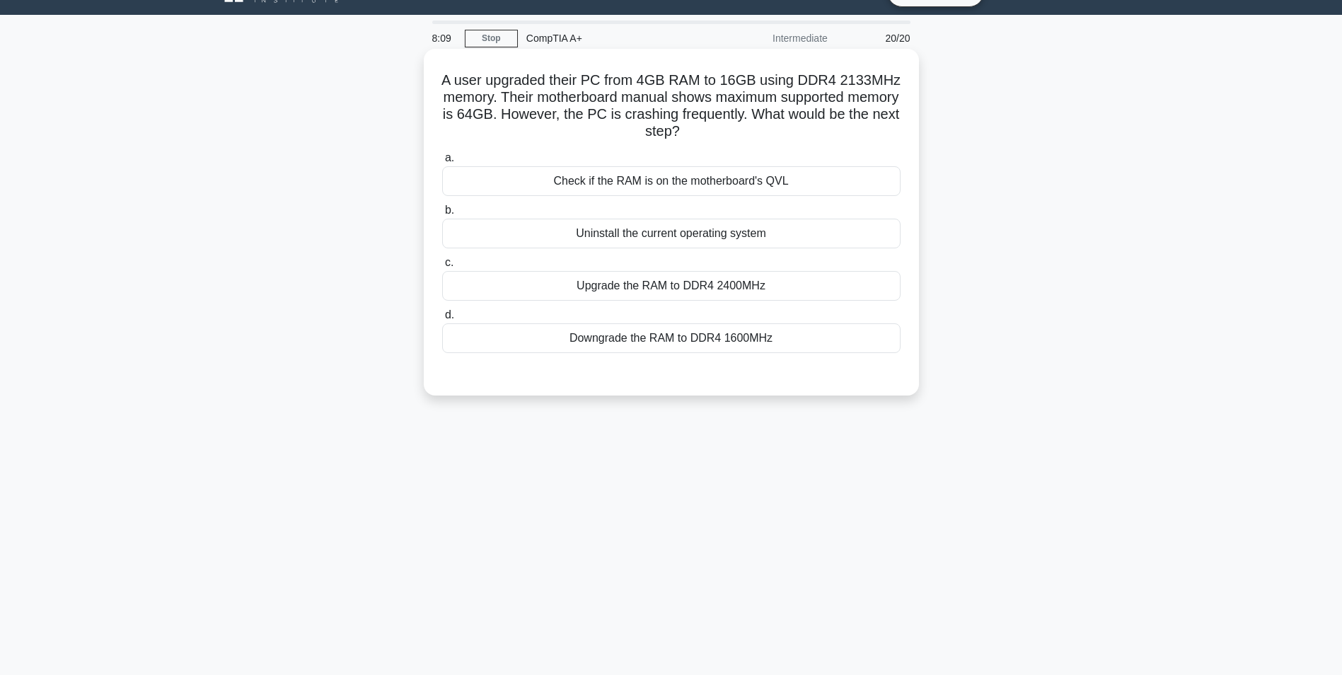
scroll to position [0, 0]
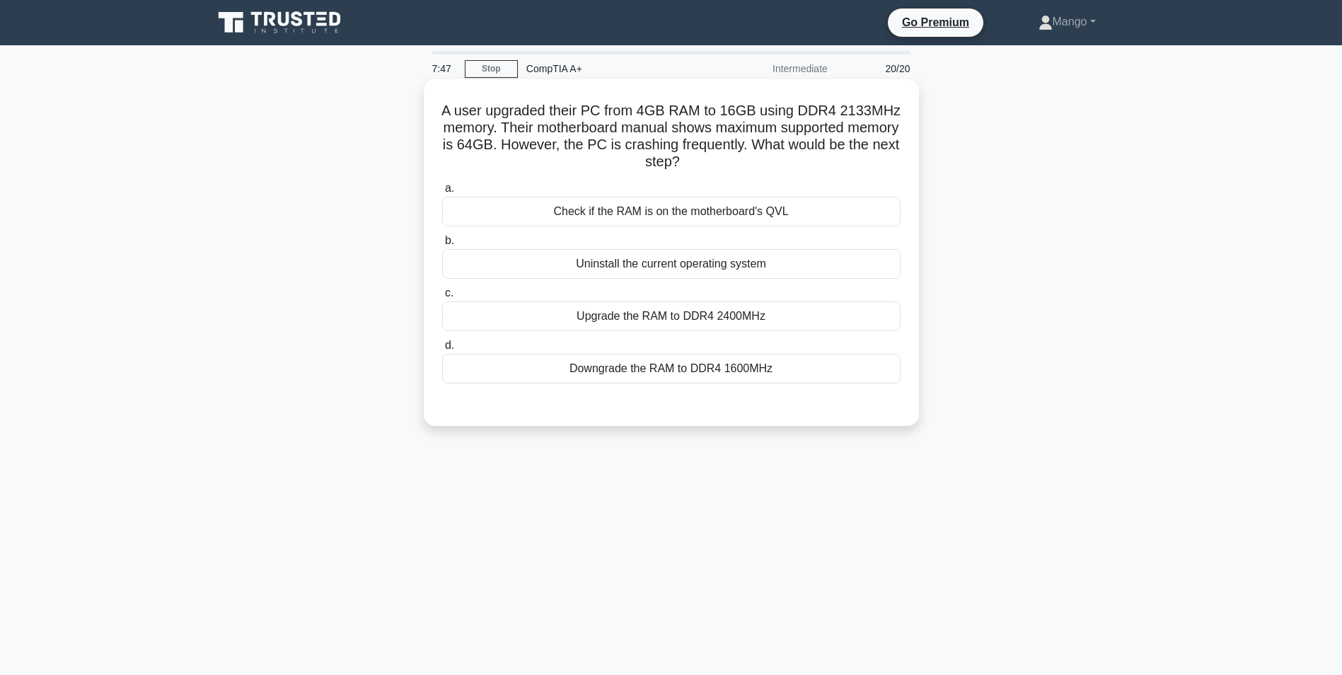
click at [712, 220] on div "Check if the RAM is on the motherboard's QVL" at bounding box center [671, 212] width 458 height 30
click at [442, 193] on input "a. Check if the RAM is on the motherboard's QVL" at bounding box center [442, 188] width 0 height 9
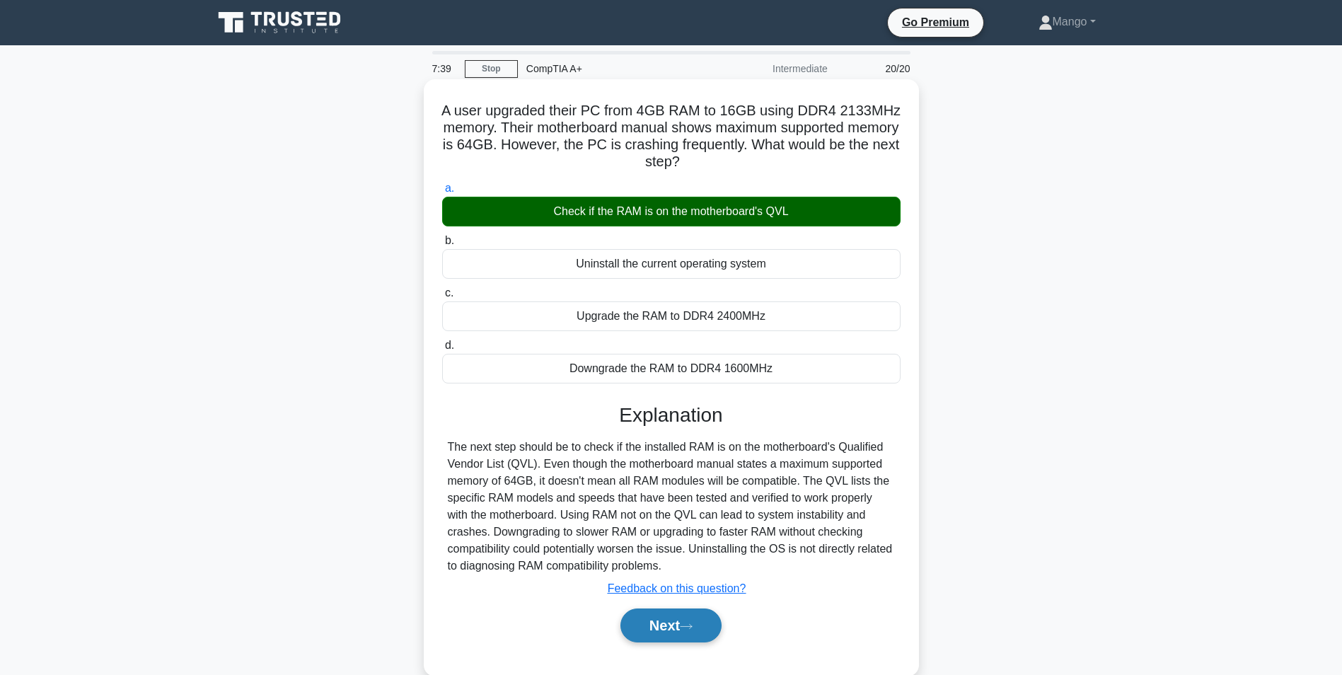
click at [652, 630] on button "Next" at bounding box center [670, 625] width 101 height 34
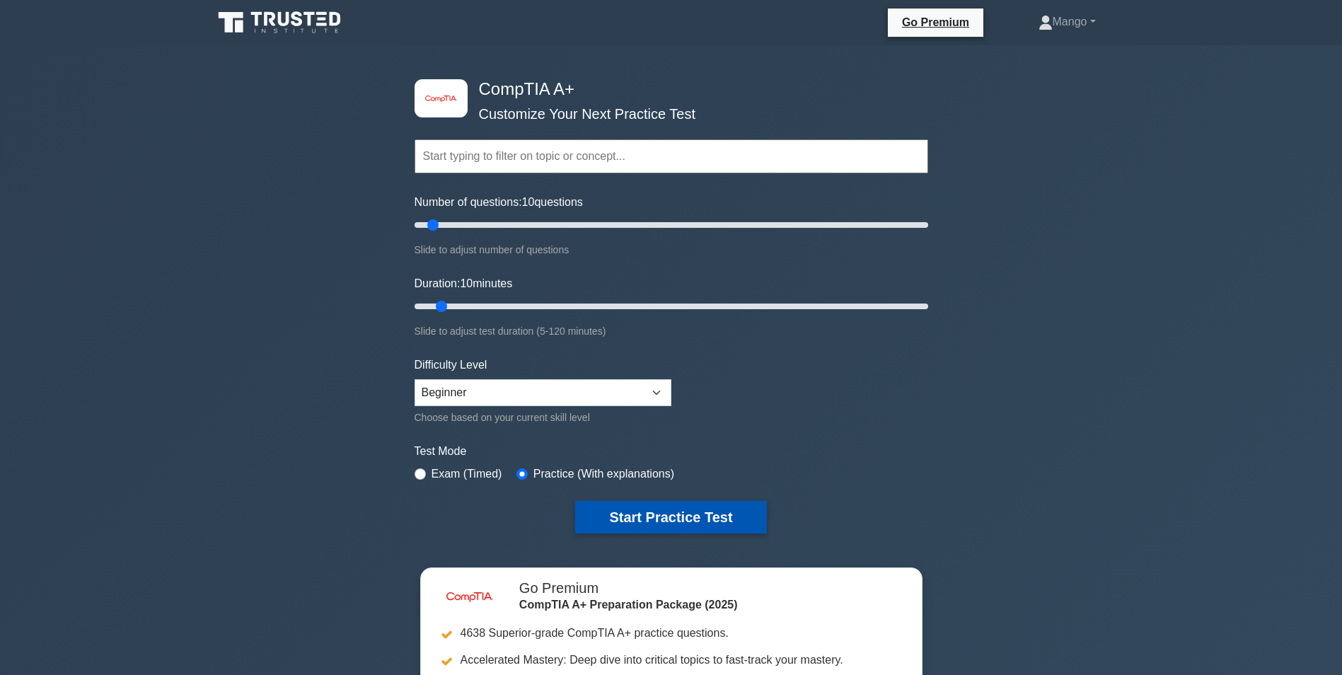
click at [611, 525] on button "Start Practice Test" at bounding box center [670, 517] width 191 height 33
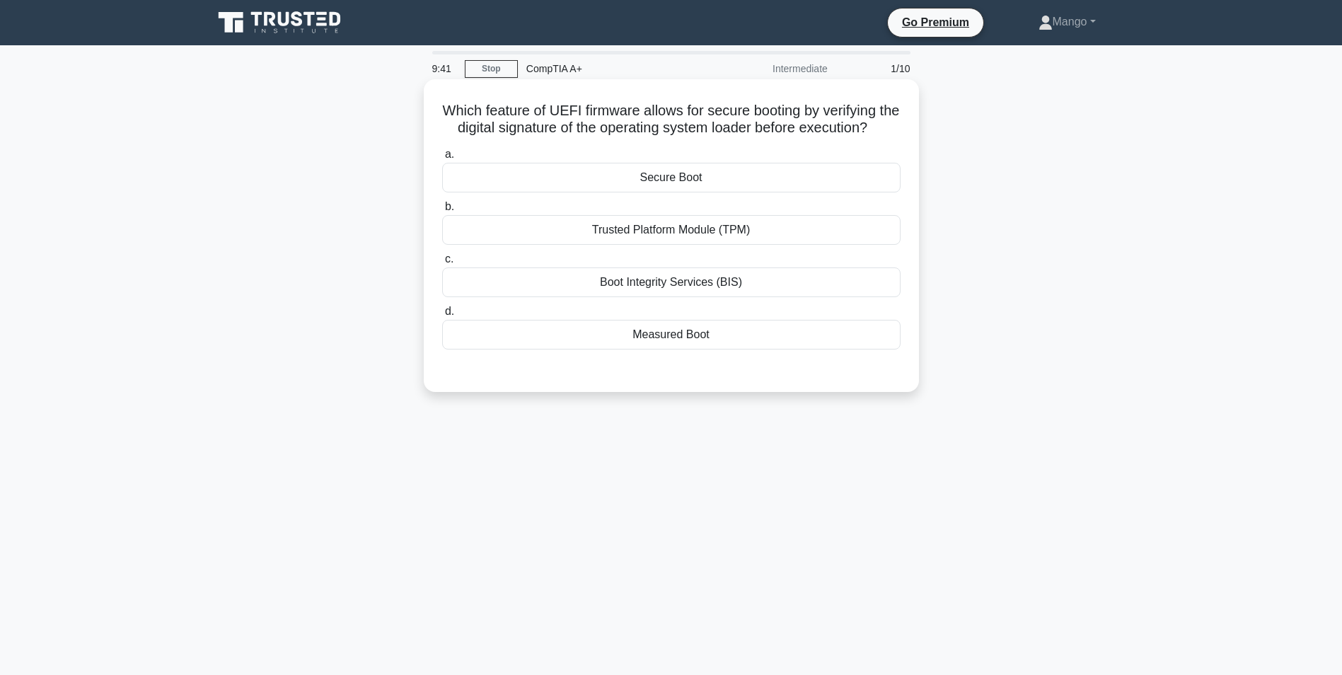
click at [696, 297] on div "Boot Integrity Services (BIS)" at bounding box center [671, 282] width 458 height 30
click at [442, 264] on input "c. Boot Integrity Services (BIS)" at bounding box center [442, 259] width 0 height 9
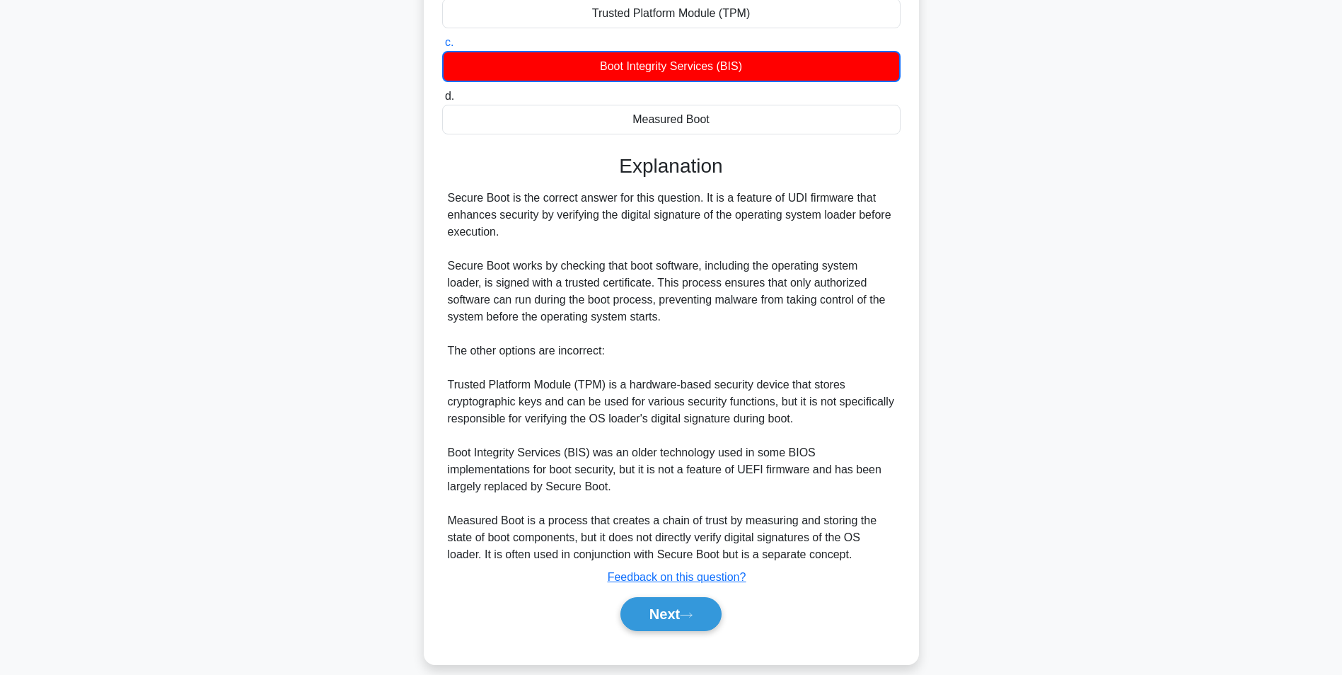
scroll to position [250, 0]
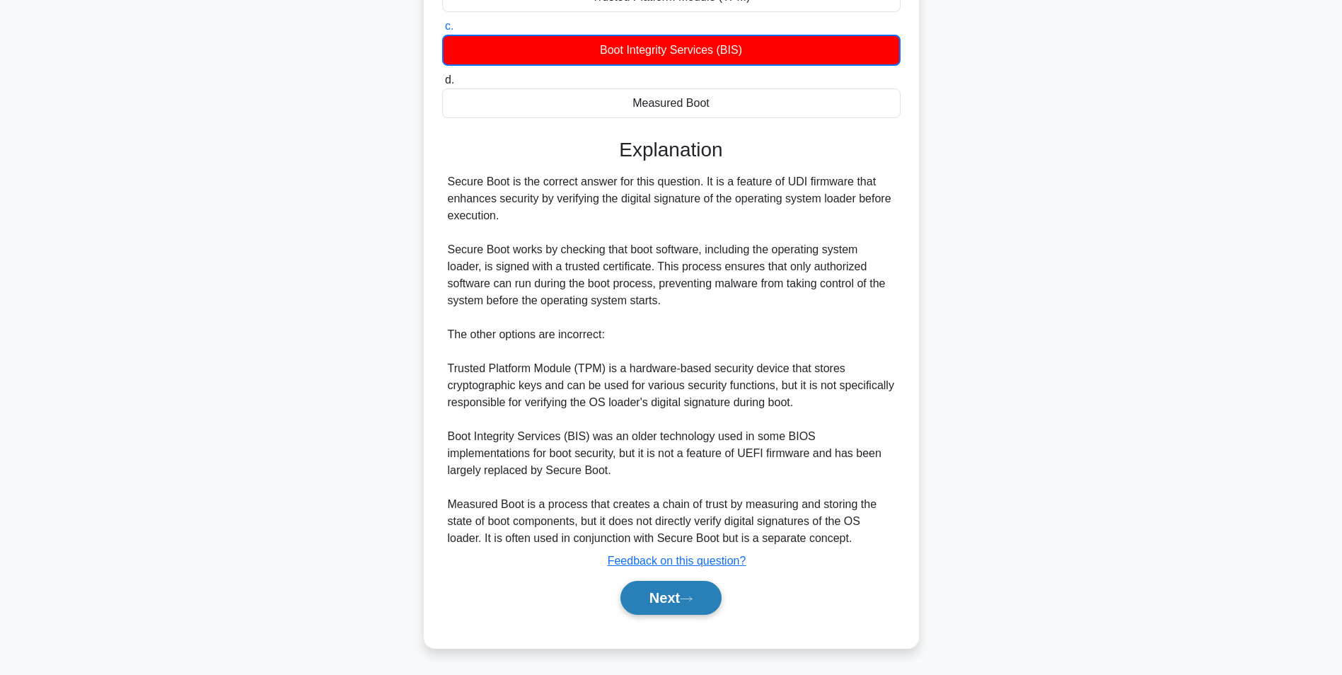
click at [663, 603] on button "Next" at bounding box center [670, 598] width 101 height 34
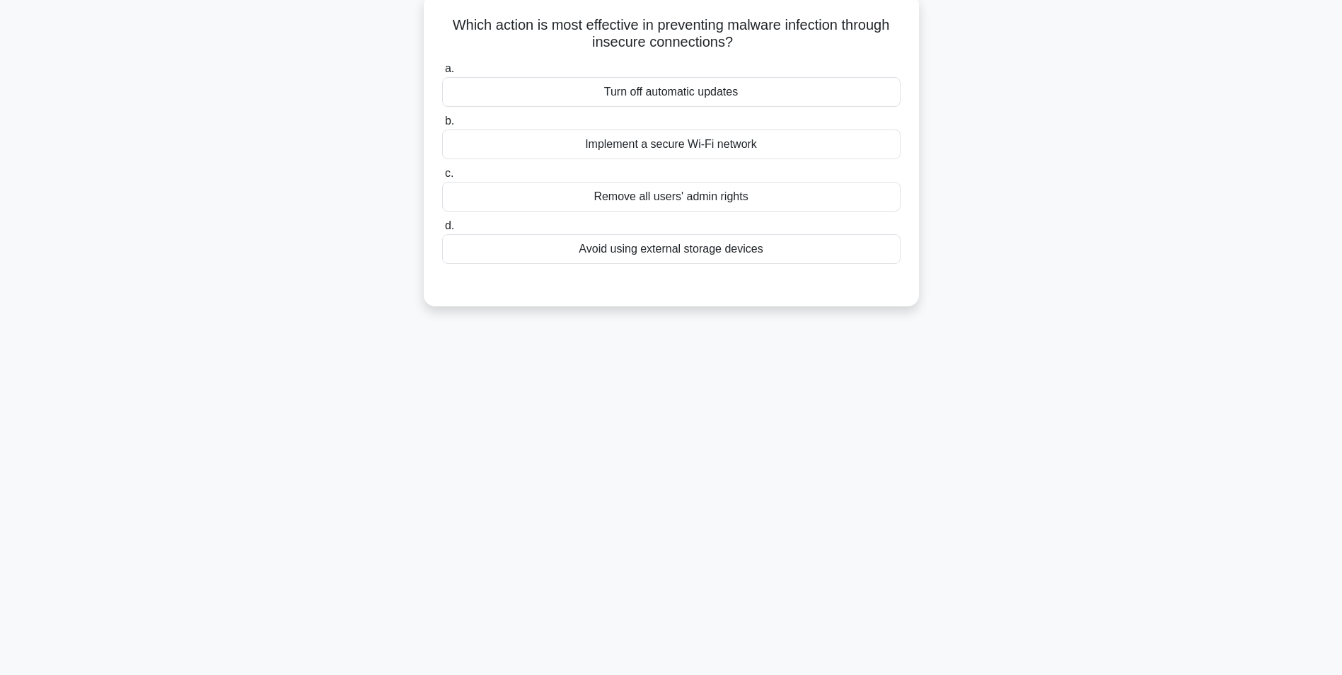
scroll to position [0, 0]
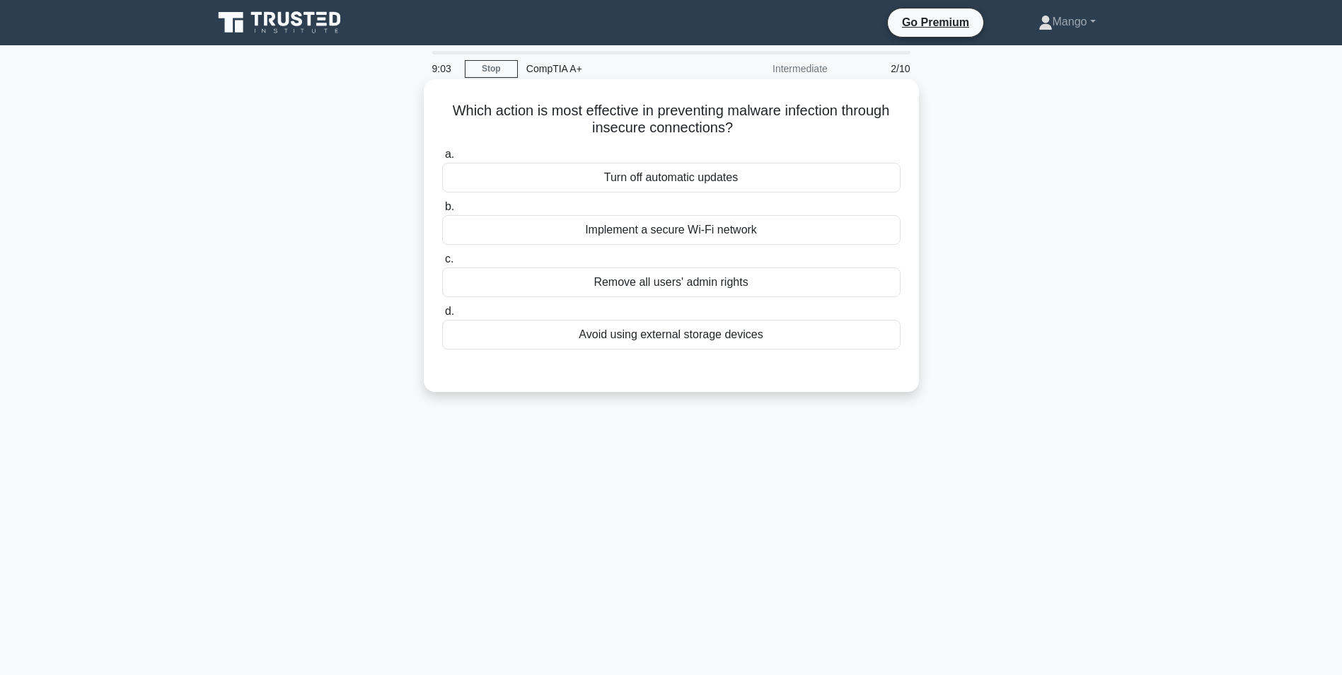
click at [696, 236] on div "Implement a secure Wi-Fi network" at bounding box center [671, 230] width 458 height 30
click at [442, 212] on input "b. Implement a secure Wi-Fi network" at bounding box center [442, 206] width 0 height 9
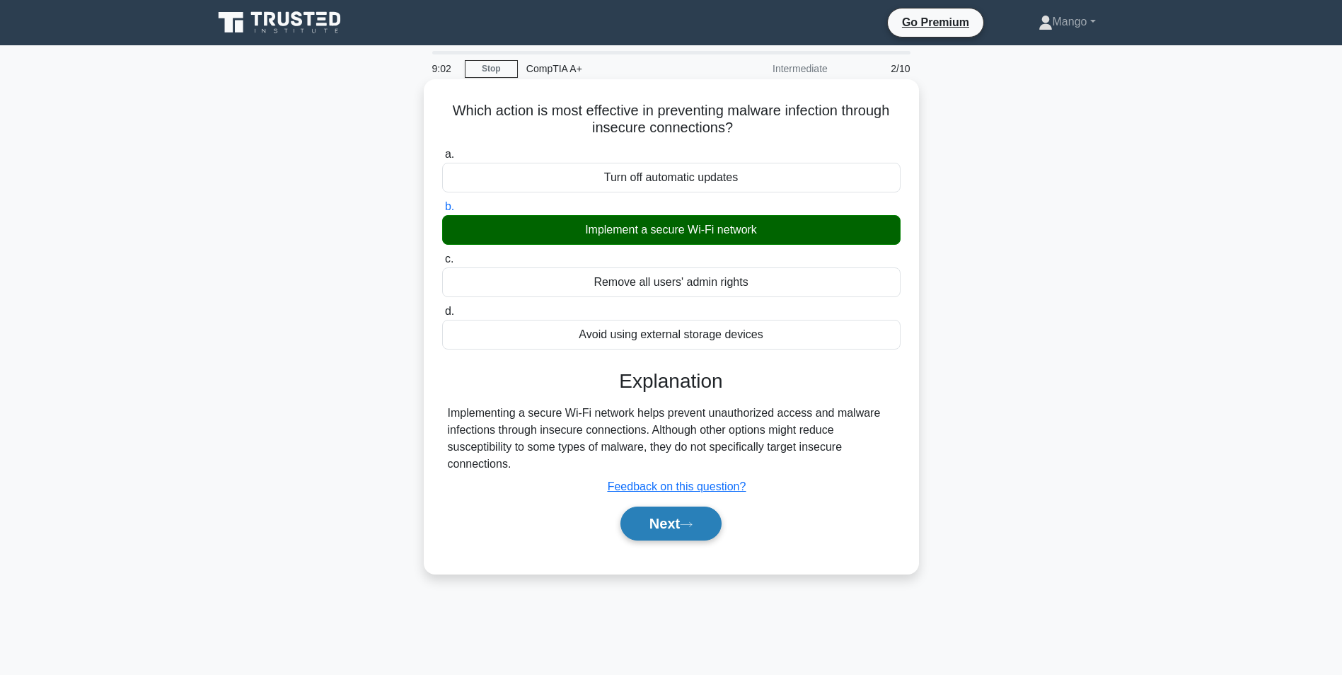
click at [685, 516] on button "Next" at bounding box center [670, 524] width 101 height 34
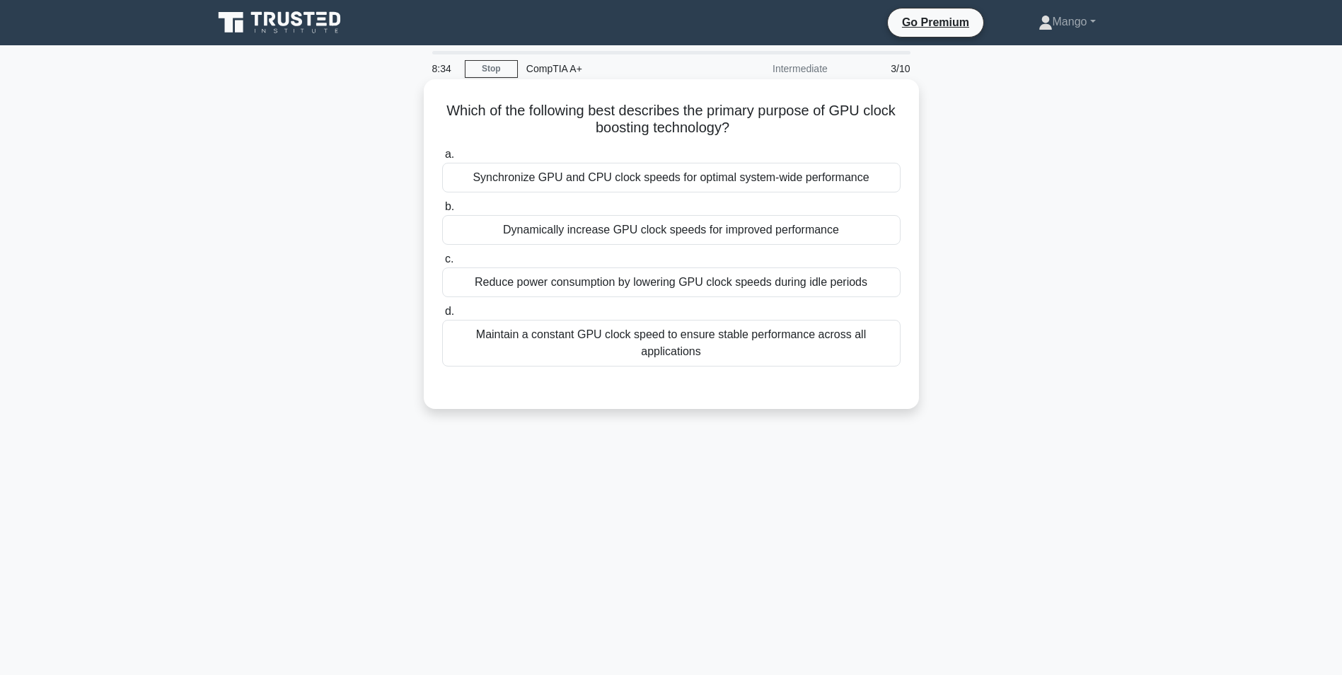
click at [830, 226] on div "Dynamically increase GPU clock speeds for improved performance" at bounding box center [671, 230] width 458 height 30
click at [442, 212] on input "b. Dynamically increase GPU clock speeds for improved performance" at bounding box center [442, 206] width 0 height 9
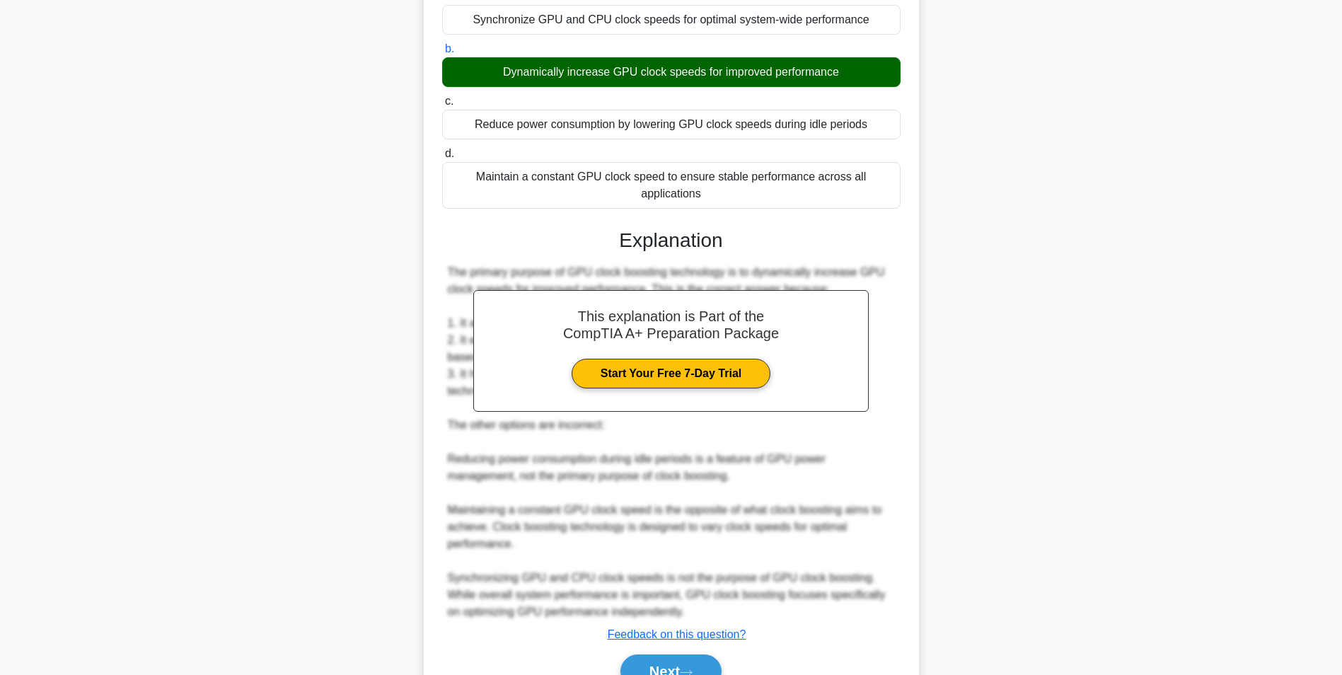
scroll to position [232, 0]
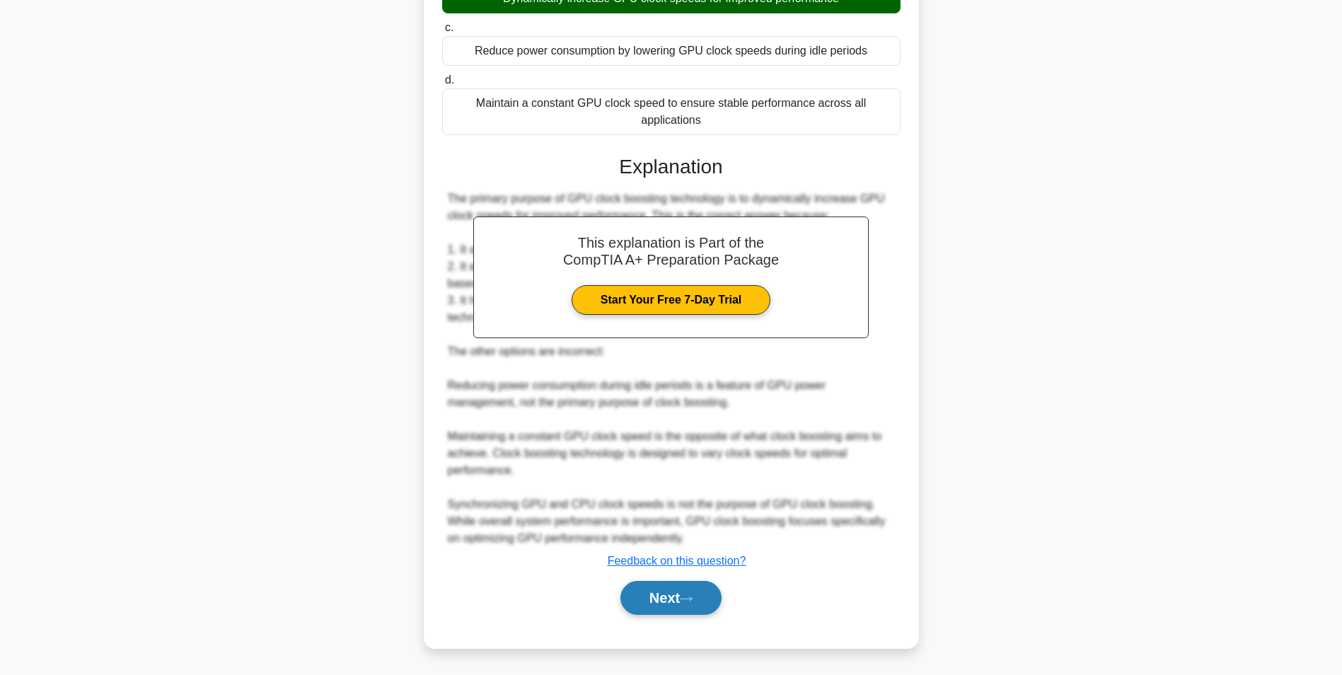
click at [671, 599] on button "Next" at bounding box center [670, 598] width 101 height 34
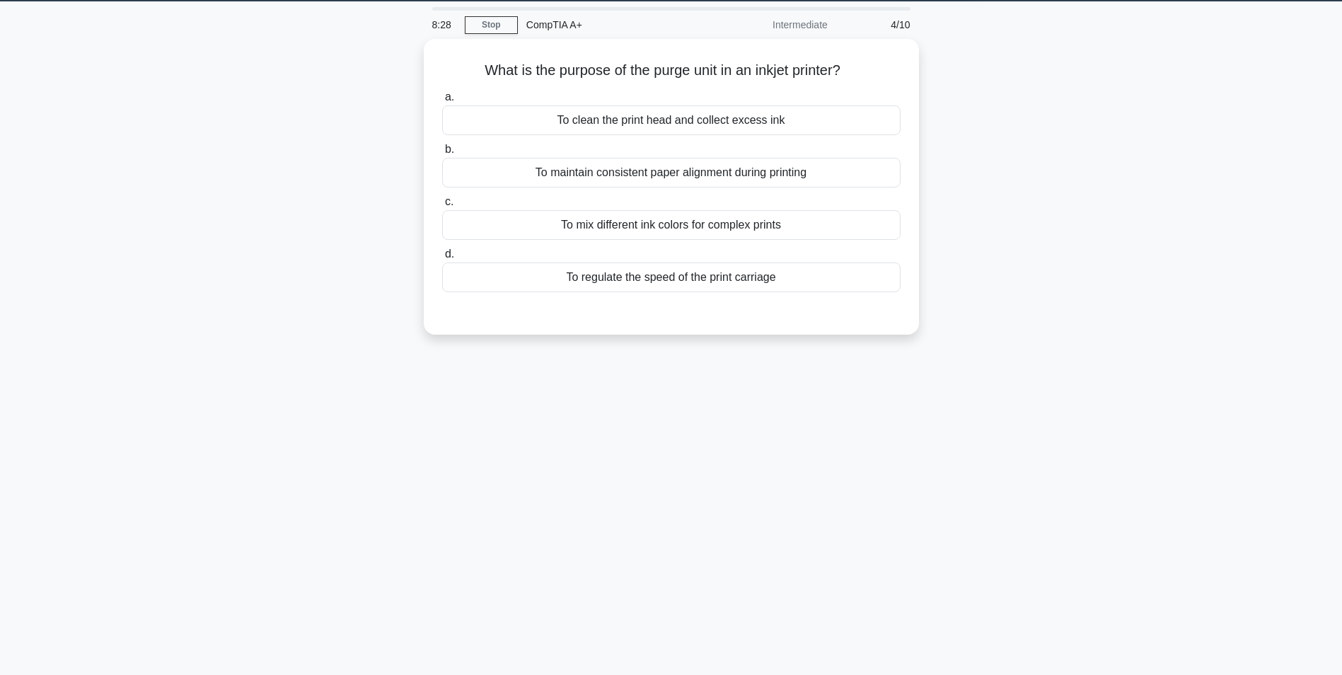
scroll to position [0, 0]
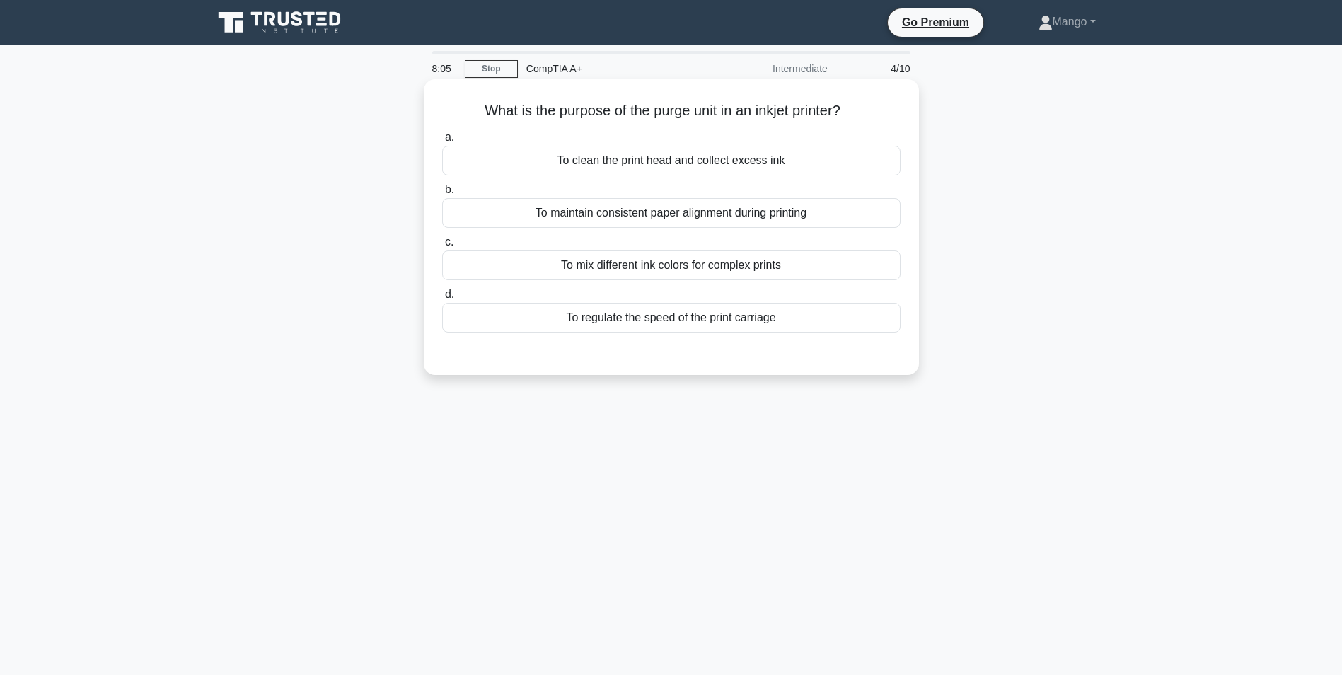
click at [761, 271] on div "To mix different ink colors for complex prints" at bounding box center [671, 265] width 458 height 30
click at [442, 247] on input "c. To mix different ink colors for complex prints" at bounding box center [442, 242] width 0 height 9
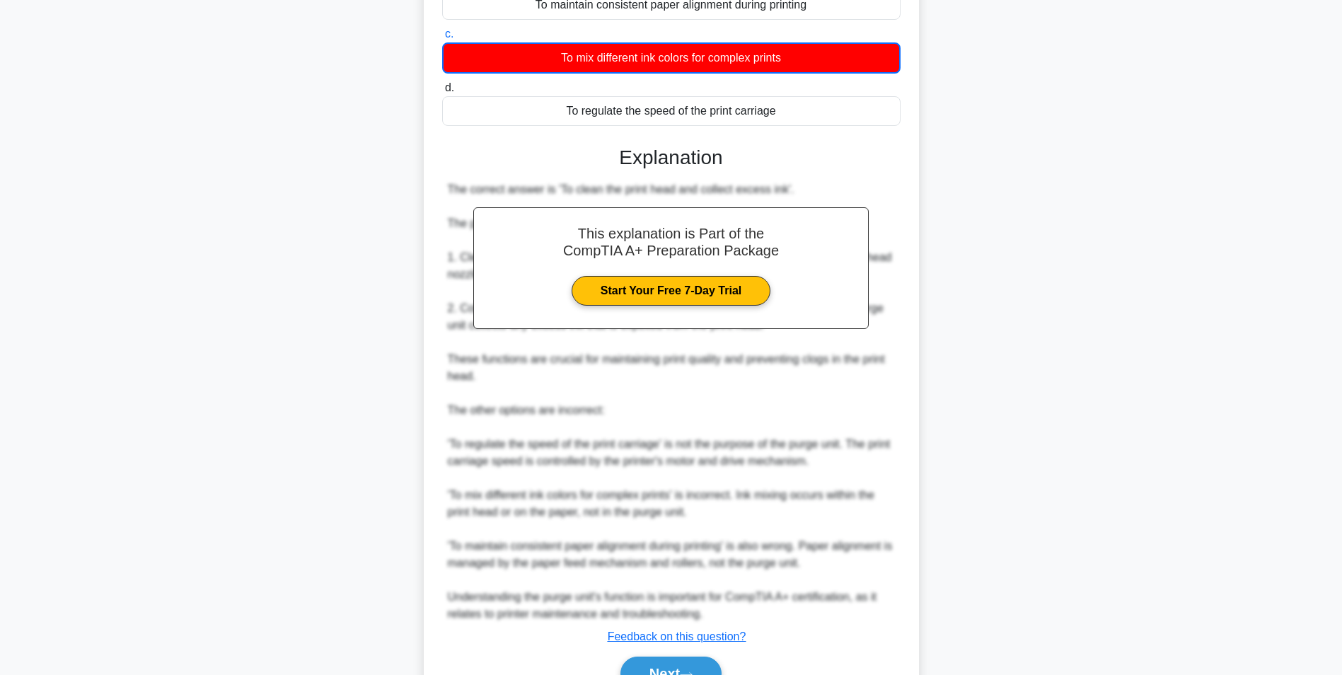
scroll to position [283, 0]
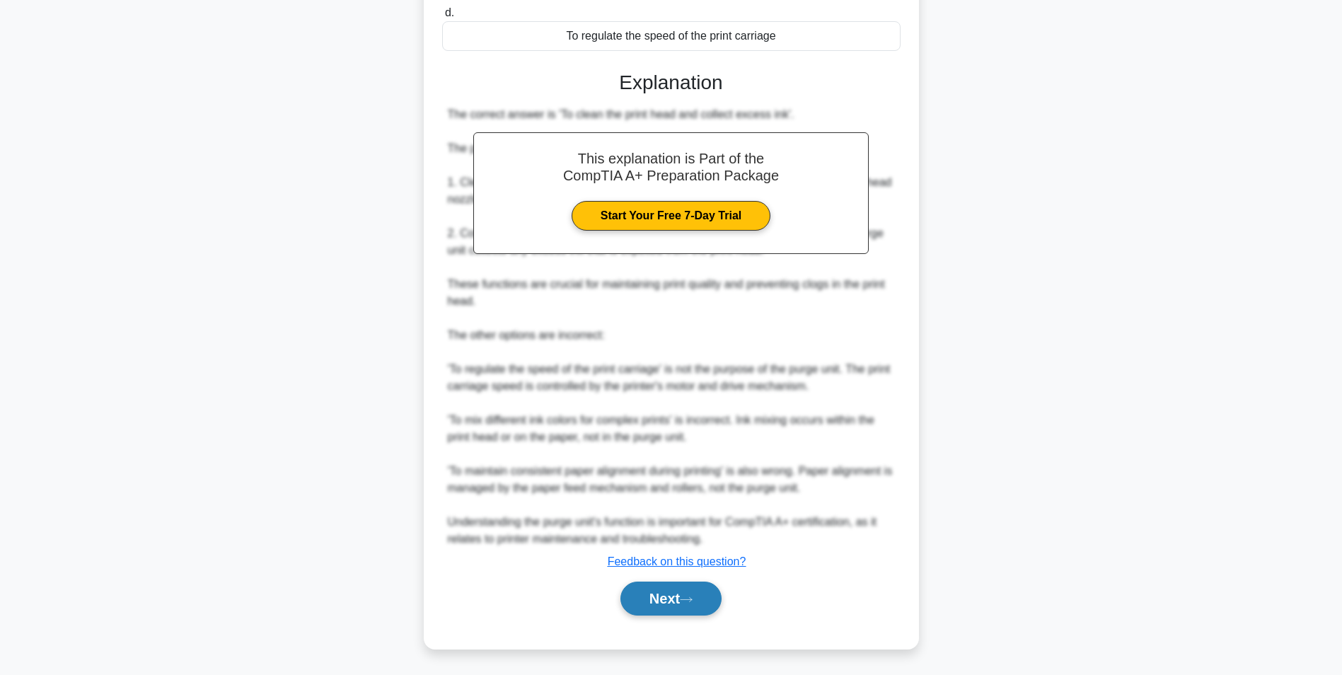
click at [684, 611] on button "Next" at bounding box center [670, 599] width 101 height 34
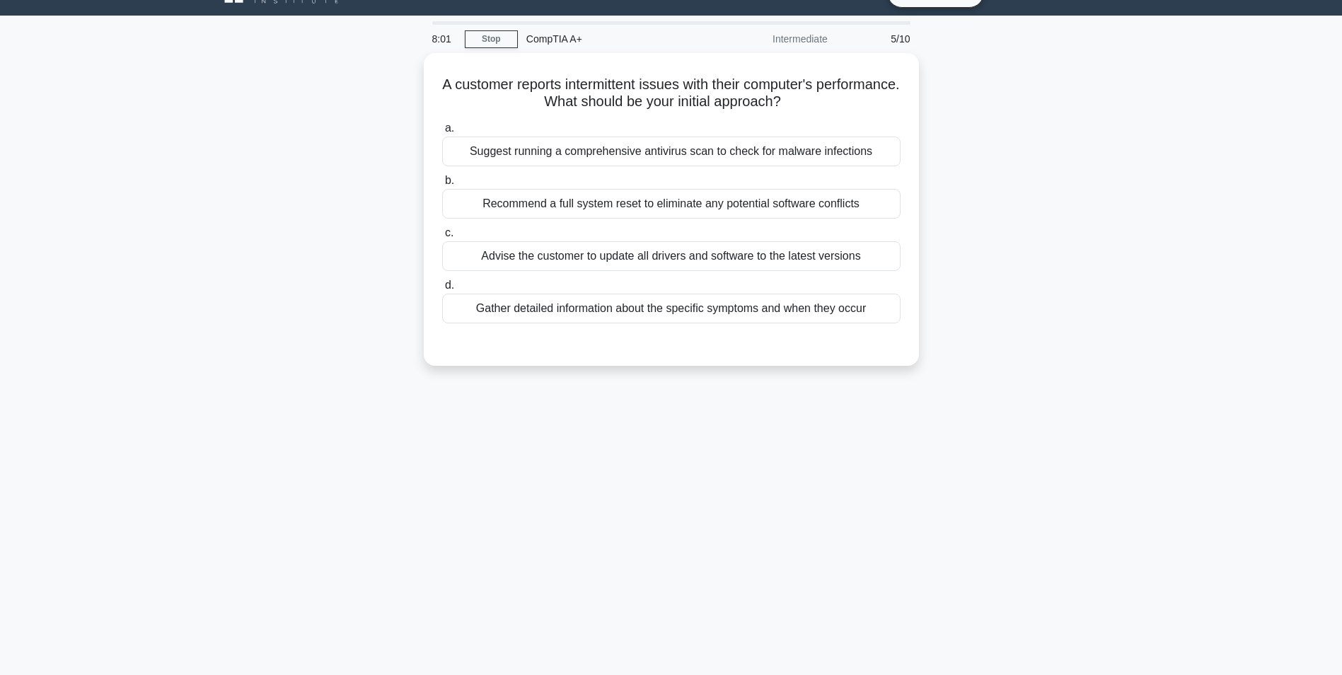
scroll to position [0, 0]
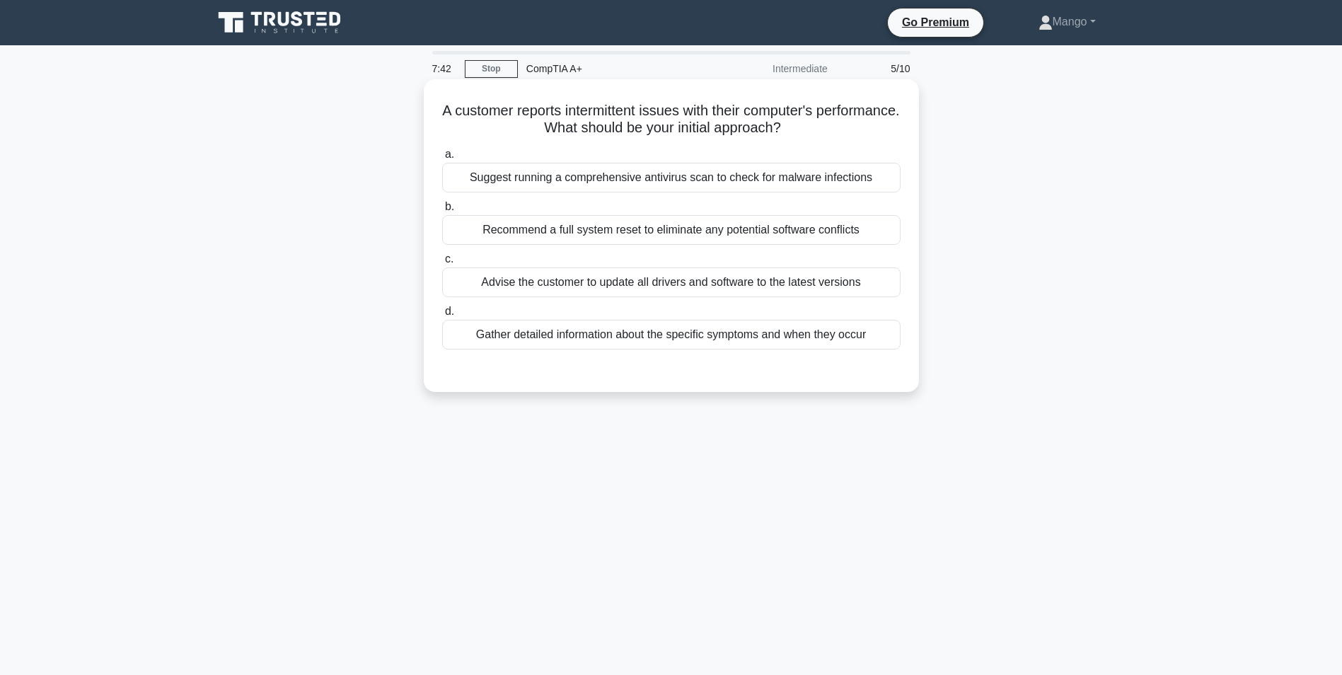
click at [838, 347] on div "Gather detailed information about the specific symptoms and when they occur" at bounding box center [671, 335] width 458 height 30
click at [442, 316] on input "d. Gather detailed information about the specific symptoms and when they occur" at bounding box center [442, 311] width 0 height 9
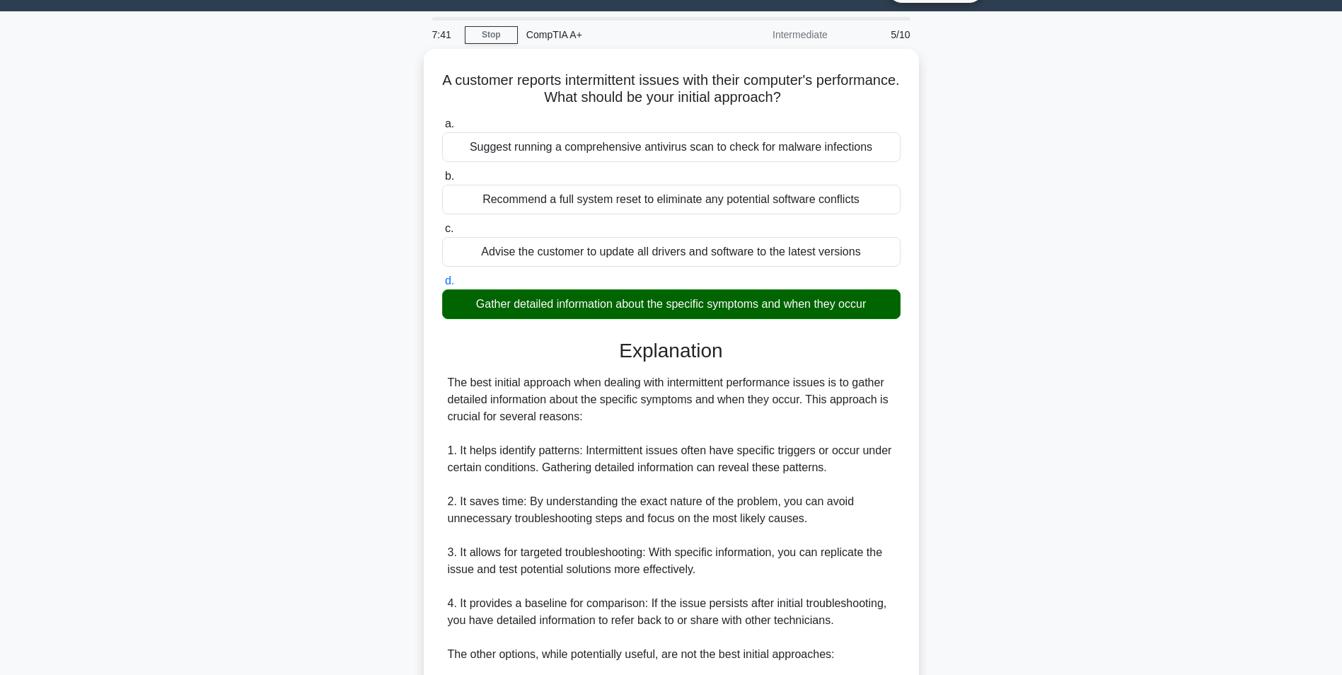
scroll to position [283, 0]
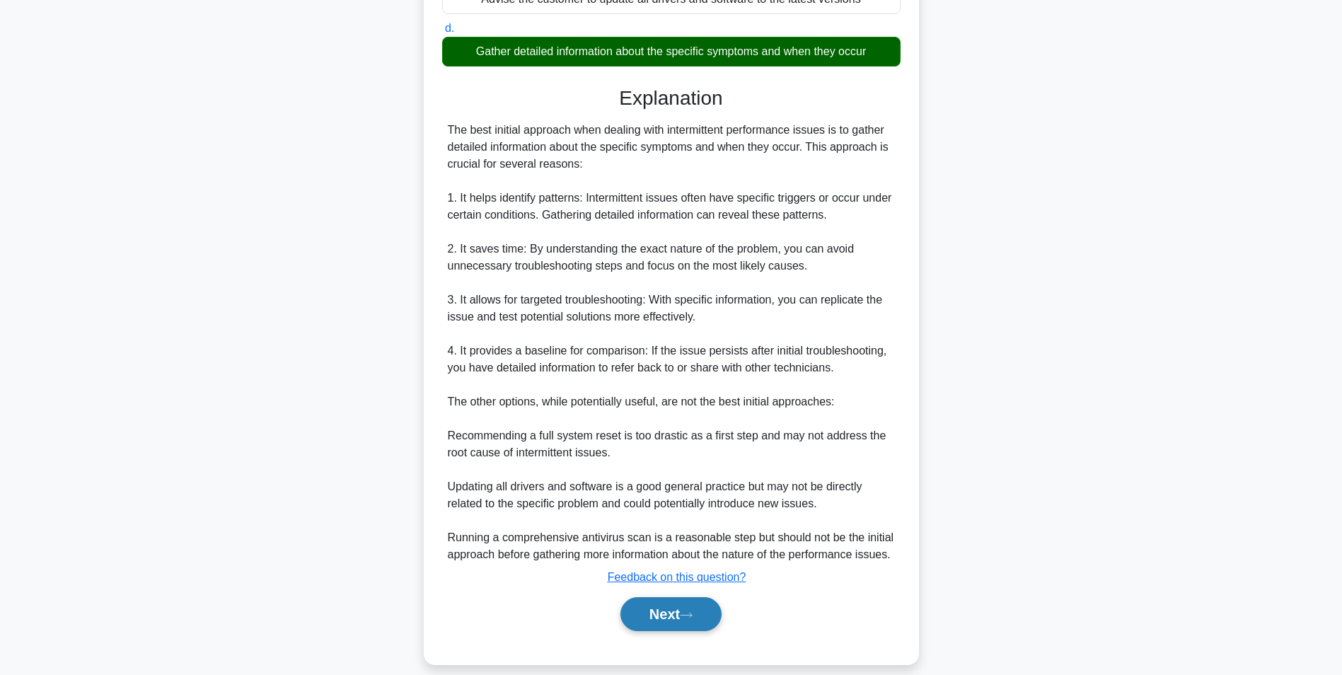
click at [632, 605] on button "Next" at bounding box center [670, 614] width 101 height 34
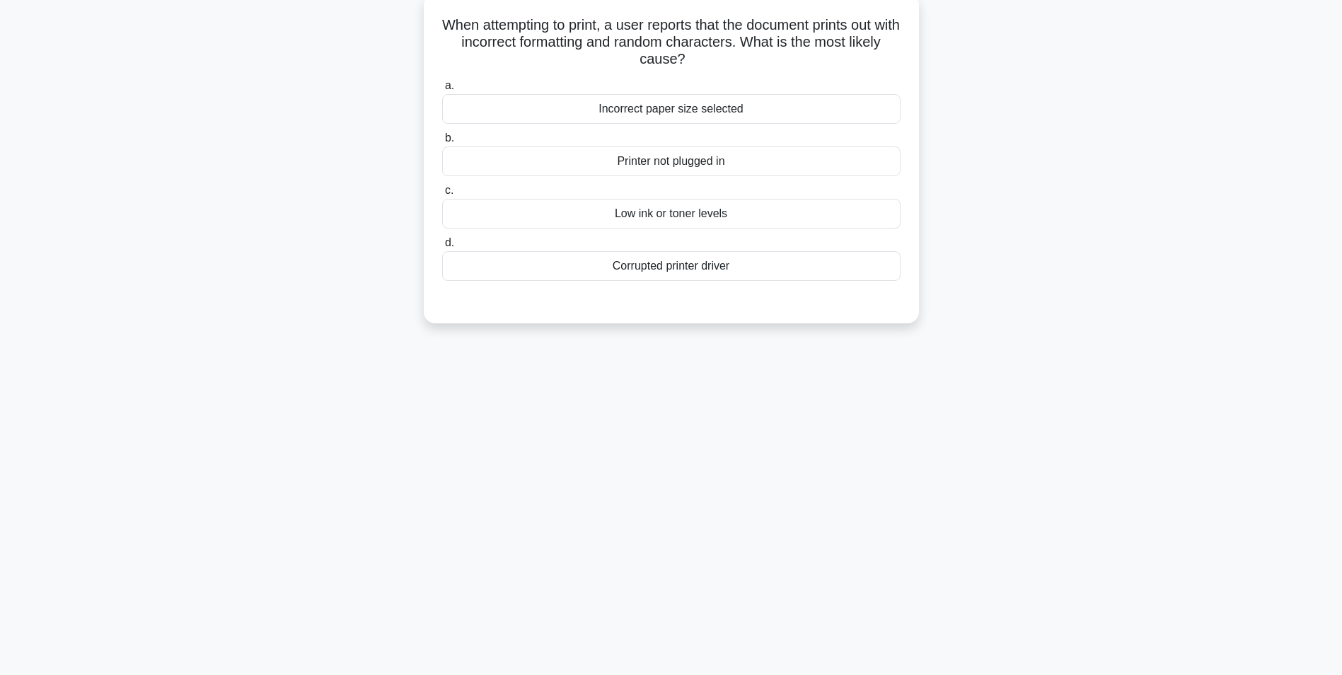
scroll to position [89, 0]
click at [736, 208] on div "Low ink or toner levels" at bounding box center [671, 210] width 458 height 30
click at [442, 192] on input "c. Low ink or toner levels" at bounding box center [442, 187] width 0 height 9
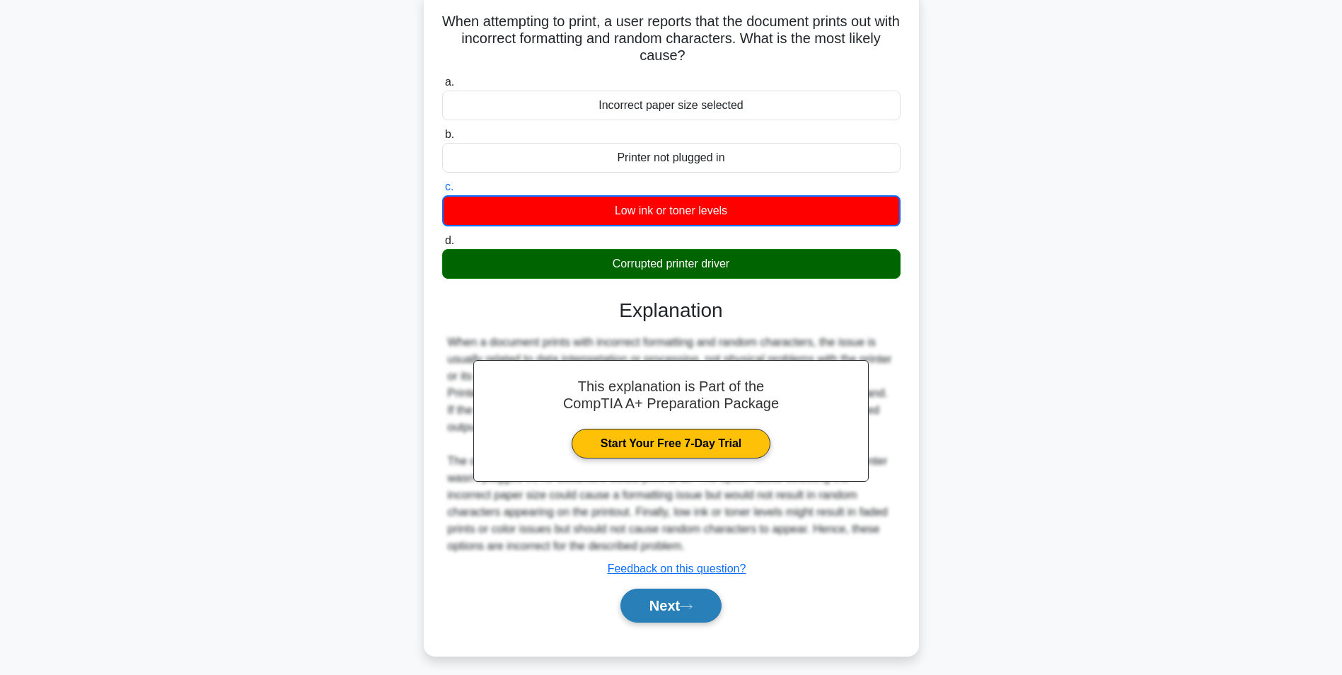
click at [677, 618] on button "Next" at bounding box center [670, 606] width 101 height 34
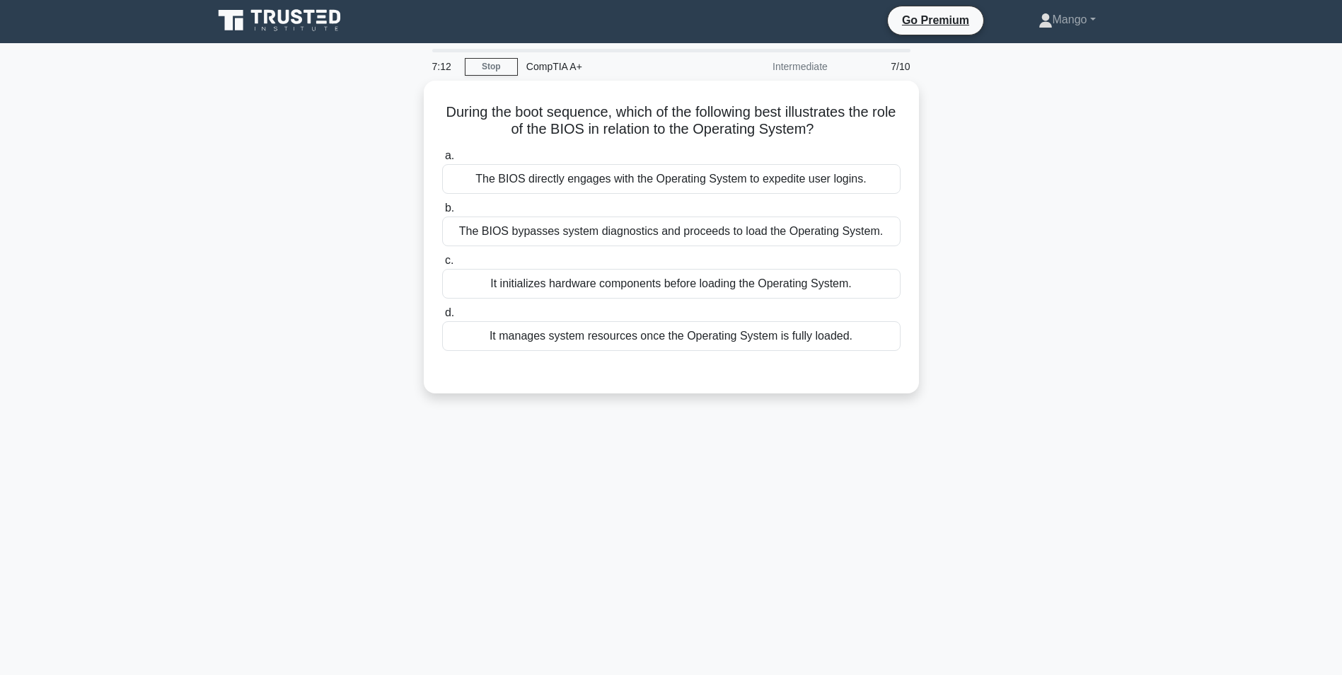
scroll to position [0, 0]
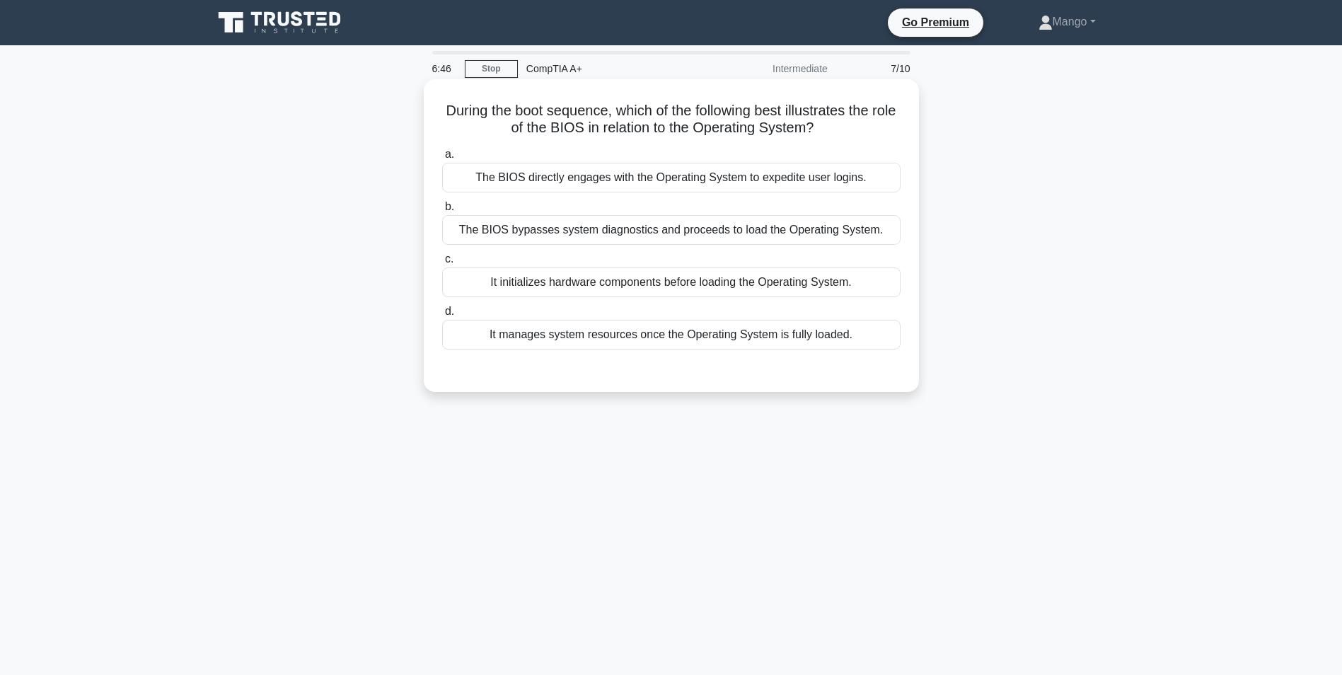
click at [516, 238] on div "The BIOS bypasses system diagnostics and proceeds to load the Operating System." at bounding box center [671, 230] width 458 height 30
click at [442, 212] on input "b. The BIOS bypasses system diagnostics and proceeds to load the Operating Syst…" at bounding box center [442, 206] width 0 height 9
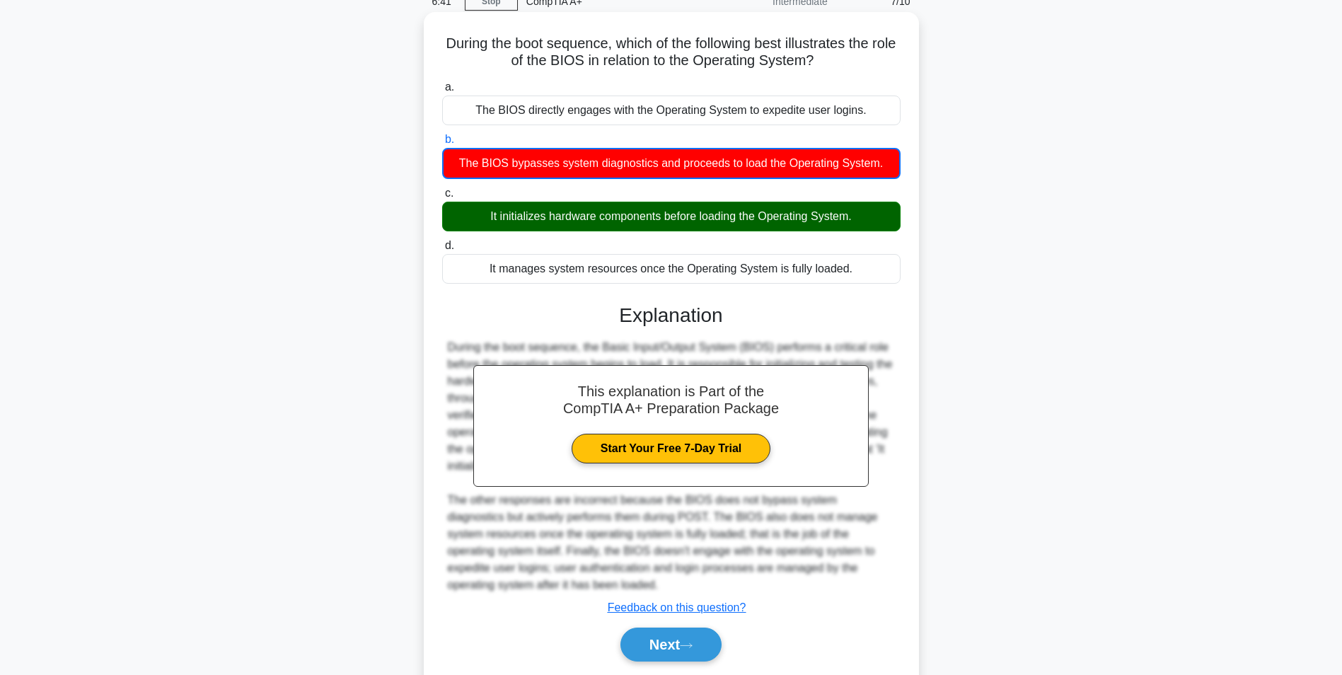
scroll to position [115, 0]
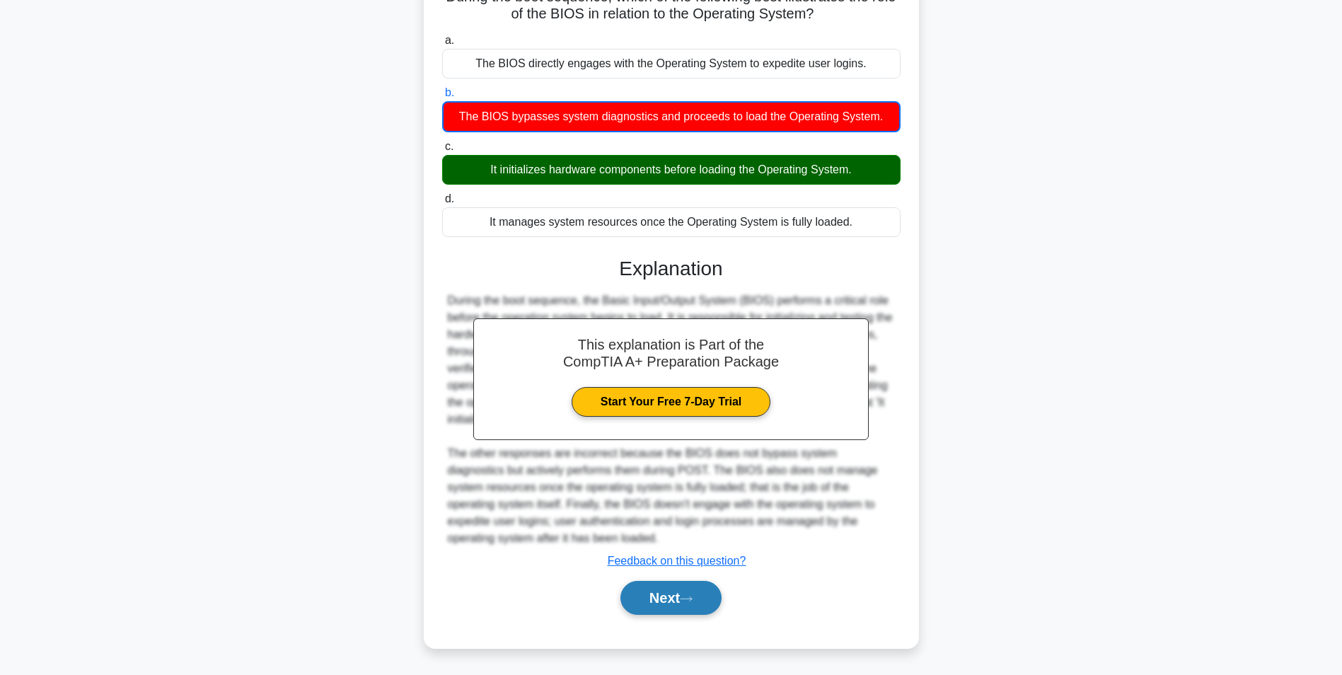
click at [683, 599] on button "Next" at bounding box center [670, 598] width 101 height 34
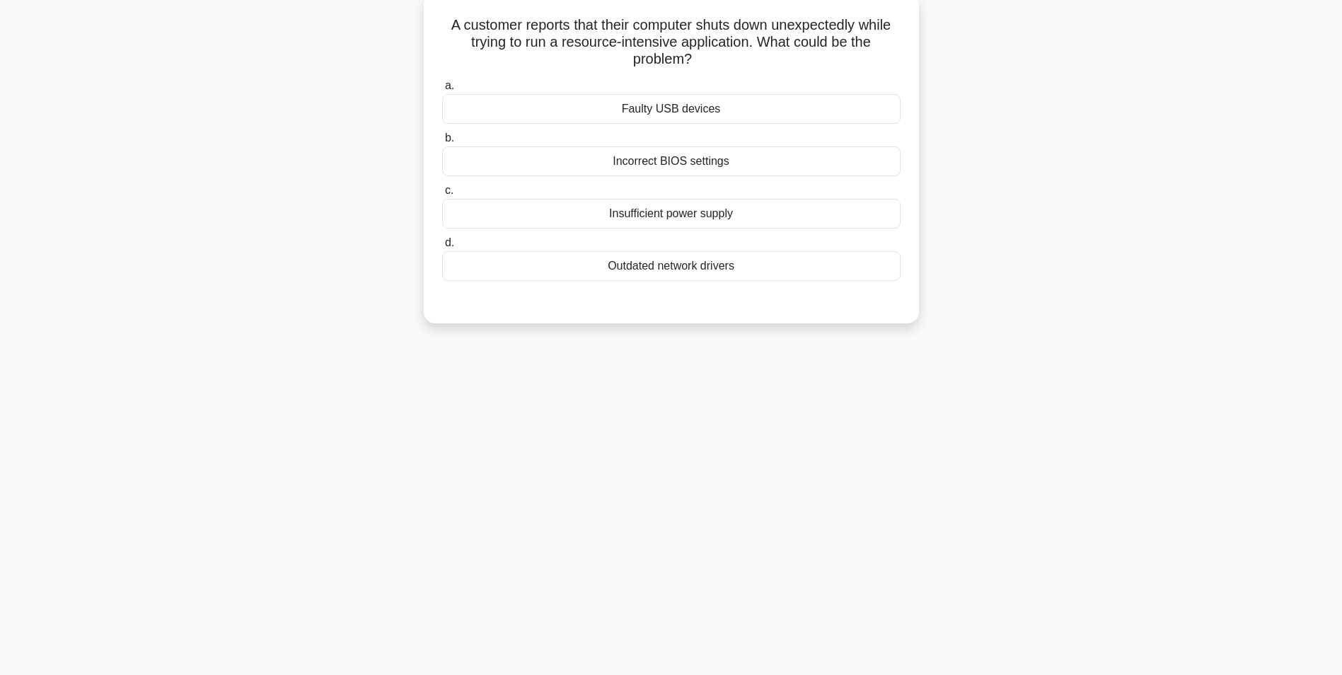
scroll to position [0, 0]
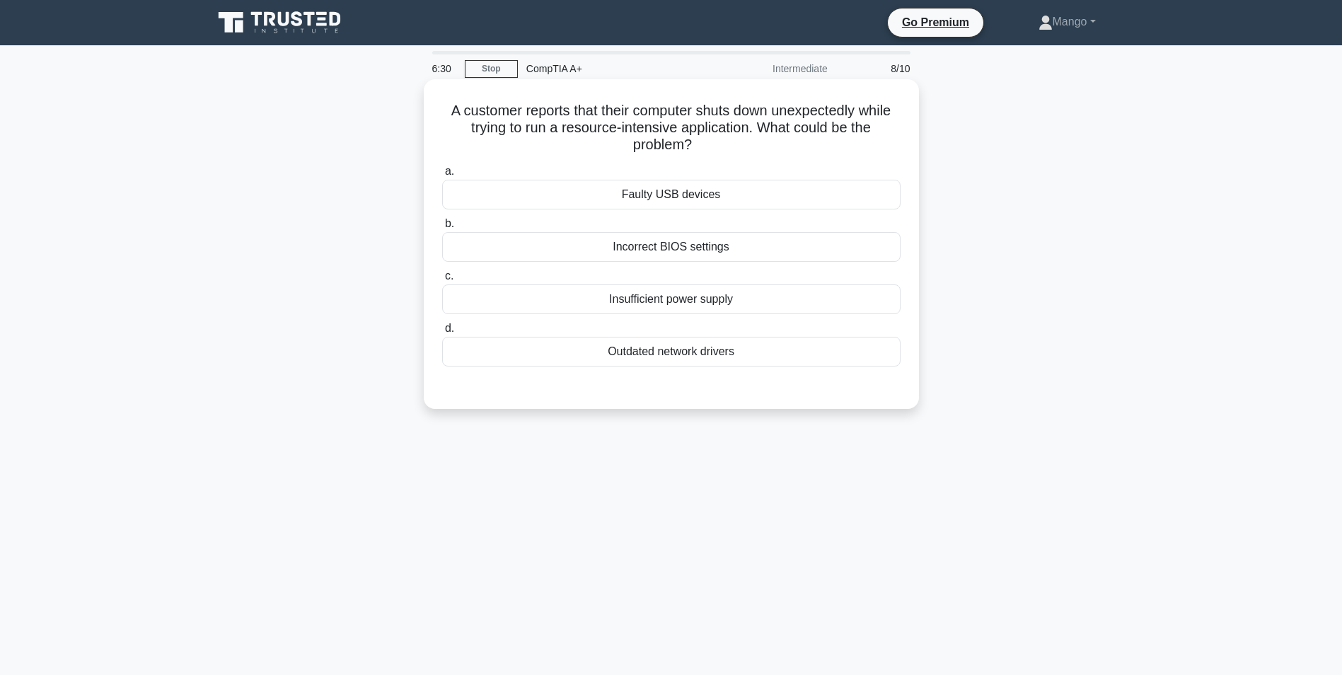
click at [695, 302] on div "Insufficient power supply" at bounding box center [671, 299] width 458 height 30
click at [442, 281] on input "c. Insufficient power supply" at bounding box center [442, 276] width 0 height 9
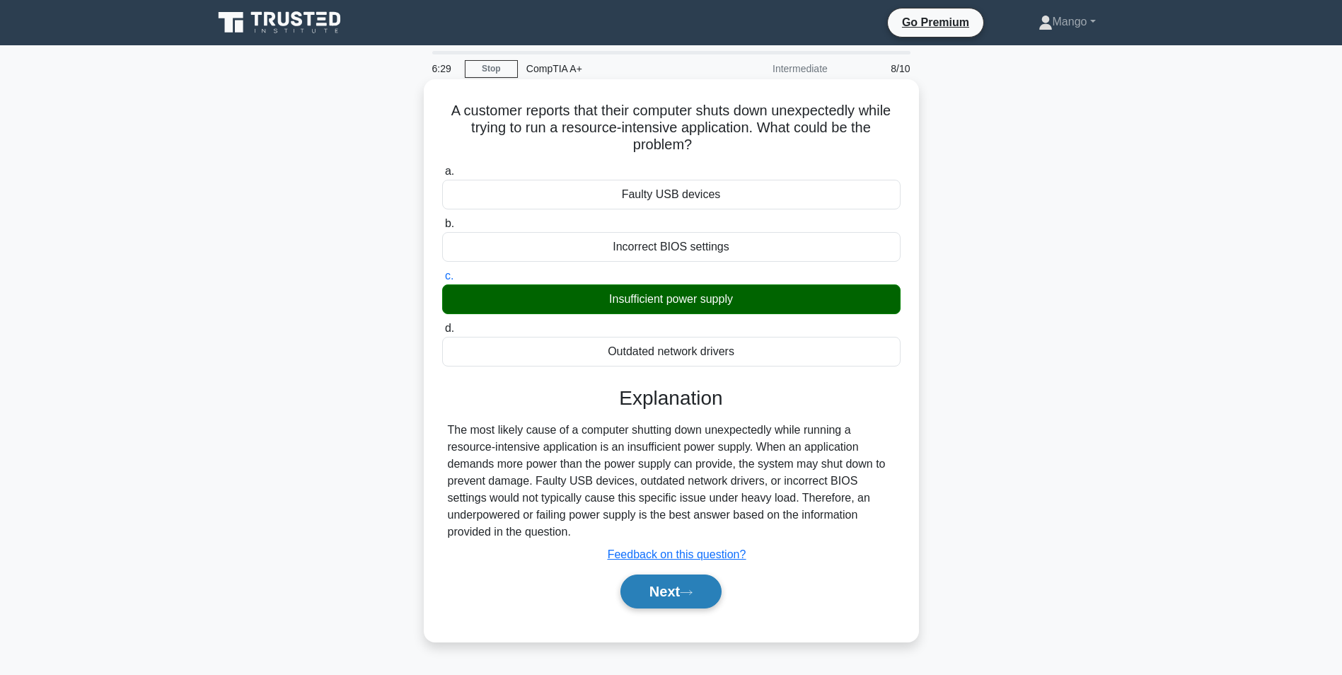
click at [665, 599] on button "Next" at bounding box center [670, 591] width 101 height 34
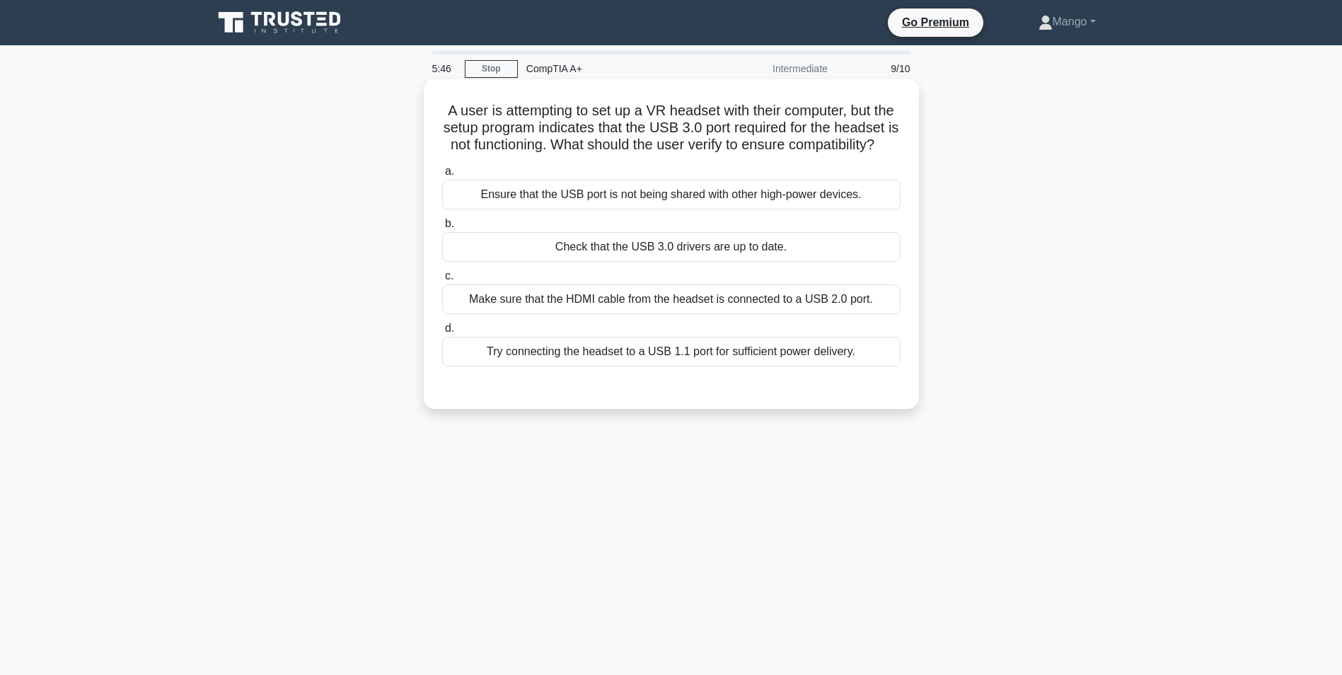
click at [670, 209] on div "Ensure that the USB port is not being shared with other high-power devices." at bounding box center [671, 195] width 458 height 30
click at [442, 176] on input "a. Ensure that the USB port is not being shared with other high-power devices." at bounding box center [442, 171] width 0 height 9
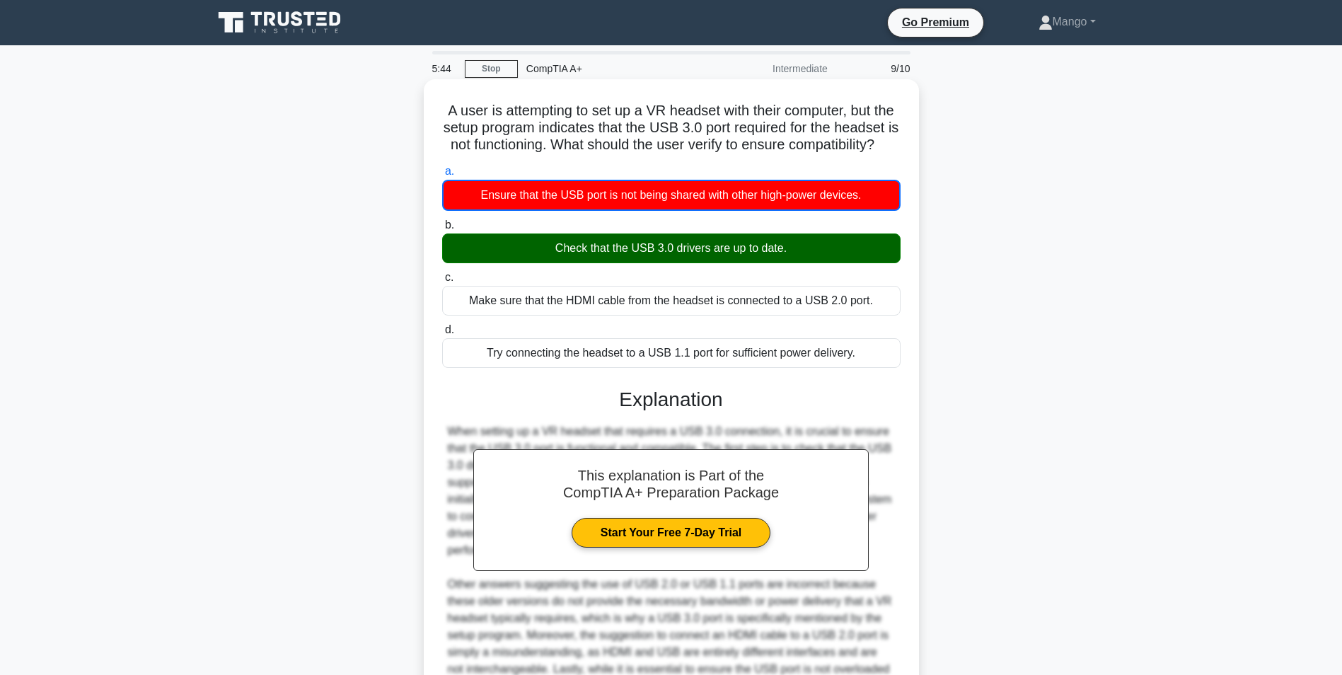
scroll to position [199, 0]
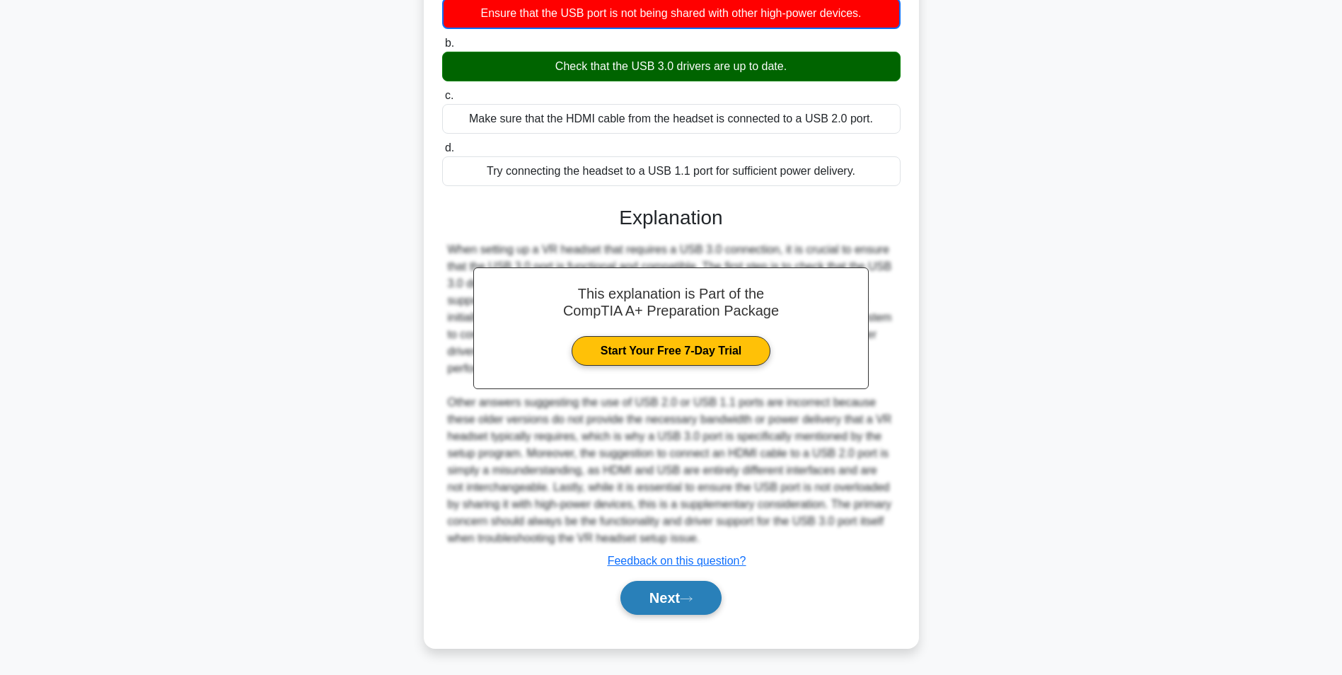
click at [633, 596] on button "Next" at bounding box center [670, 598] width 101 height 34
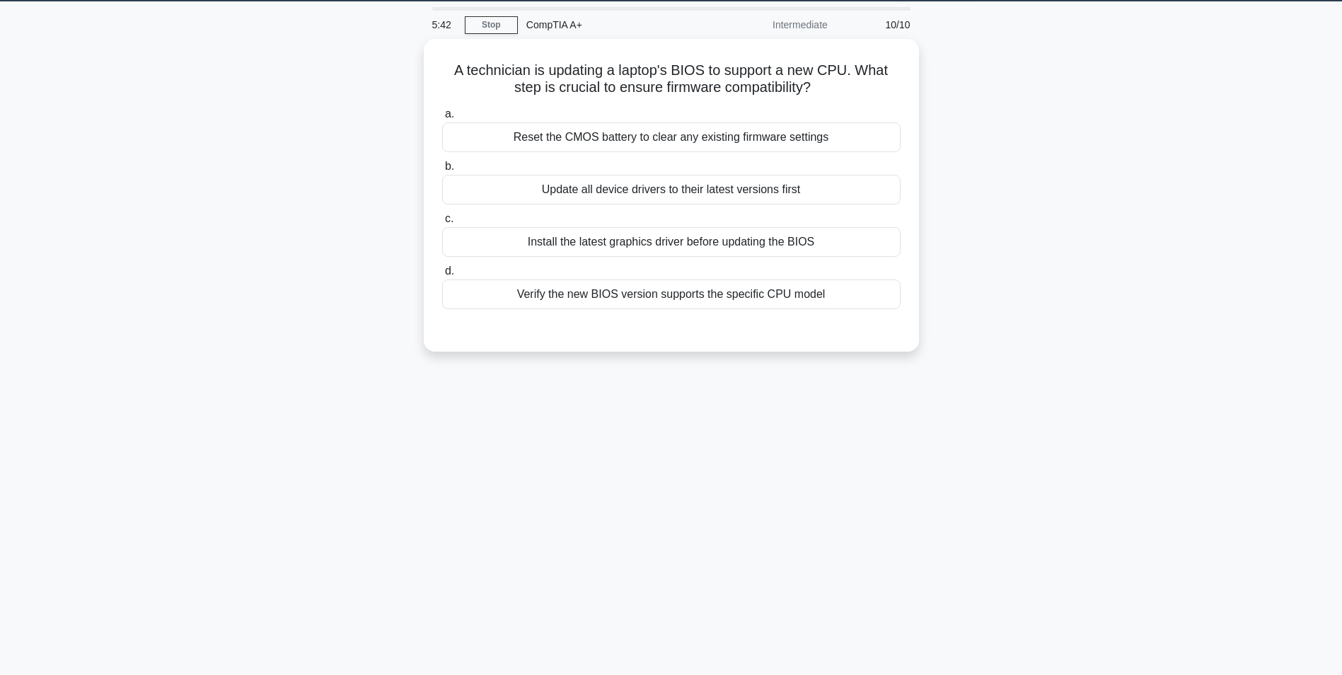
scroll to position [0, 0]
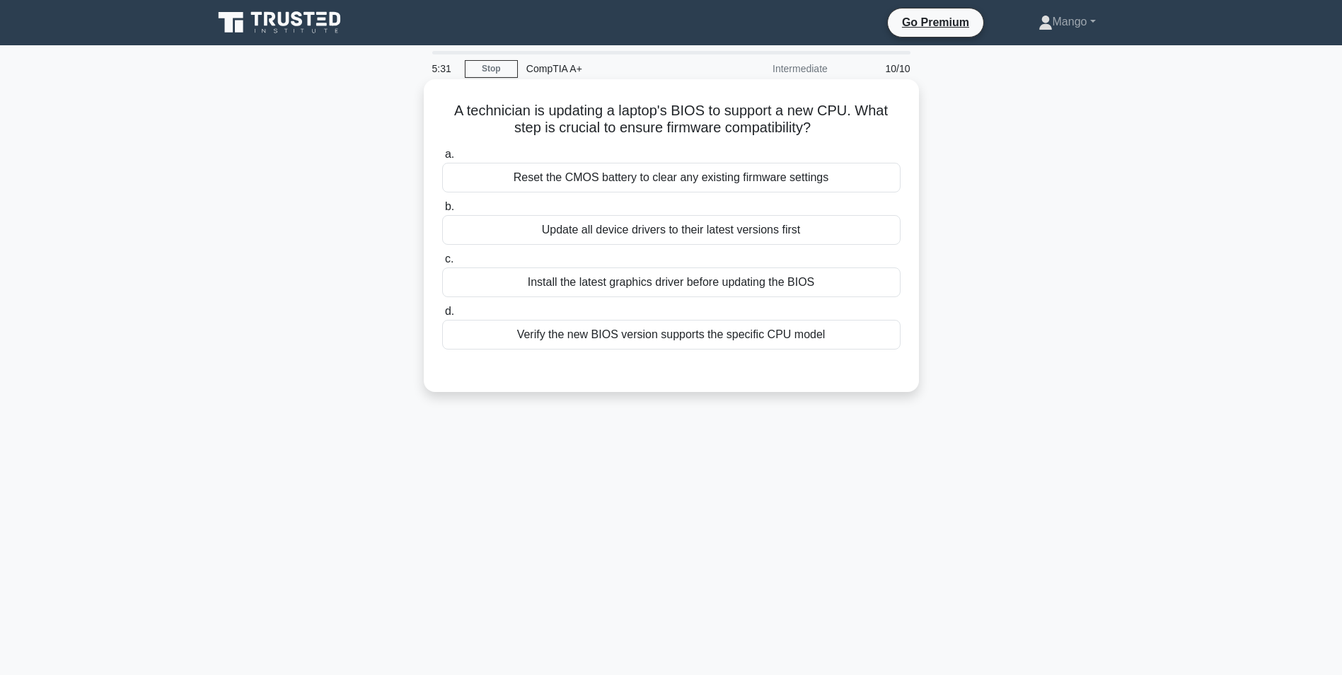
click at [686, 337] on div "Verify the new BIOS version supports the specific CPU model" at bounding box center [671, 335] width 458 height 30
click at [442, 316] on input "d. Verify the new BIOS version supports the specific CPU model" at bounding box center [442, 311] width 0 height 9
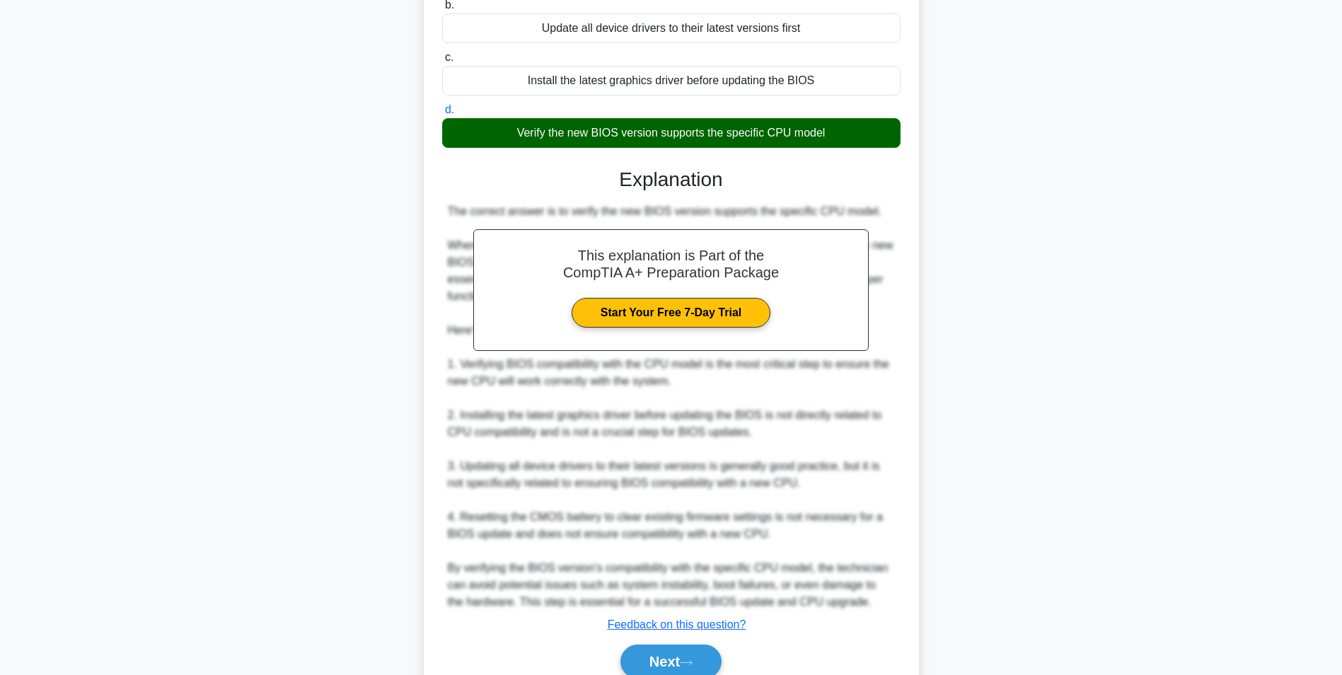
scroll to position [266, 0]
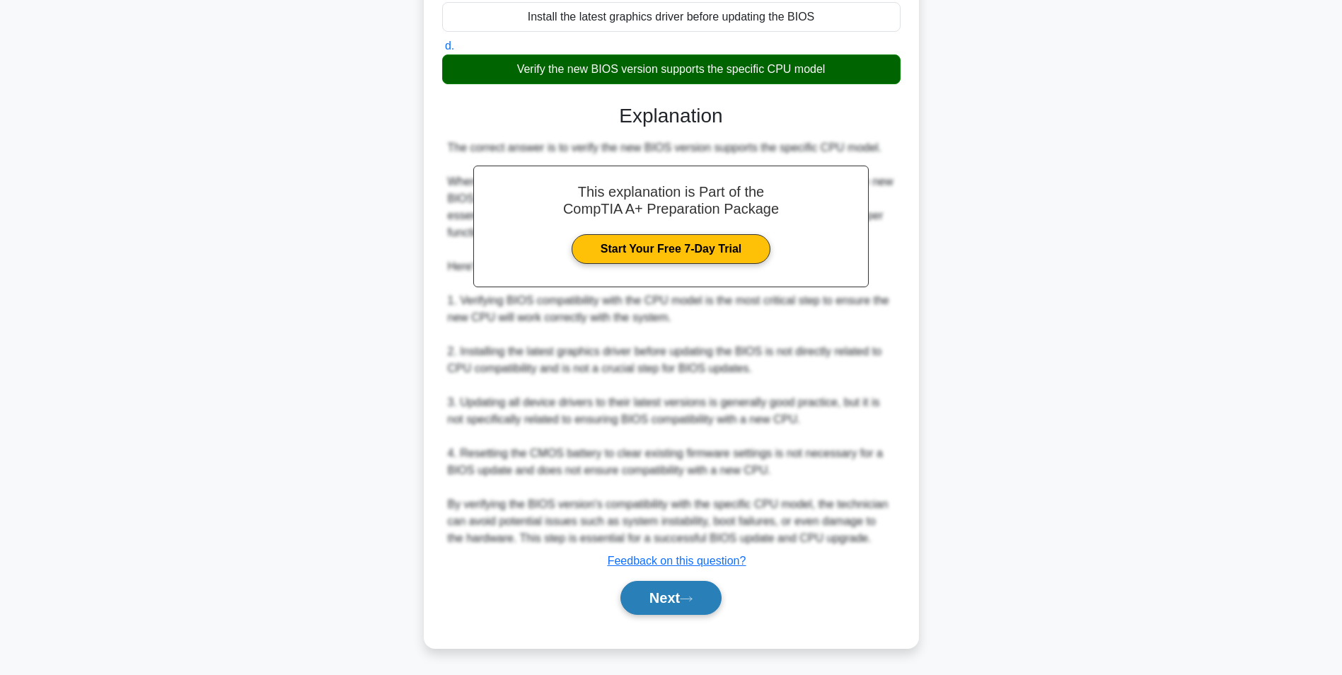
click at [718, 588] on button "Next" at bounding box center [670, 598] width 101 height 34
